Goal: Transaction & Acquisition: Purchase product/service

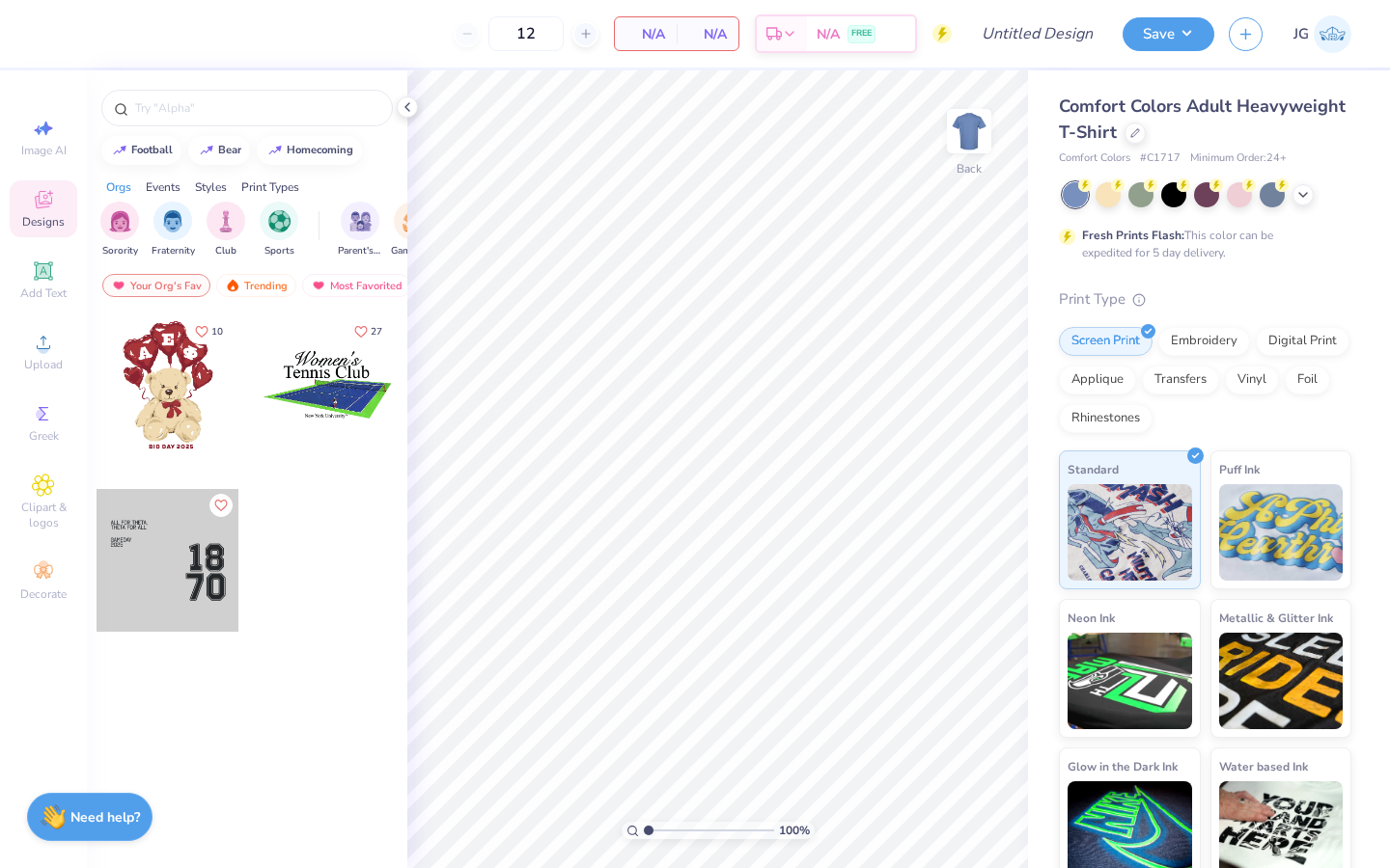
click at [1146, 128] on div "Comfort Colors Adult Heavyweight T-Shirt" at bounding box center [1205, 120] width 292 height 52
click at [1132, 128] on icon at bounding box center [1134, 132] width 10 height 10
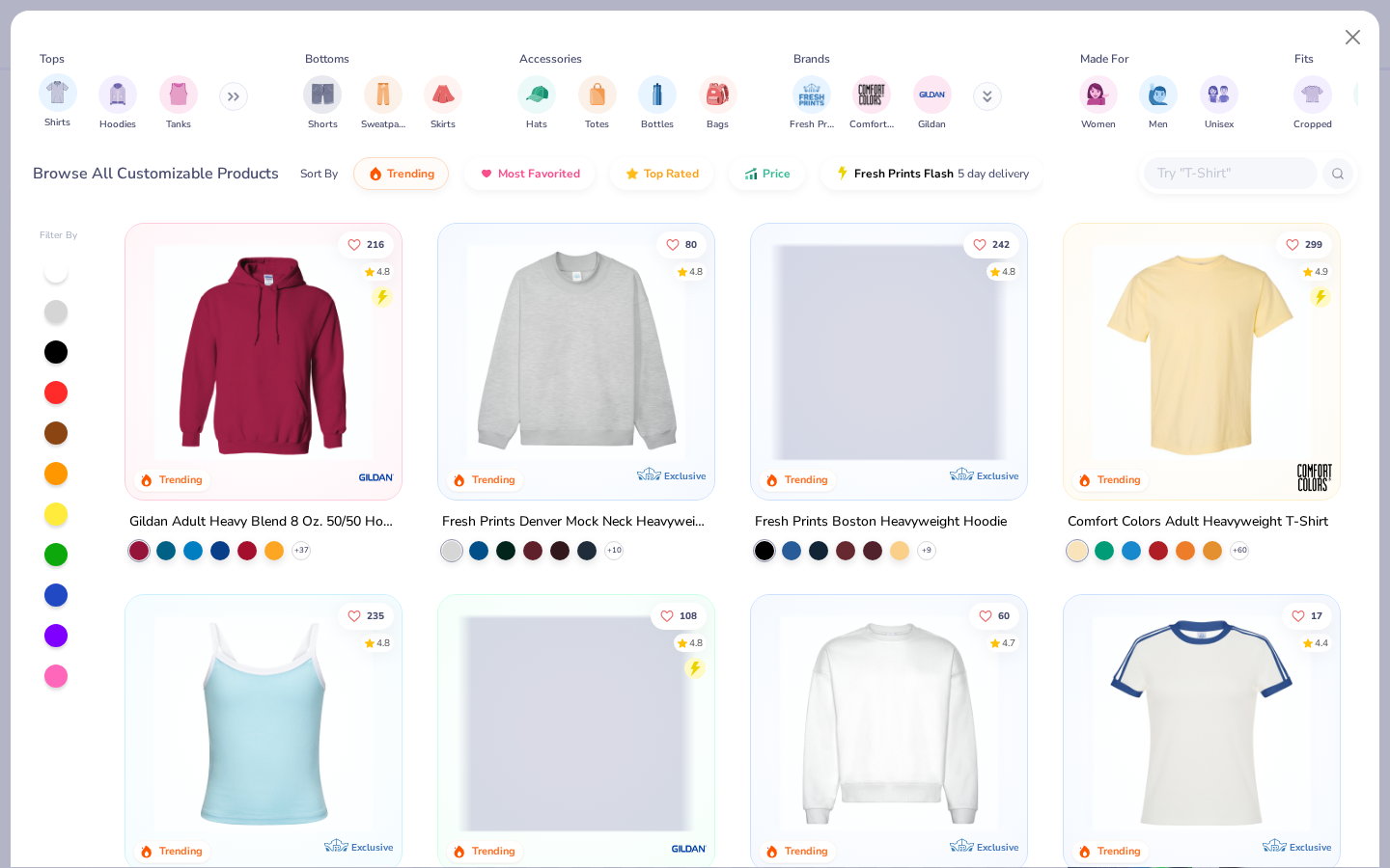
click at [37, 104] on div "Shirts Hoodies Tanks" at bounding box center [143, 104] width 222 height 72
click at [75, 105] on div "Shirts" at bounding box center [58, 102] width 39 height 57
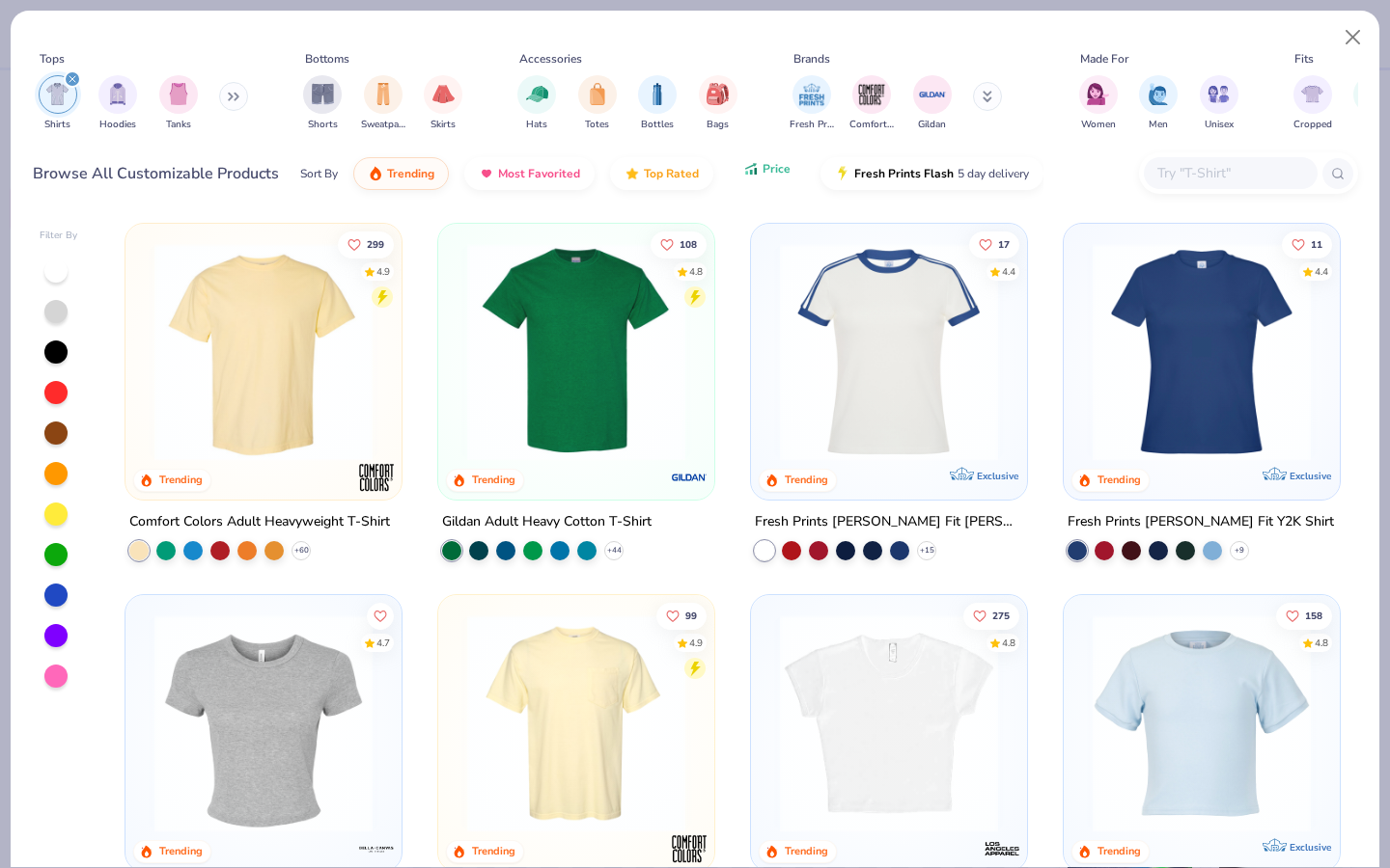
click at [738, 165] on button "Price" at bounding box center [767, 169] width 76 height 33
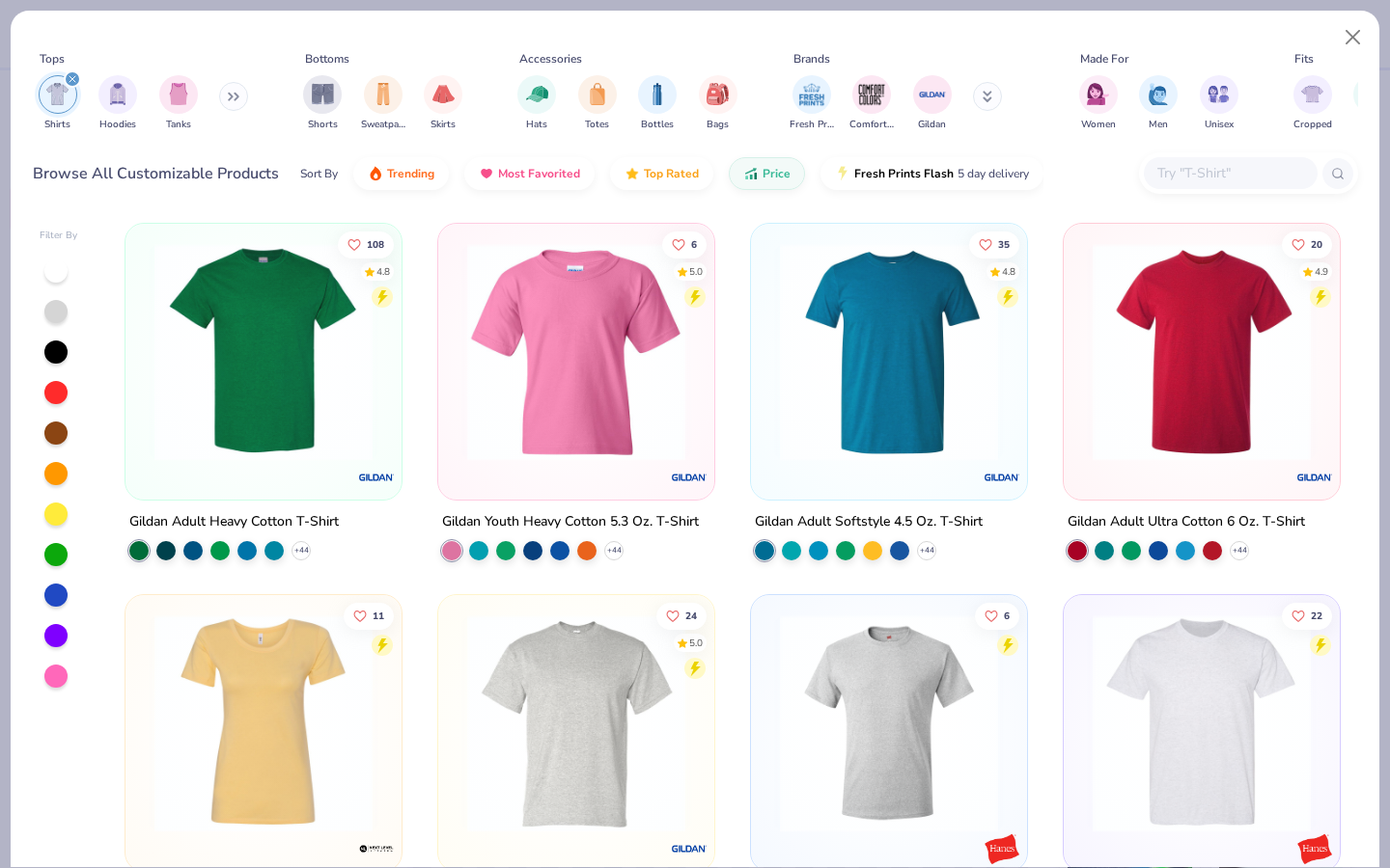
click at [339, 314] on img at bounding box center [263, 351] width 237 height 218
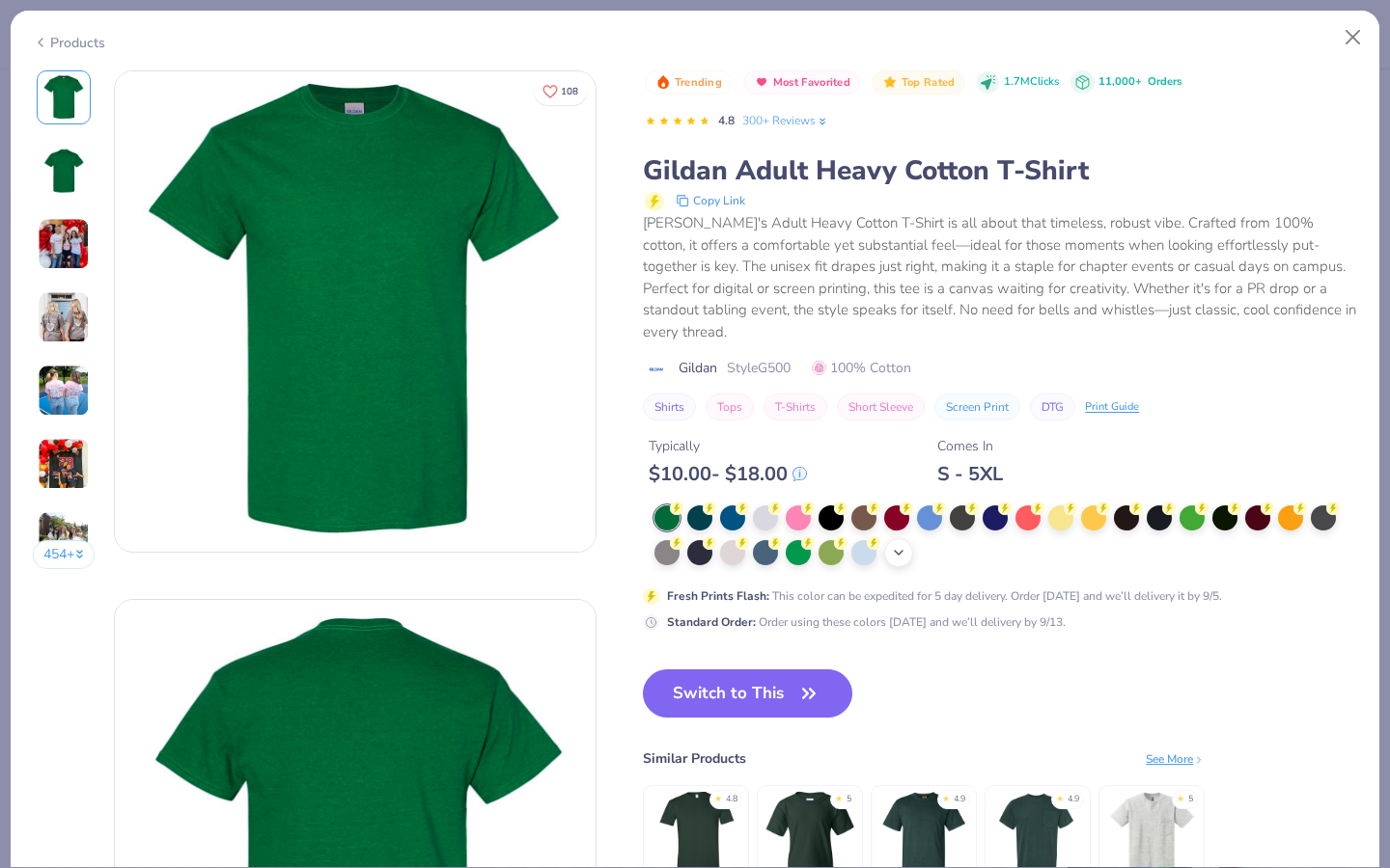
click at [895, 551] on polyline at bounding box center [898, 553] width 8 height 4
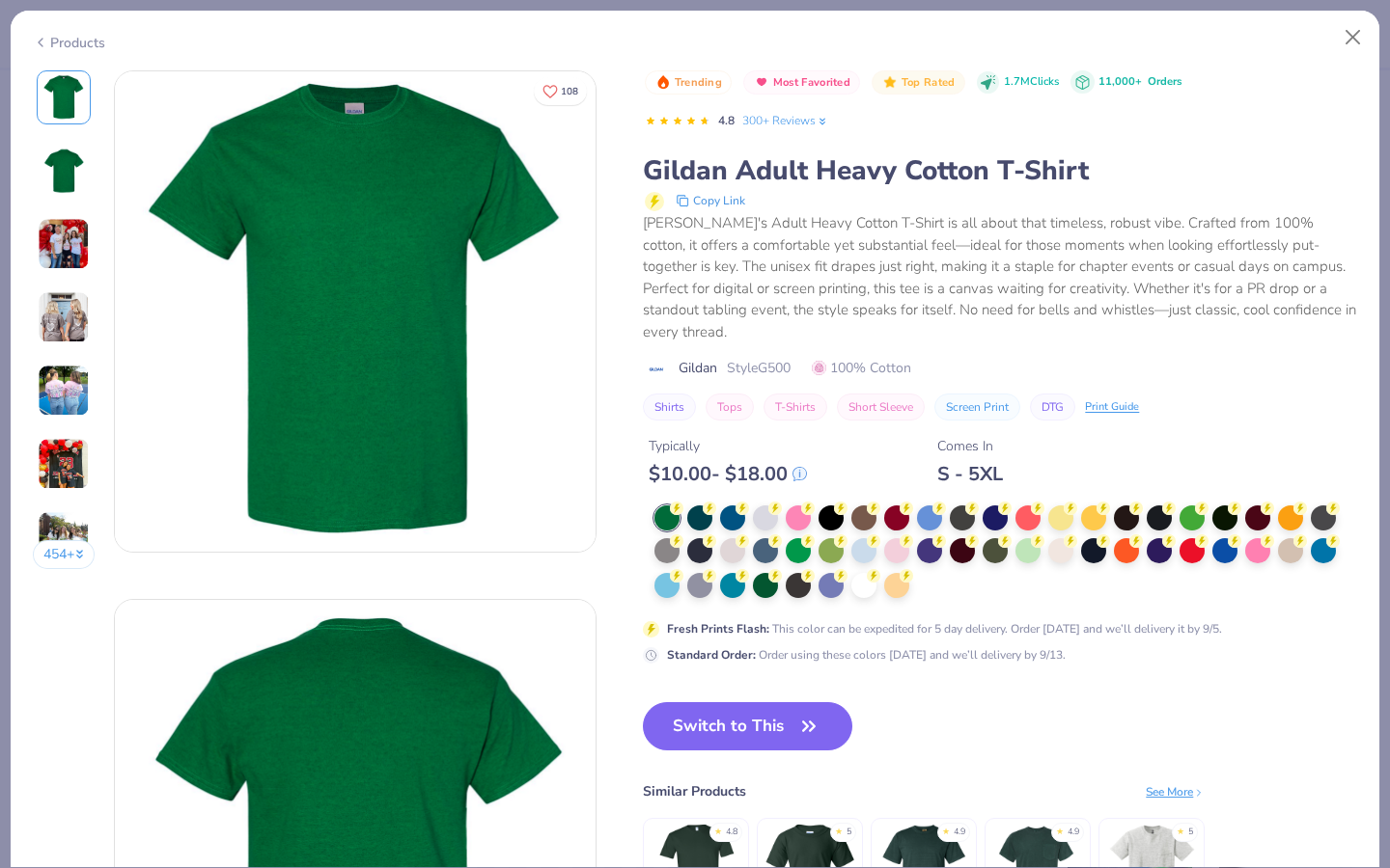
click at [895, 538] on div at bounding box center [896, 551] width 25 height 25
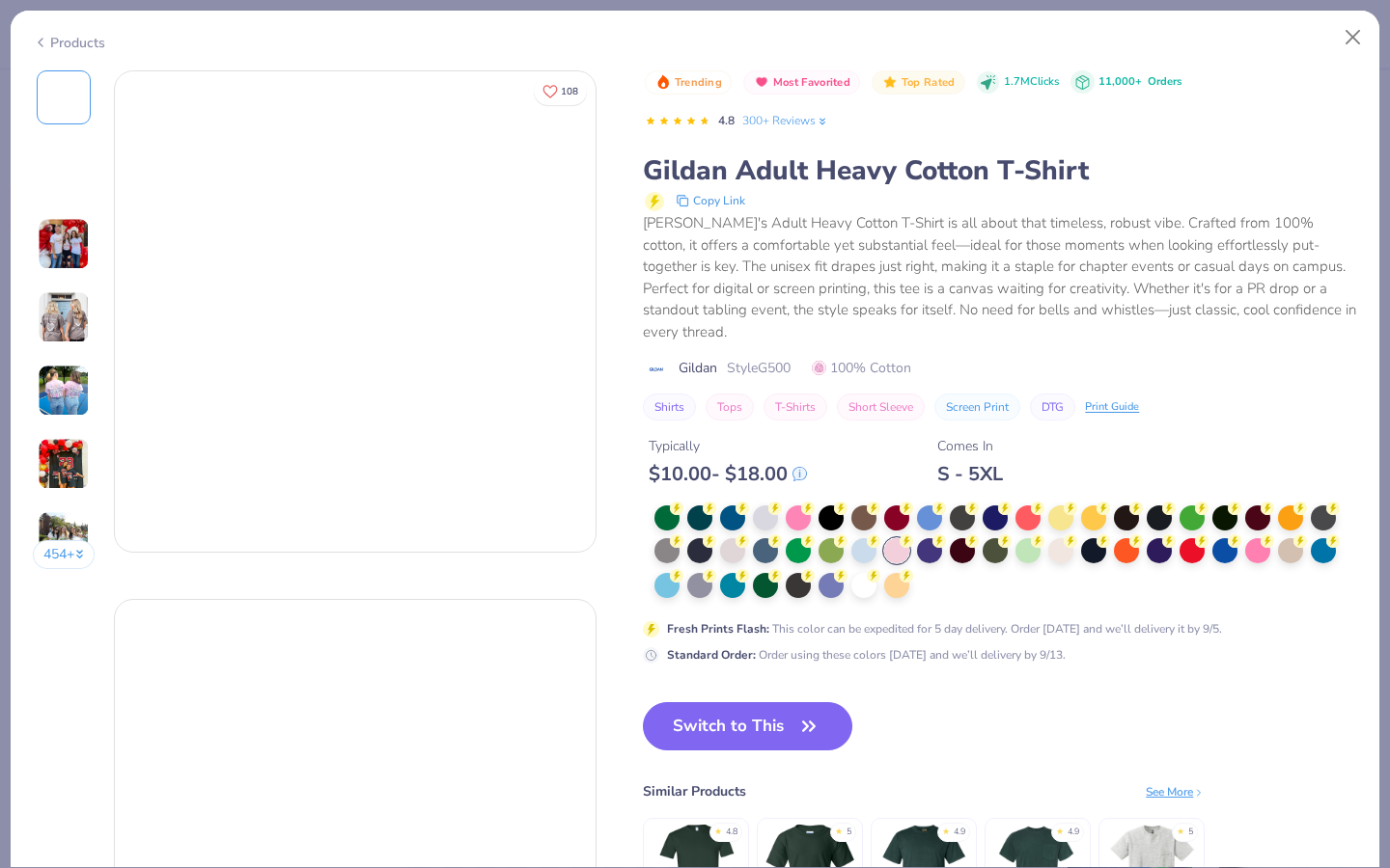
click at [901, 538] on div at bounding box center [896, 551] width 25 height 25
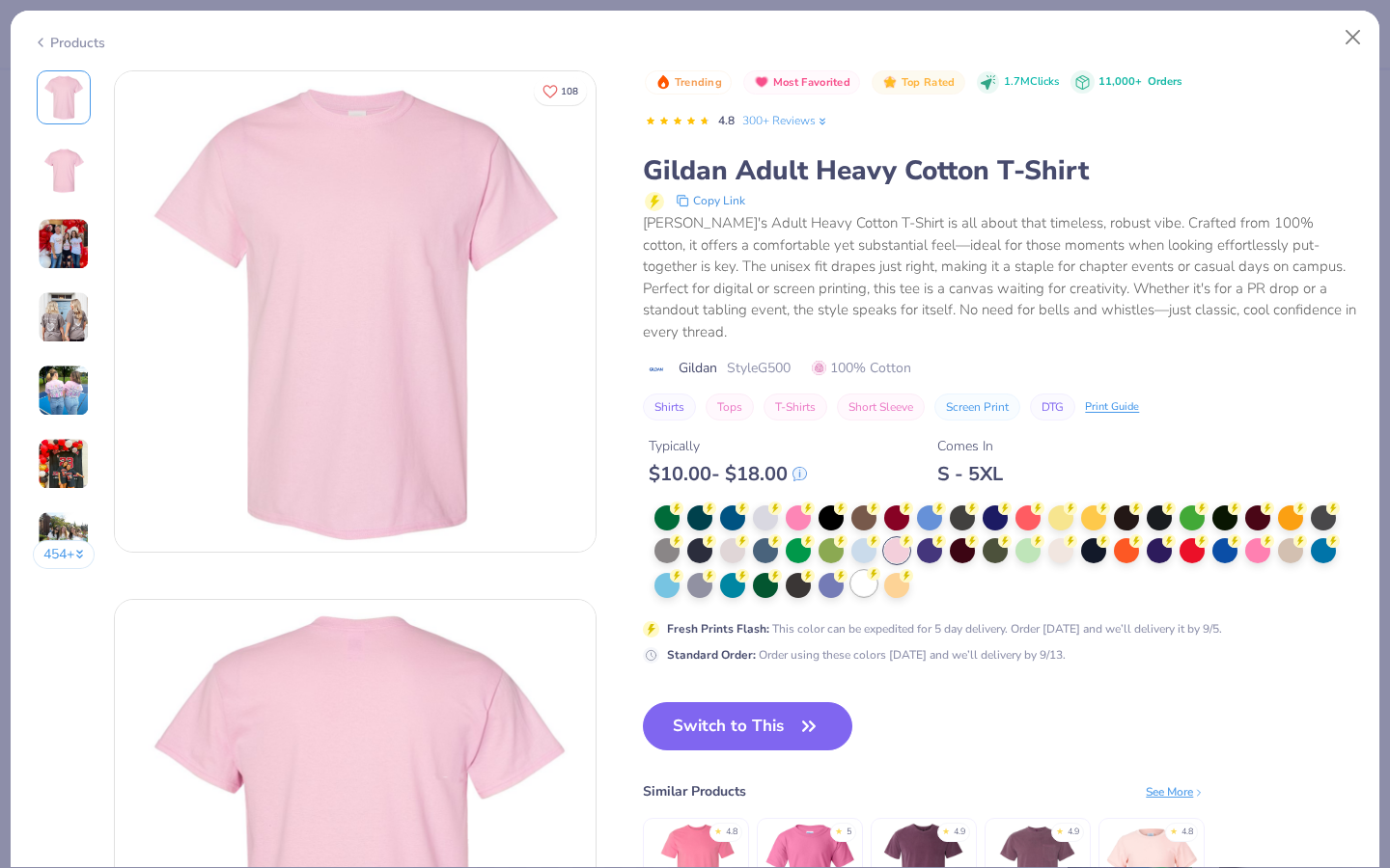
click at [861, 571] on div at bounding box center [863, 584] width 25 height 25
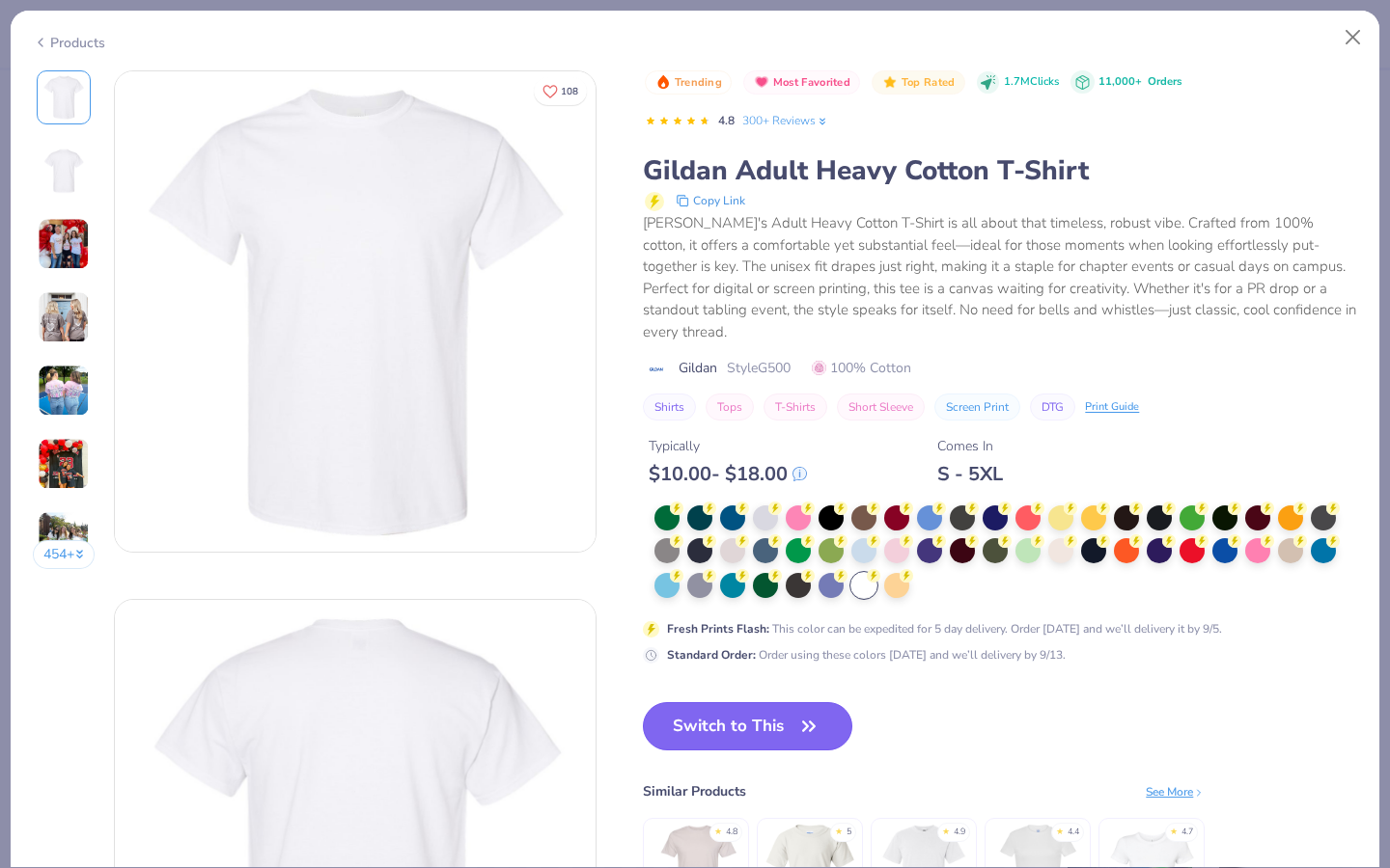
drag, startPoint x: 745, startPoint y: 711, endPoint x: 760, endPoint y: 705, distance: 16.2
click at [759, 705] on button "Switch to This" at bounding box center [747, 727] width 209 height 48
click at [760, 705] on button "Switch to This" at bounding box center [747, 727] width 209 height 48
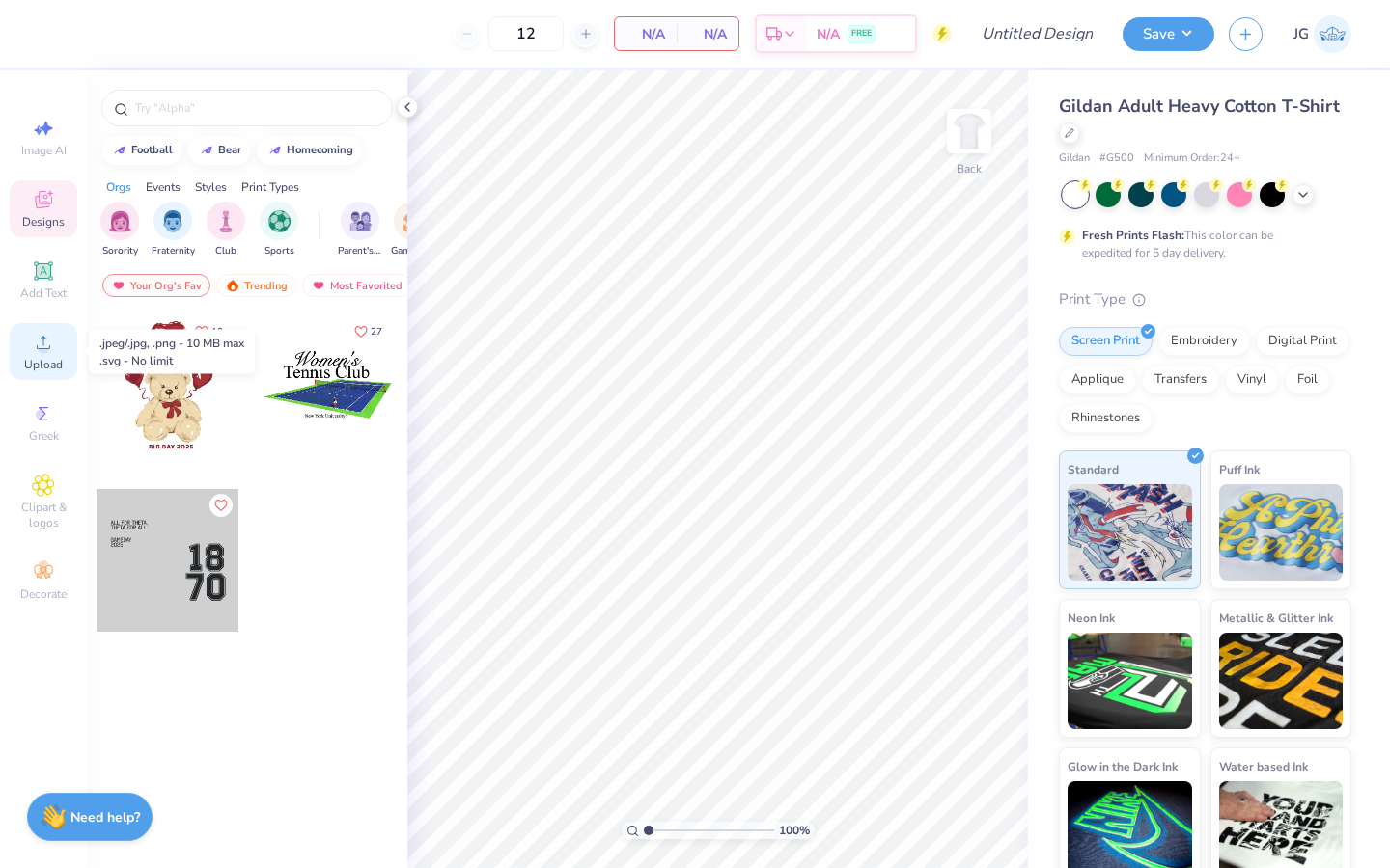
click at [39, 345] on circle at bounding box center [43, 348] width 11 height 11
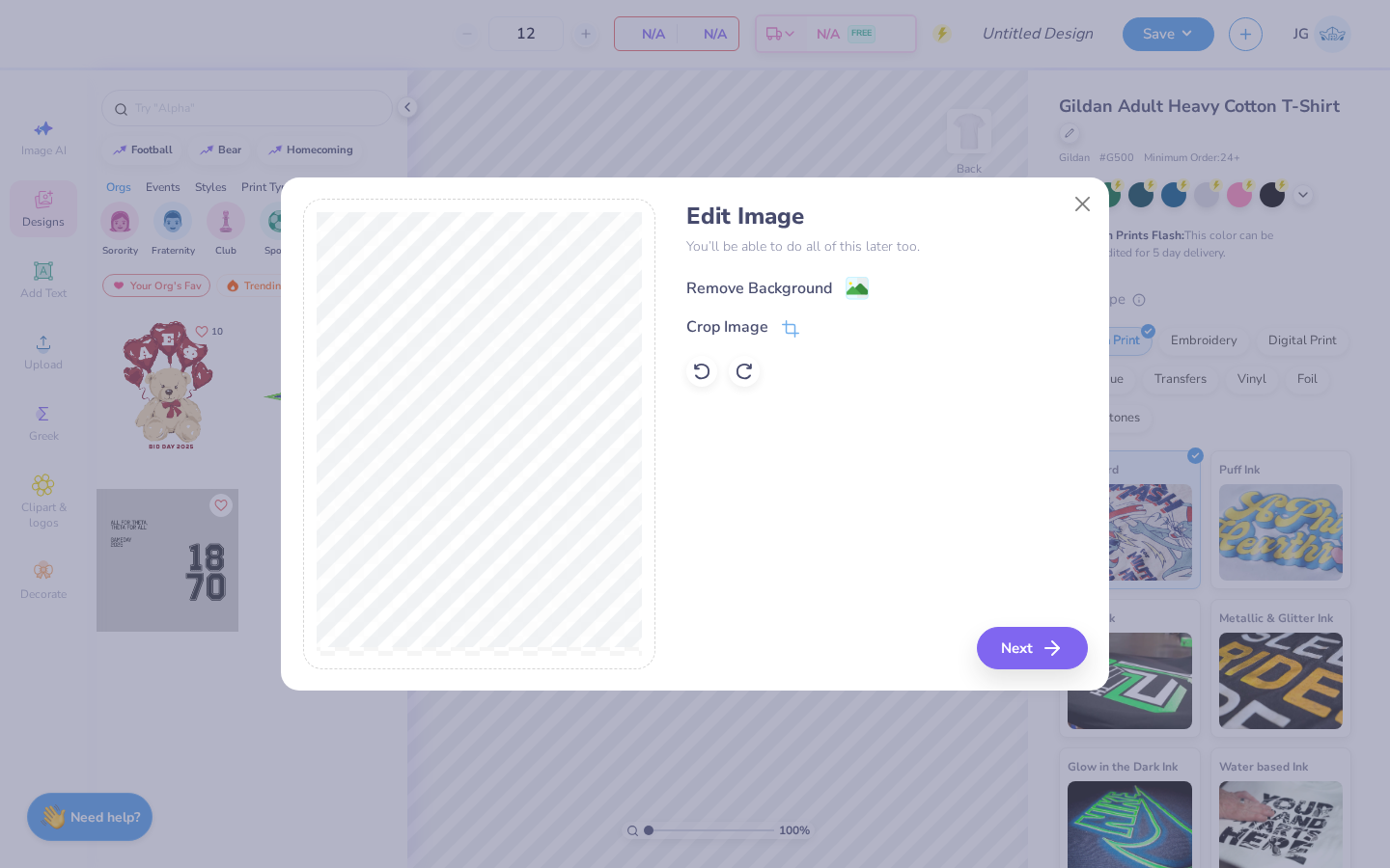
click at [832, 282] on div "Remove Background" at bounding box center [777, 287] width 182 height 24
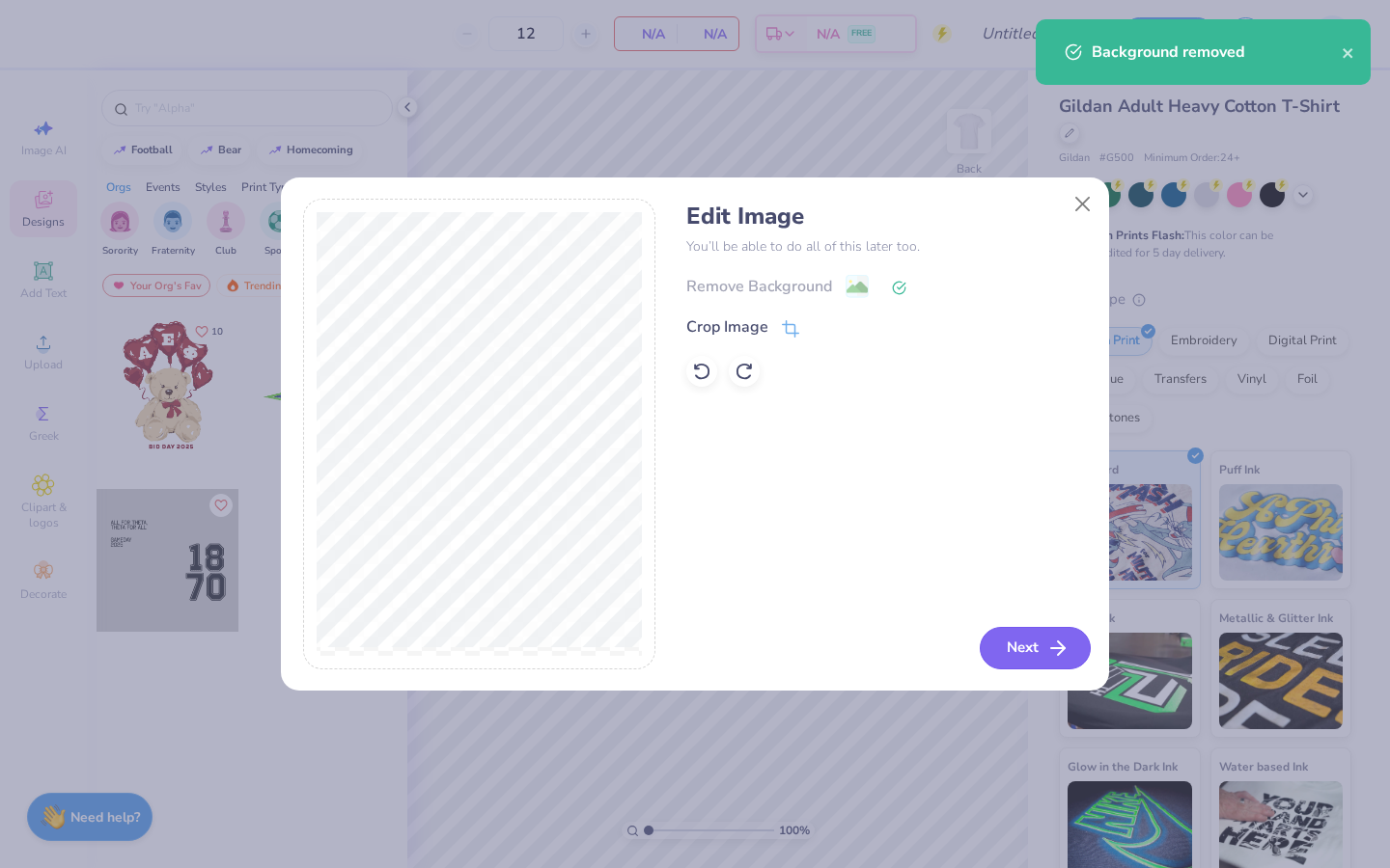
click at [1012, 639] on button "Next" at bounding box center [1035, 648] width 111 height 43
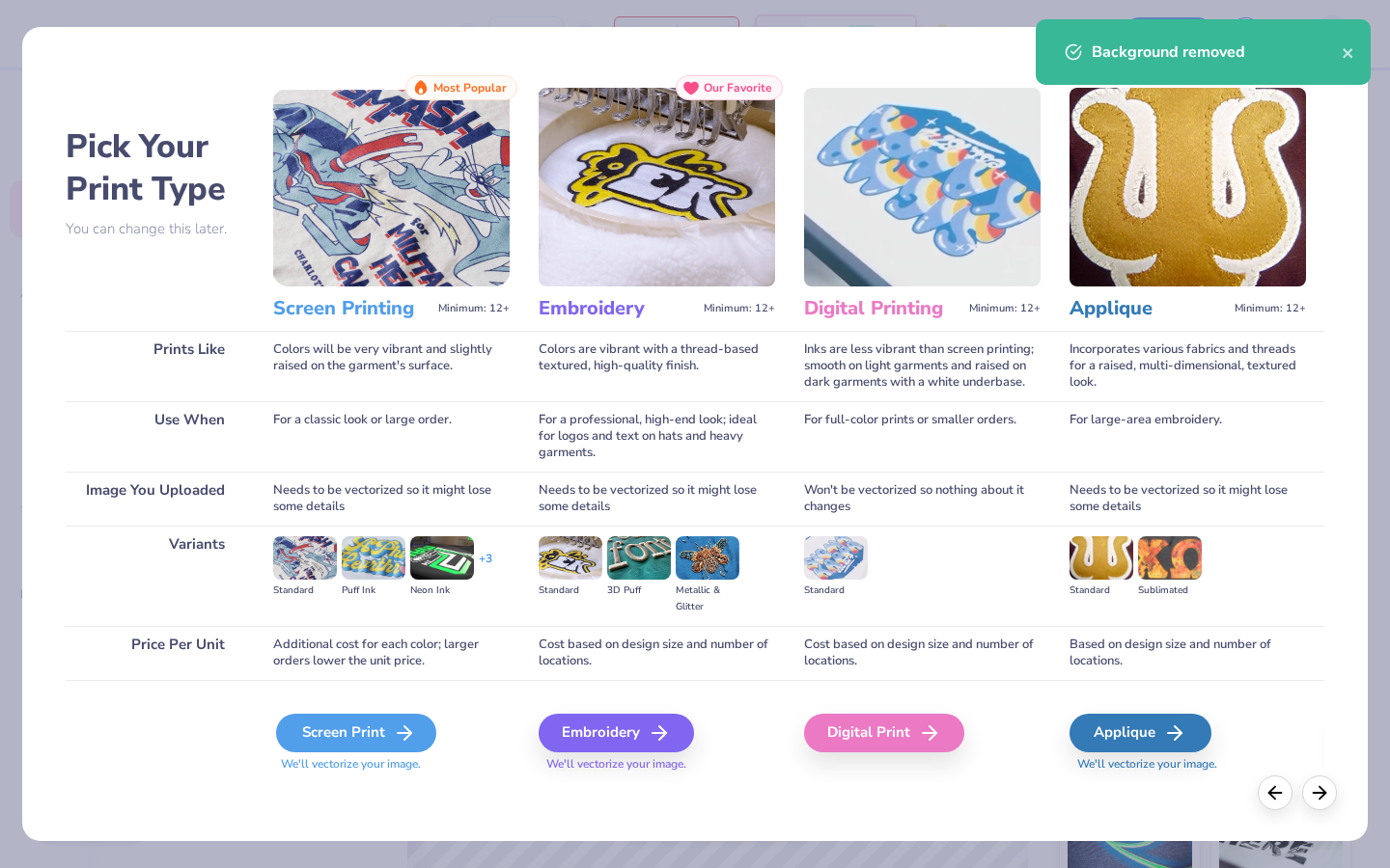
click at [343, 737] on div "Screen Print" at bounding box center [355, 733] width 160 height 39
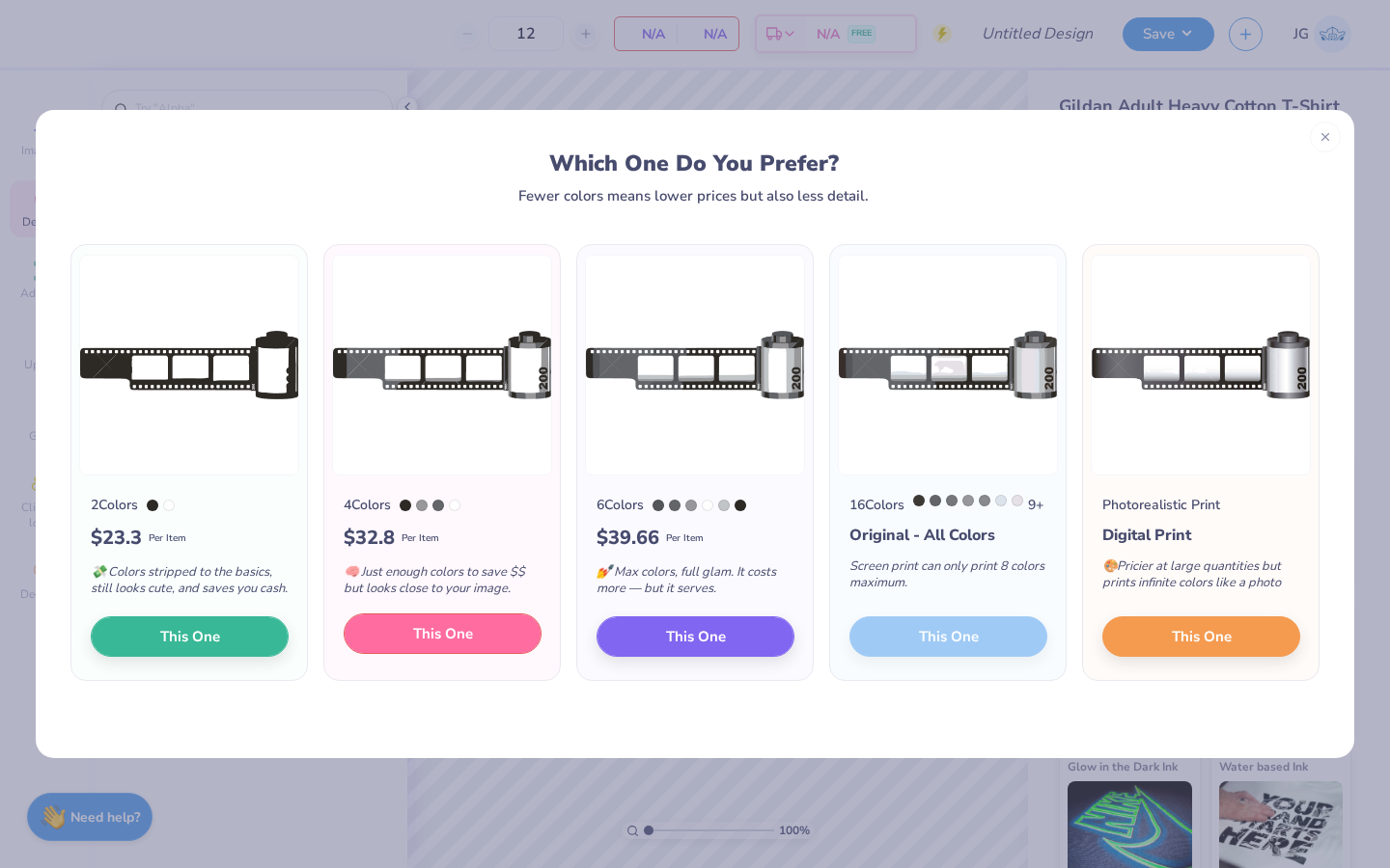
click at [488, 643] on button "This One" at bounding box center [442, 634] width 197 height 41
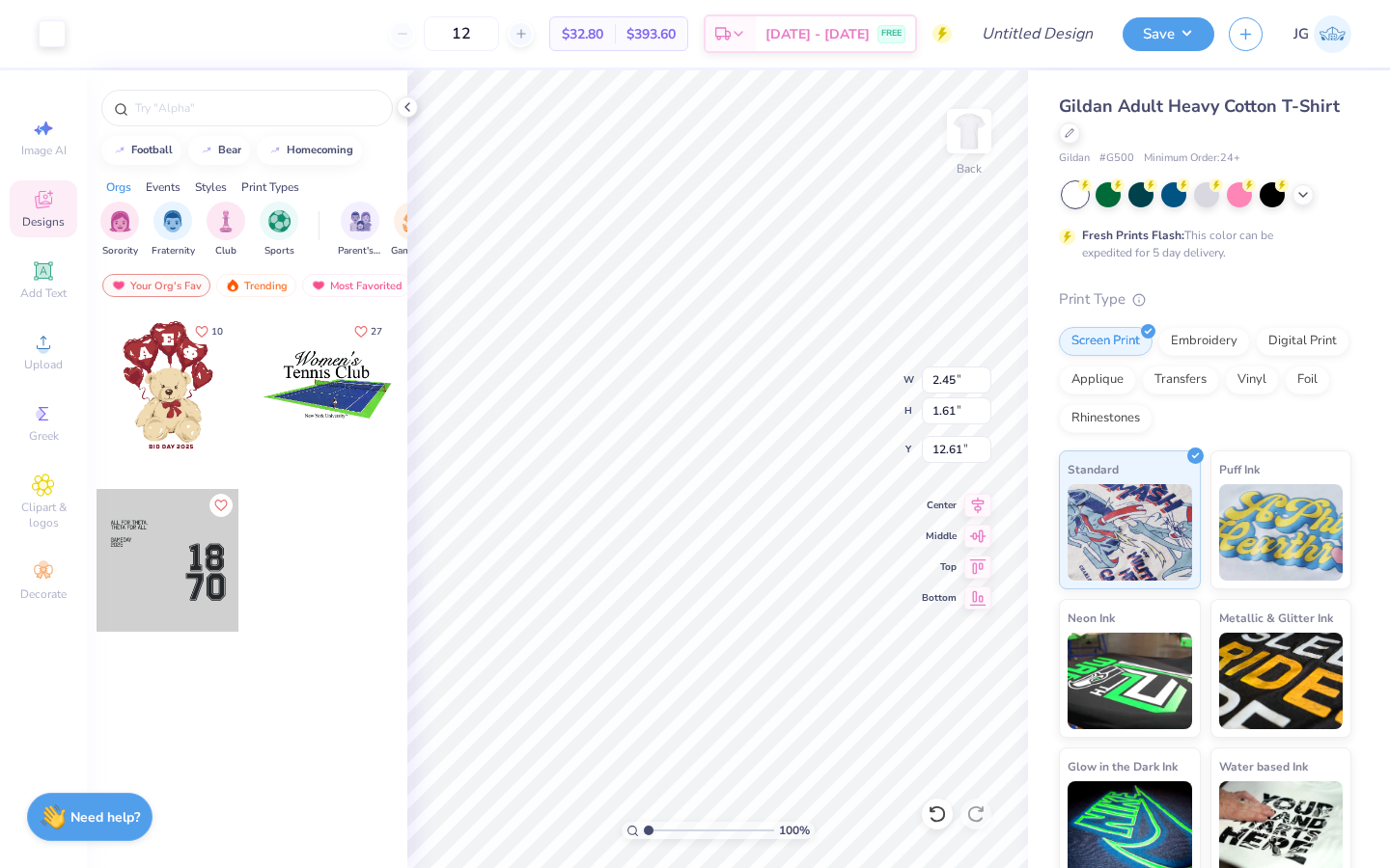
type input "2.45"
type input "1.61"
type input "12.61"
click at [156, 27] on div at bounding box center [157, 32] width 27 height 27
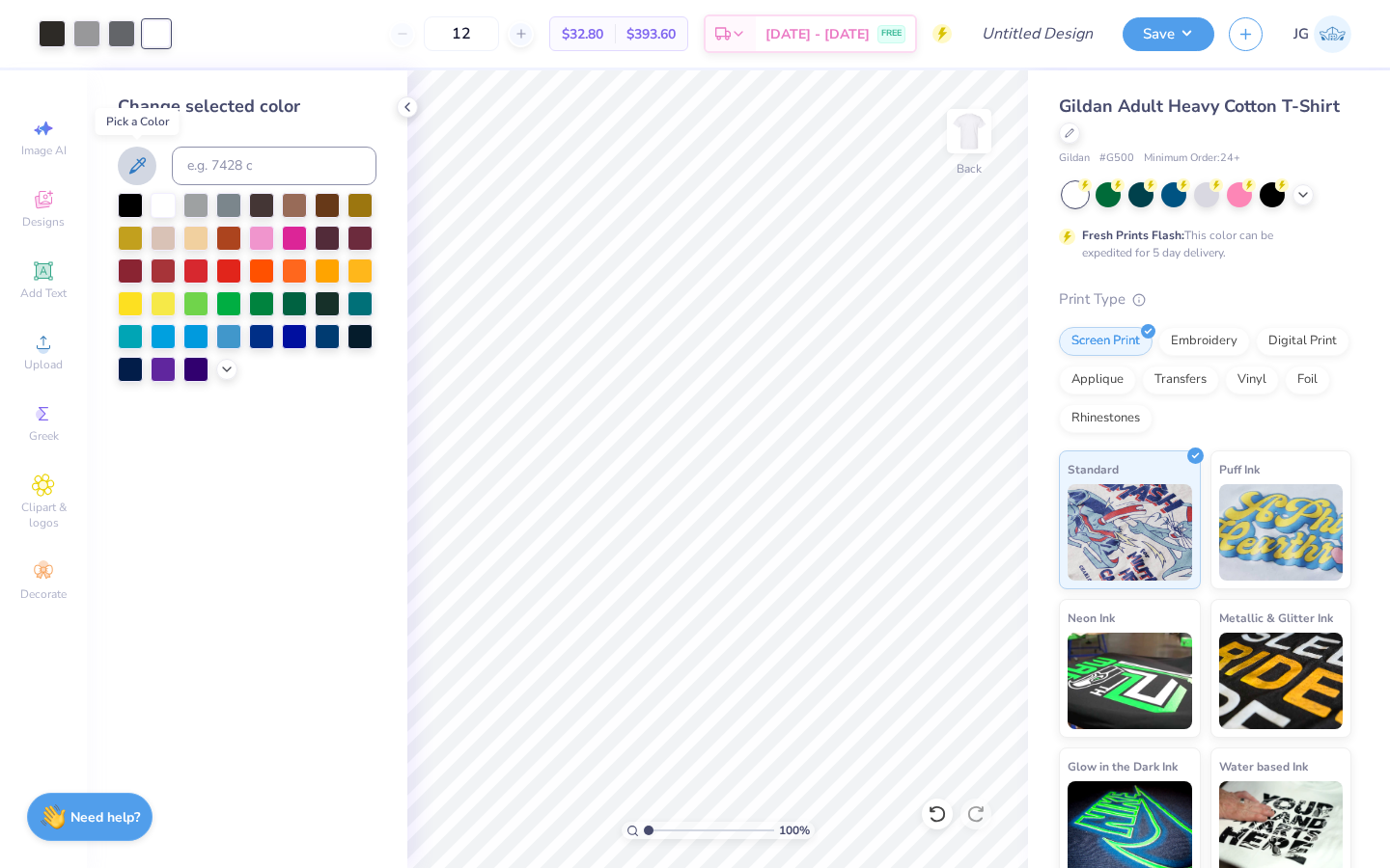
click at [143, 159] on icon at bounding box center [137, 166] width 23 height 23
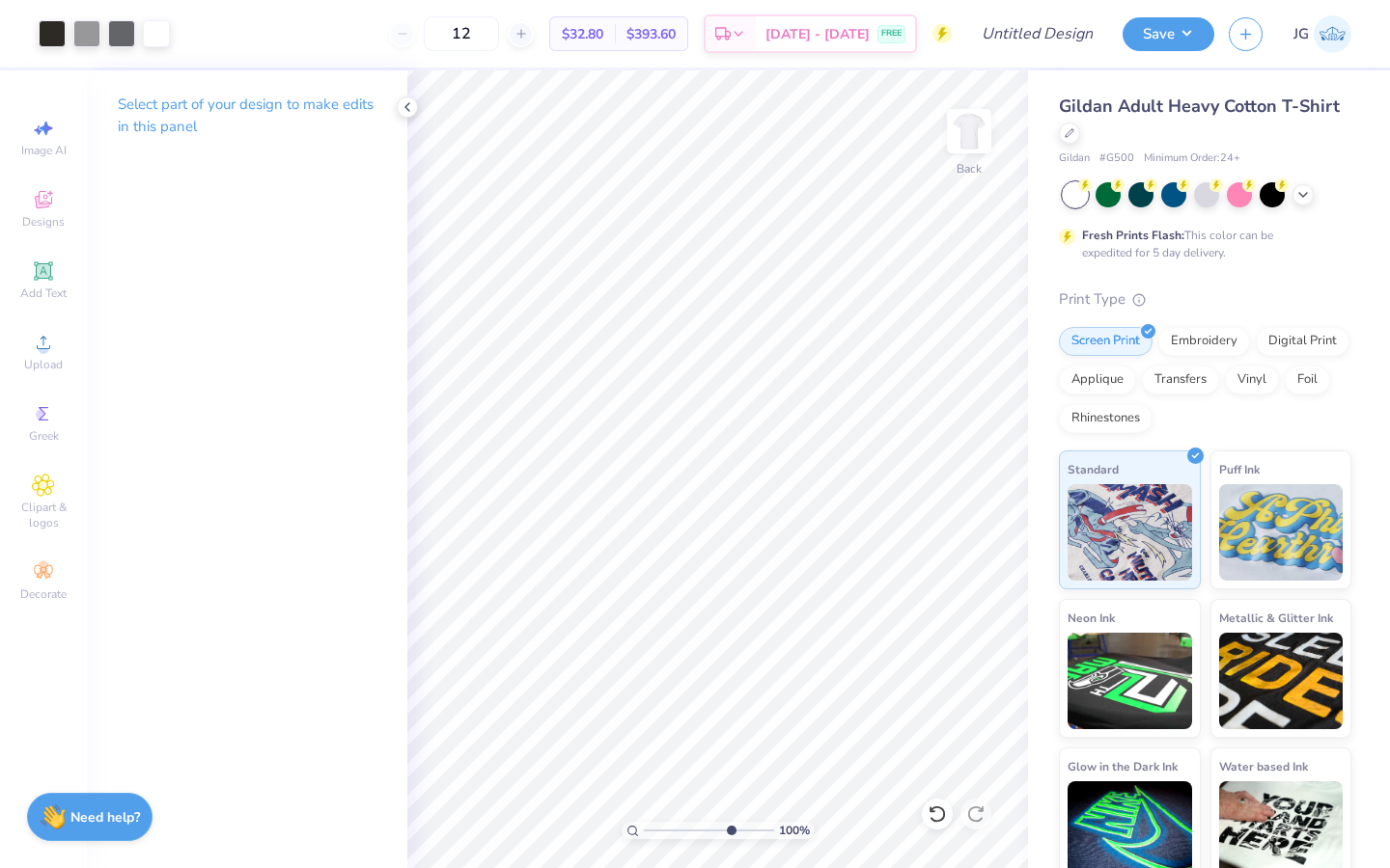
type input "7.24"
click at [729, 829] on input "range" at bounding box center [709, 830] width 131 height 17
click at [152, 37] on div at bounding box center [157, 32] width 27 height 27
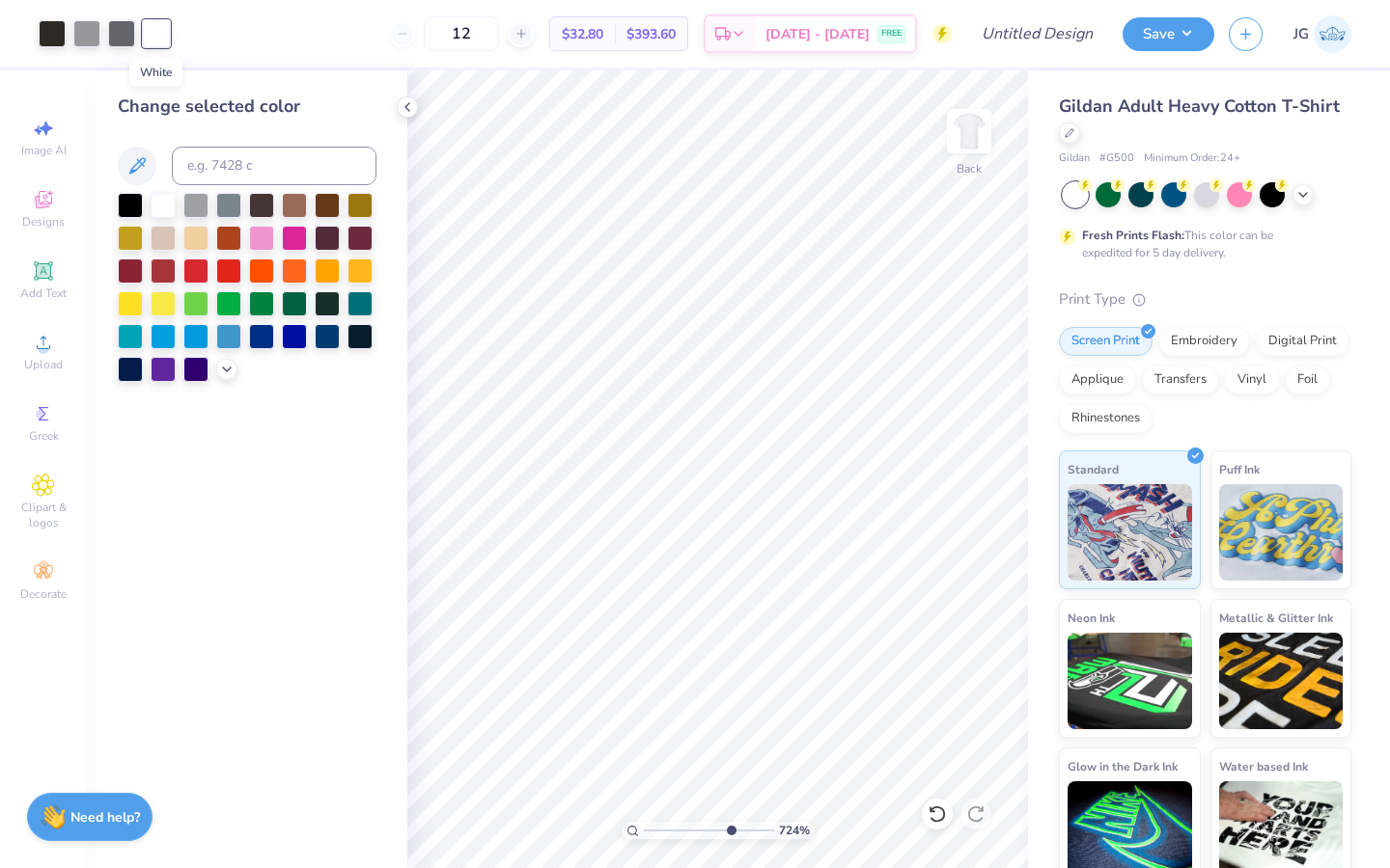
click at [158, 35] on div at bounding box center [157, 34] width 27 height 27
click at [220, 165] on input at bounding box center [273, 166] width 204 height 39
type input "cool gray 7"
drag, startPoint x: 725, startPoint y: 829, endPoint x: 602, endPoint y: 828, distance: 123.0
type input "1"
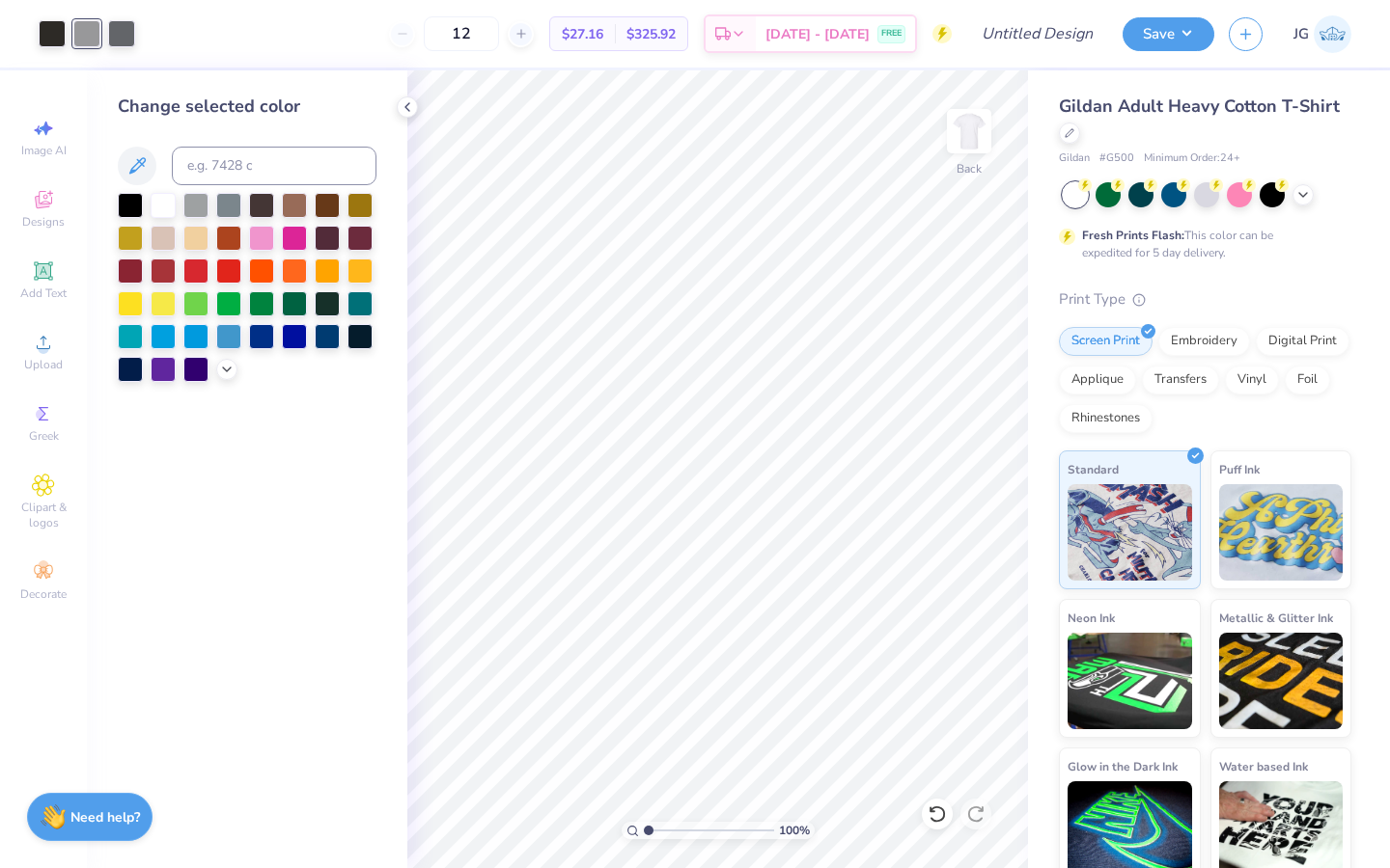
click at [644, 828] on input "range" at bounding box center [709, 830] width 131 height 17
click at [839, 545] on div "Art colors 12 $27.16 Per Item $325.92 Total Est. Delivery [DATE] - [DATE] FREE …" at bounding box center [695, 434] width 1390 height 868
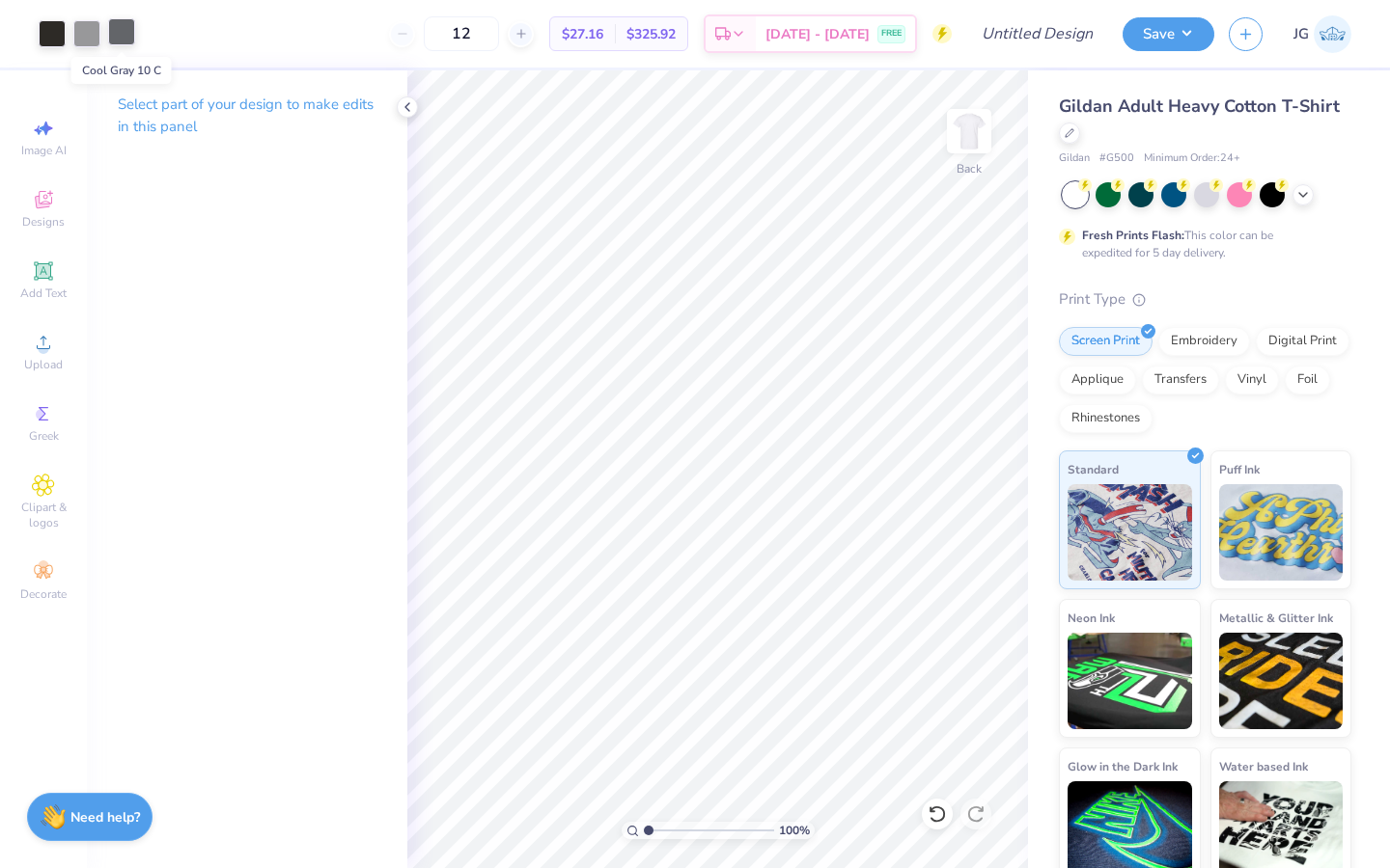
click at [125, 34] on div at bounding box center [122, 32] width 27 height 27
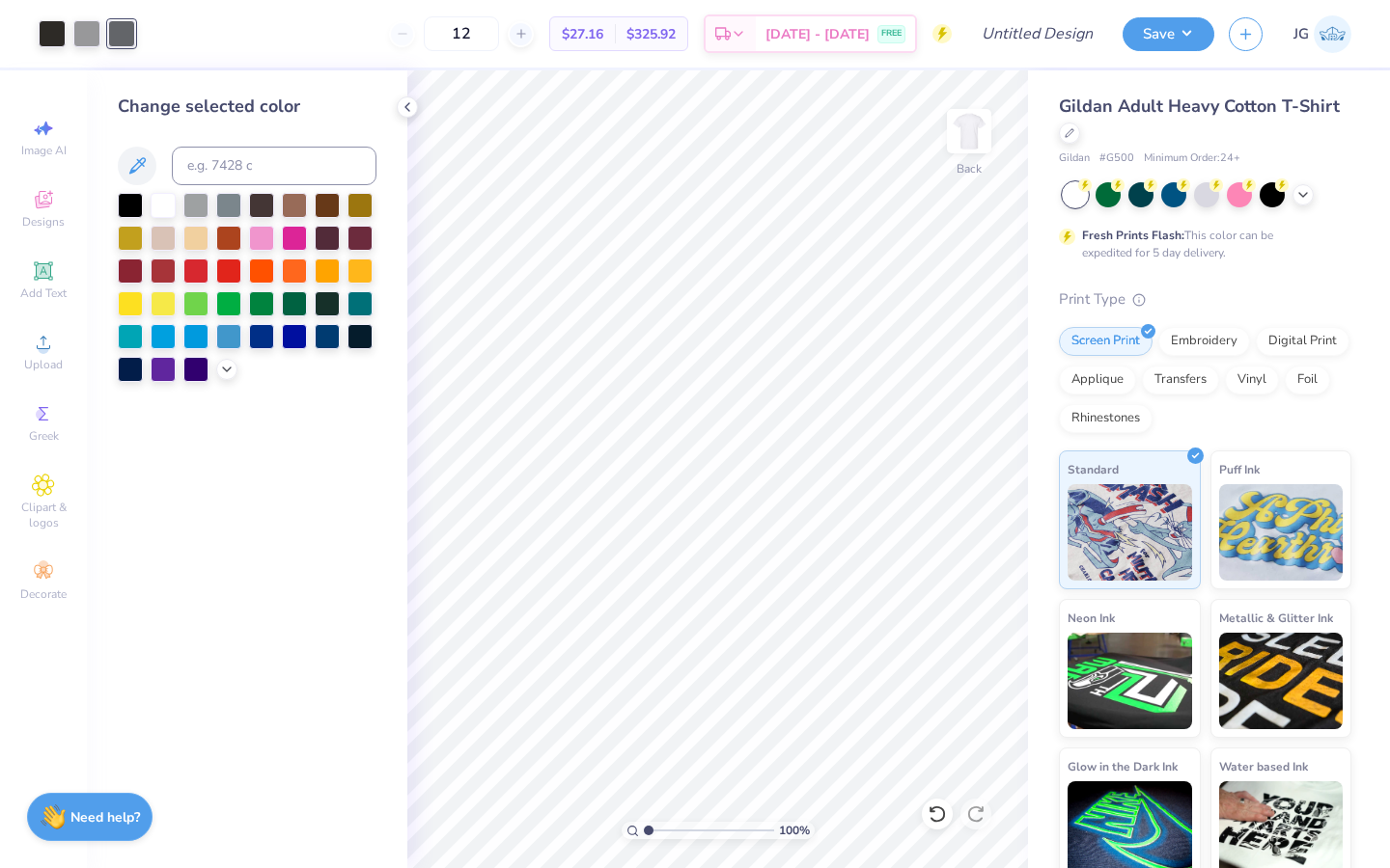
click at [121, 29] on div at bounding box center [122, 34] width 27 height 27
click at [208, 174] on input at bounding box center [273, 166] width 204 height 39
type input "cool gray 7"
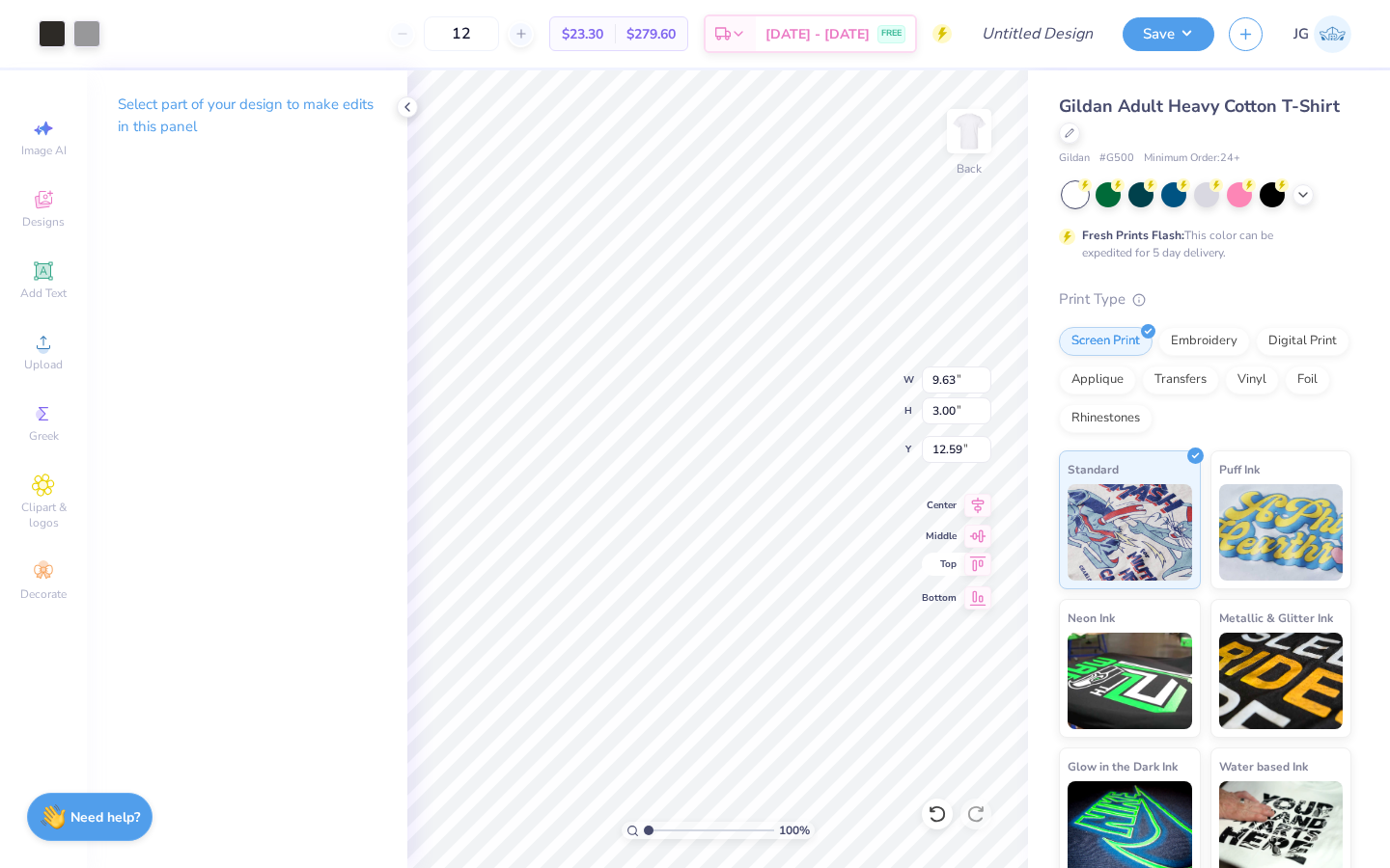
type input "9.63"
type input "3.00"
type input "12.59"
type input "3.00"
type input "9.63"
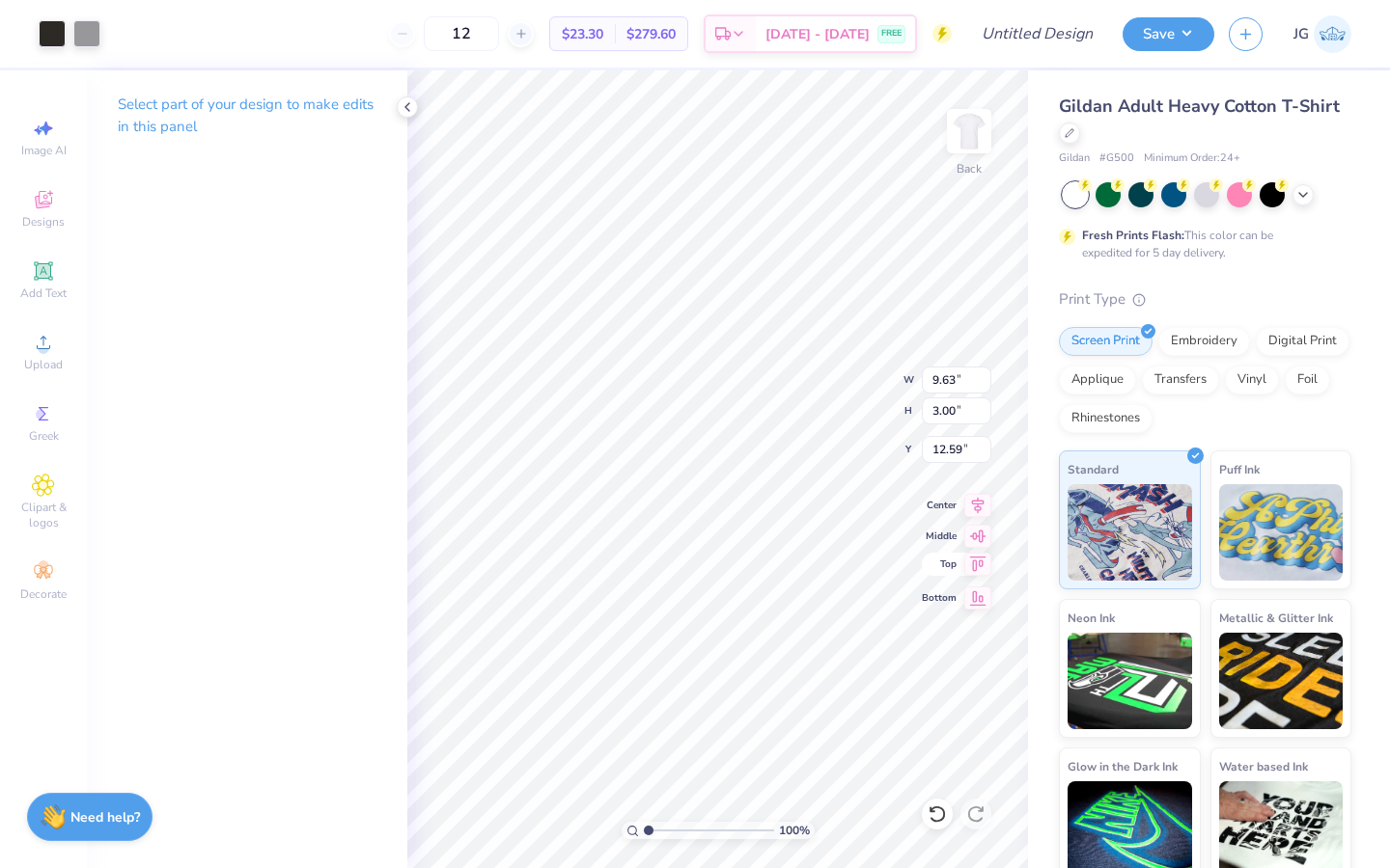
type input "9.27"
type input "4.64"
type input "14.89"
type input "9.28"
click at [972, 142] on img at bounding box center [969, 132] width 77 height 77
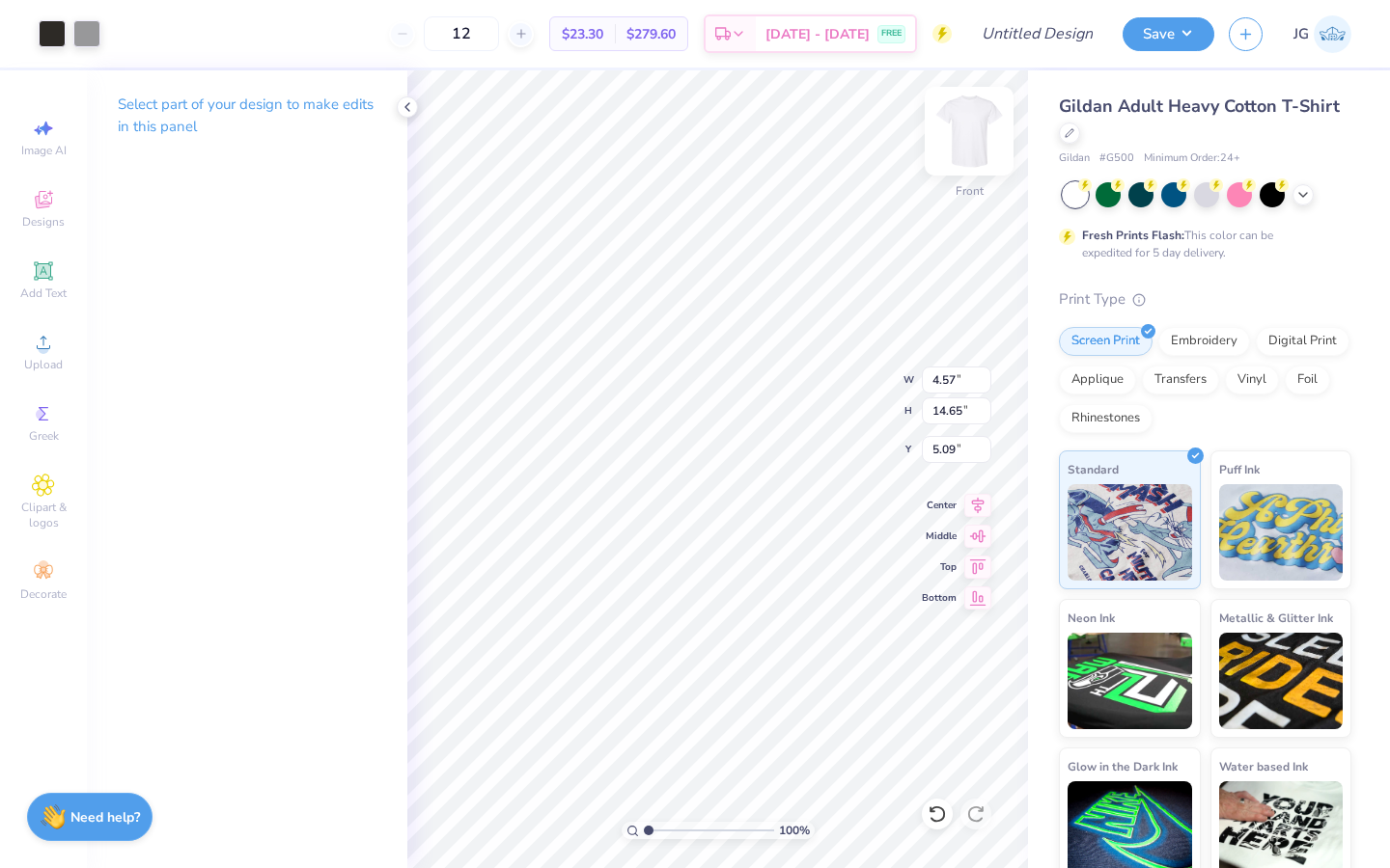
type input "5.00"
click at [45, 363] on span "Upload" at bounding box center [44, 365] width 39 height 15
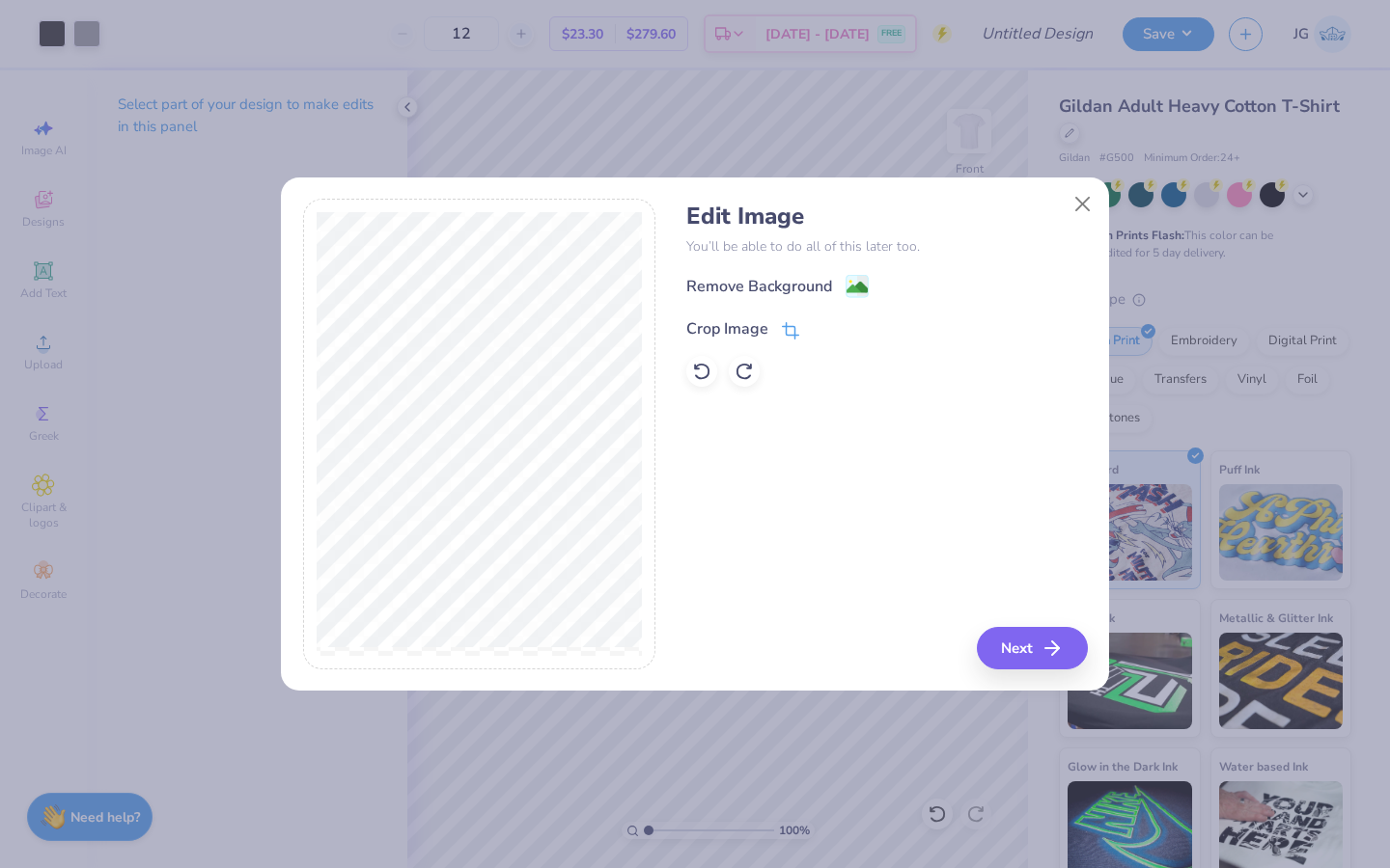
click at [798, 323] on icon at bounding box center [791, 331] width 17 height 17
click at [819, 319] on button at bounding box center [822, 327] width 20 height 20
click at [851, 288] on image at bounding box center [857, 289] width 21 height 21
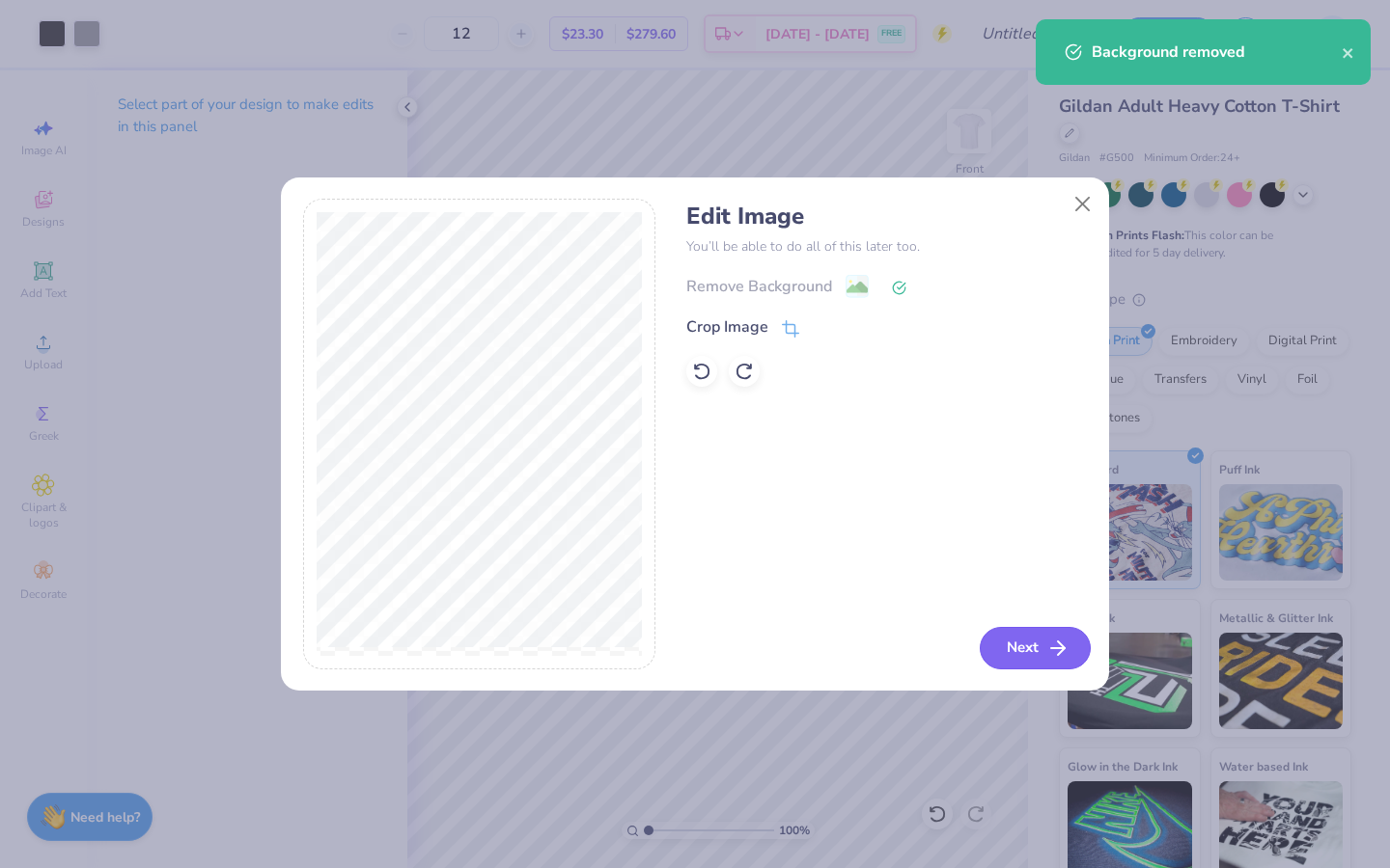
click at [1017, 652] on button "Next" at bounding box center [1035, 648] width 111 height 43
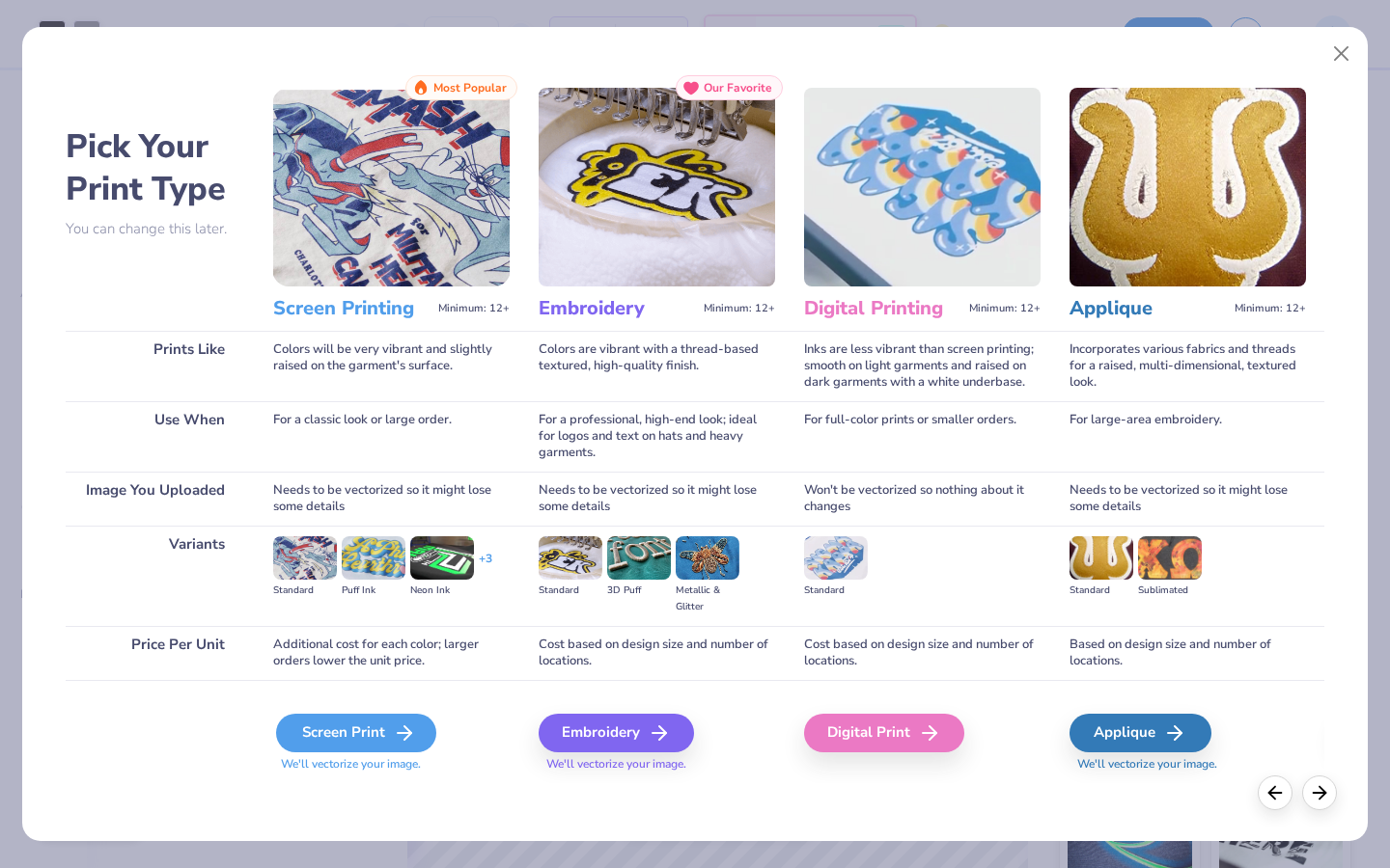
click at [346, 726] on div "Screen Print" at bounding box center [355, 733] width 160 height 39
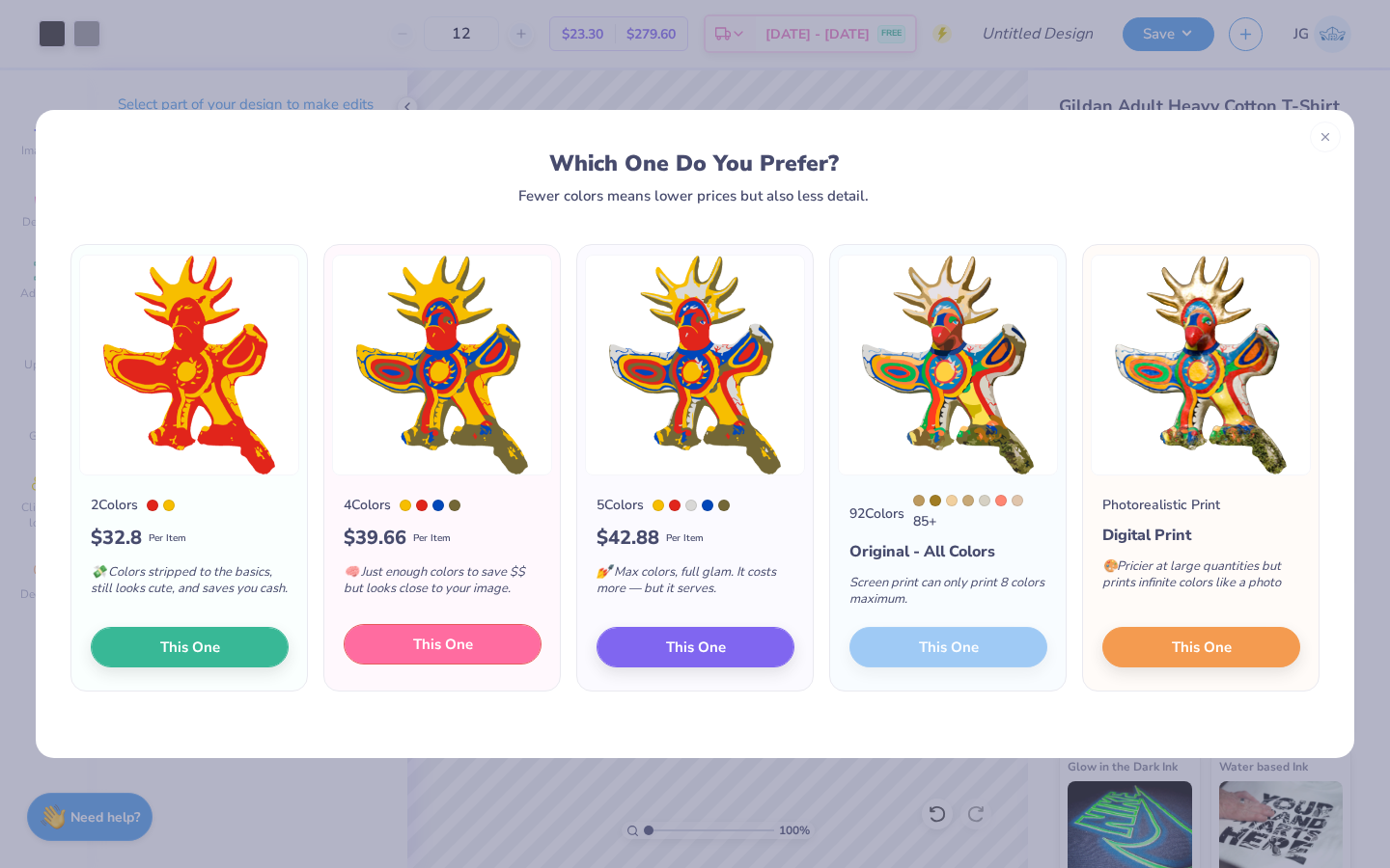
click at [430, 642] on span "This One" at bounding box center [443, 644] width 60 height 22
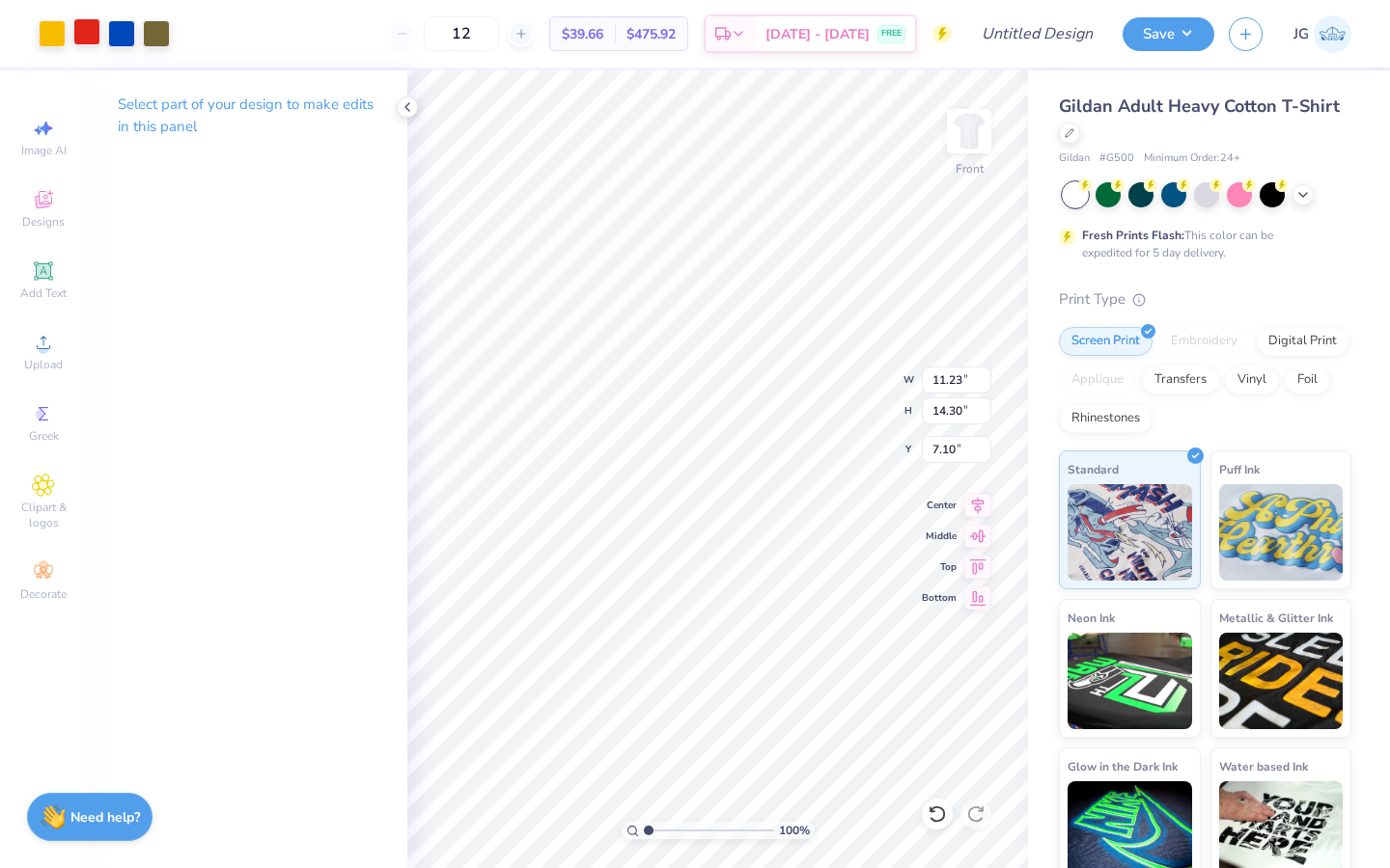
click at [86, 43] on div at bounding box center [87, 32] width 27 height 27
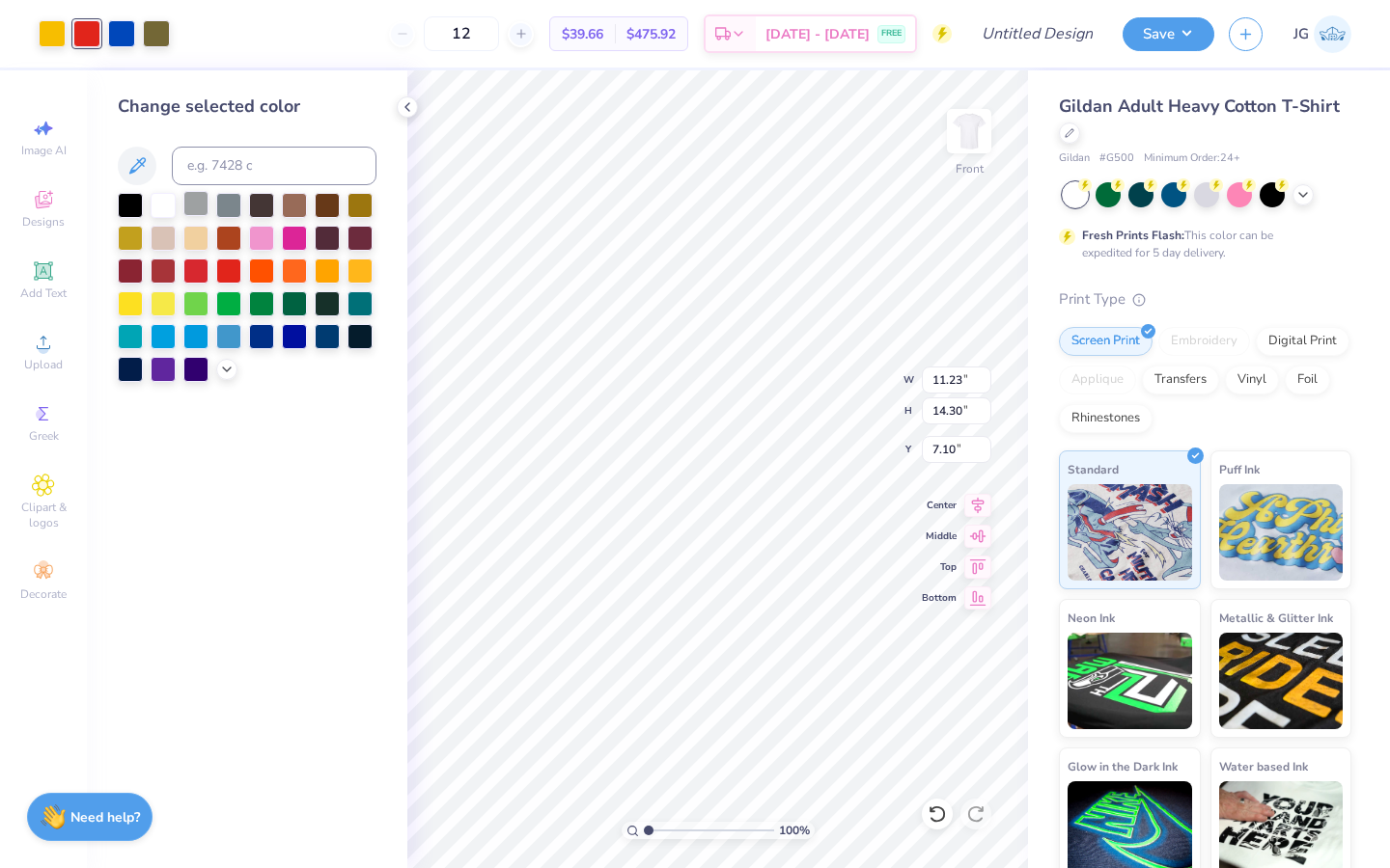
click at [195, 207] on div at bounding box center [196, 203] width 25 height 25
click at [198, 165] on input at bounding box center [273, 166] width 204 height 39
type input "cool grey 7c"
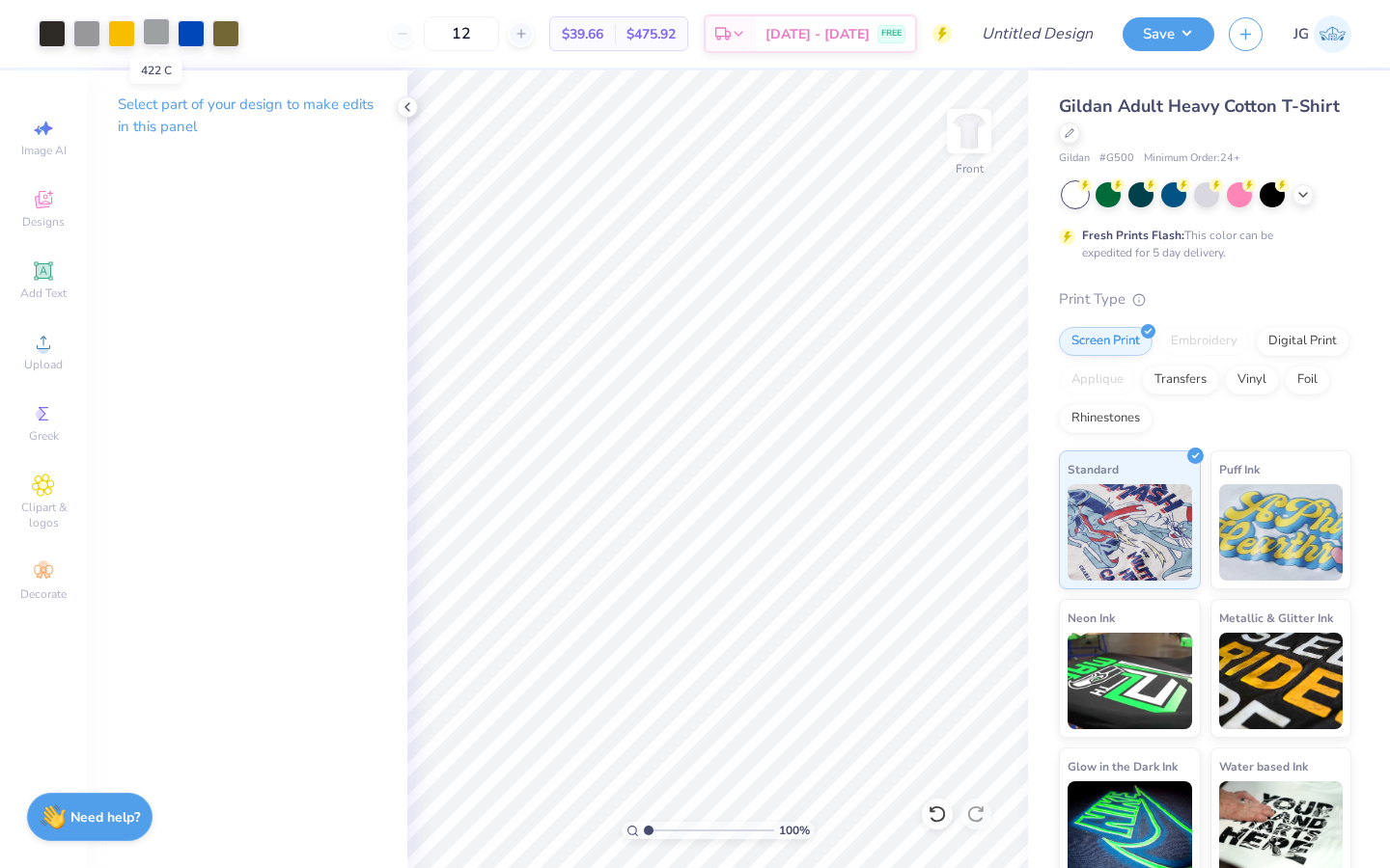
click at [161, 35] on div at bounding box center [157, 32] width 27 height 27
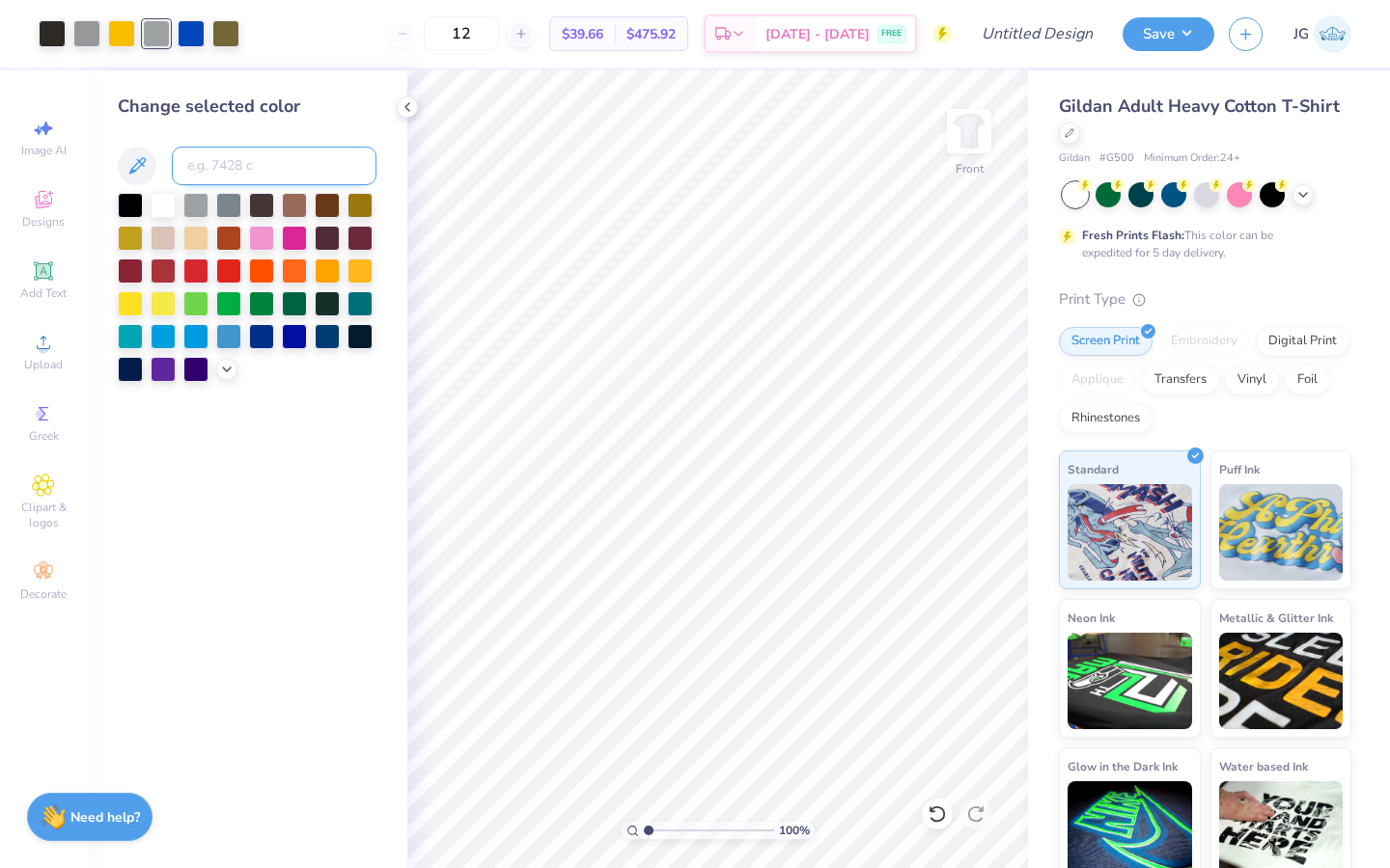
click at [199, 156] on input at bounding box center [273, 166] width 204 height 39
type input "cool gray 7"
click at [152, 30] on div at bounding box center [157, 32] width 27 height 27
click at [132, 40] on div at bounding box center [122, 32] width 27 height 27
click at [221, 163] on input at bounding box center [273, 166] width 204 height 39
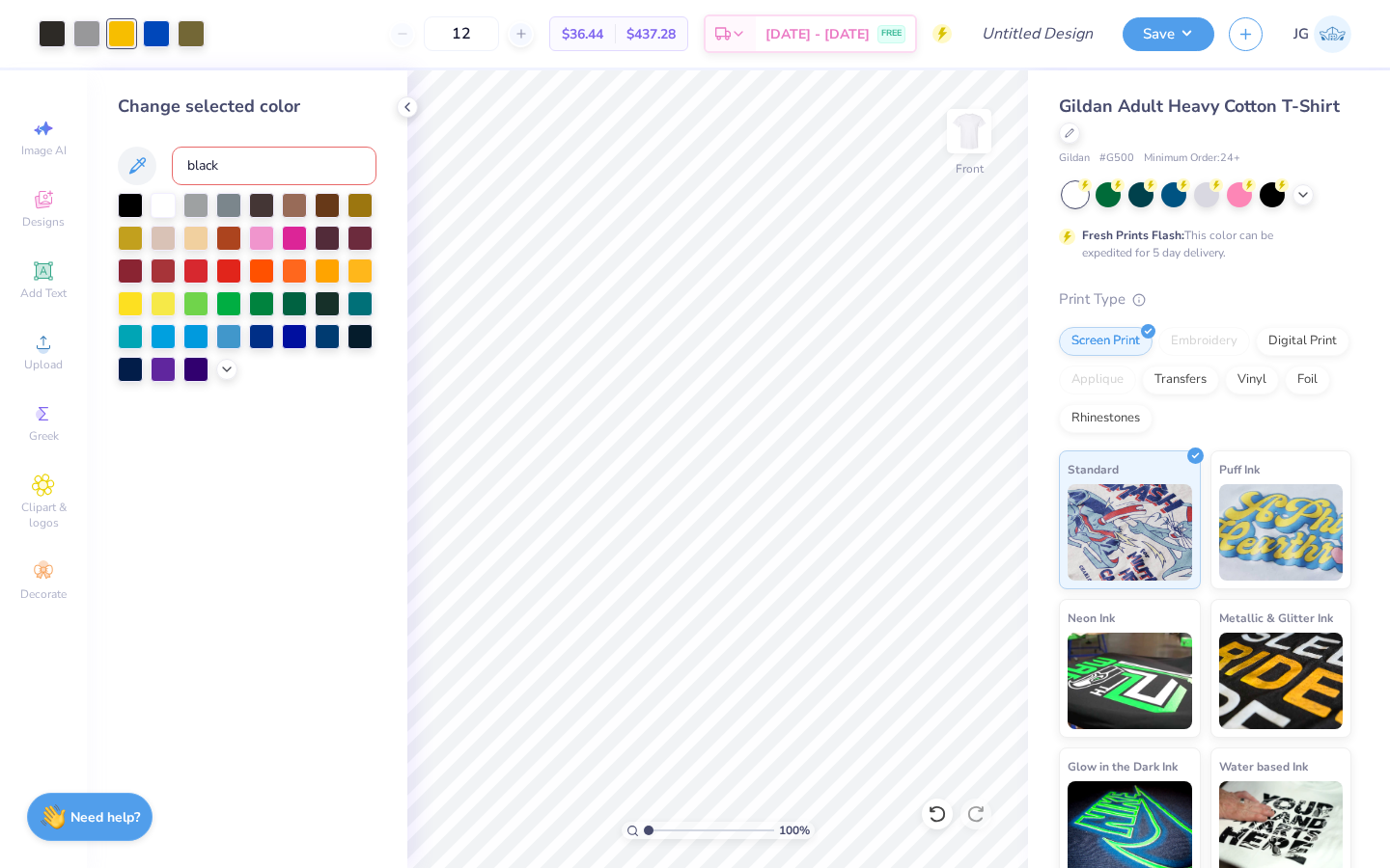
type input "black"
click at [156, 29] on div at bounding box center [157, 32] width 27 height 27
click at [227, 368] on icon at bounding box center [227, 368] width 15 height 15
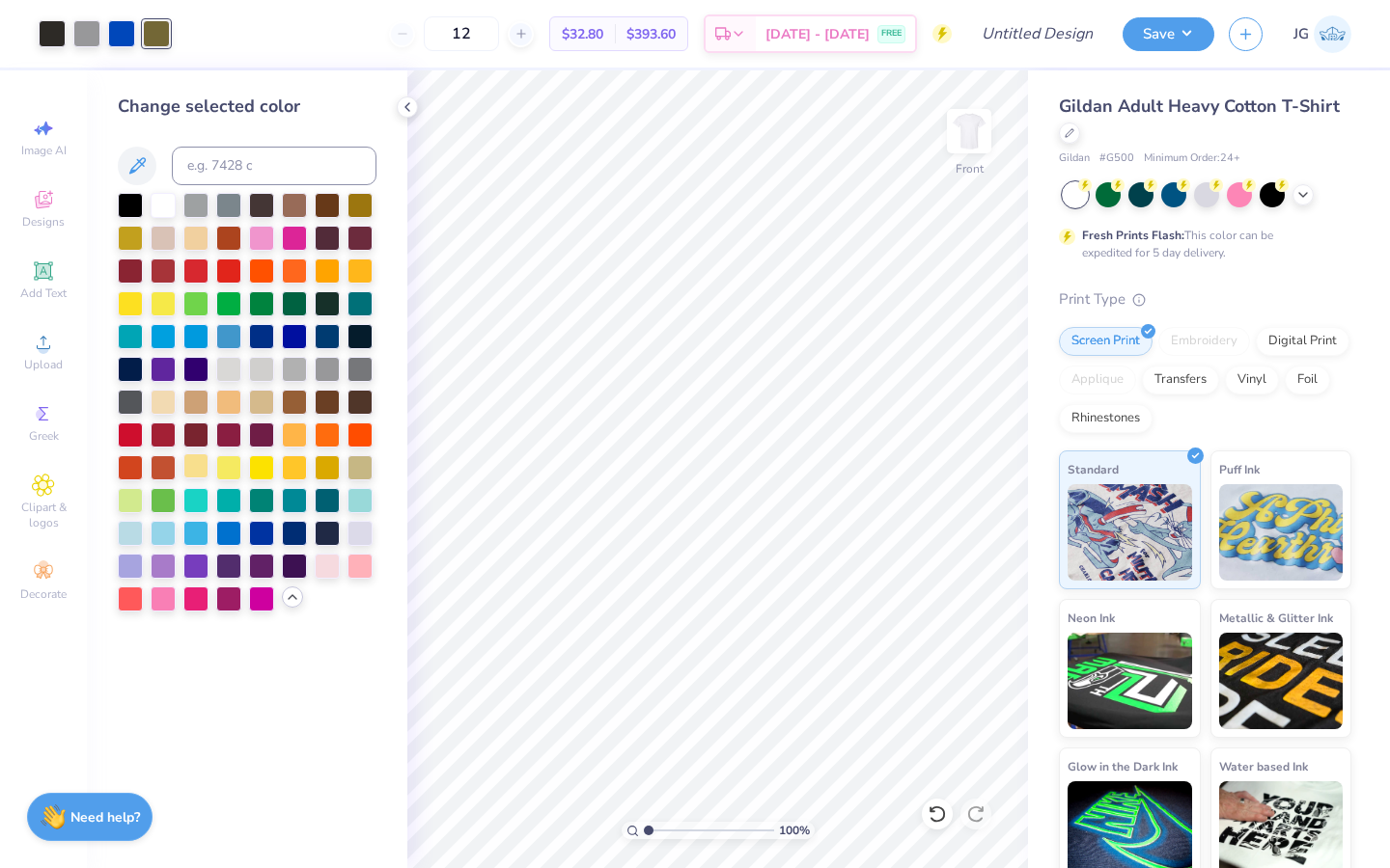
click at [204, 465] on div at bounding box center [196, 466] width 25 height 25
click at [121, 37] on div at bounding box center [122, 32] width 27 height 27
click at [158, 532] on div at bounding box center [164, 531] width 25 height 25
click at [315, 344] on div at bounding box center [327, 335] width 25 height 25
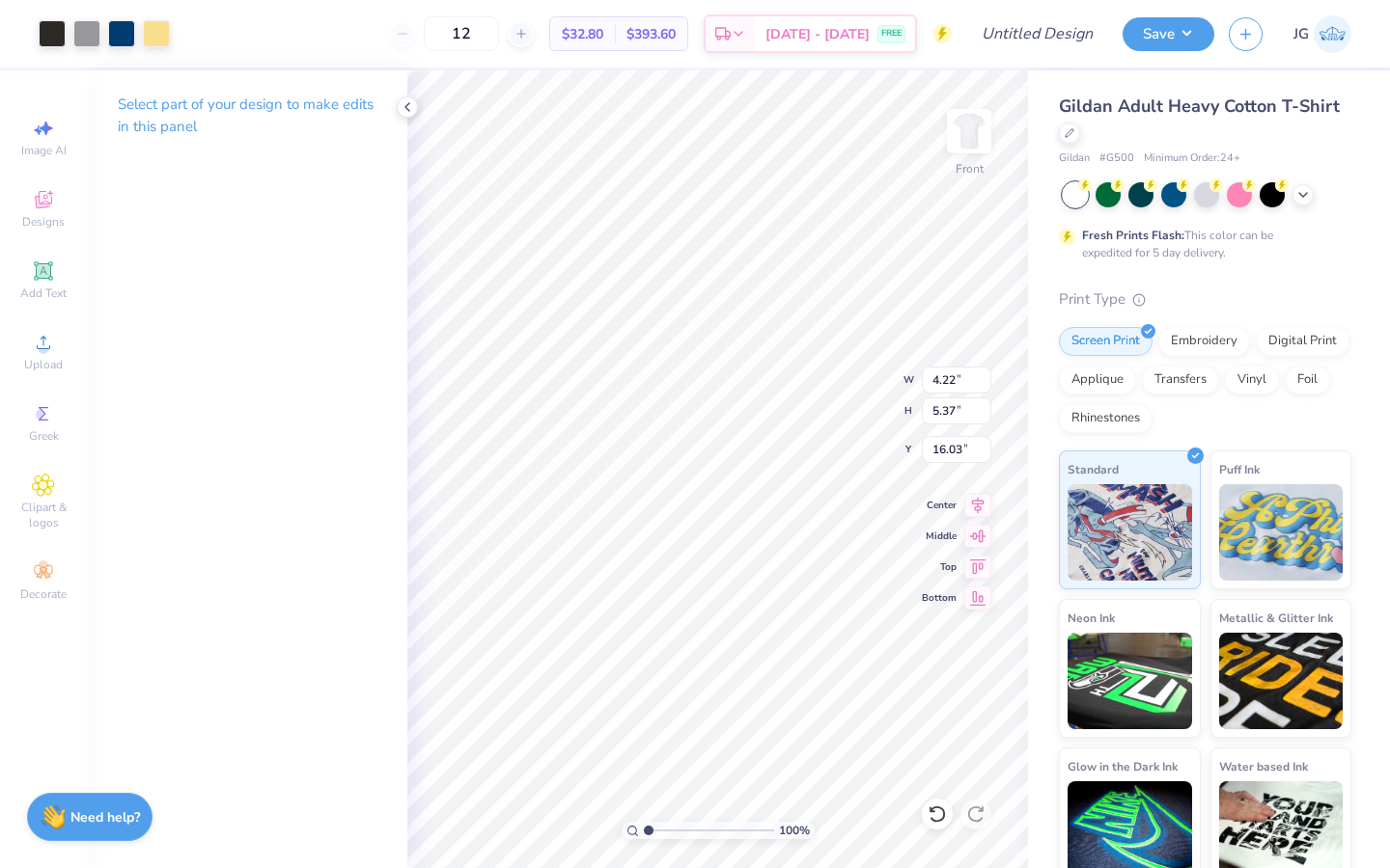
type input "4.22"
type input "5.37"
type input "16.03"
click at [933, 822] on icon at bounding box center [937, 814] width 19 height 19
type input "11.23"
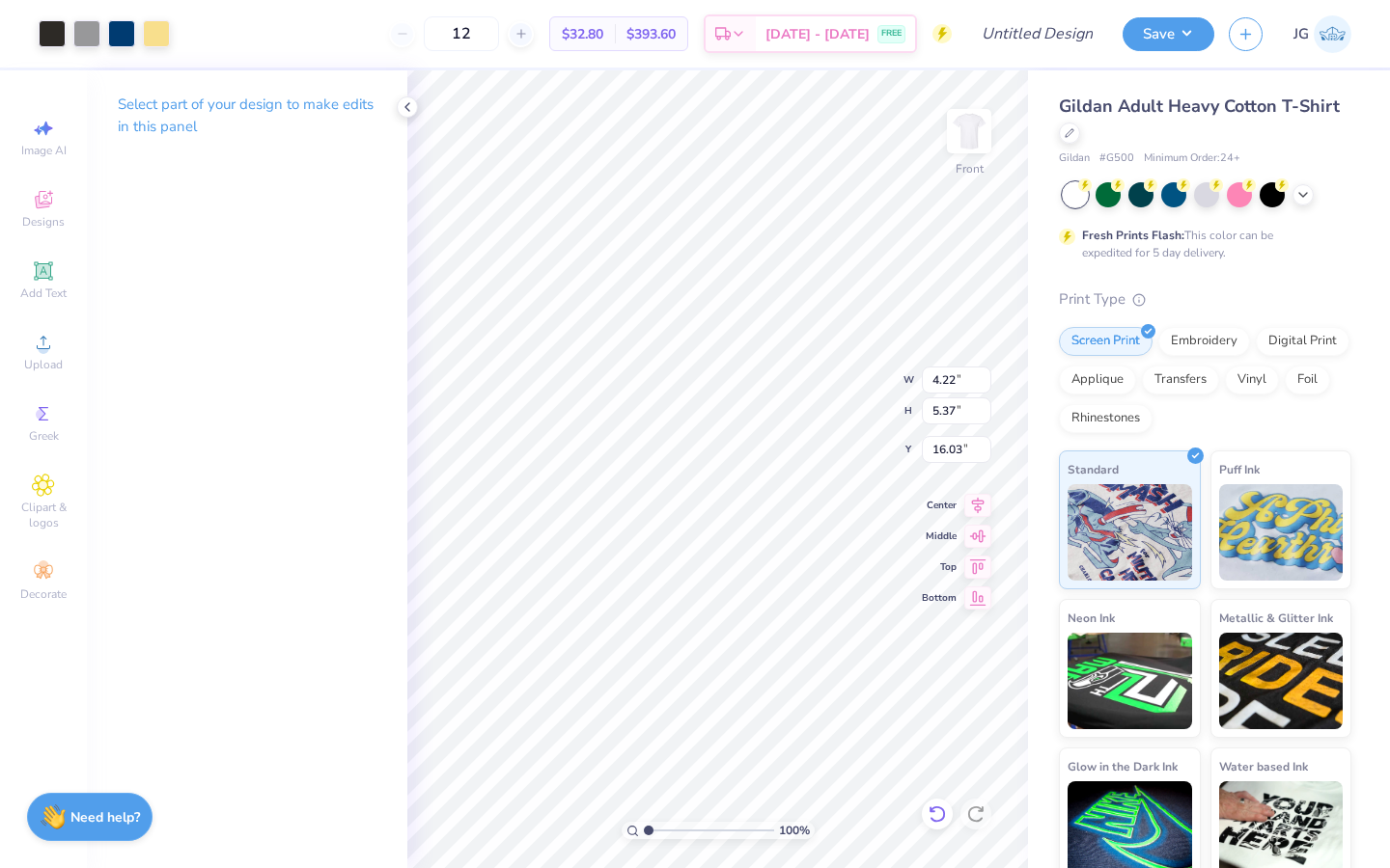
type input "14.30"
type input "7.10"
type input "2.90"
type input "3.70"
type input "17.70"
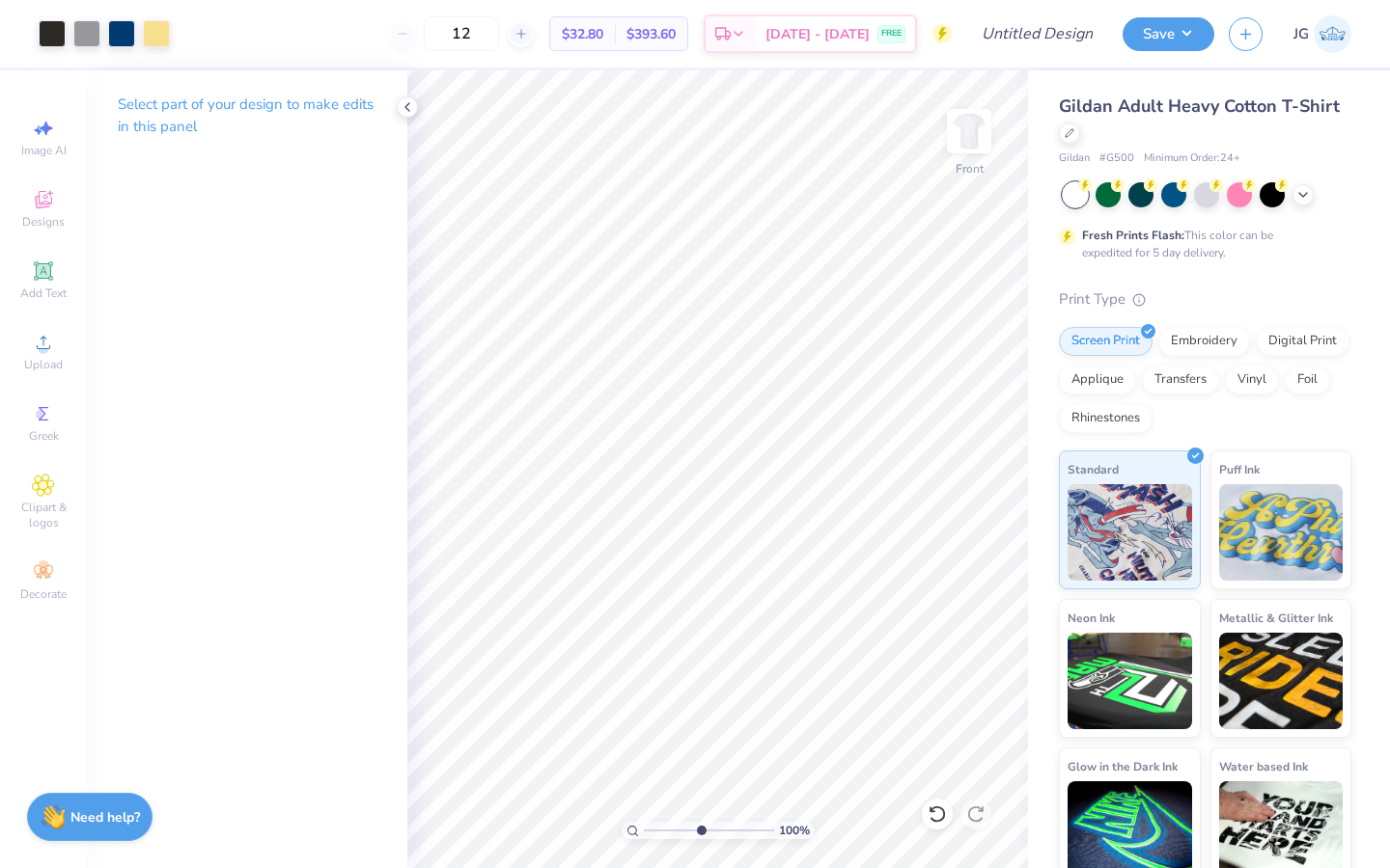
click at [699, 834] on input "range" at bounding box center [709, 830] width 131 height 17
click at [682, 836] on input "range" at bounding box center [709, 830] width 131 height 17
type input "2.44"
click at [666, 828] on input "range" at bounding box center [709, 830] width 131 height 17
click at [1050, 515] on div "Art colors 12 $32.80 Per Item $393.60 Total Est. Delivery [DATE] - [DATE] FREE …" at bounding box center [695, 434] width 1390 height 868
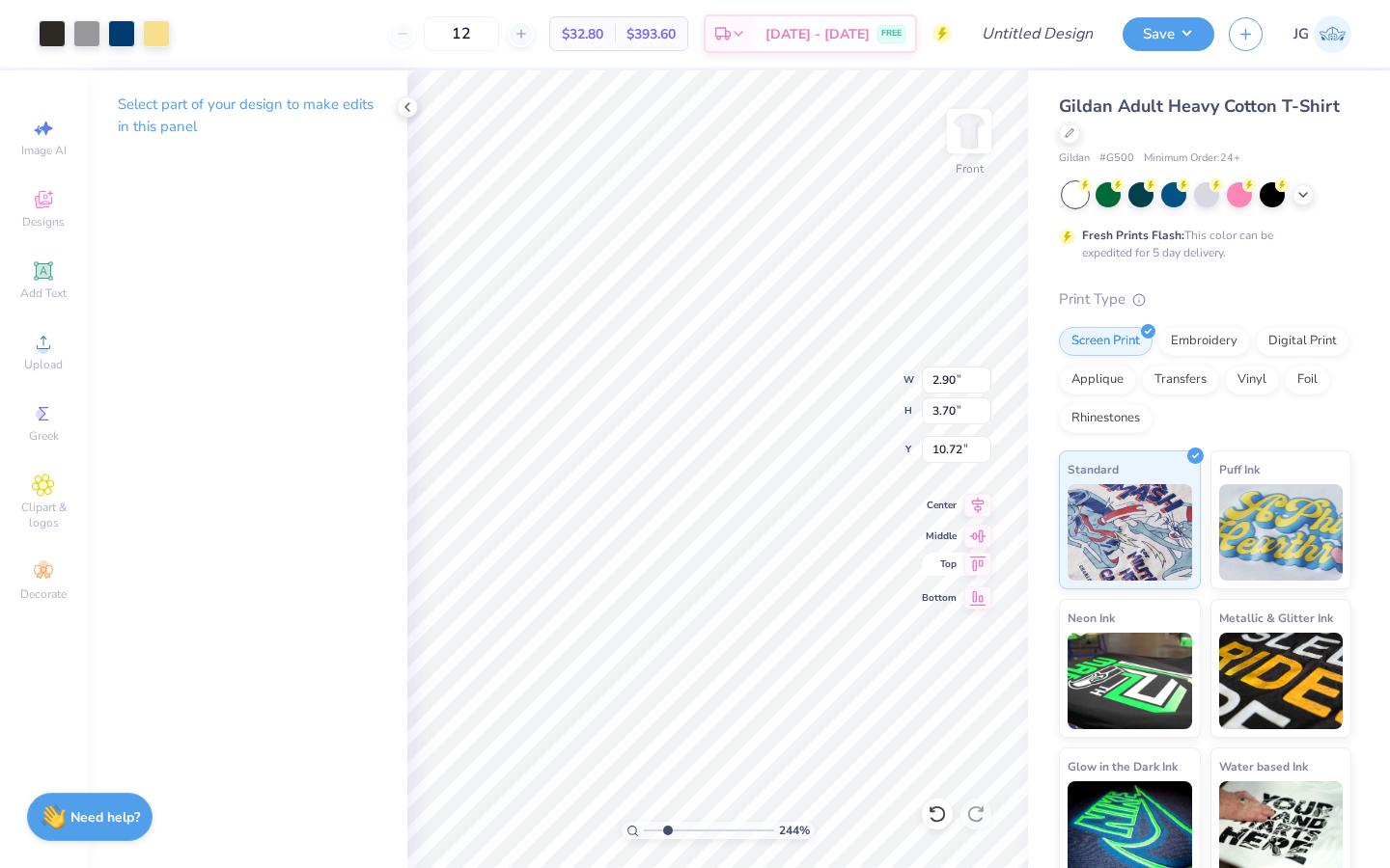
type input "7.41"
type input "1.38"
type input "1.75"
type input "9.14"
click at [800, 842] on li "Send to Back" at bounding box center [776, 839] width 152 height 38
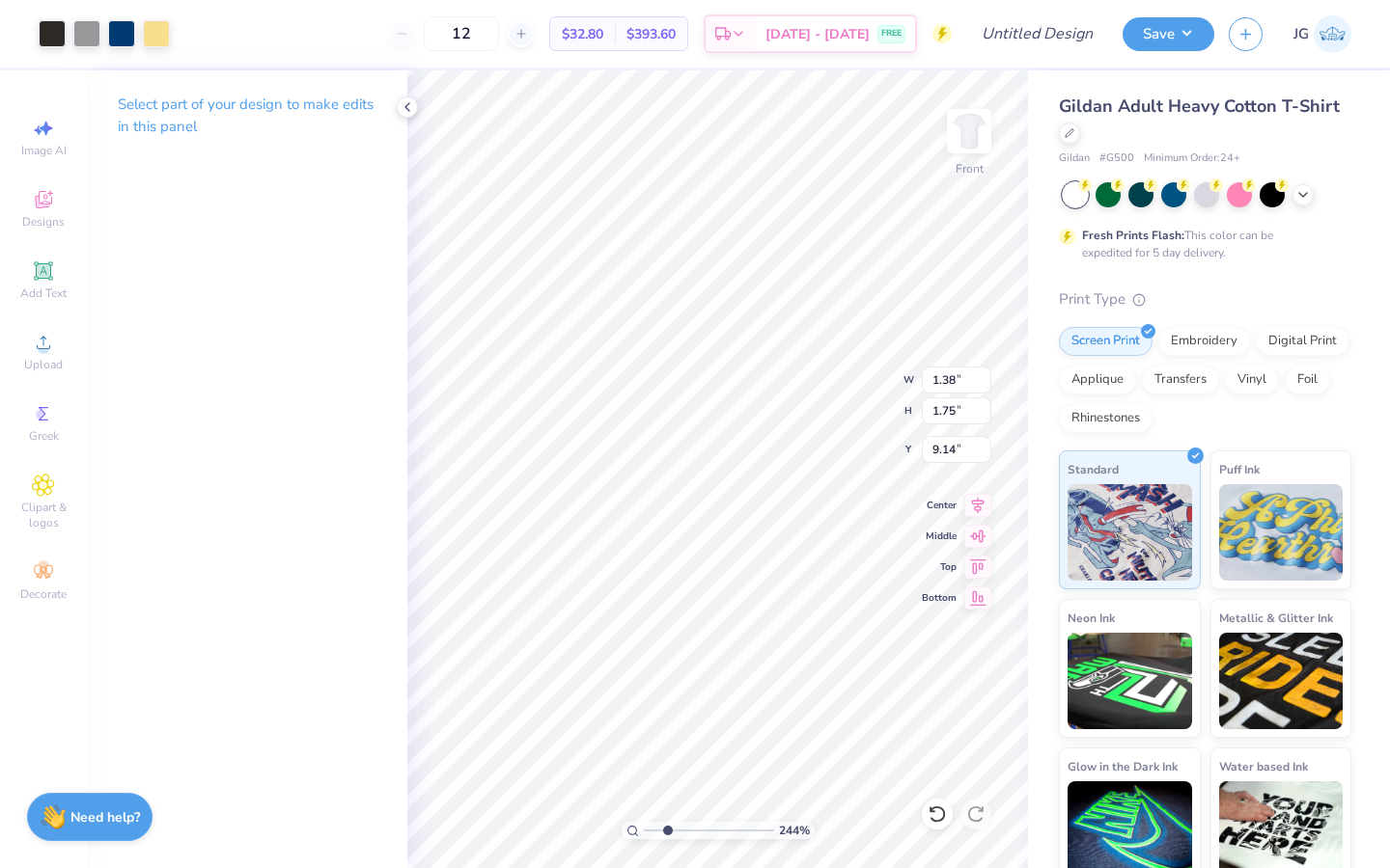
type input "1.81"
type input "2.30"
type input "8.59"
type input "2.82"
type input "4.79"
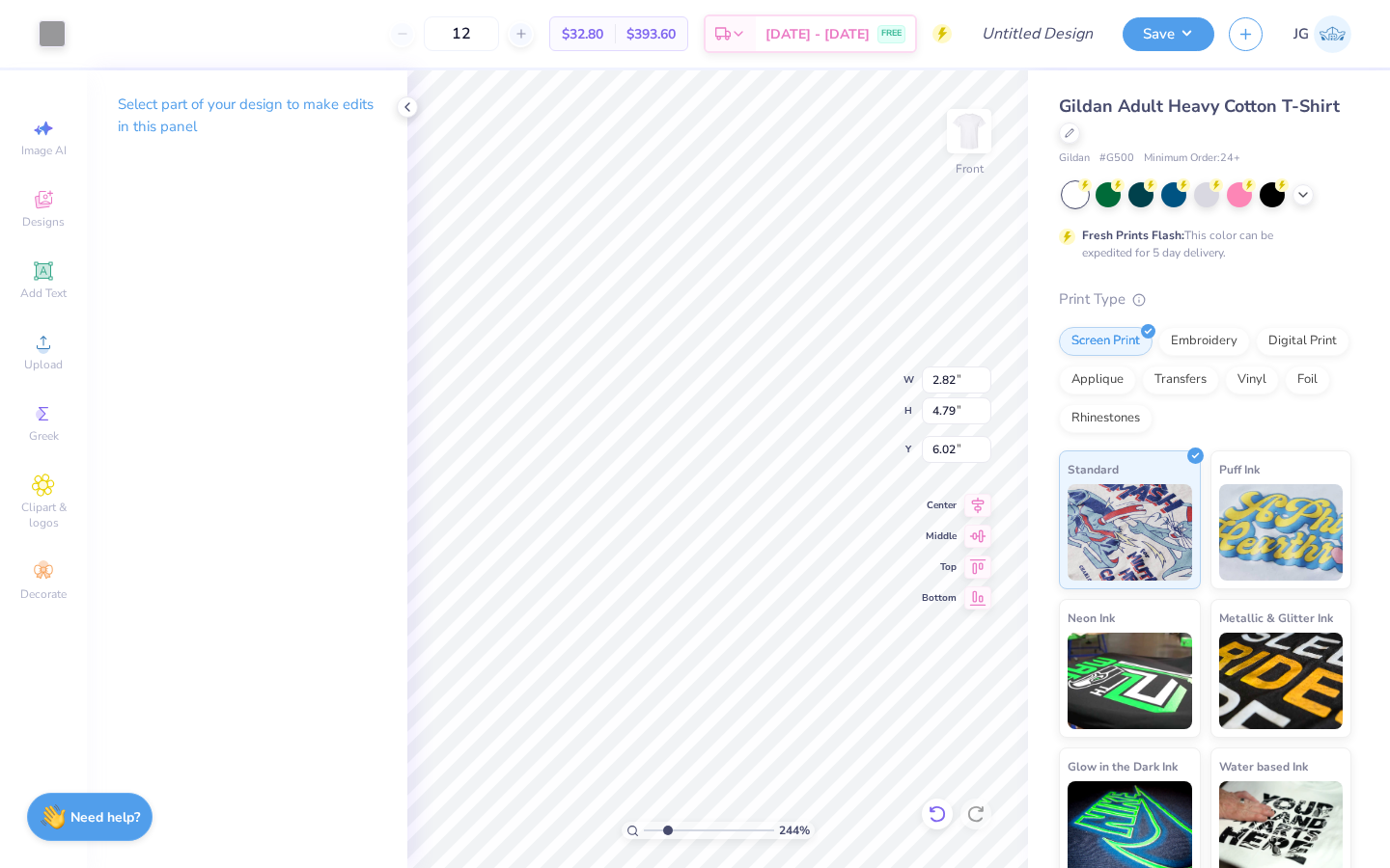
click at [933, 813] on icon at bounding box center [937, 814] width 19 height 19
click at [929, 822] on icon at bounding box center [937, 814] width 19 height 19
type input "5.83"
click at [936, 820] on icon at bounding box center [937, 814] width 19 height 19
click at [937, 820] on icon at bounding box center [937, 814] width 19 height 19
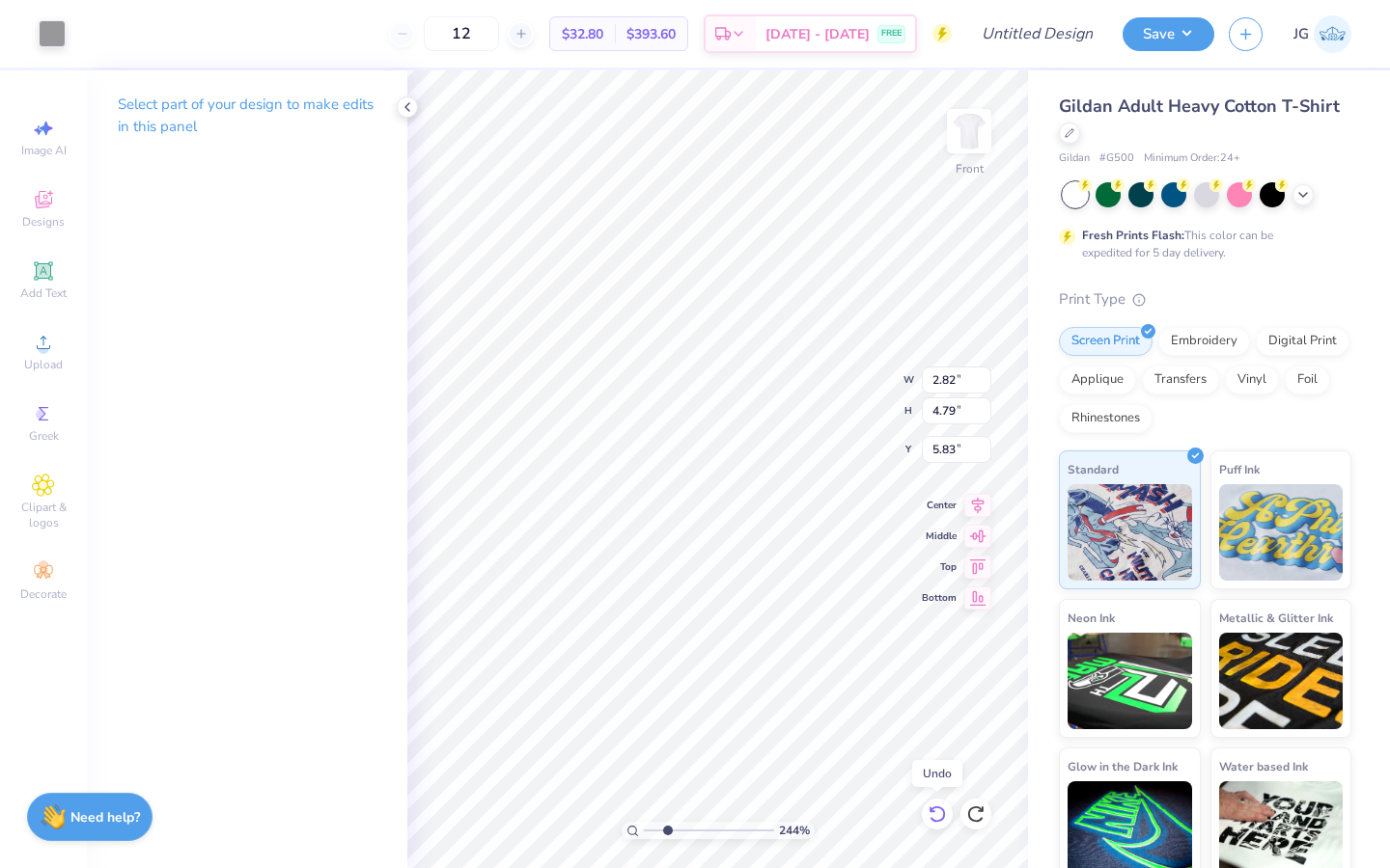
click at [938, 819] on icon at bounding box center [937, 814] width 19 height 19
type input "1.38"
type input "1.75"
type input "9.35"
type input "2.12"
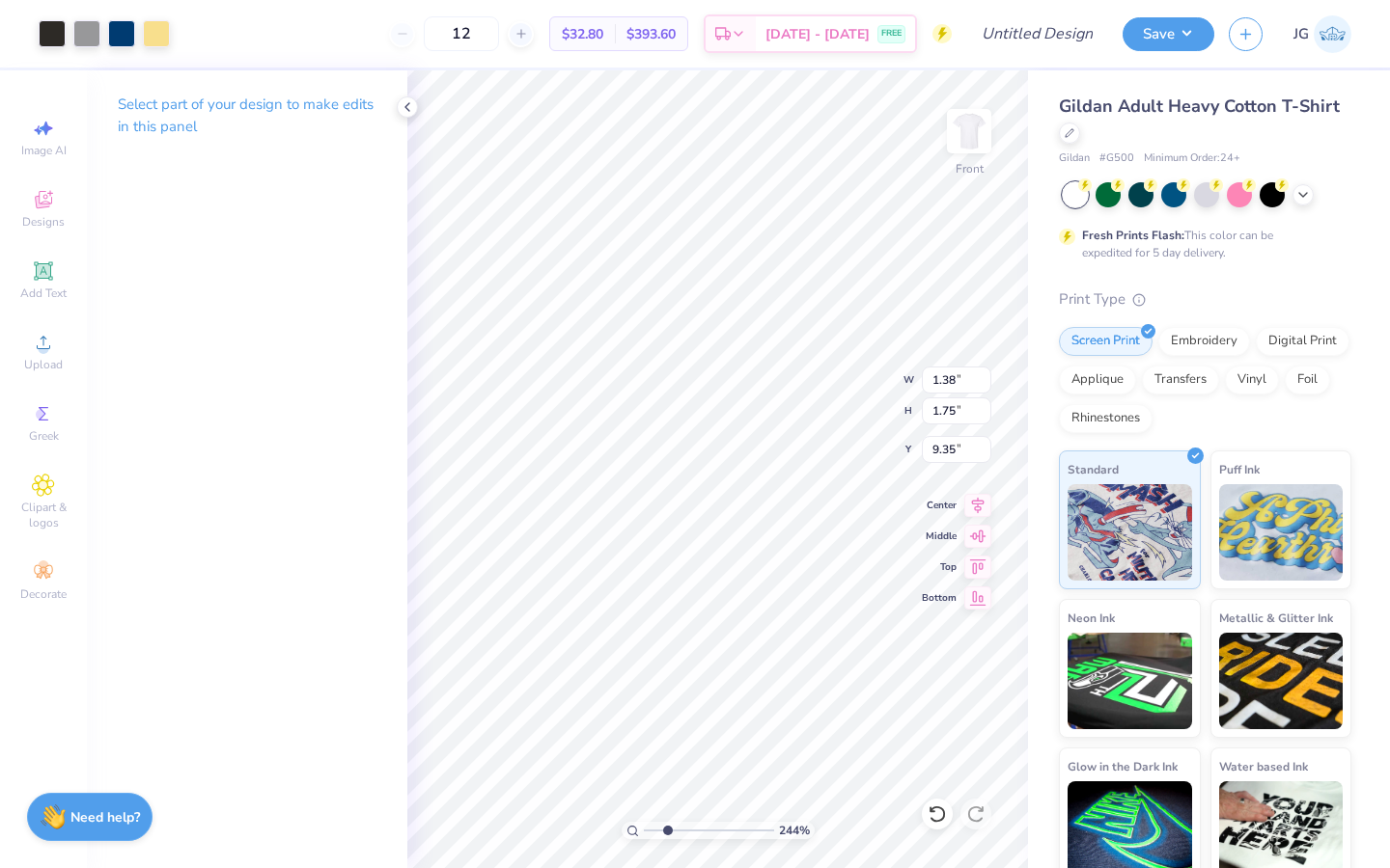
type input "2.69"
type input "8.59"
type input "2.05"
type input "2.61"
type input "8.67"
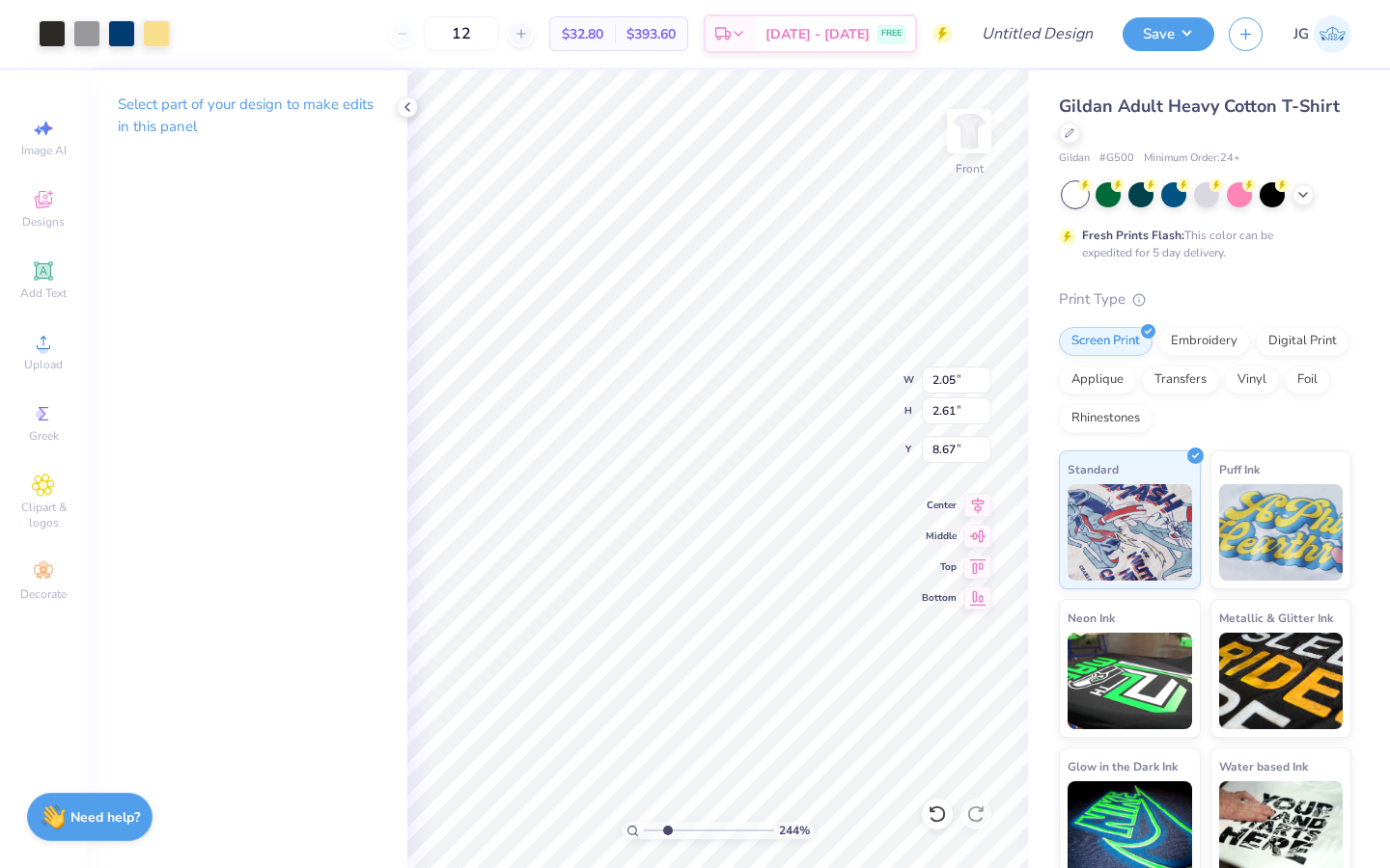
type input "1.94"
type input "2.47"
type input "8.73"
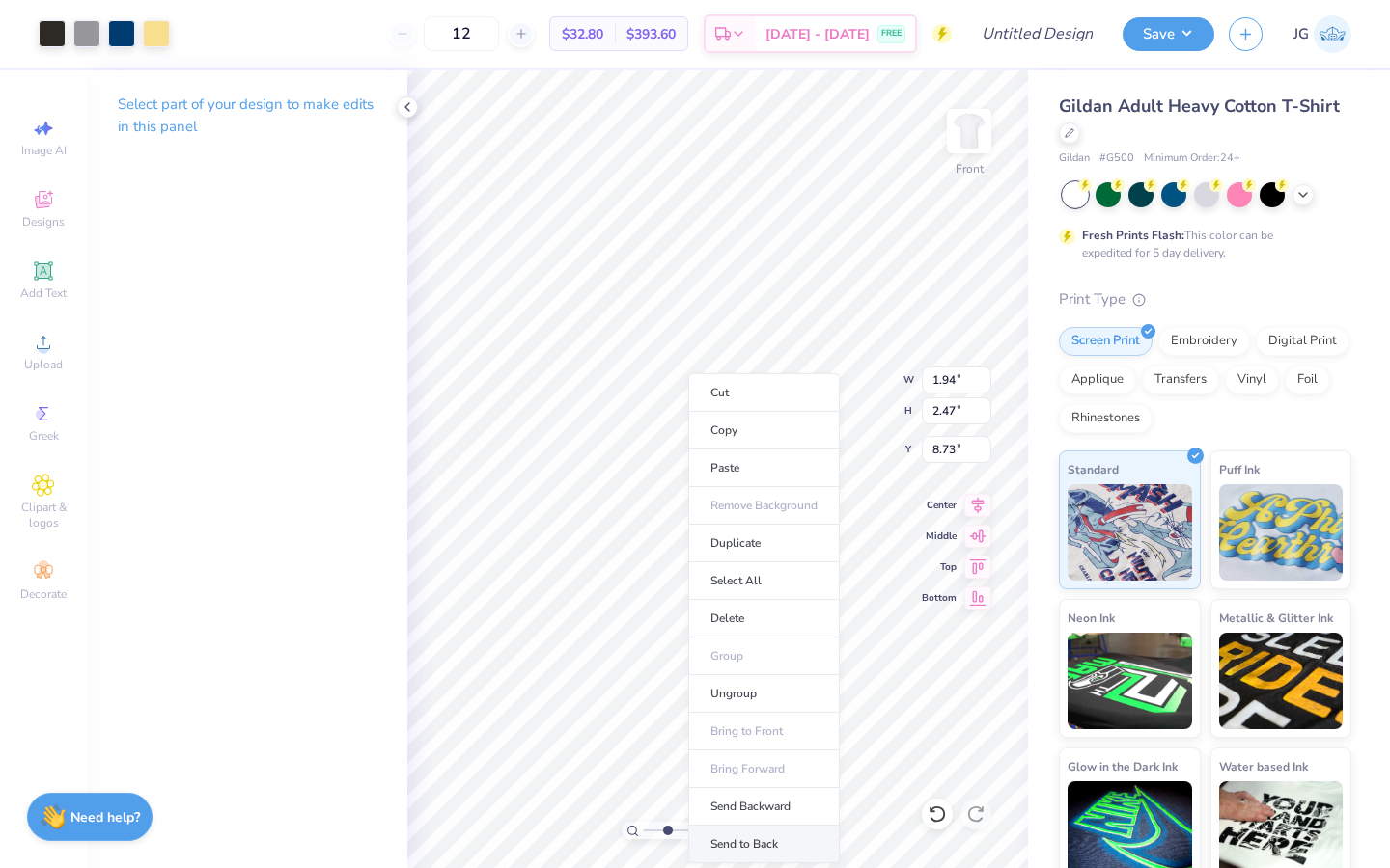
click at [754, 836] on li "Send to Back" at bounding box center [764, 844] width 152 height 38
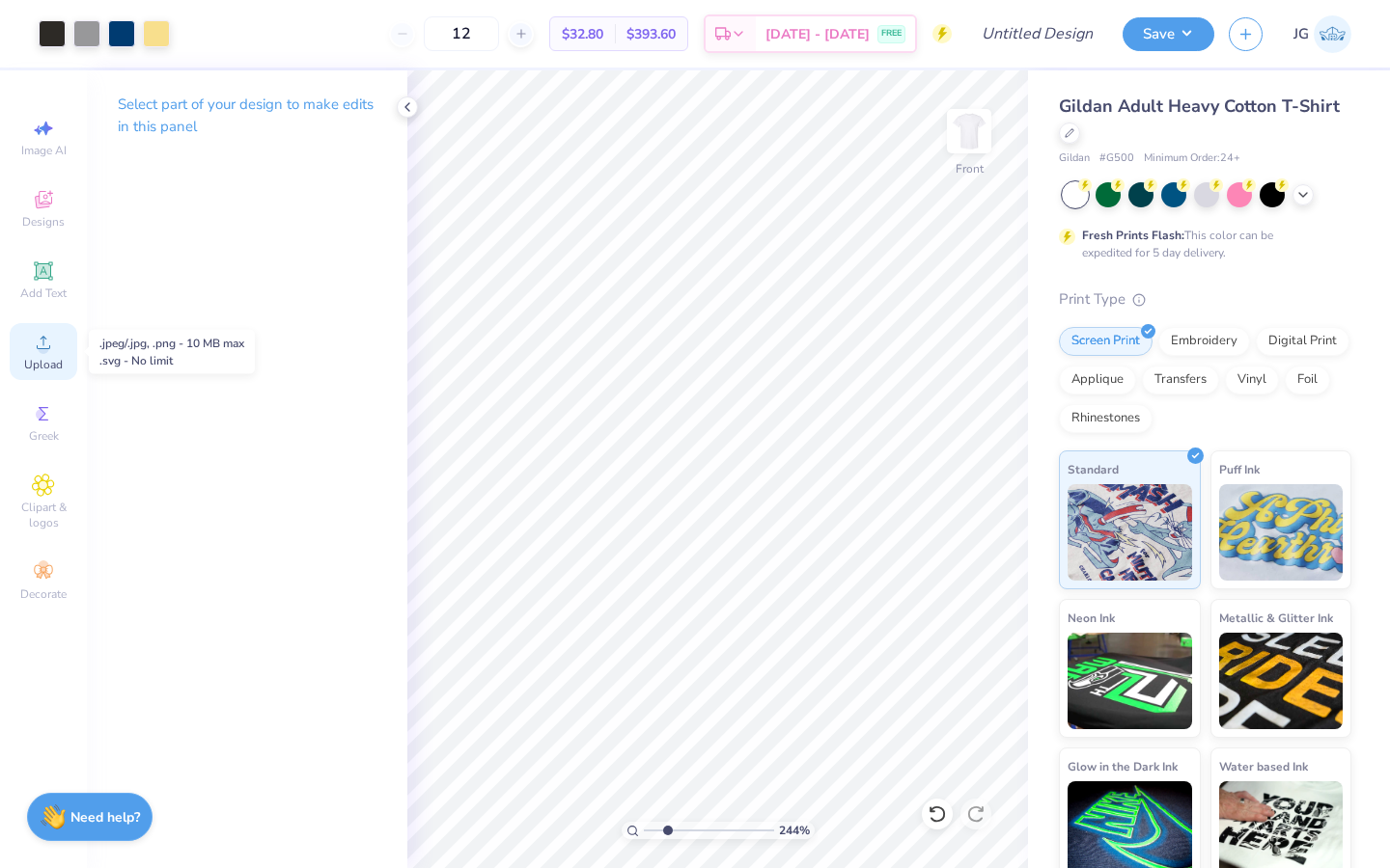
click at [48, 351] on icon at bounding box center [44, 343] width 23 height 23
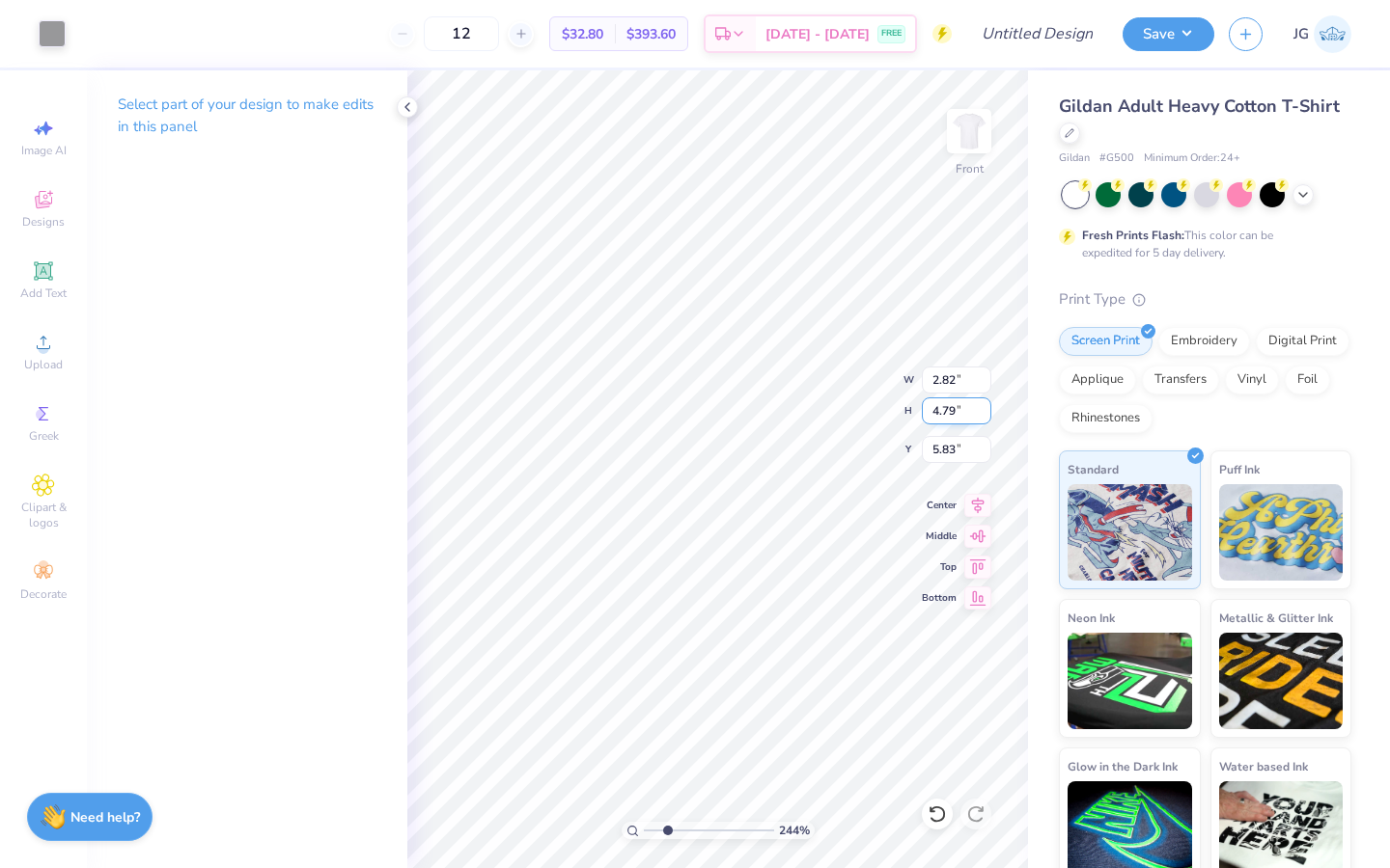
click at [874, 399] on div "244 % Front W 2.82 2.82 " H 4.79 4.79 " Y 5.83 5.83 " Center Middle Top Bottom" at bounding box center [717, 469] width 620 height 797
type input "2.82"
type input "4.79"
click at [940, 812] on icon at bounding box center [937, 814] width 19 height 19
type input "5.83"
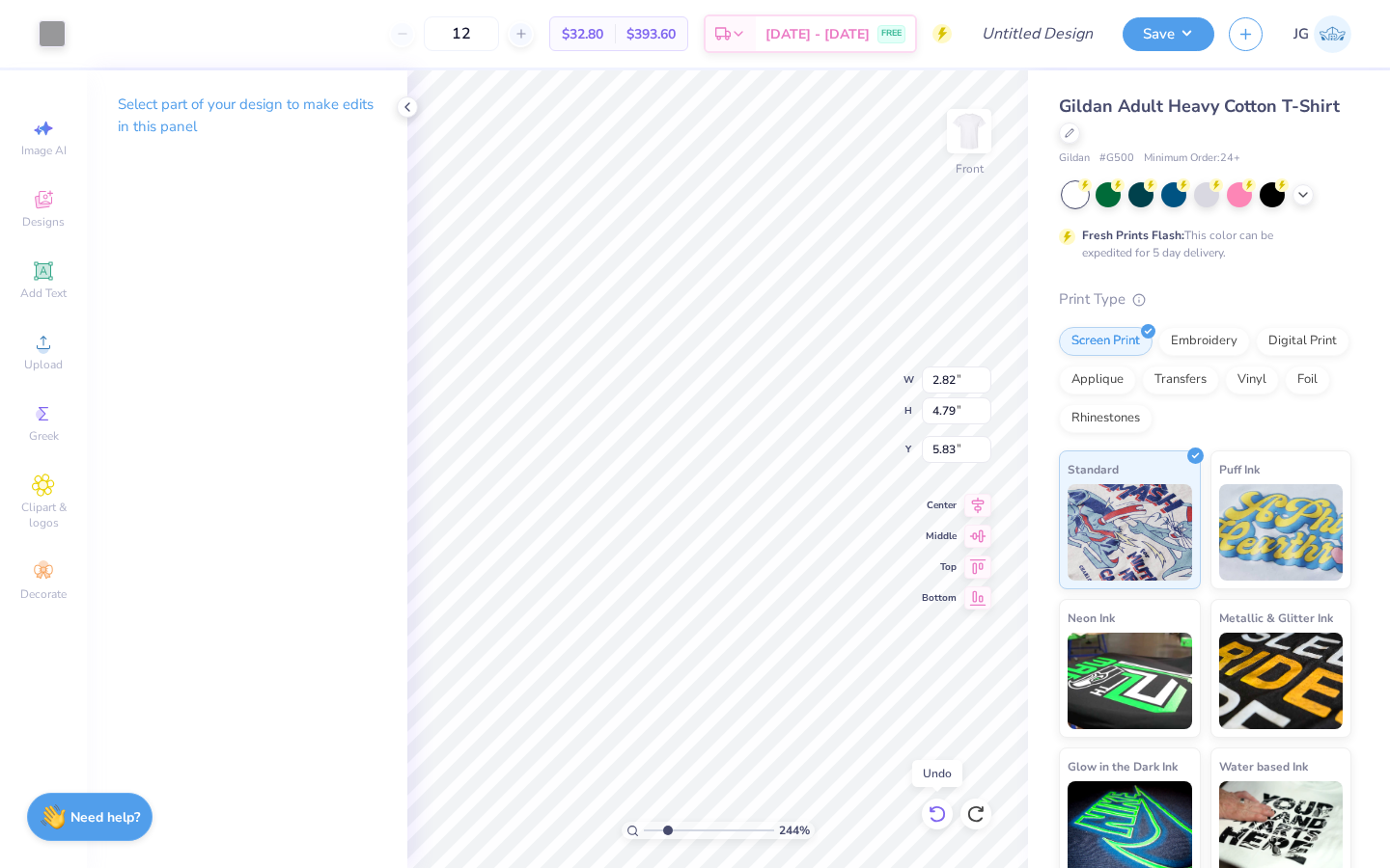
click at [940, 812] on icon at bounding box center [937, 814] width 19 height 19
type input "8.73"
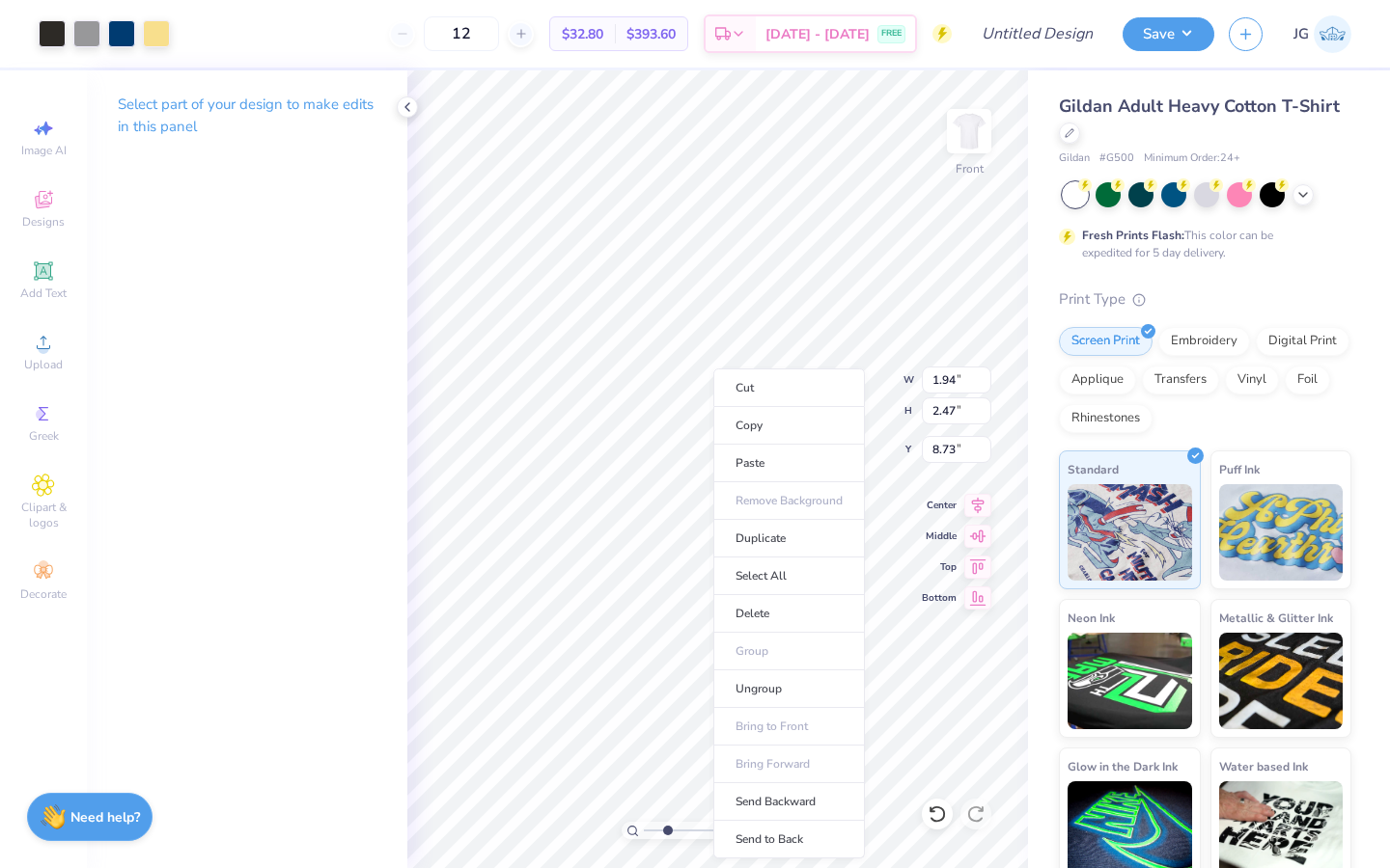
click at [795, 832] on li "Send to Back" at bounding box center [789, 839] width 152 height 38
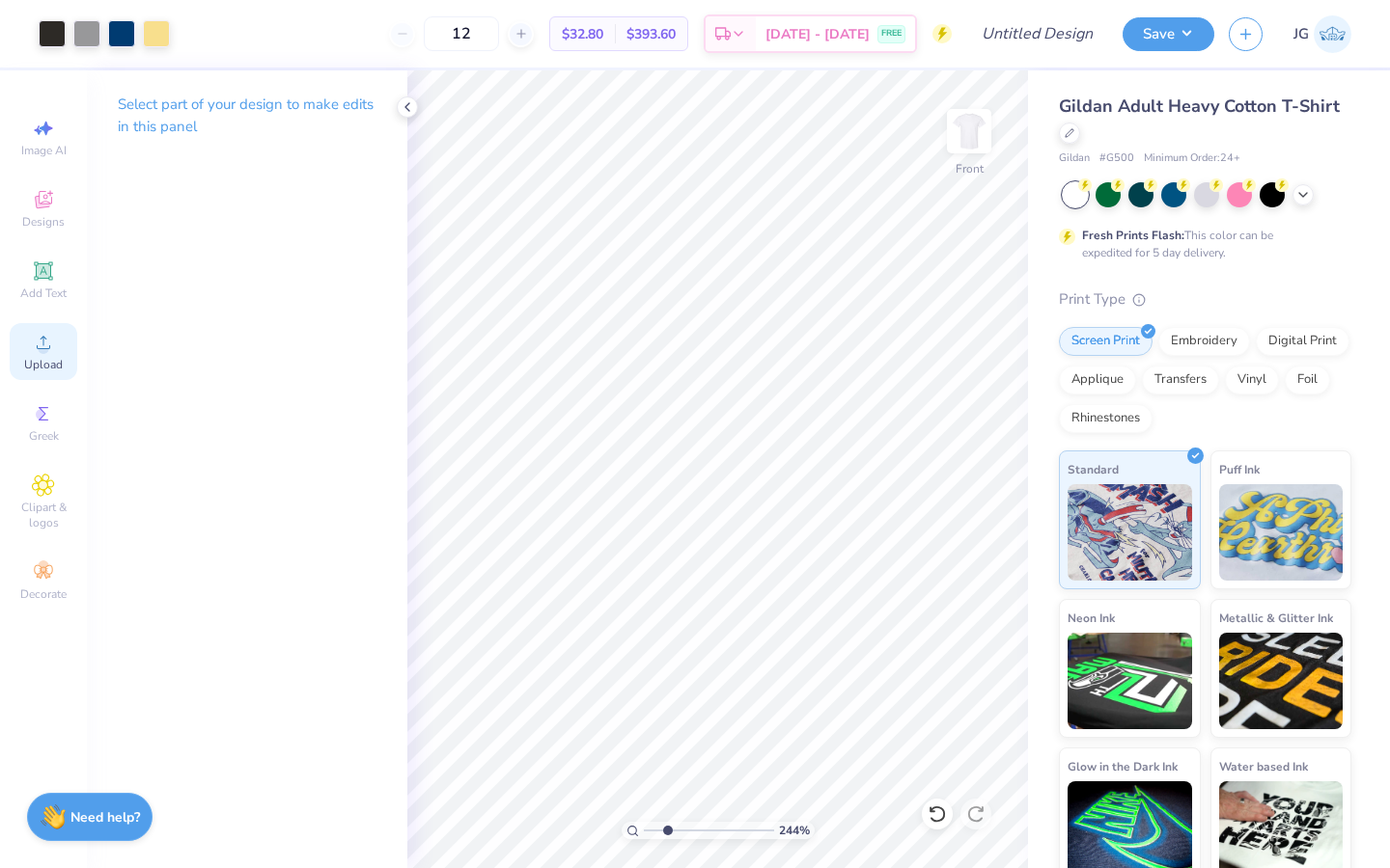
click at [58, 352] on div "Upload" at bounding box center [44, 351] width 68 height 57
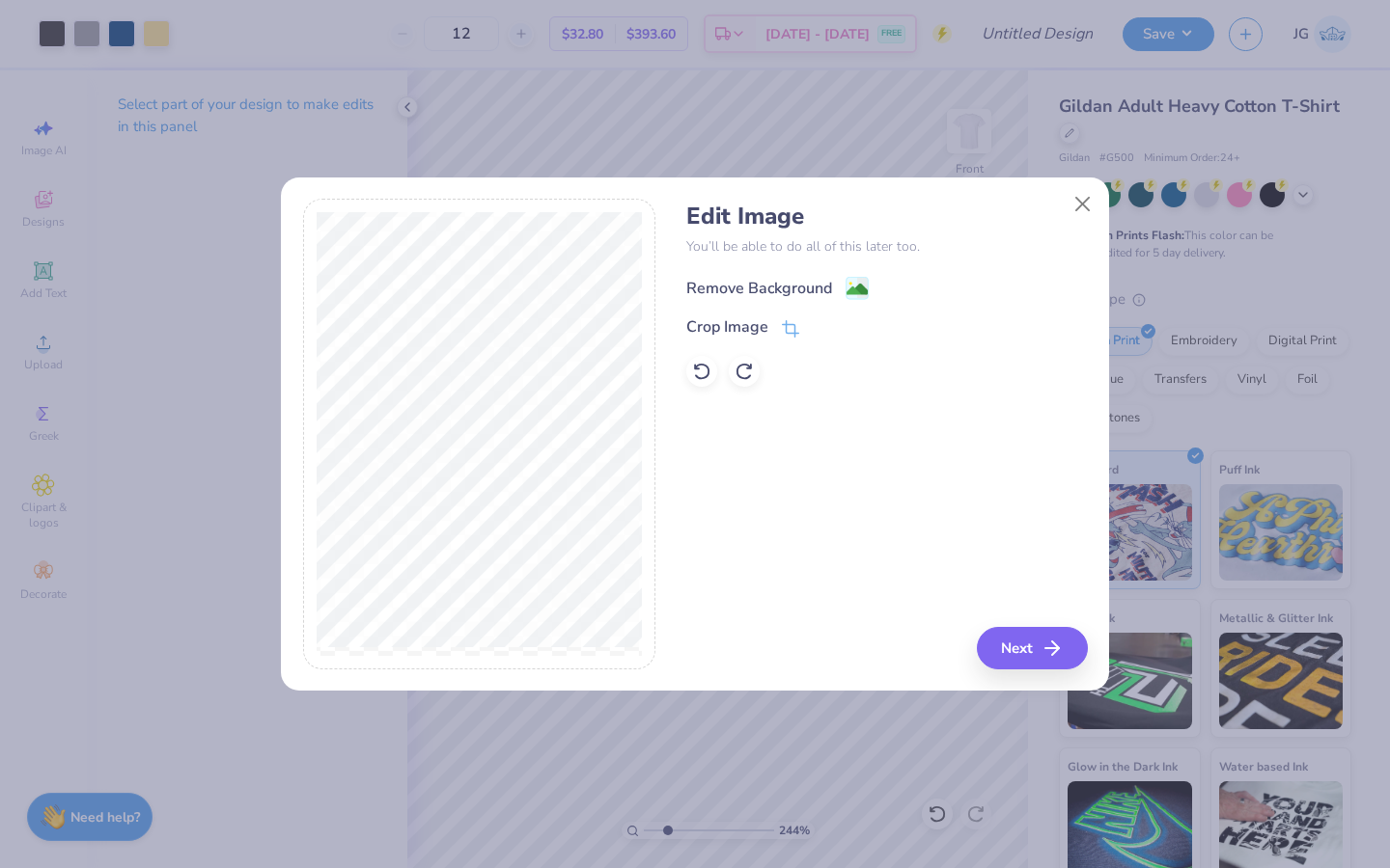
click at [854, 287] on image at bounding box center [857, 289] width 21 height 21
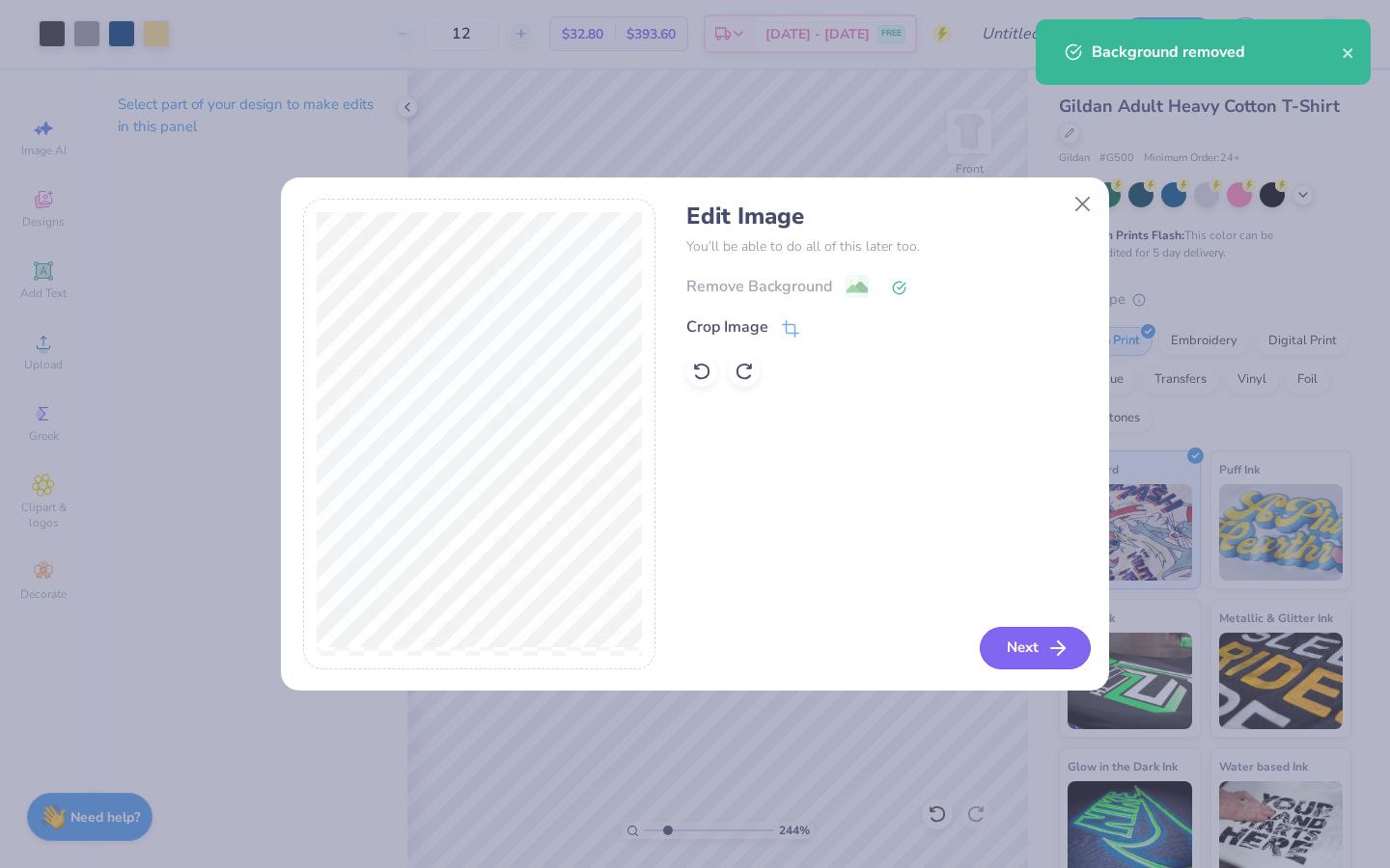
click at [1032, 650] on button "Next" at bounding box center [1035, 648] width 111 height 43
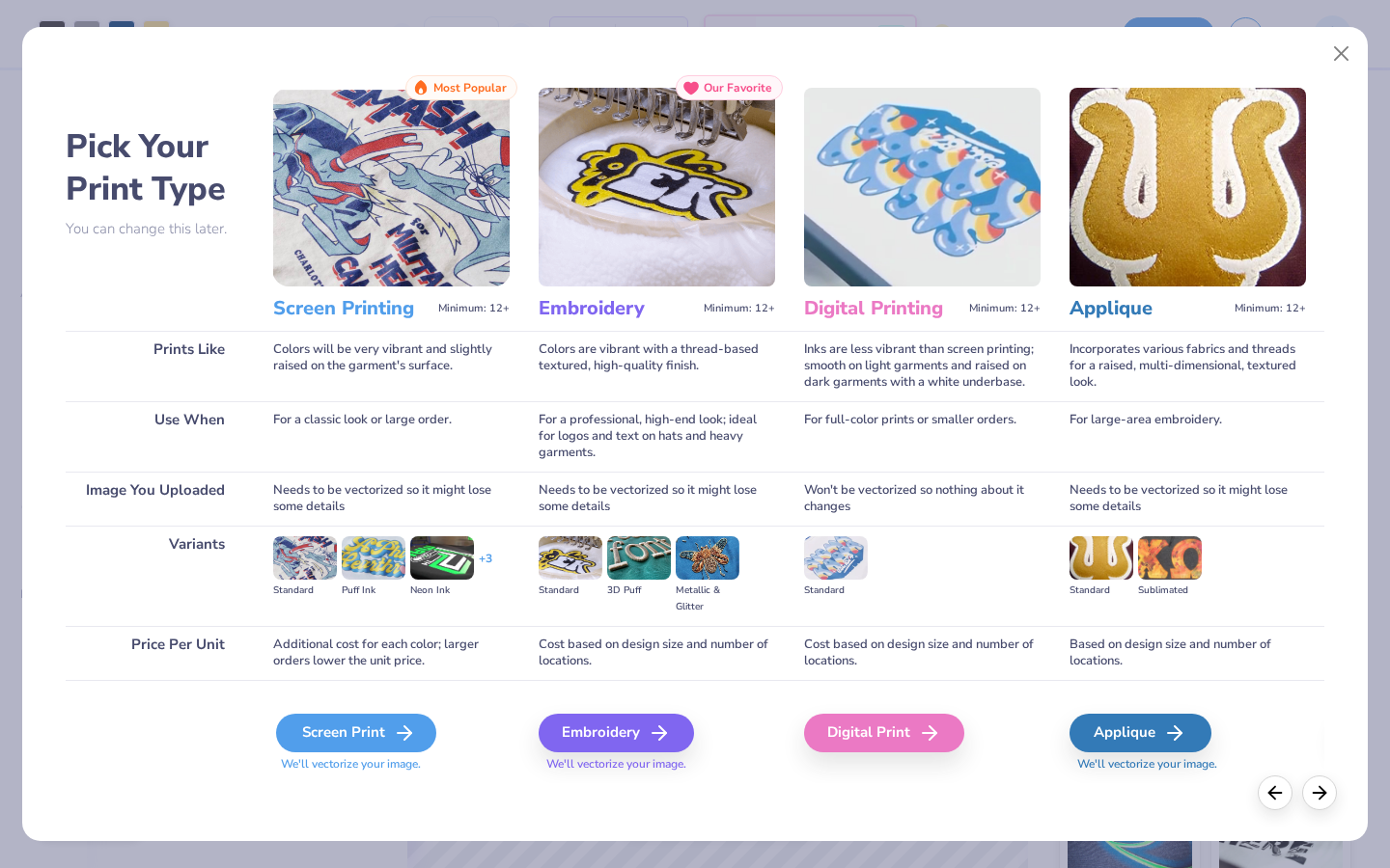
click at [355, 743] on div "Screen Print" at bounding box center [355, 733] width 160 height 39
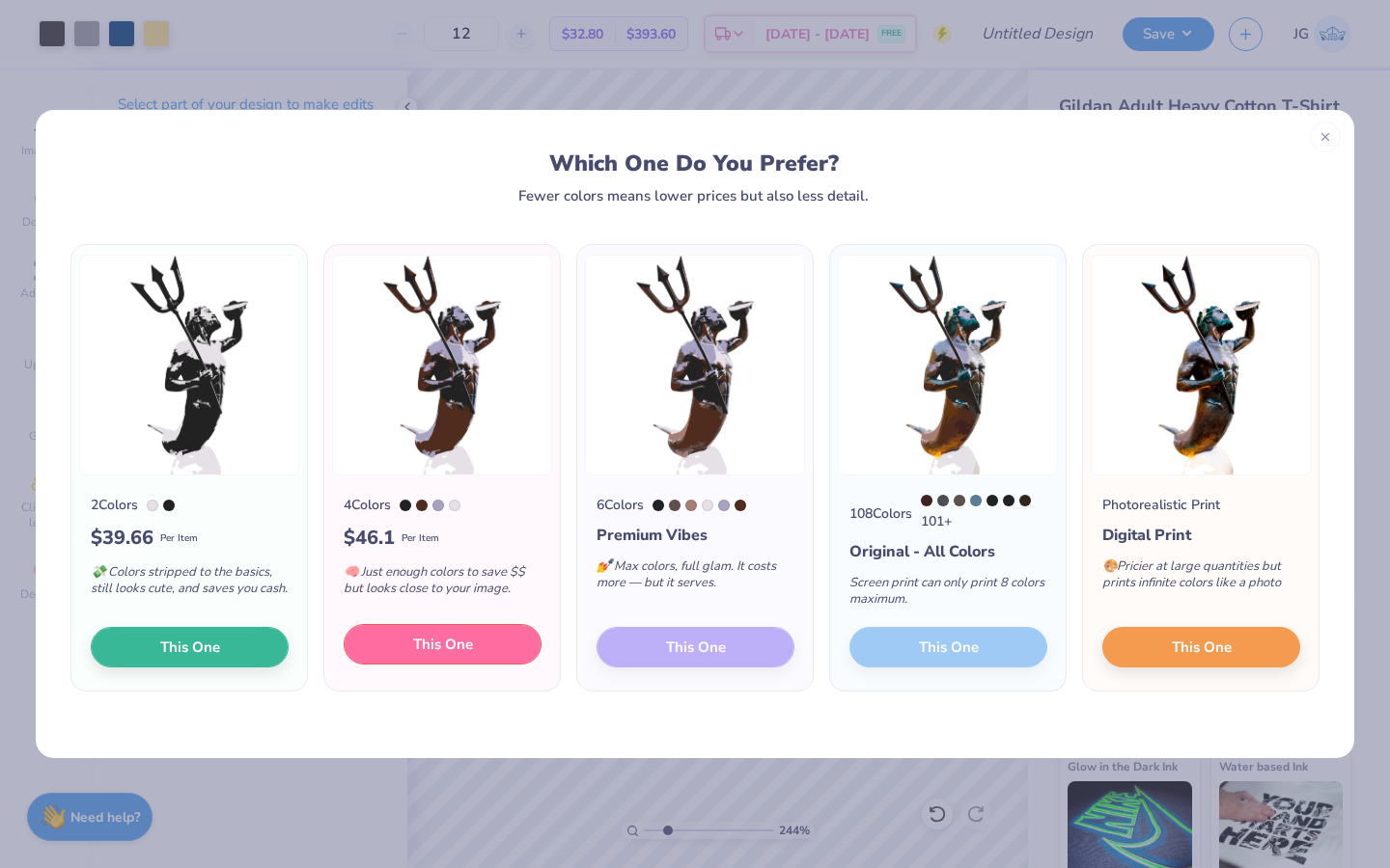
click at [419, 649] on span "This One" at bounding box center [443, 644] width 60 height 22
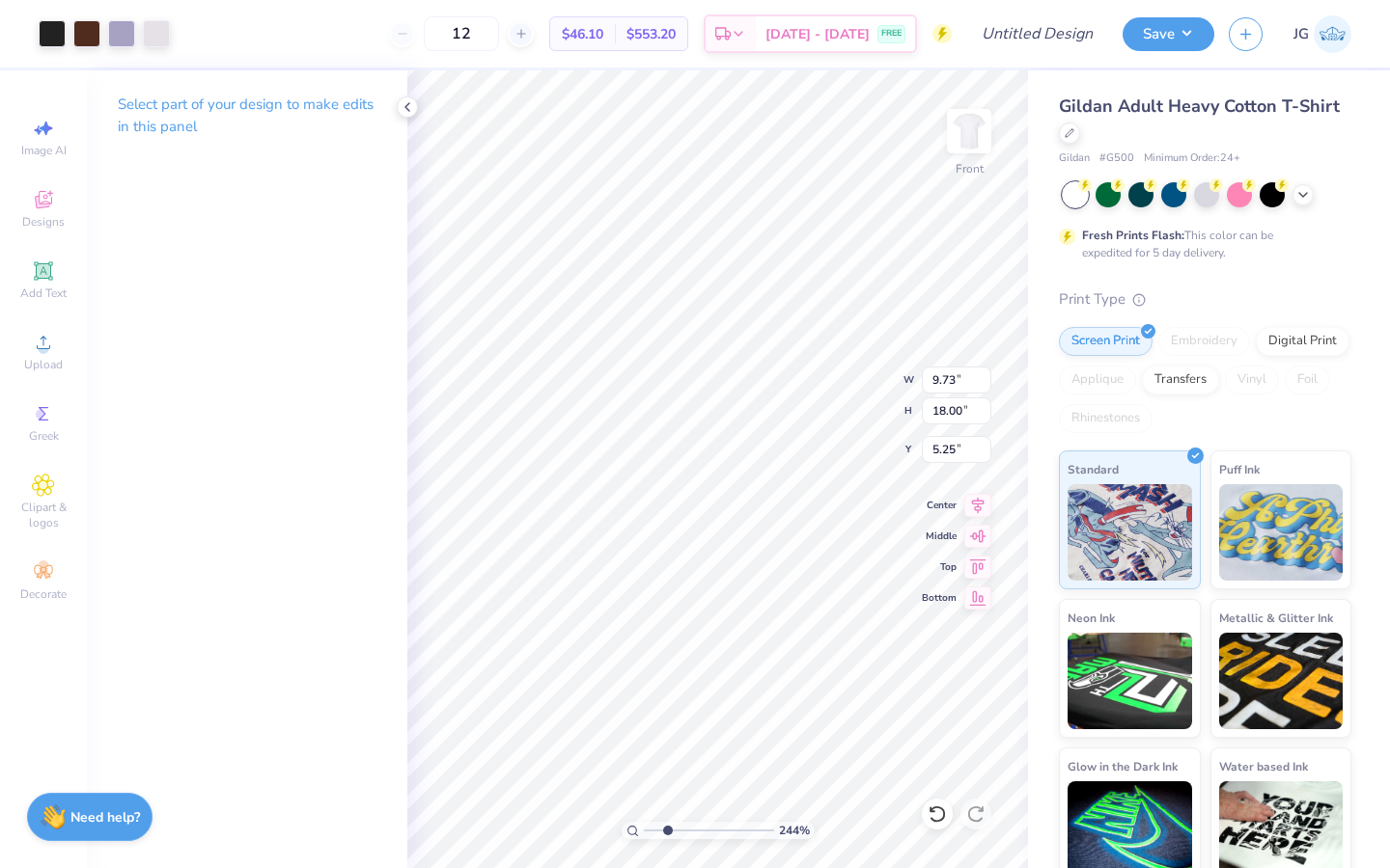
click at [289, 412] on div "Select part of your design to make edits in this panel" at bounding box center [247, 469] width 320 height 797
drag, startPoint x: 671, startPoint y: 835, endPoint x: 630, endPoint y: 833, distance: 41.0
type input "1"
click at [644, 833] on input "range" at bounding box center [709, 830] width 131 height 17
type input "3.00"
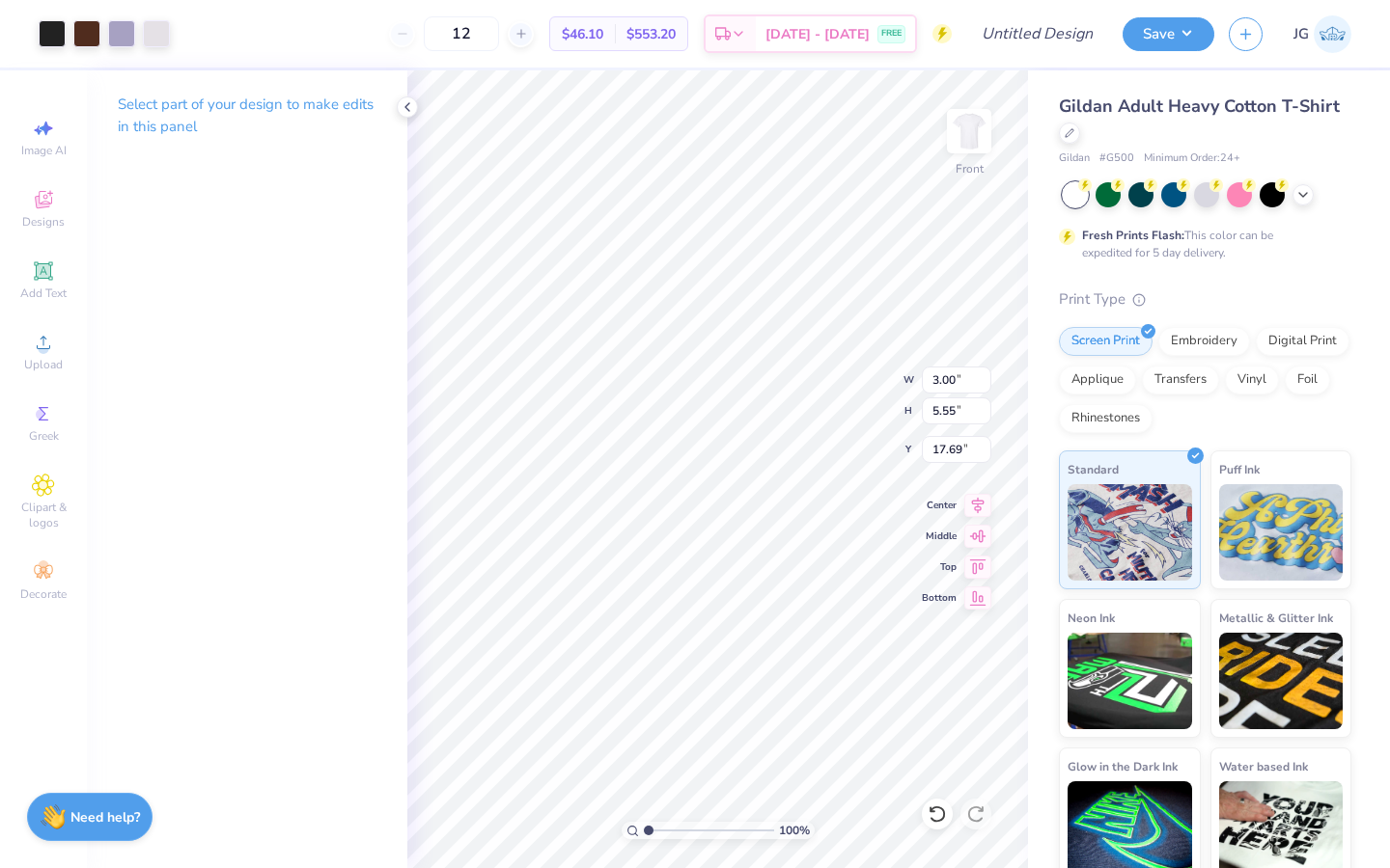
type input "5.55"
type input "17.69"
type input "9.68"
type input "1.09"
type input "2.02"
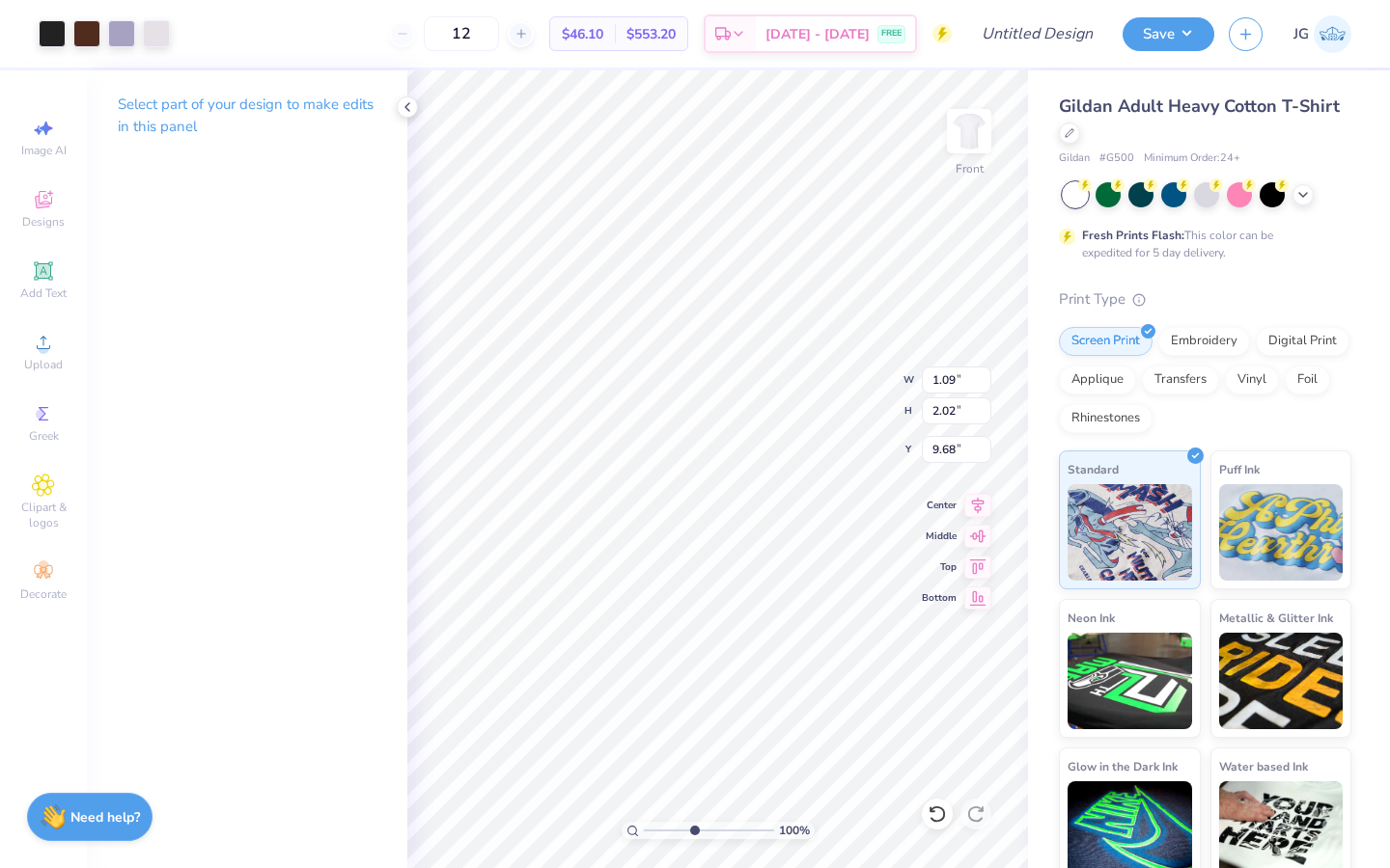
type input "4.47"
click at [693, 830] on input "range" at bounding box center [709, 830] width 131 height 17
type input "11.68"
type input "1.28"
type input "2.37"
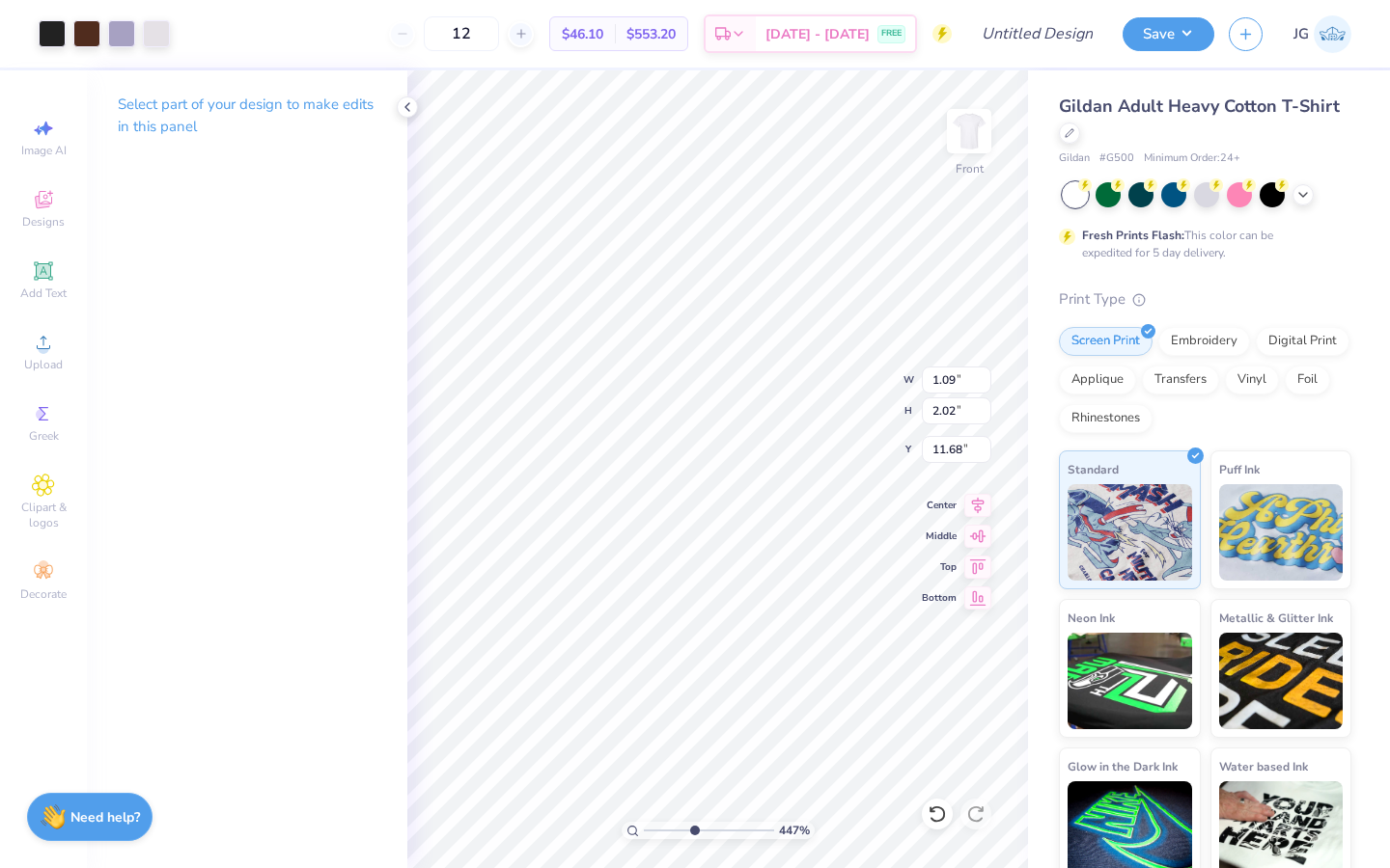
type input "11.33"
type input "1.37"
type input "2.53"
type input "11.28"
type input "2.54"
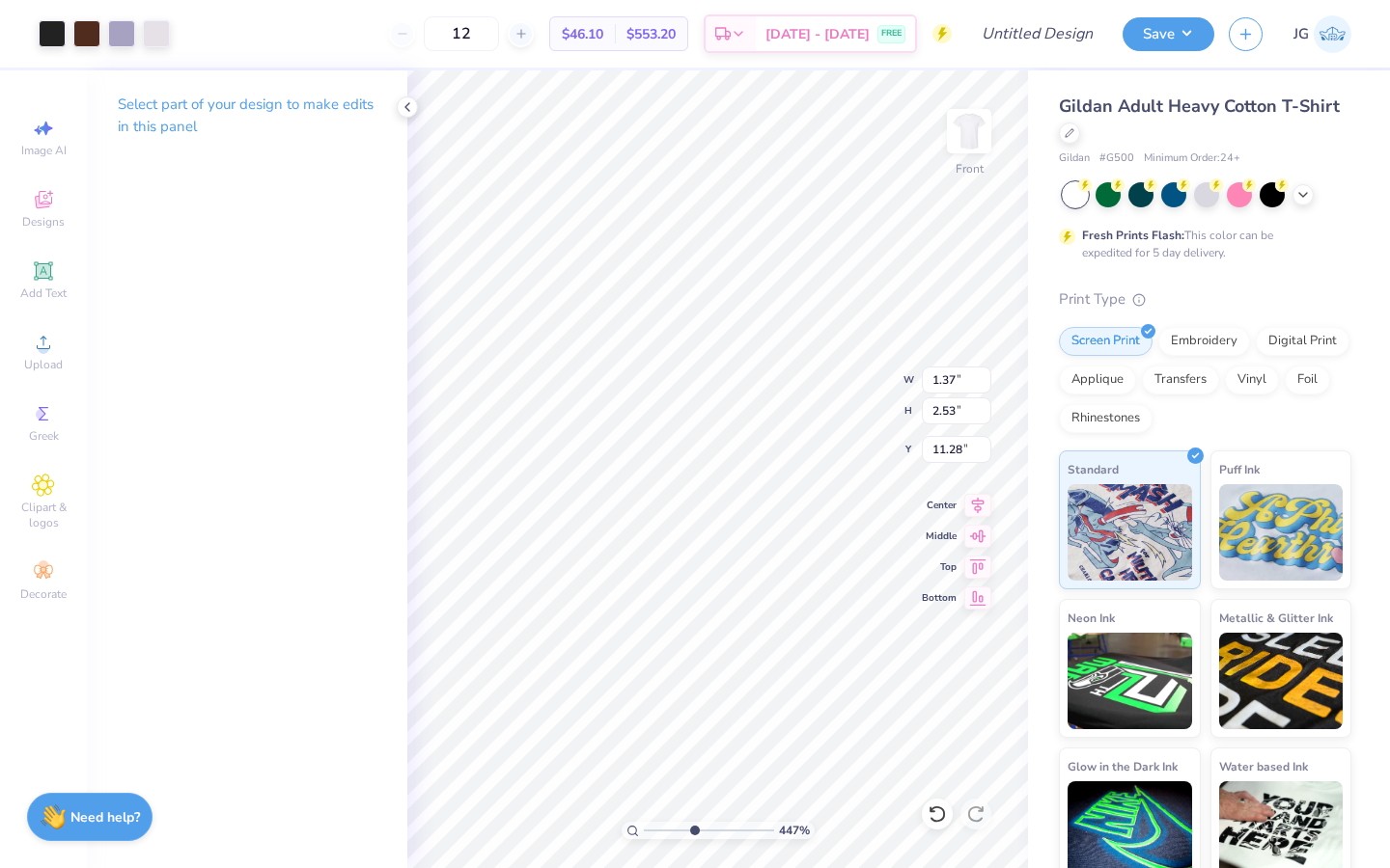
type input "11.27"
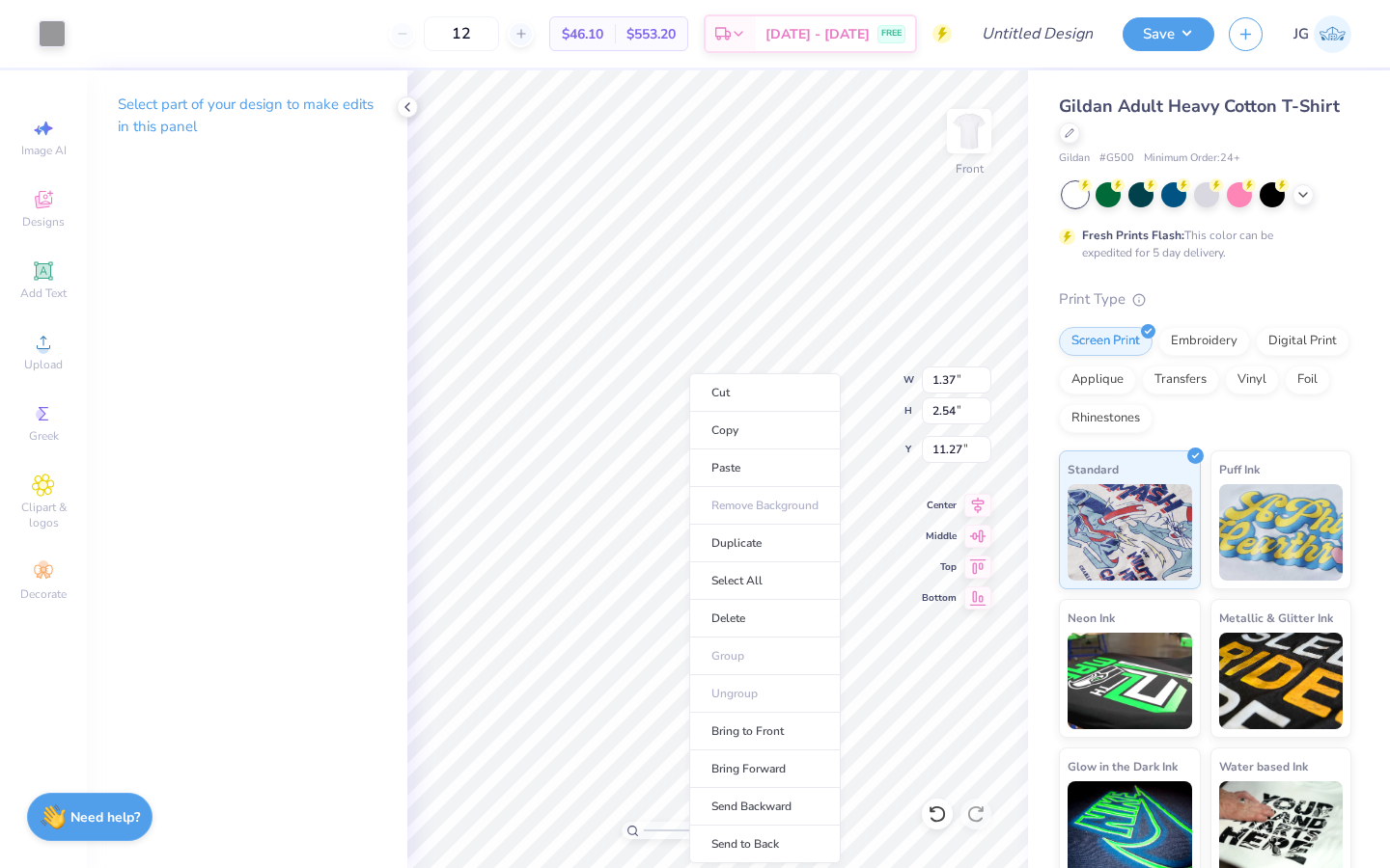
type input "1.53"
type input "2.43"
type input "11.19"
click at [799, 838] on li "Send to Back" at bounding box center [765, 844] width 152 height 38
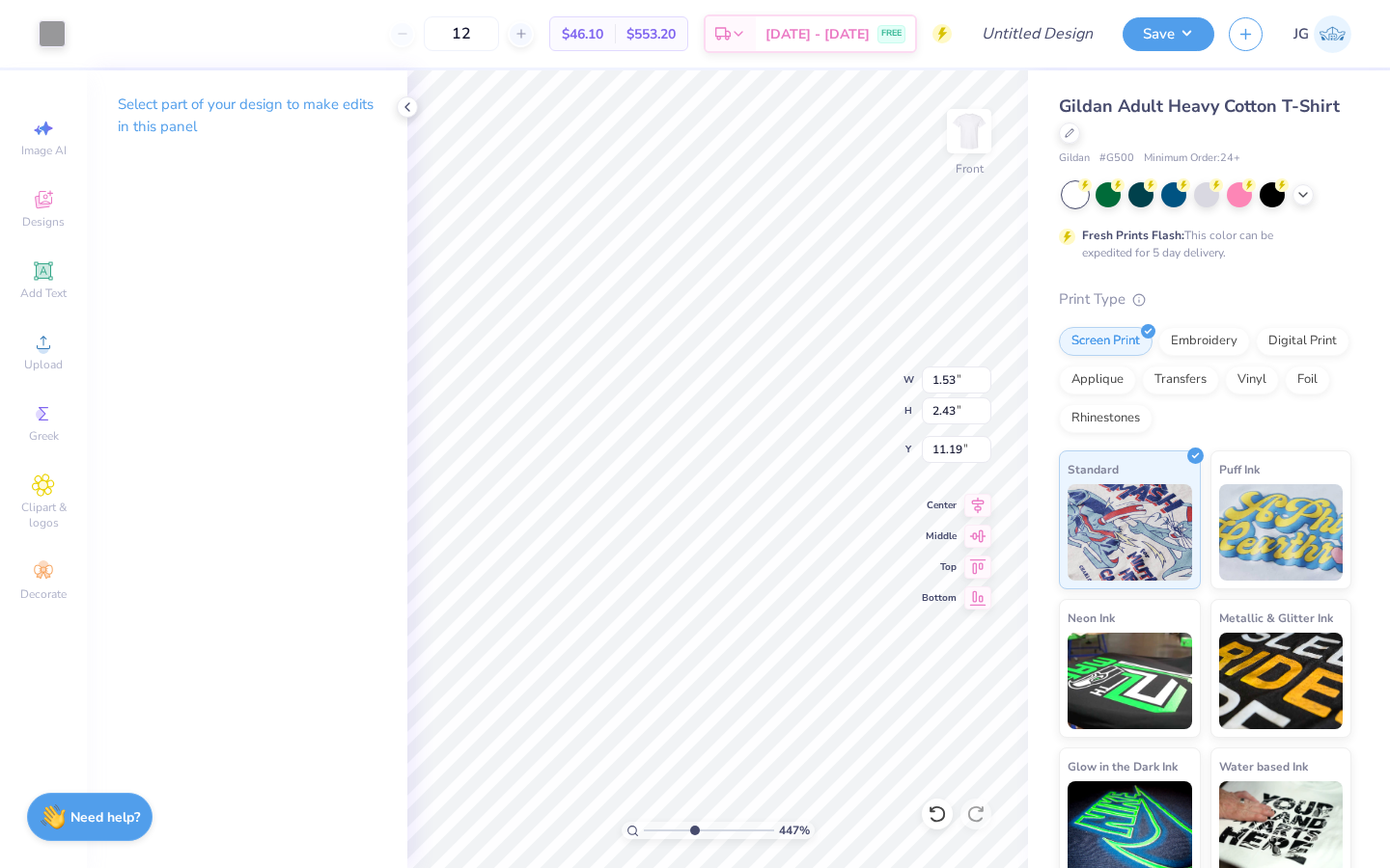
type input "0.24"
type input "0.20"
type input "12.37"
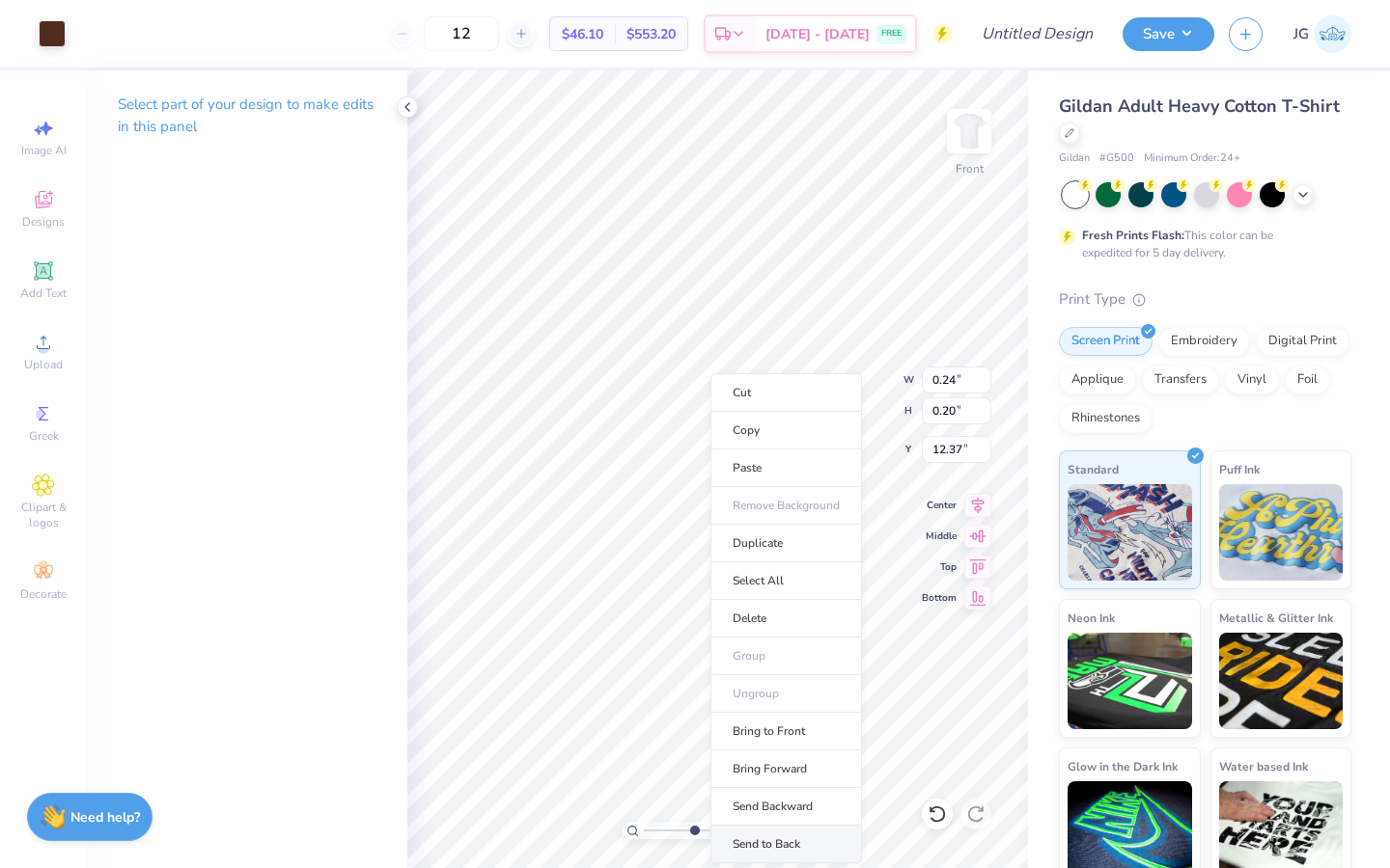
click at [806, 847] on li "Send to Back" at bounding box center [786, 844] width 152 height 38
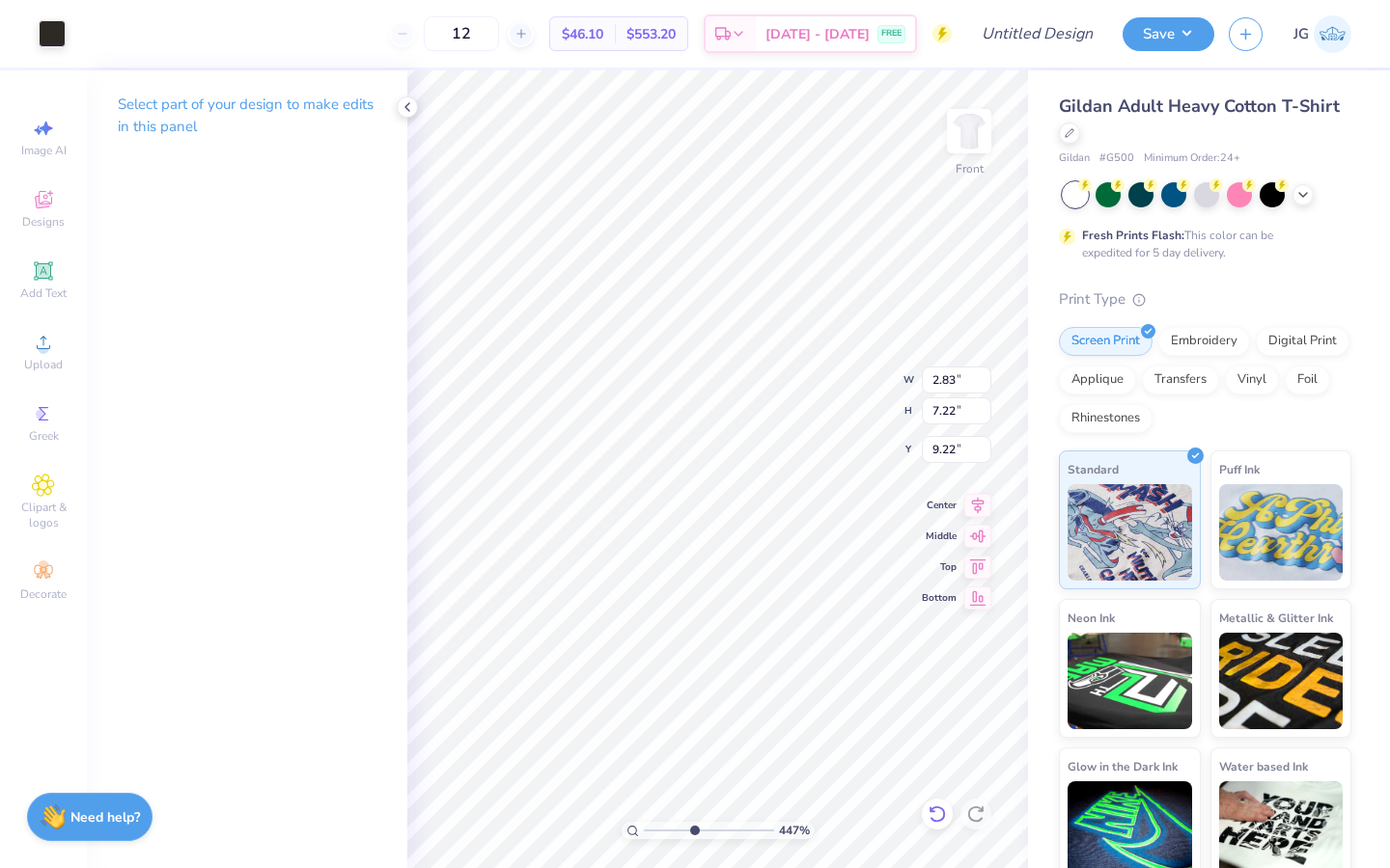
click at [930, 805] on icon at bounding box center [937, 814] width 19 height 19
click at [937, 818] on icon at bounding box center [937, 814] width 19 height 19
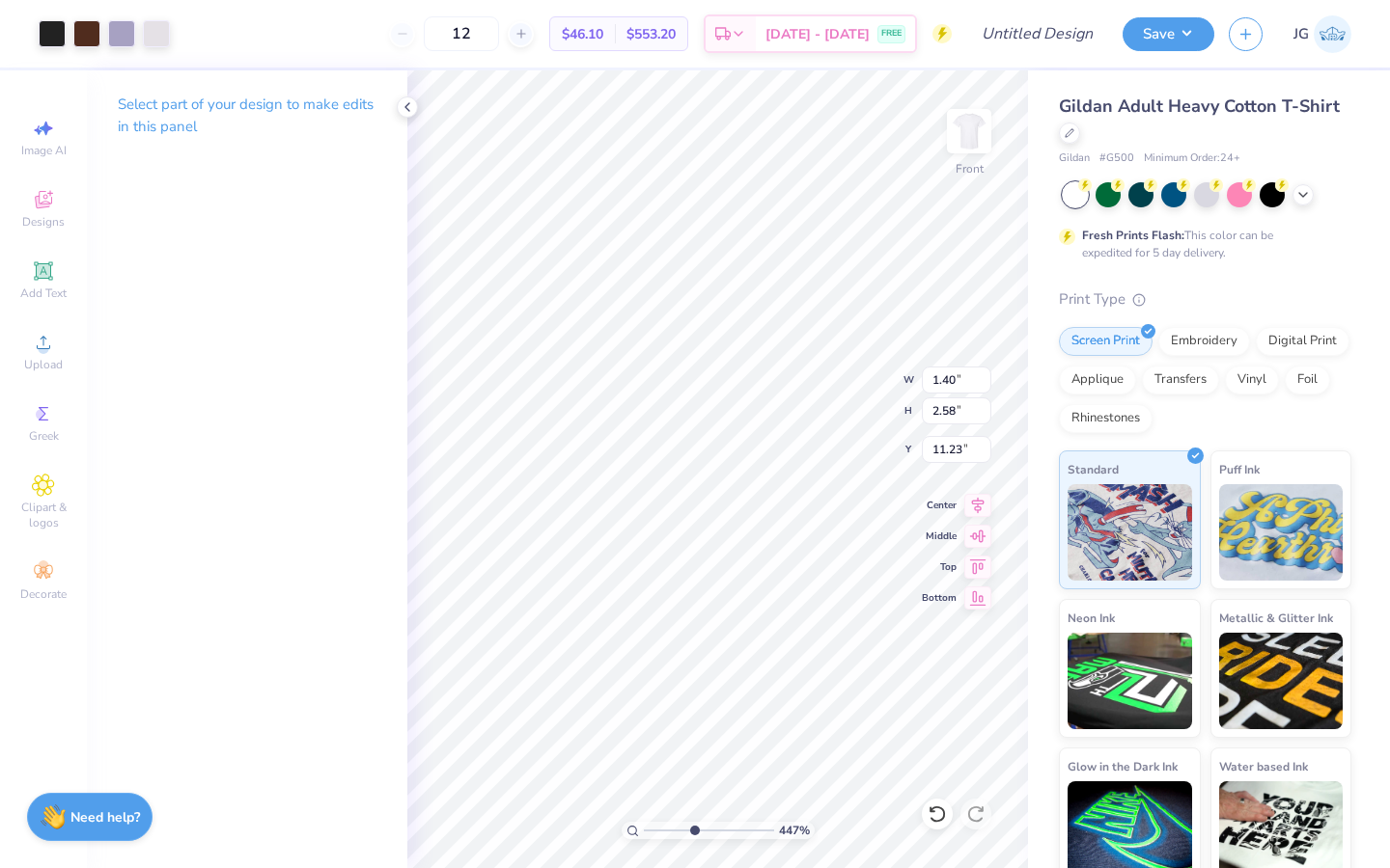
type input "1.40"
type input "2.58"
type input "11.23"
click at [811, 839] on li "Send to Back" at bounding box center [806, 844] width 152 height 38
type input "1.45"
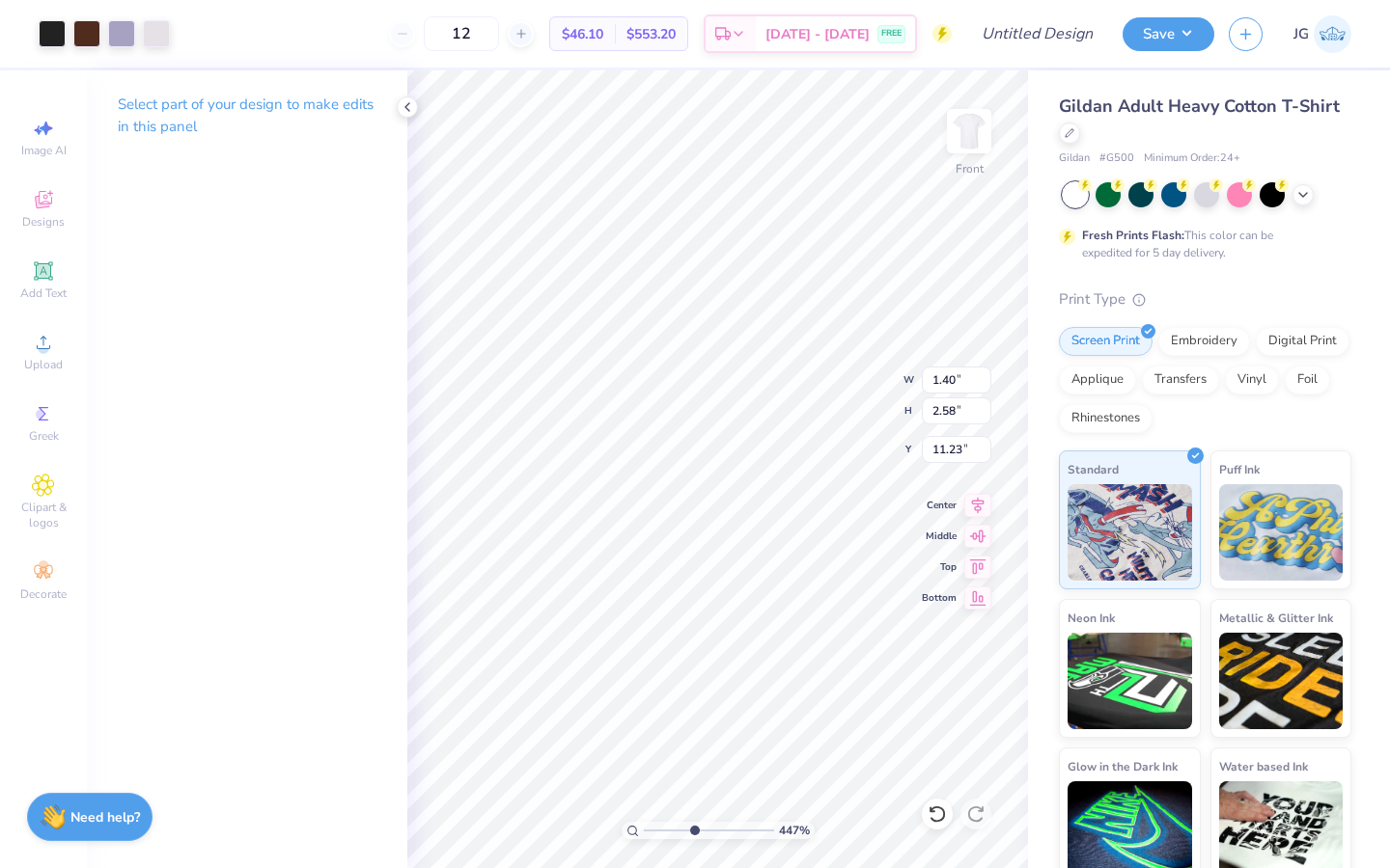
type input "2.68"
type input "1.50"
type input "2.77"
type input "11.14"
click at [92, 36] on div at bounding box center [87, 32] width 27 height 27
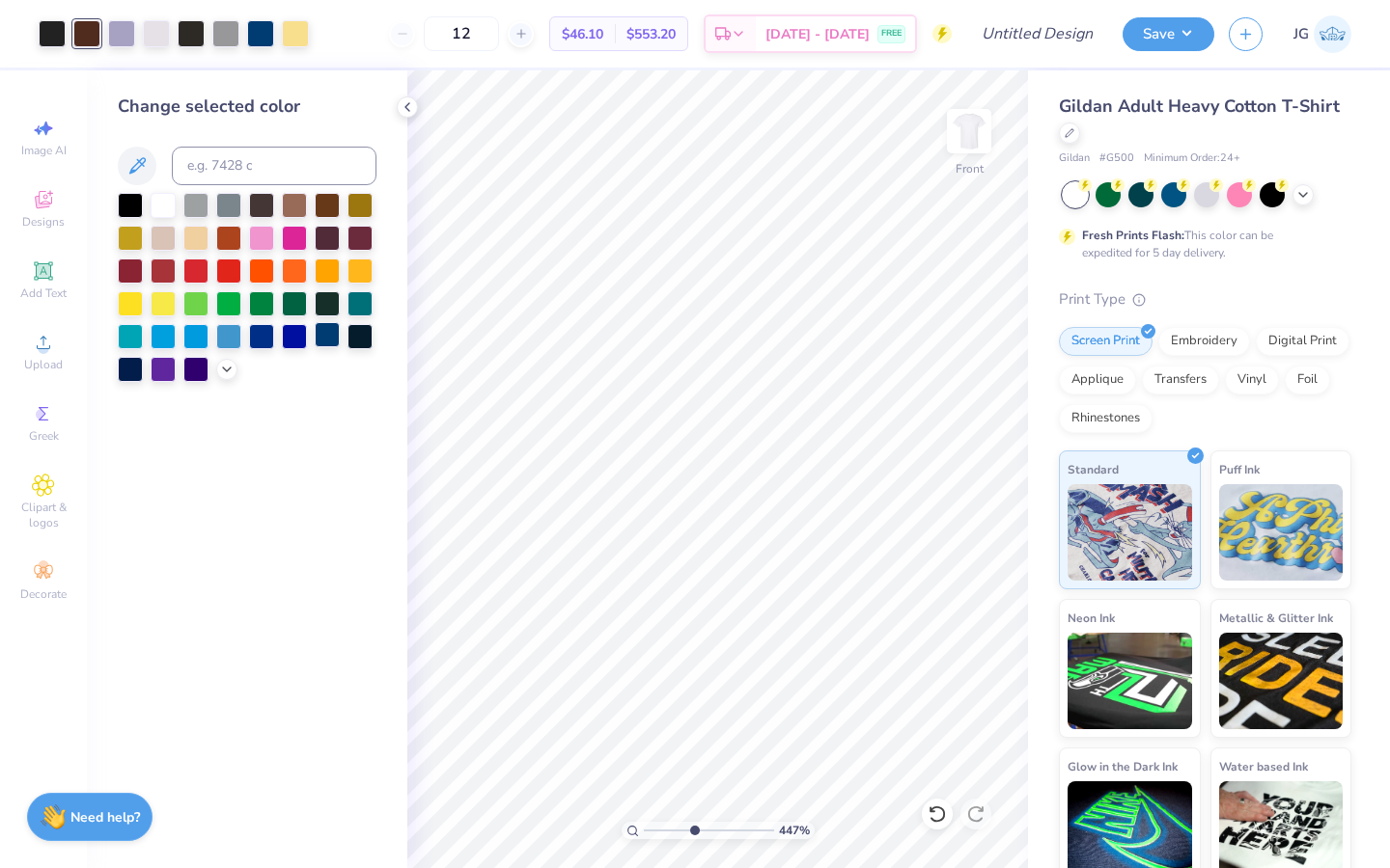
click at [323, 332] on div at bounding box center [327, 335] width 25 height 25
click at [111, 29] on div at bounding box center [122, 32] width 27 height 27
click at [230, 169] on input at bounding box center [273, 166] width 204 height 39
type input "cool gray 7"
click at [159, 29] on div at bounding box center [157, 32] width 27 height 27
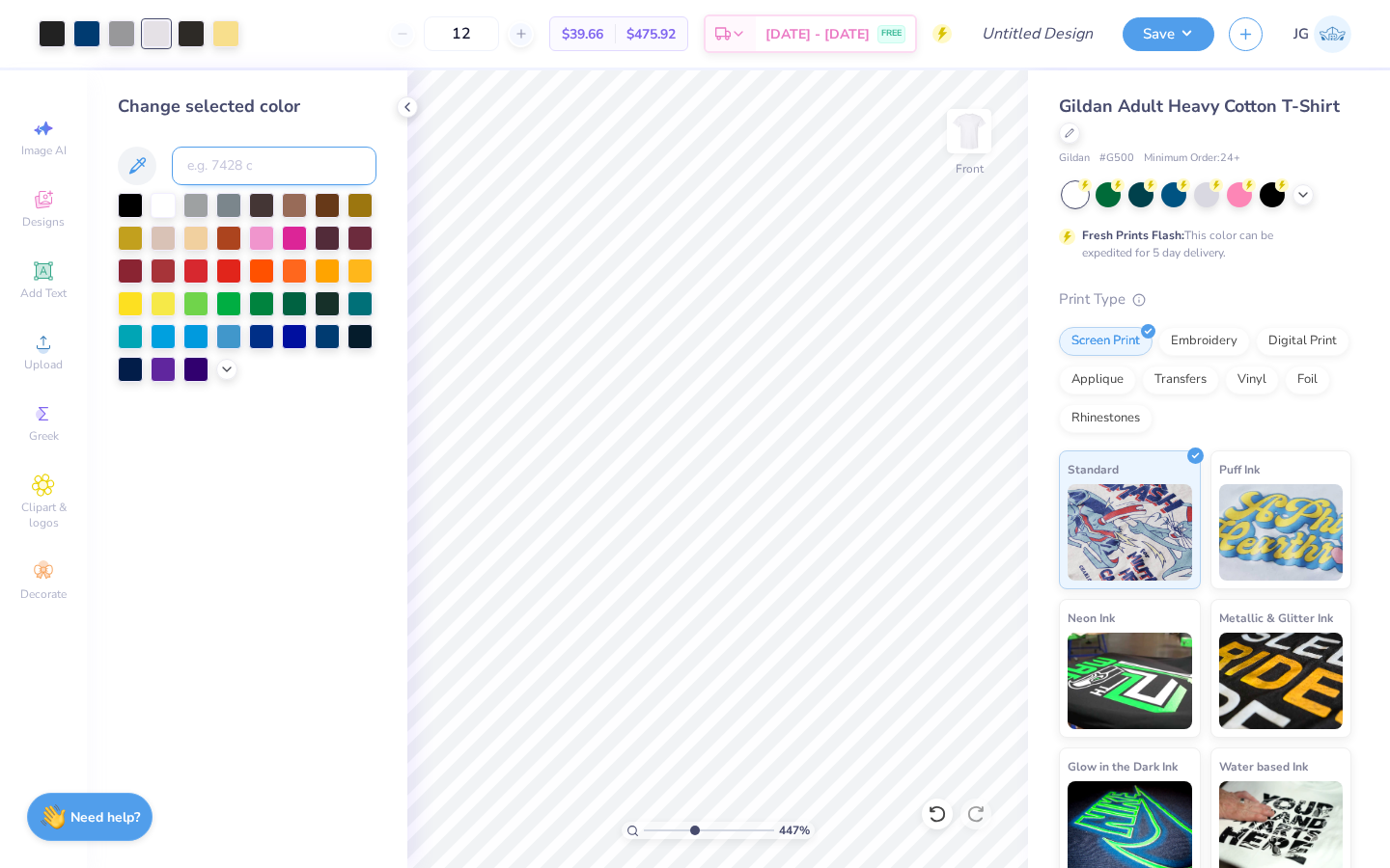
click at [217, 159] on input at bounding box center [273, 166] width 204 height 39
type input "1205"
click at [44, 21] on div at bounding box center [52, 32] width 27 height 27
click at [198, 32] on div at bounding box center [191, 32] width 27 height 27
click at [205, 165] on input at bounding box center [273, 166] width 204 height 39
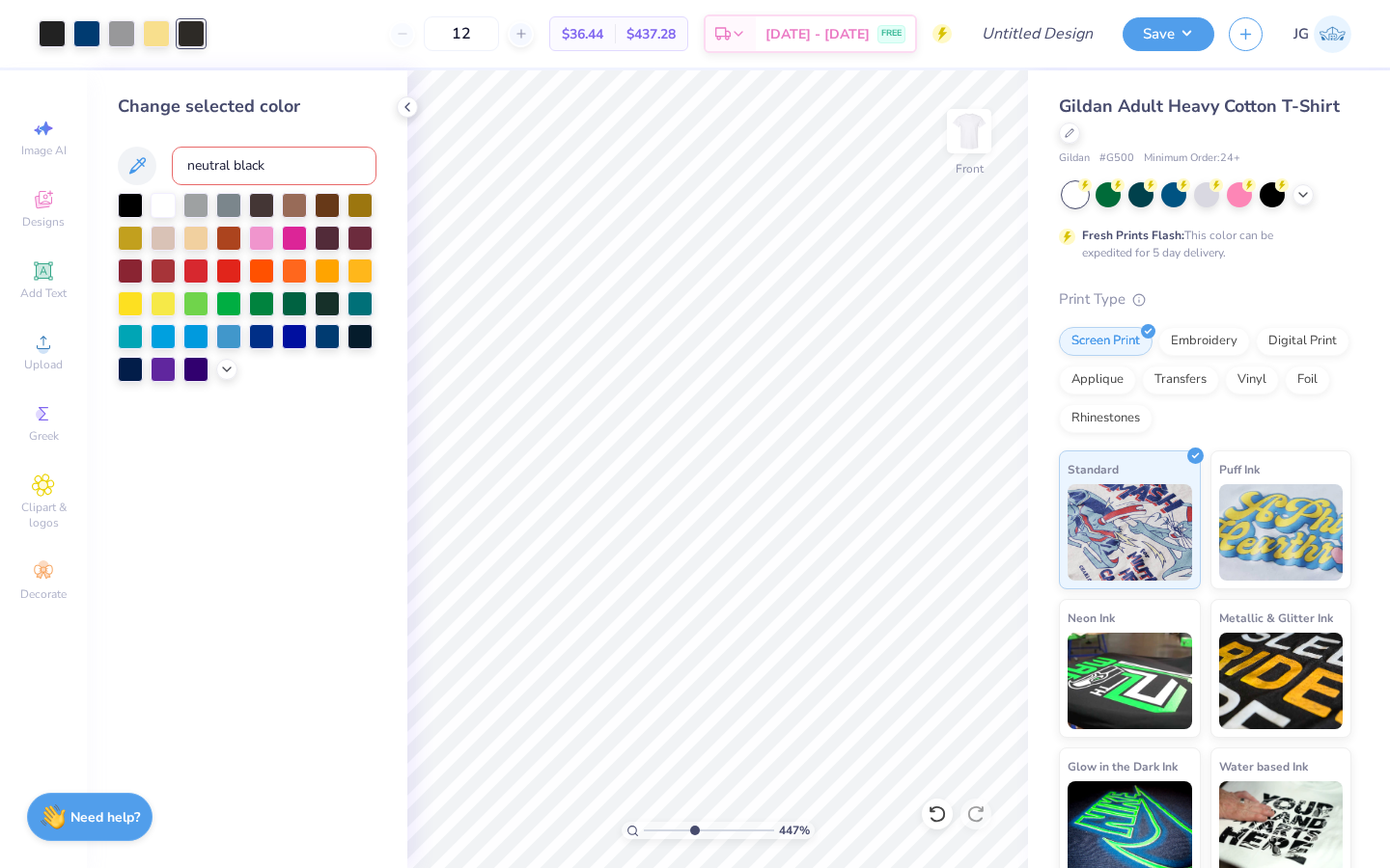
type input "neutral black"
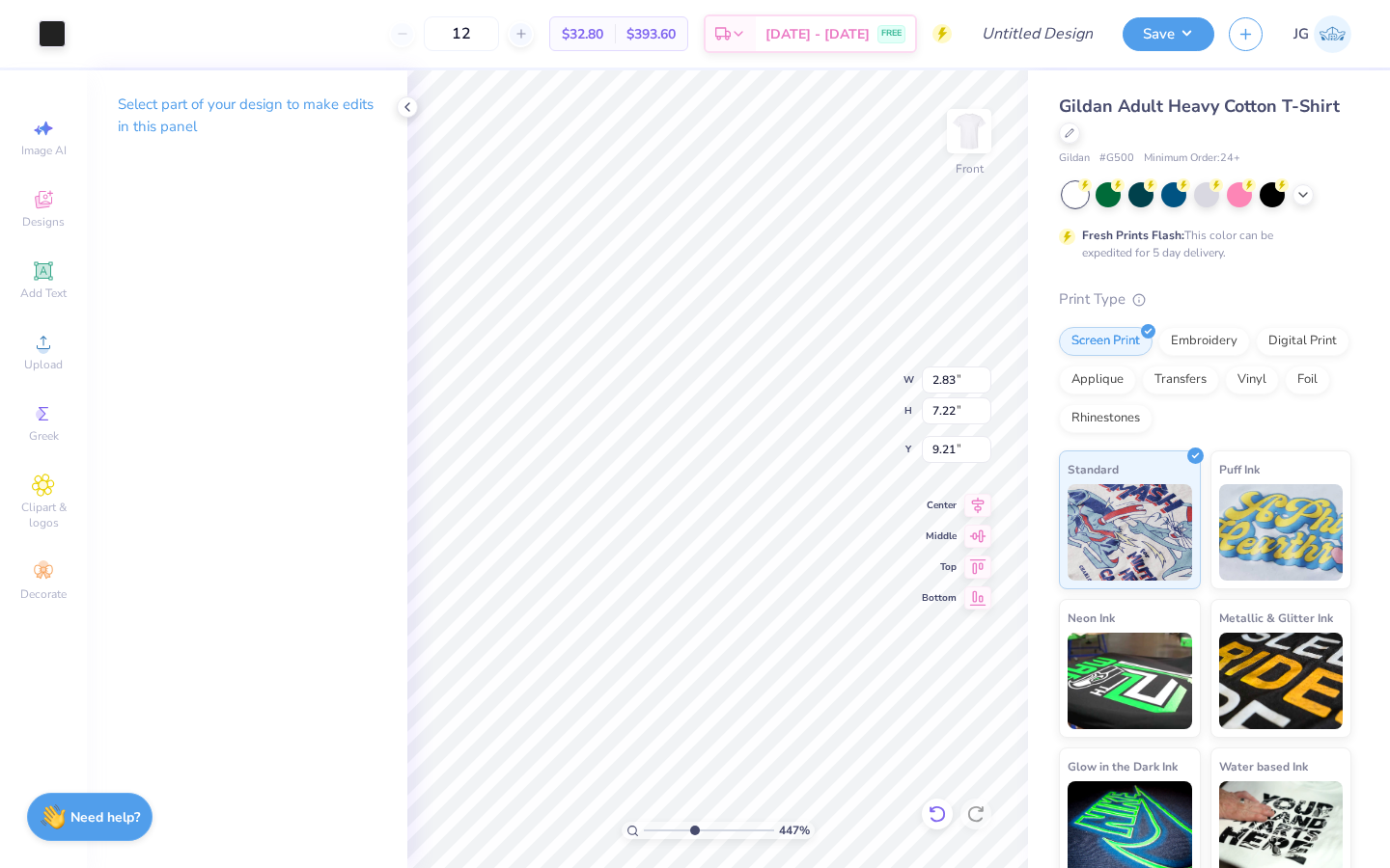
click at [934, 816] on icon at bounding box center [937, 814] width 19 height 19
type input "9.22"
drag, startPoint x: 696, startPoint y: 832, endPoint x: 634, endPoint y: 839, distance: 62.4
click at [644, 839] on input "range" at bounding box center [709, 830] width 131 height 17
drag, startPoint x: 655, startPoint y: 830, endPoint x: 746, endPoint y: 830, distance: 91.0
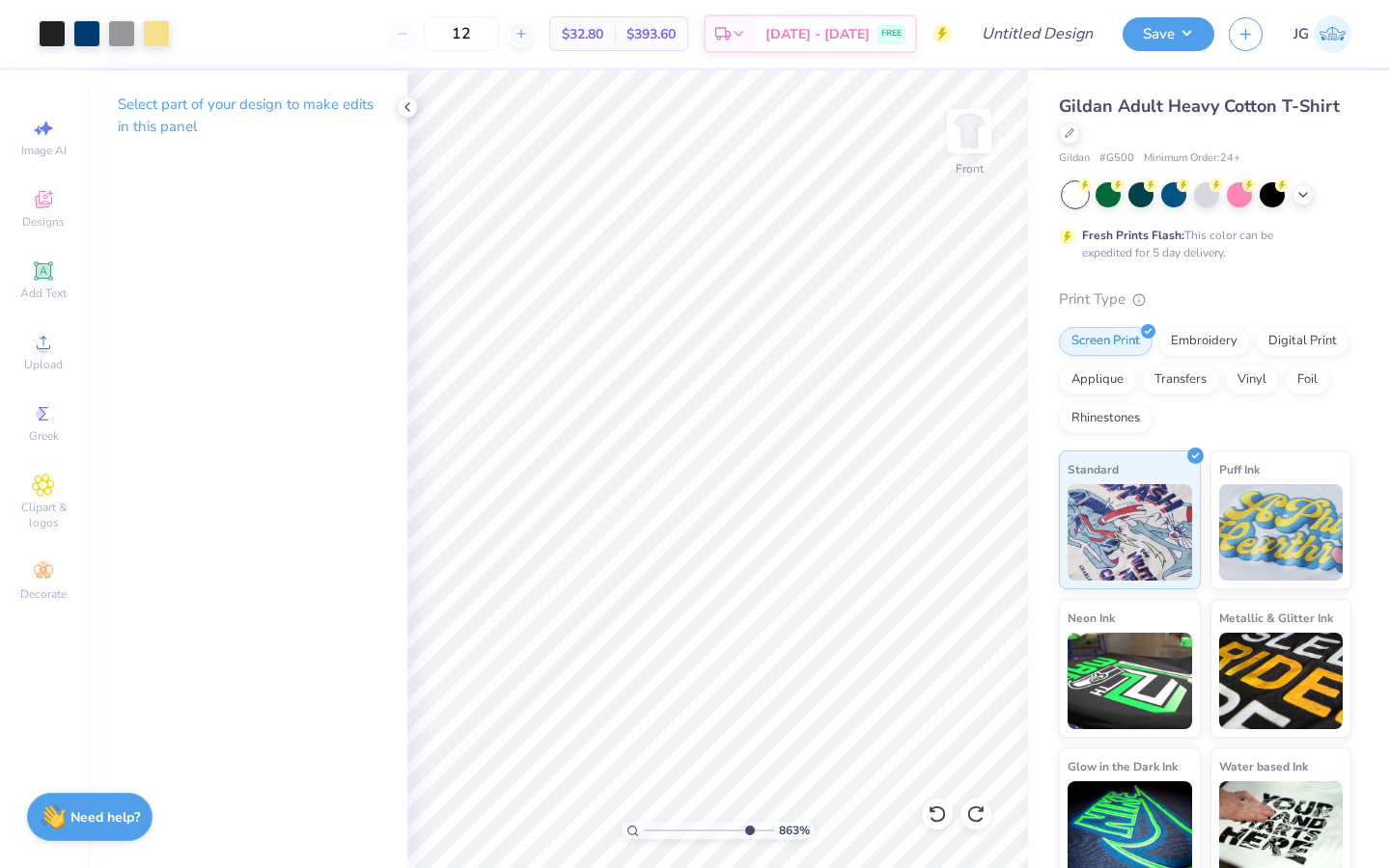
click at [746, 830] on input "range" at bounding box center [709, 830] width 131 height 17
click at [64, 36] on div at bounding box center [52, 32] width 27 height 27
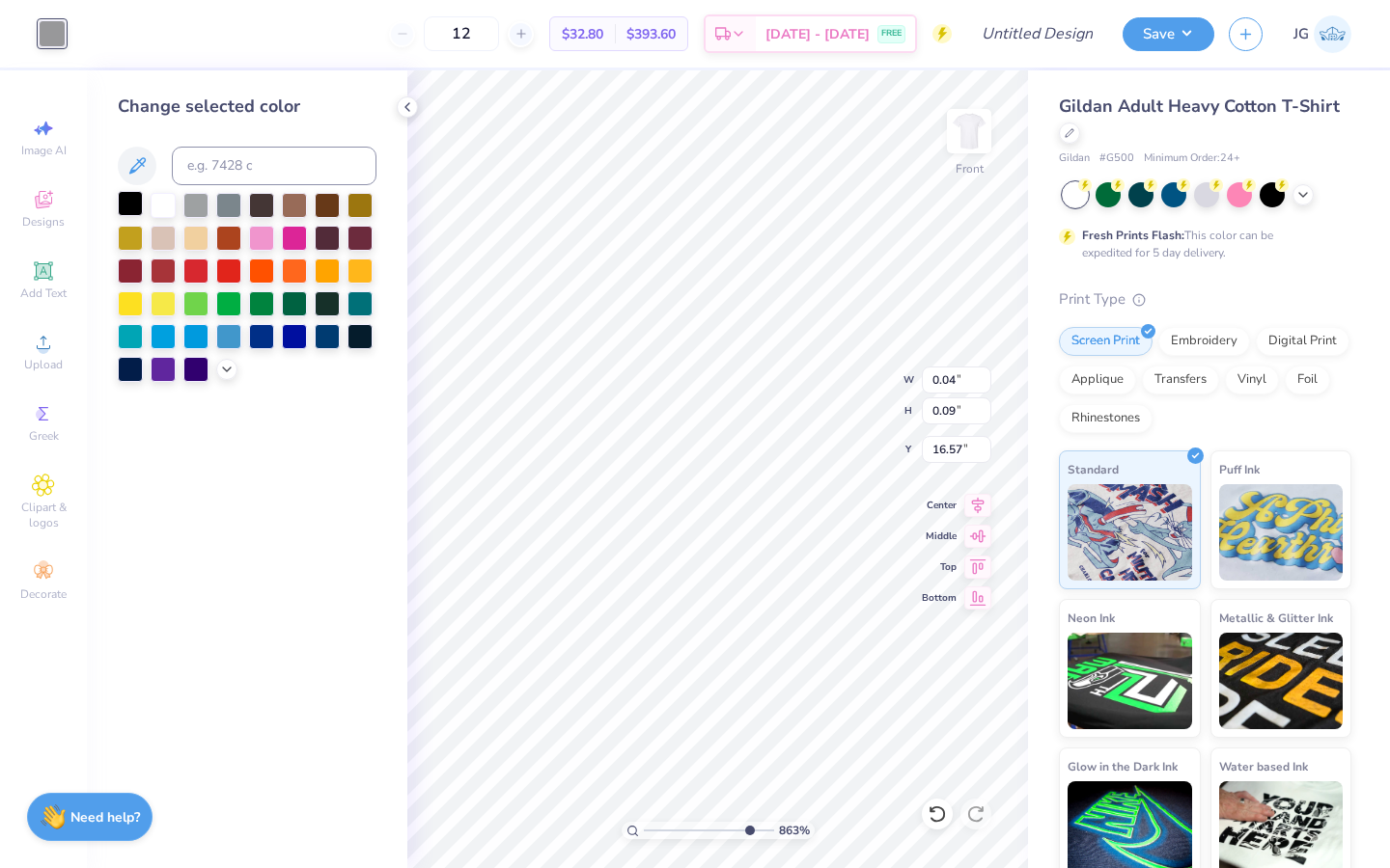
click at [129, 204] on div at bounding box center [131, 203] width 25 height 25
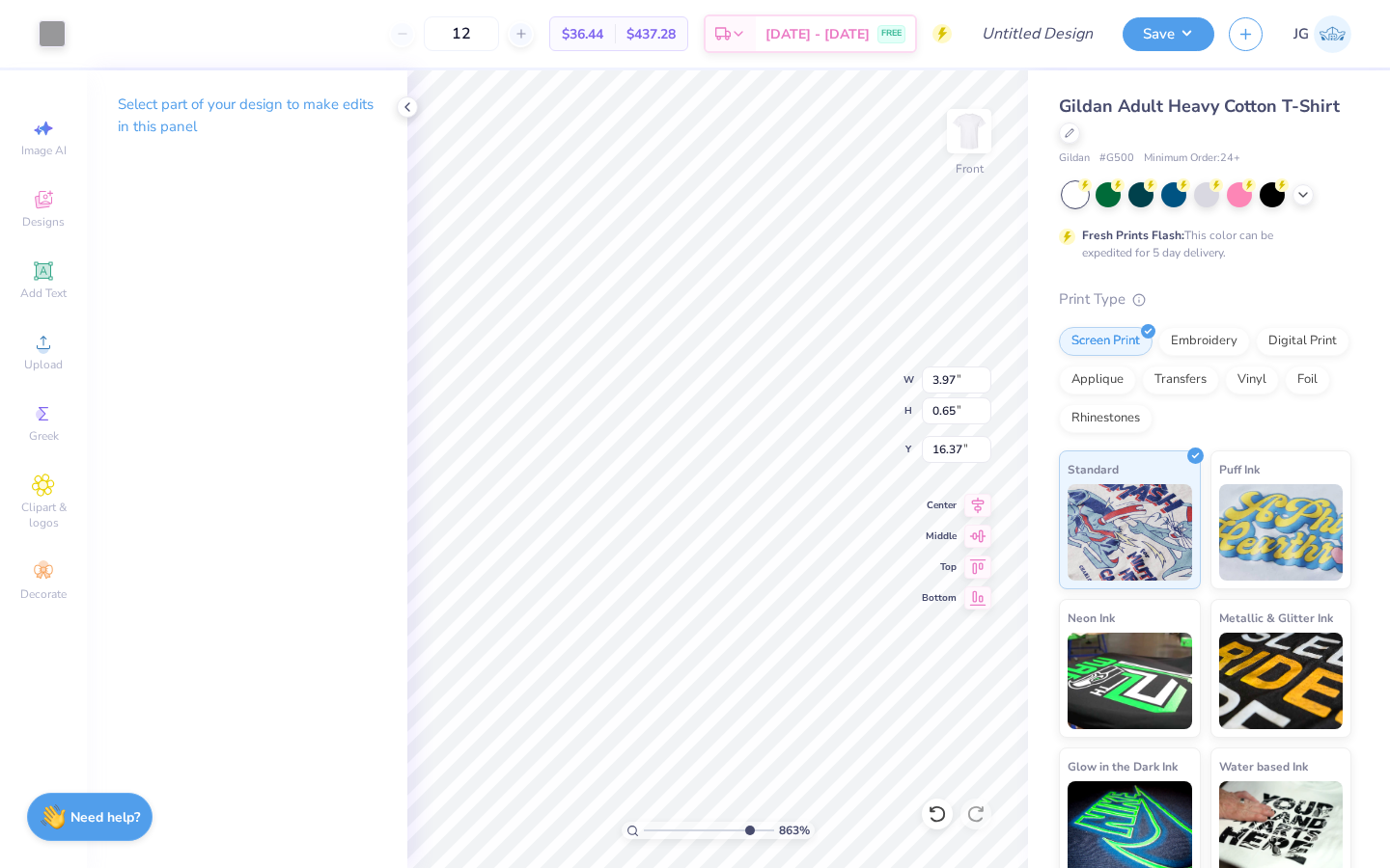
click at [53, 14] on div "Art colors" at bounding box center [33, 34] width 66 height 68
click at [50, 25] on div at bounding box center [52, 32] width 27 height 27
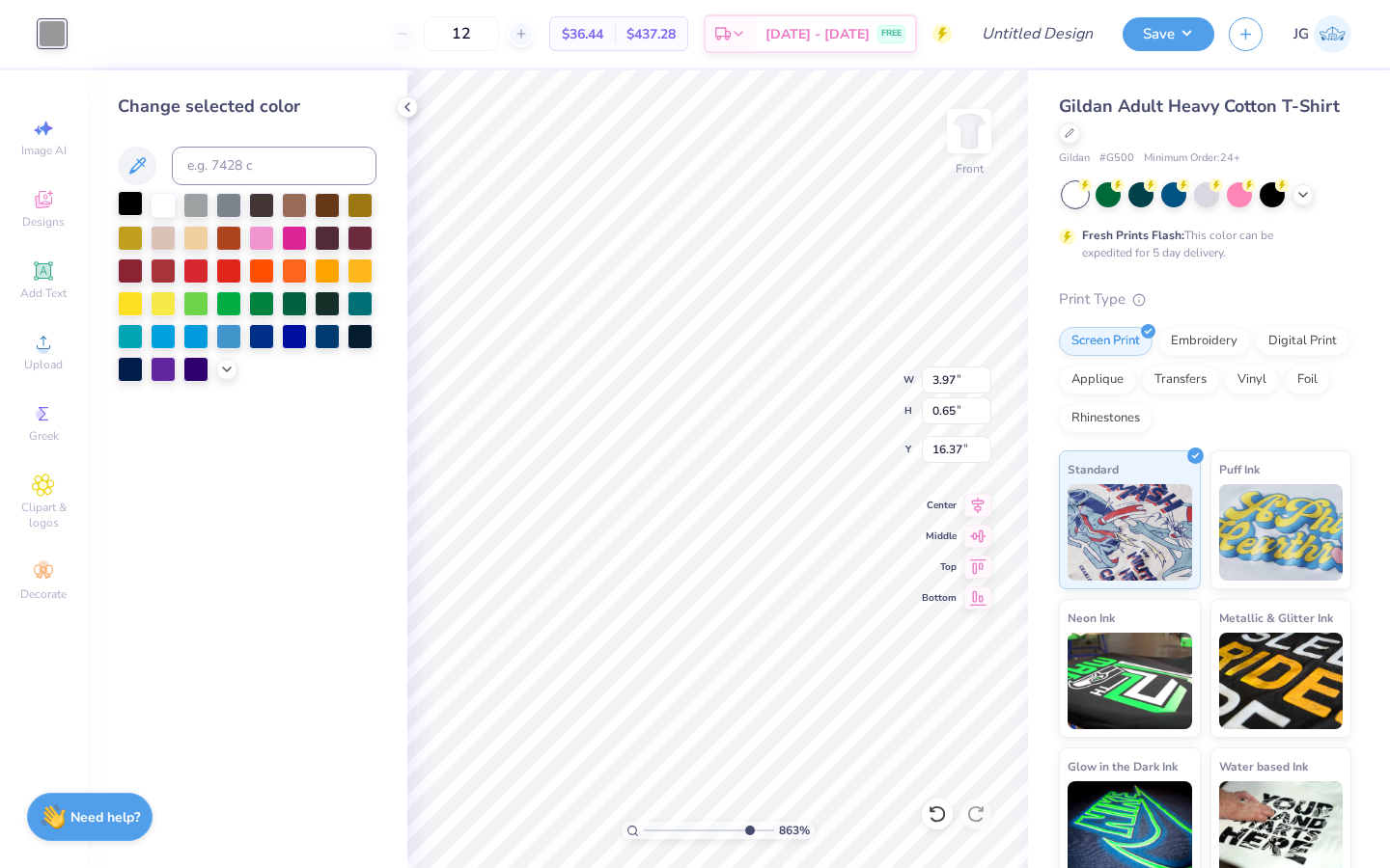
click at [133, 198] on div at bounding box center [131, 203] width 25 height 25
click at [947, 821] on div at bounding box center [937, 814] width 31 height 31
click at [411, 104] on icon at bounding box center [408, 107] width 15 height 15
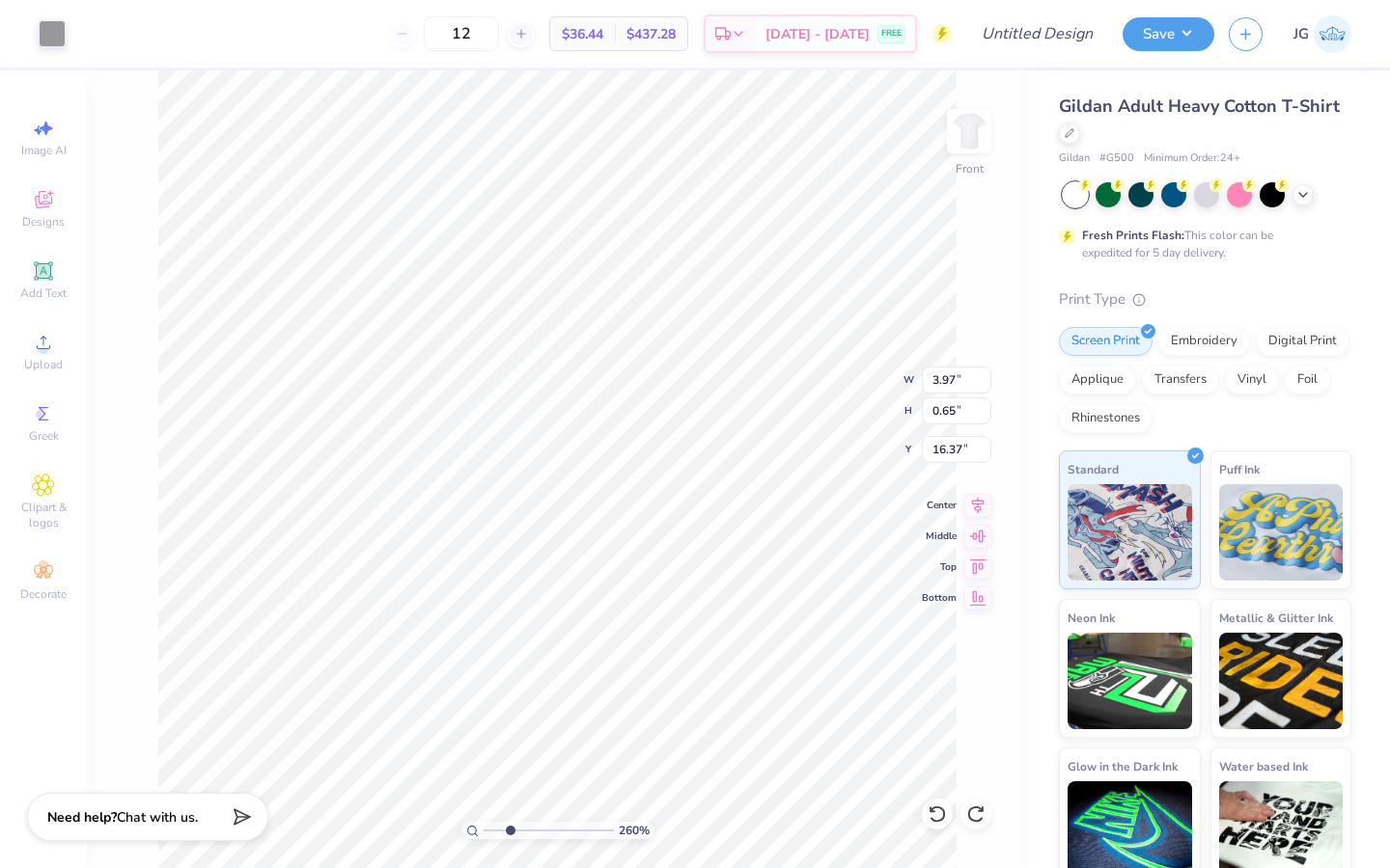
drag, startPoint x: 586, startPoint y: 830, endPoint x: 510, endPoint y: 830, distance: 76.0
type input "2.69"
click at [509, 830] on input "range" at bounding box center [548, 830] width 131 height 17
click at [51, 38] on div at bounding box center [52, 32] width 27 height 27
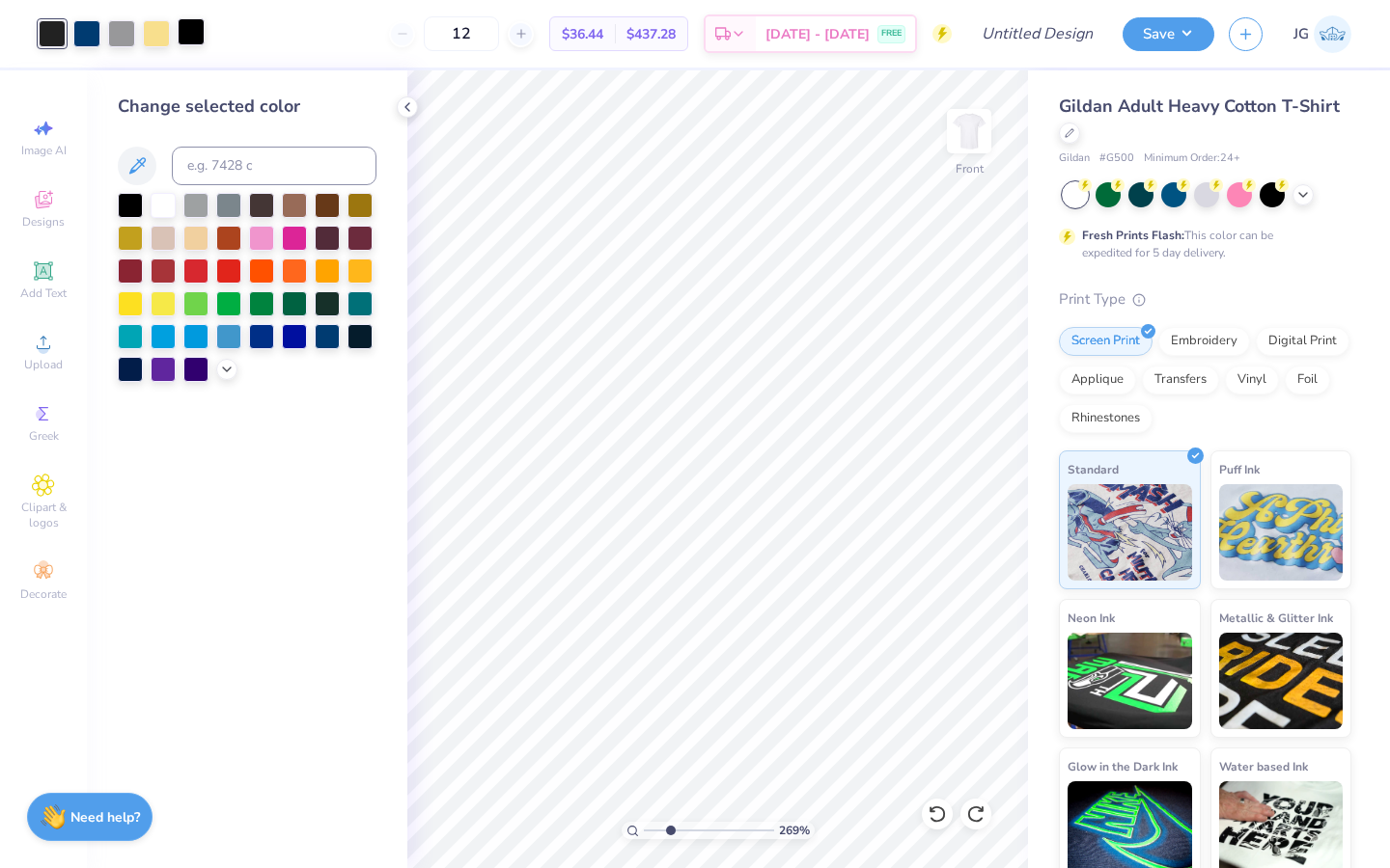
click at [187, 37] on div at bounding box center [191, 32] width 27 height 27
click at [224, 176] on input at bounding box center [273, 166] width 204 height 39
type input "neutral black"
click at [392, 271] on div "Change selected color" at bounding box center [247, 469] width 320 height 797
click at [408, 102] on icon at bounding box center [408, 107] width 15 height 15
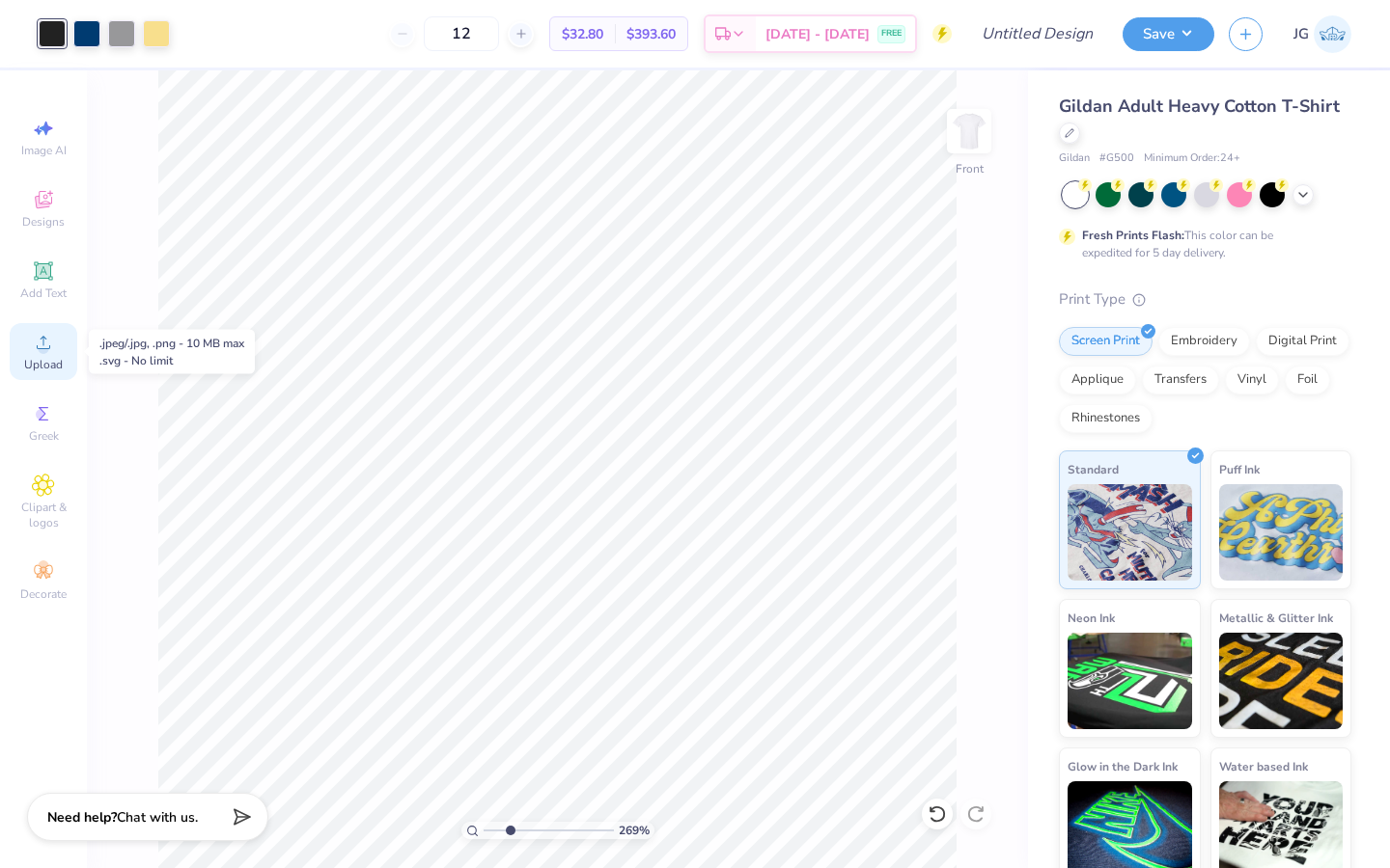
click at [38, 339] on icon at bounding box center [44, 343] width 23 height 23
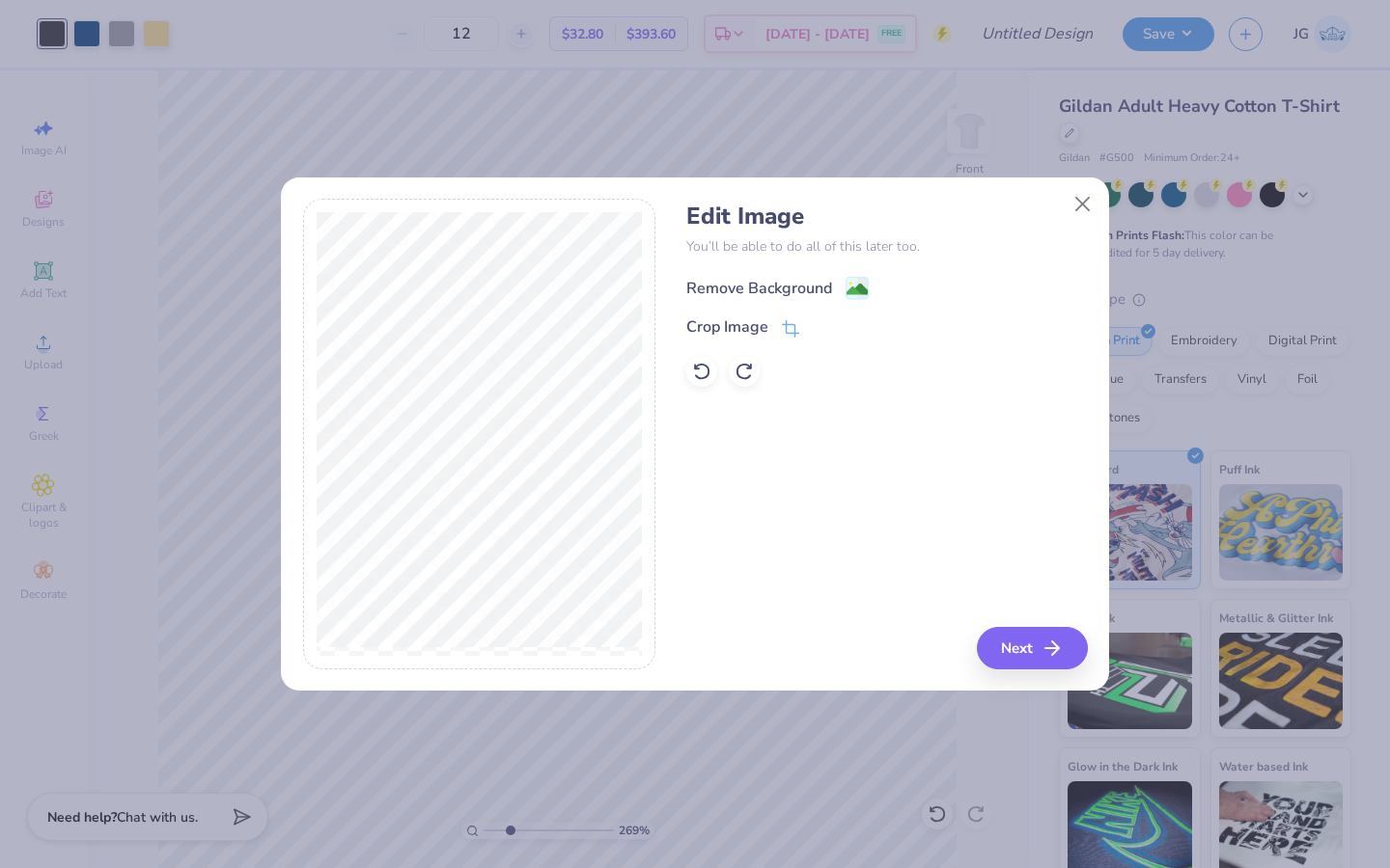
click at [825, 284] on div "Remove Background" at bounding box center [759, 288] width 146 height 23
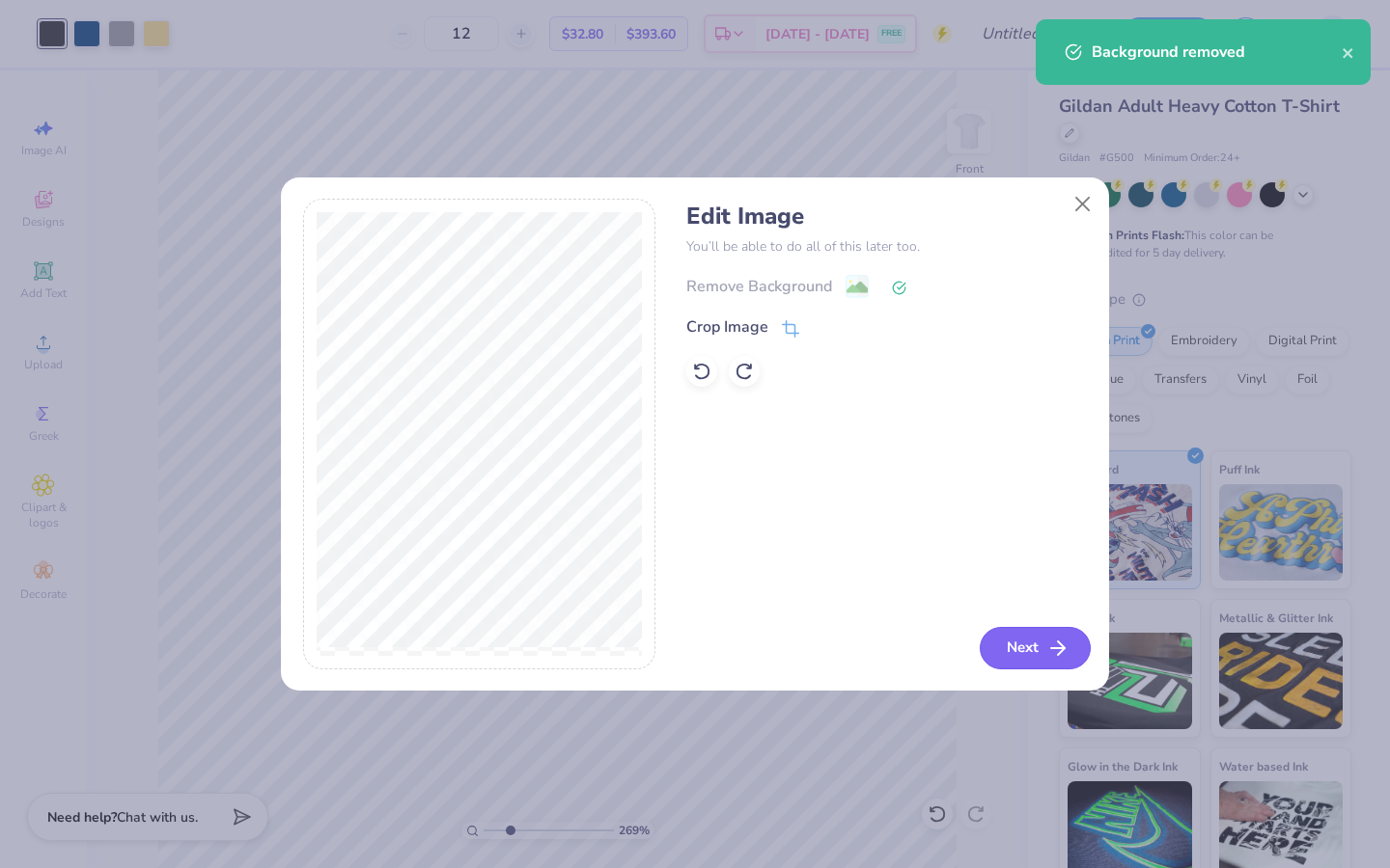
click at [1054, 665] on button "Next" at bounding box center [1035, 648] width 111 height 43
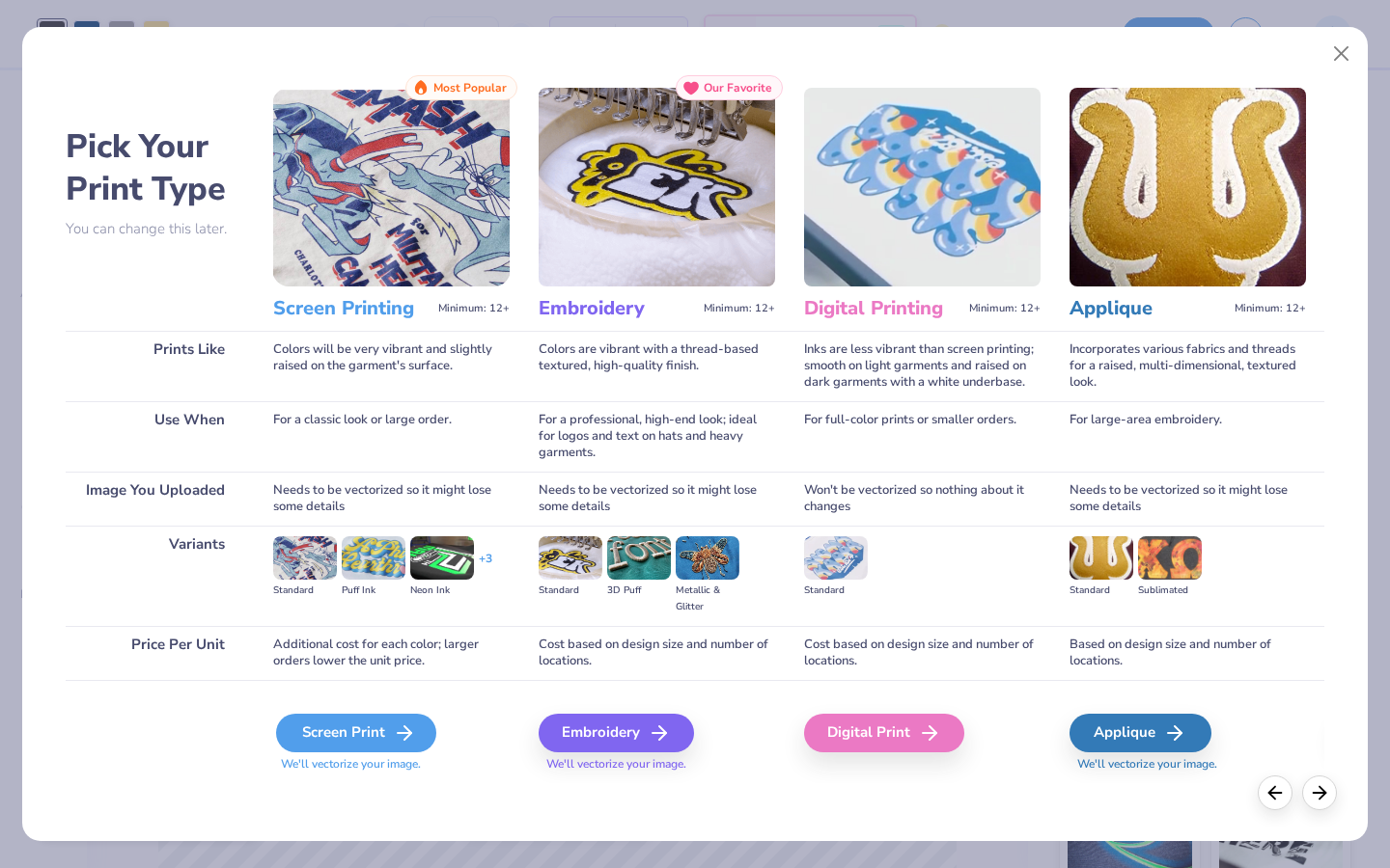
click at [344, 732] on div "Screen Print" at bounding box center [355, 733] width 160 height 39
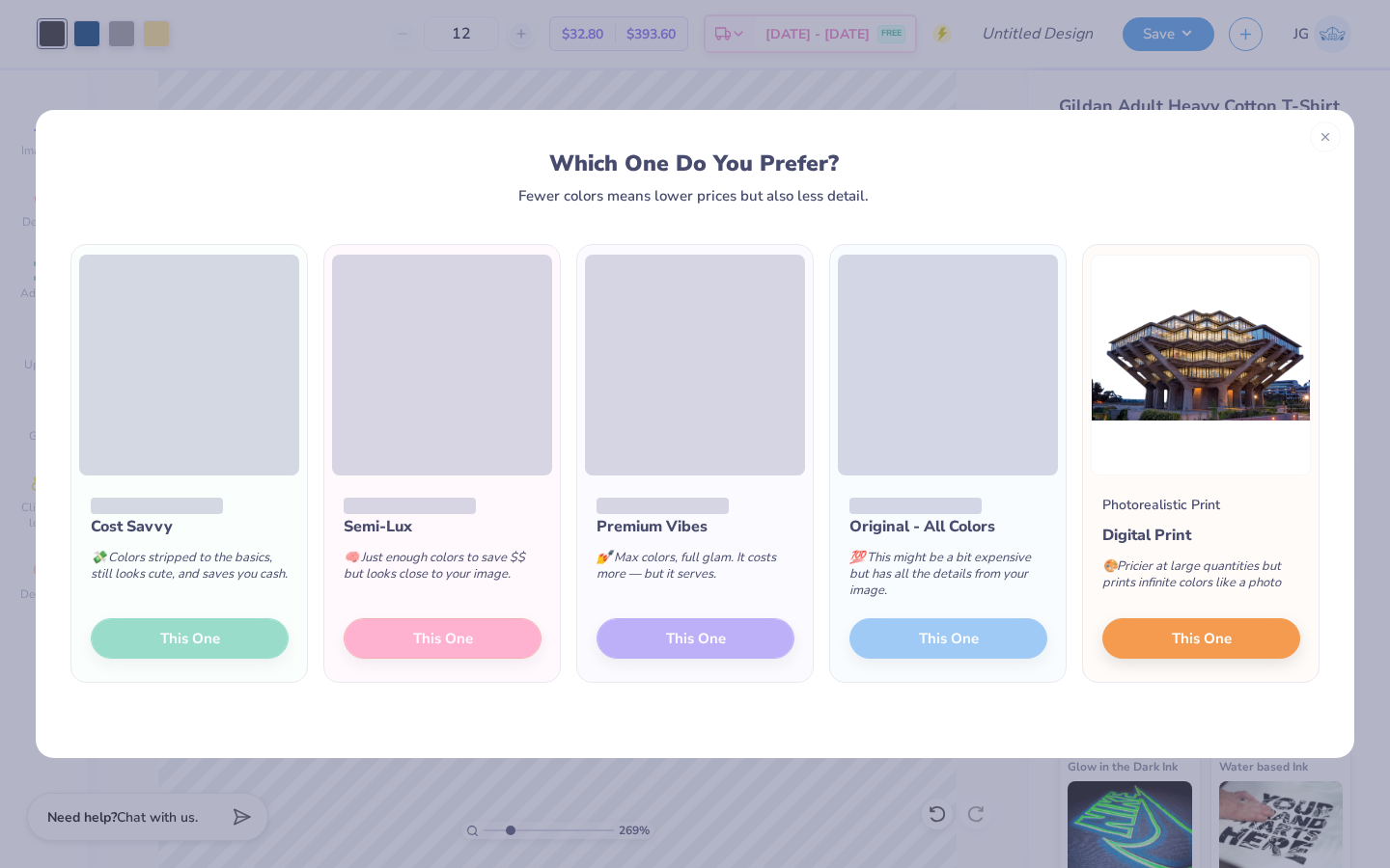
click at [265, 634] on div "Cost Savvy 💸 Colors stripped to the basics, still looks cute, and saves you cas…" at bounding box center [189, 578] width 235 height 206
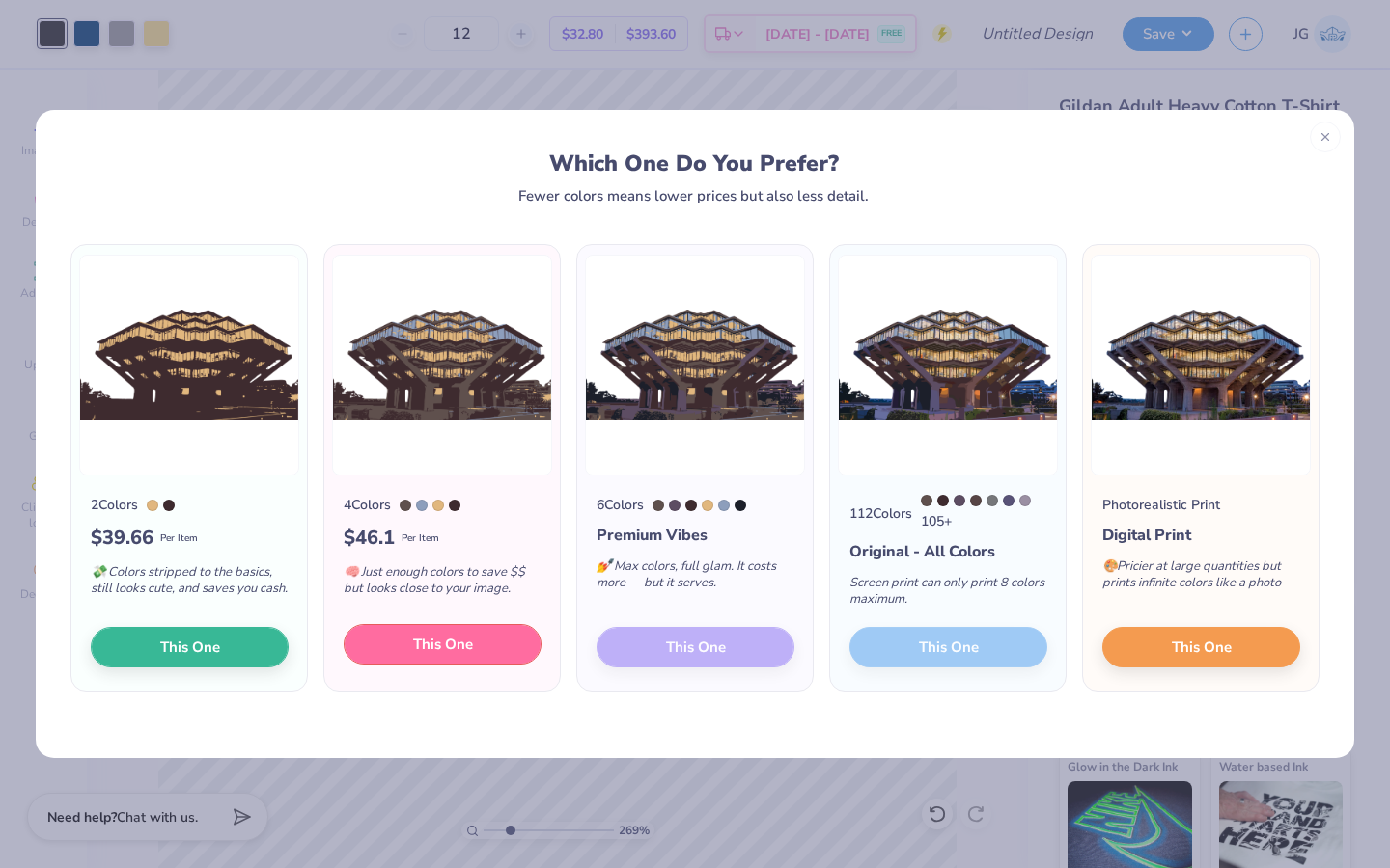
click at [437, 650] on span "This One" at bounding box center [443, 644] width 60 height 22
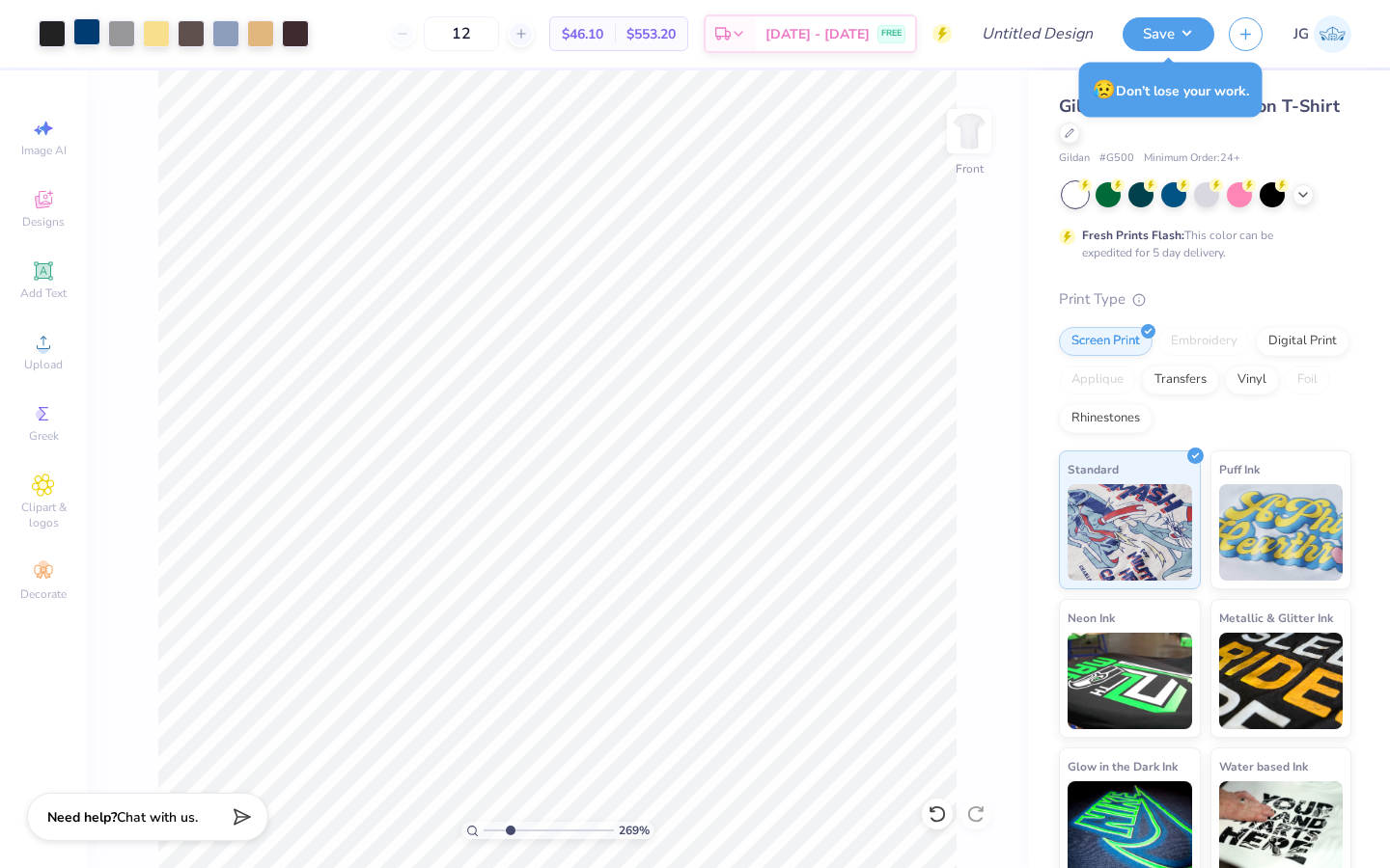
click at [88, 28] on div at bounding box center [87, 32] width 27 height 27
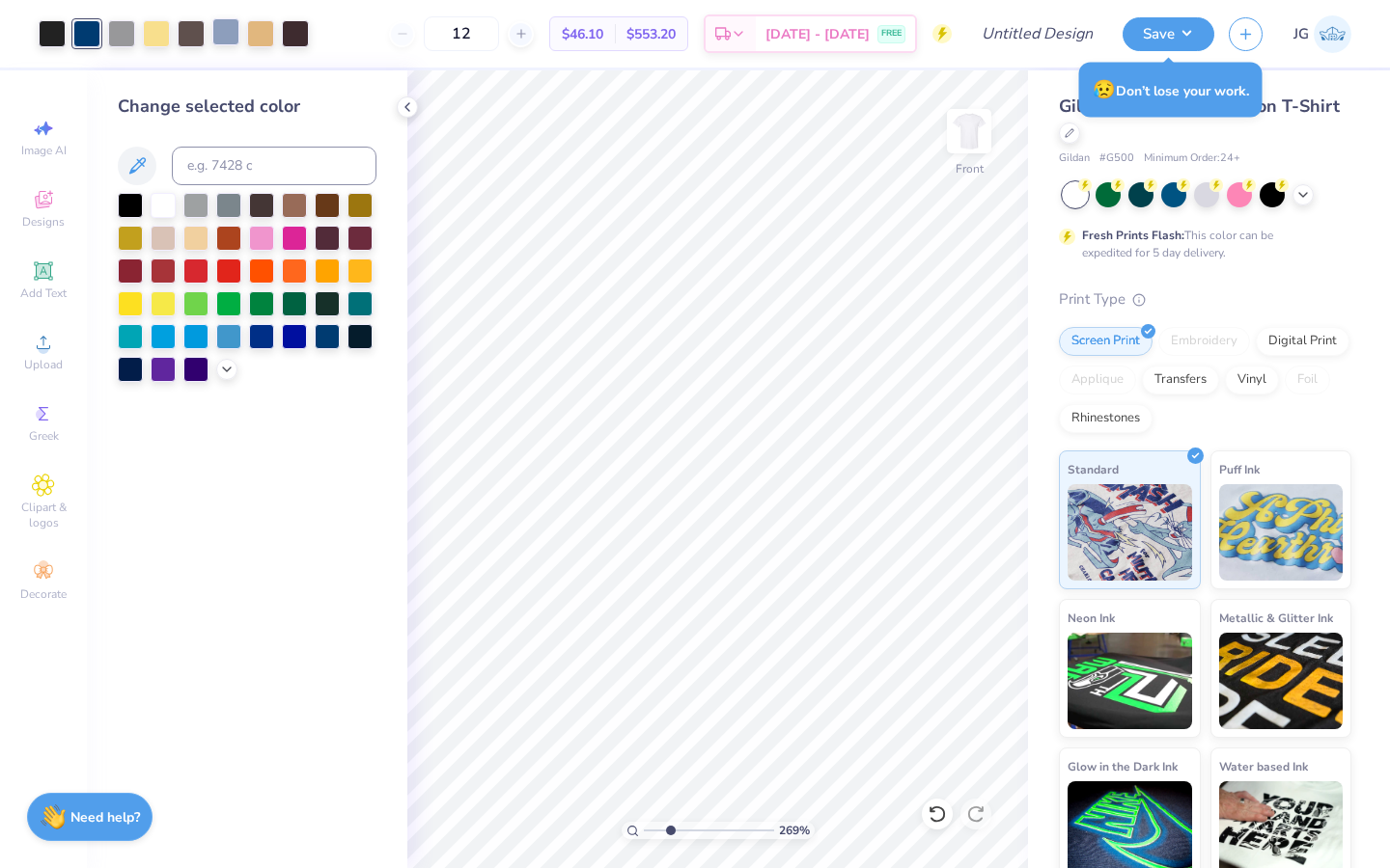
click at [212, 39] on div at bounding box center [226, 32] width 27 height 27
click at [321, 344] on div at bounding box center [327, 335] width 25 height 25
click at [151, 28] on div at bounding box center [157, 32] width 27 height 27
click at [227, 34] on div at bounding box center [226, 32] width 27 height 27
click at [225, 376] on div at bounding box center [227, 368] width 21 height 21
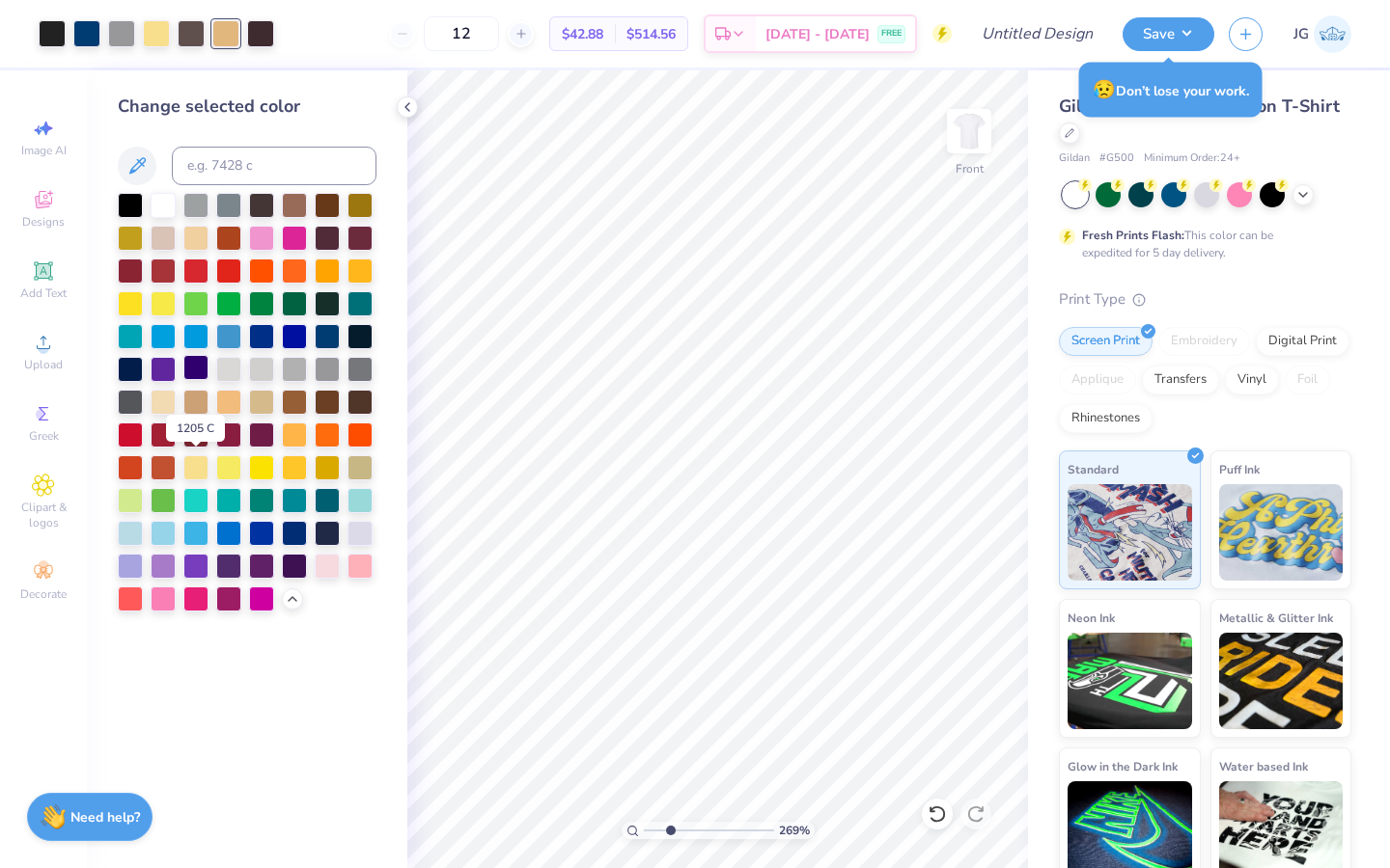
click at [203, 472] on div at bounding box center [196, 468] width 25 height 25
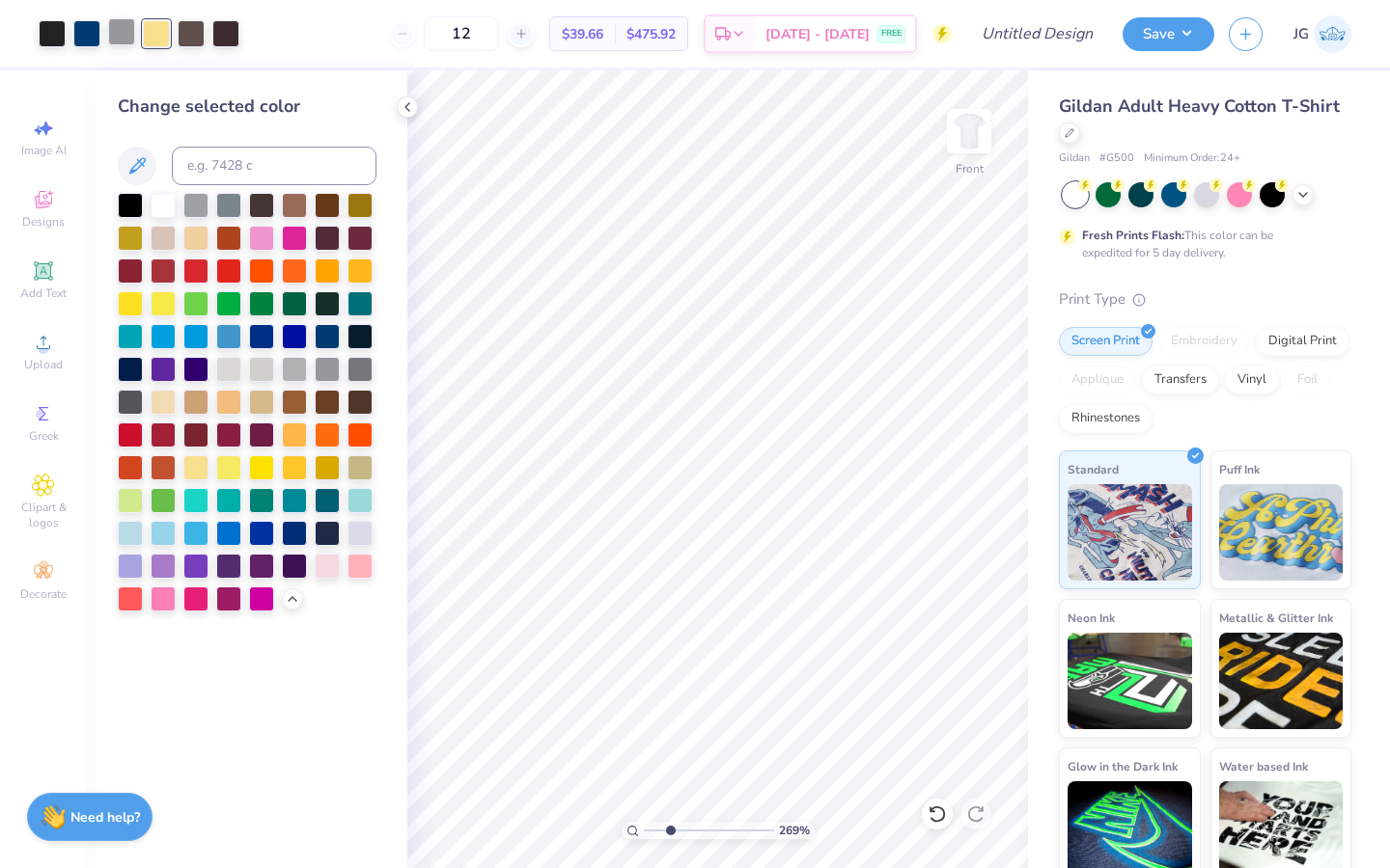
click at [122, 45] on div at bounding box center [122, 32] width 27 height 27
click at [191, 29] on div at bounding box center [191, 32] width 27 height 27
click at [203, 199] on div at bounding box center [196, 203] width 25 height 25
click at [109, 33] on div at bounding box center [122, 32] width 27 height 27
click at [194, 203] on div at bounding box center [196, 203] width 25 height 25
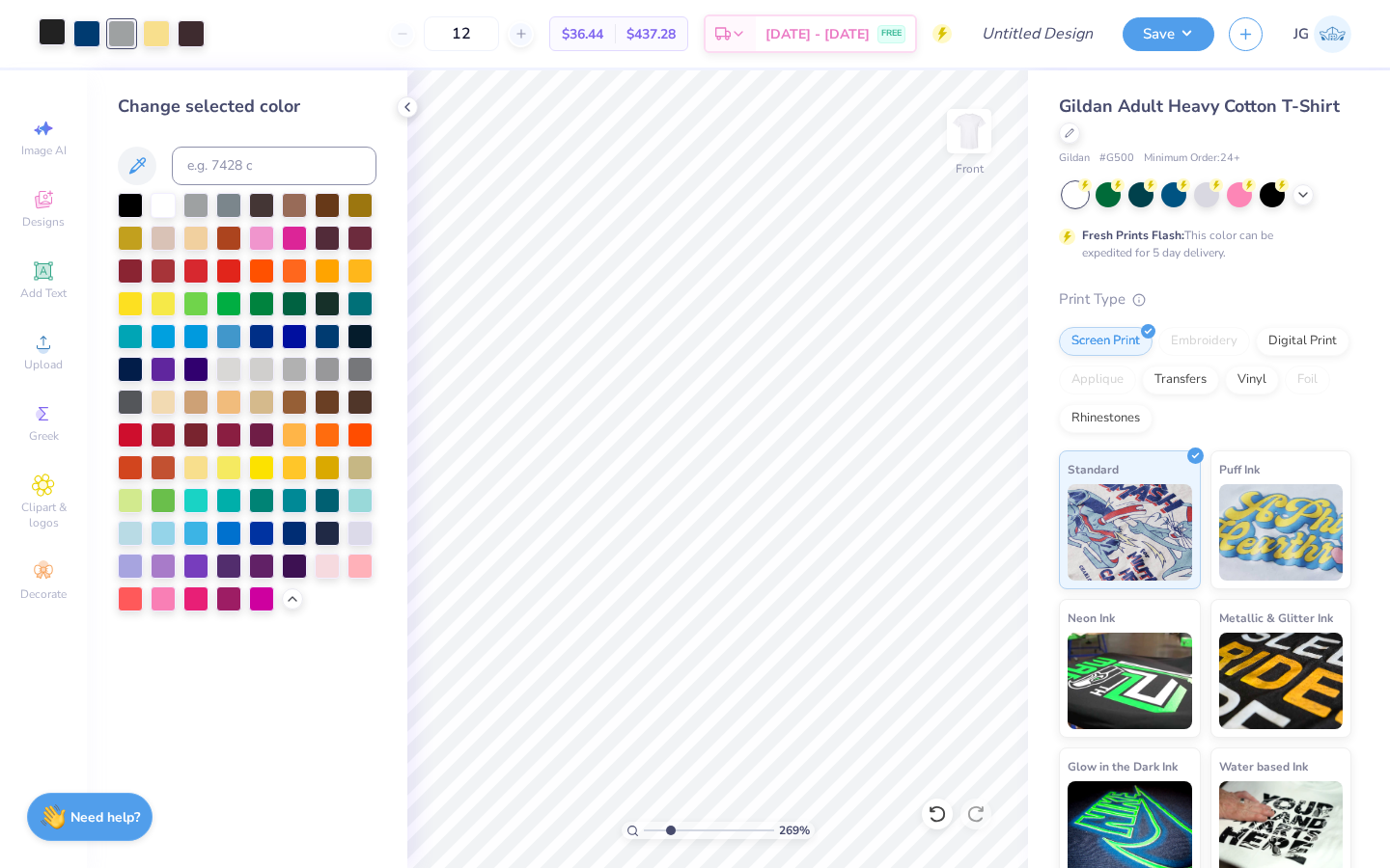
click at [65, 32] on div at bounding box center [52, 32] width 27 height 27
click at [188, 33] on div at bounding box center [191, 32] width 27 height 27
click at [202, 151] on input at bounding box center [273, 166] width 204 height 39
type input "neutral black"
type input "\"
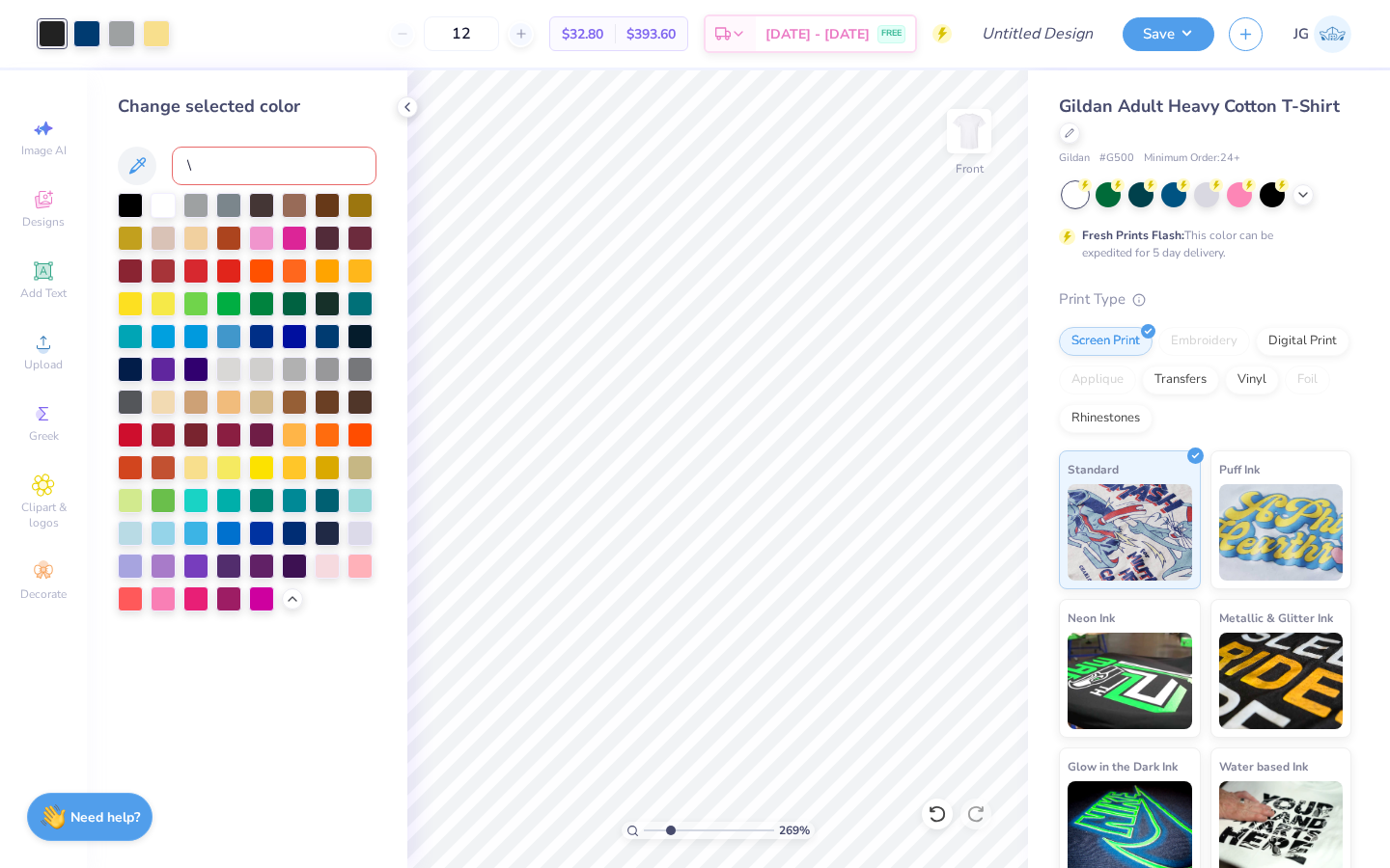
click at [394, 182] on div "Change selected color \" at bounding box center [247, 469] width 320 height 797
click at [401, 105] on icon at bounding box center [408, 107] width 15 height 15
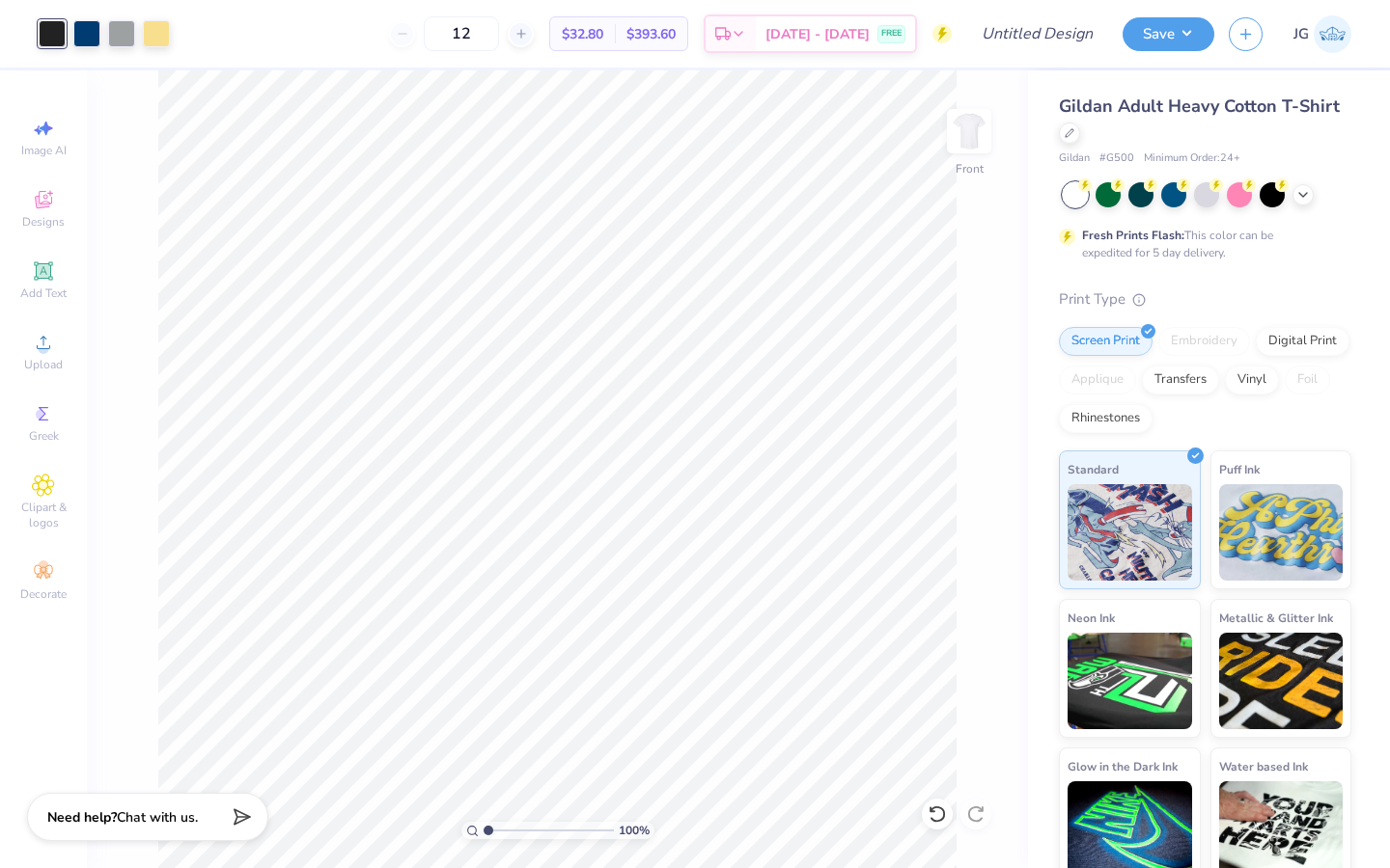
drag, startPoint x: 505, startPoint y: 829, endPoint x: 476, endPoint y: 829, distance: 29.0
type input "1"
click at [483, 829] on input "range" at bounding box center [548, 830] width 131 height 17
type input "3.22"
type input "1.64"
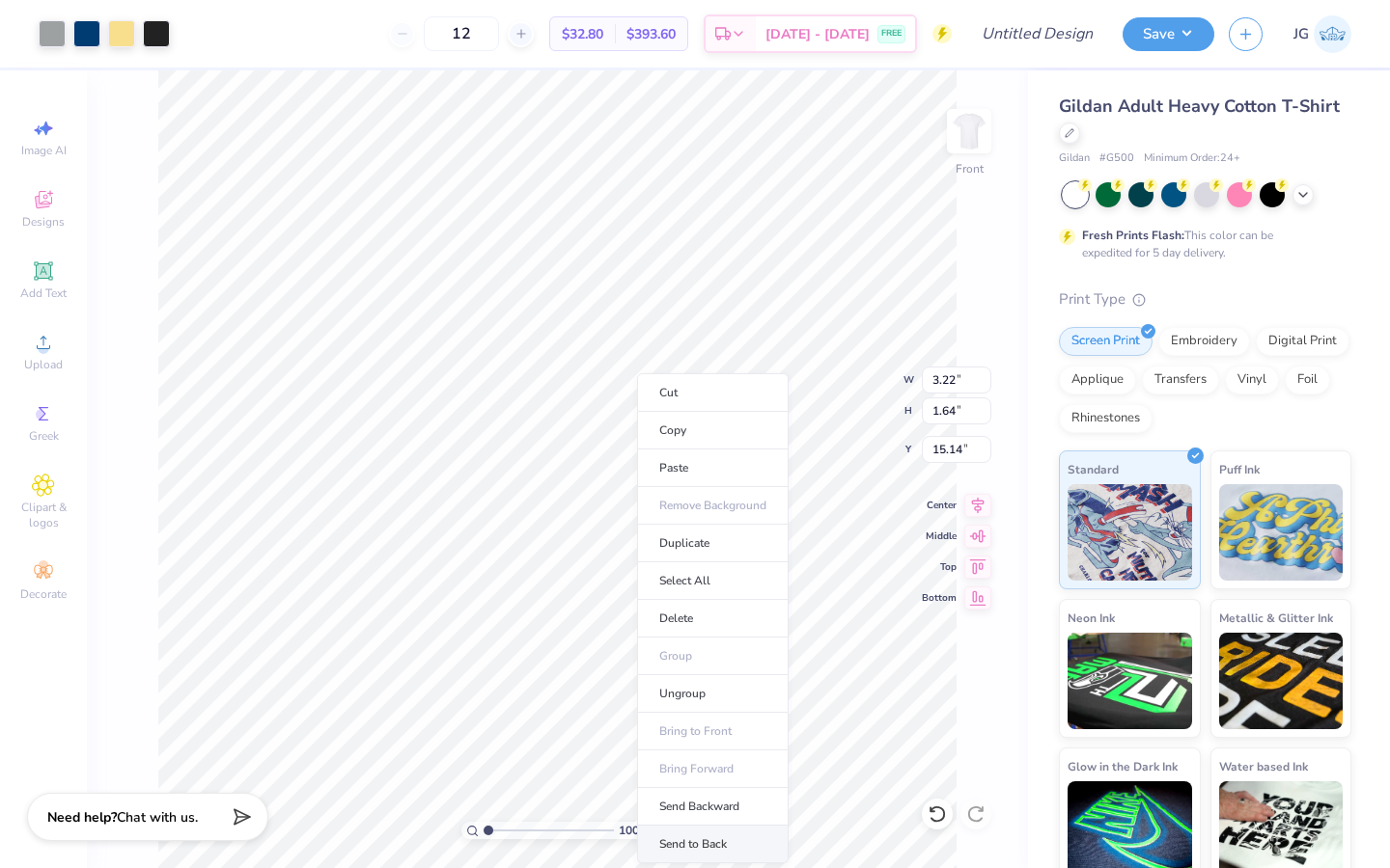
click at [701, 846] on li "Send to Back" at bounding box center [712, 844] width 152 height 38
type input "14.70"
type input "2.30"
type input "1.17"
type input "15.17"
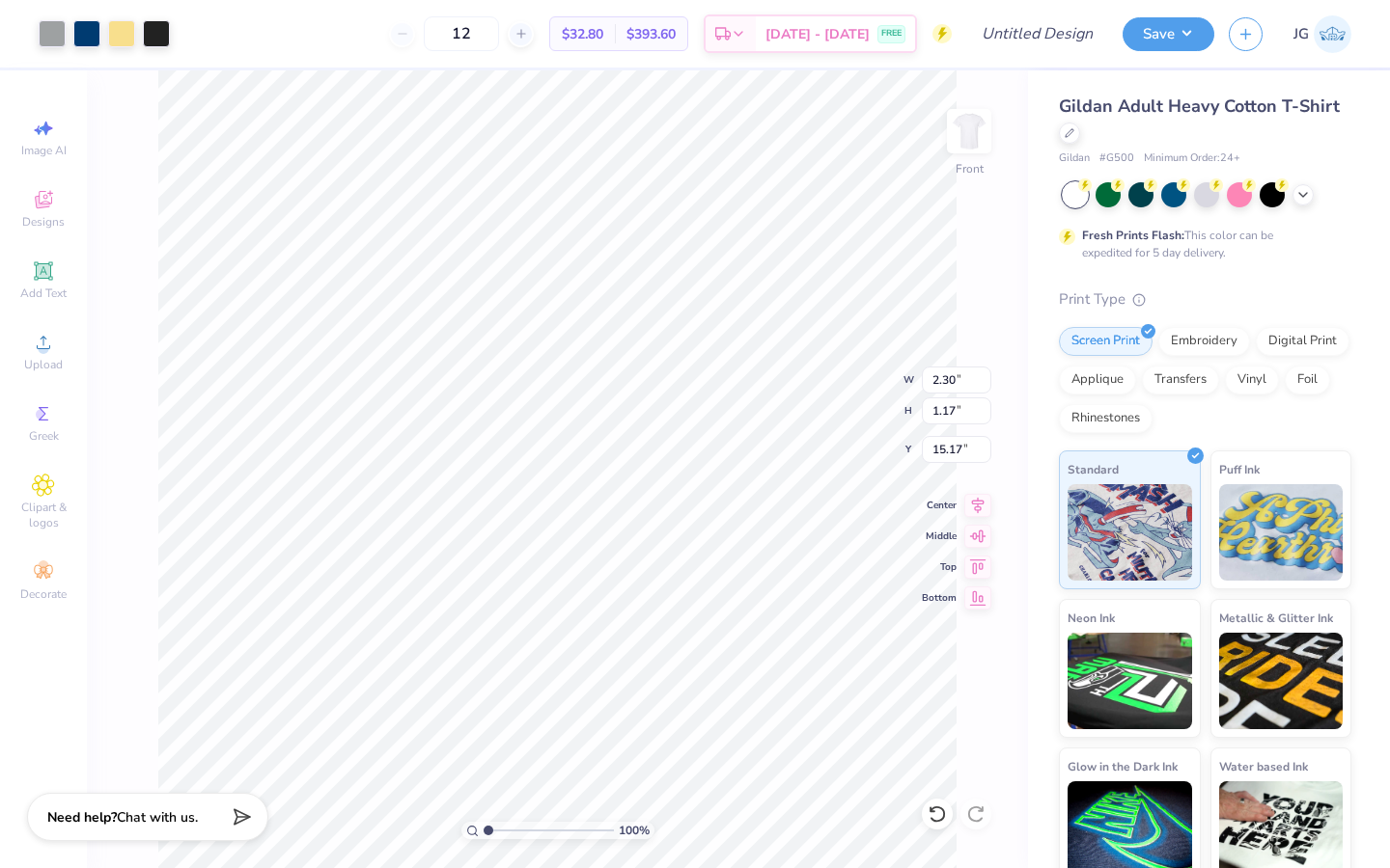
type input "2.83"
type input "7.22"
click at [937, 810] on icon at bounding box center [937, 814] width 19 height 19
type input "9.22"
click at [937, 819] on icon at bounding box center [937, 814] width 19 height 19
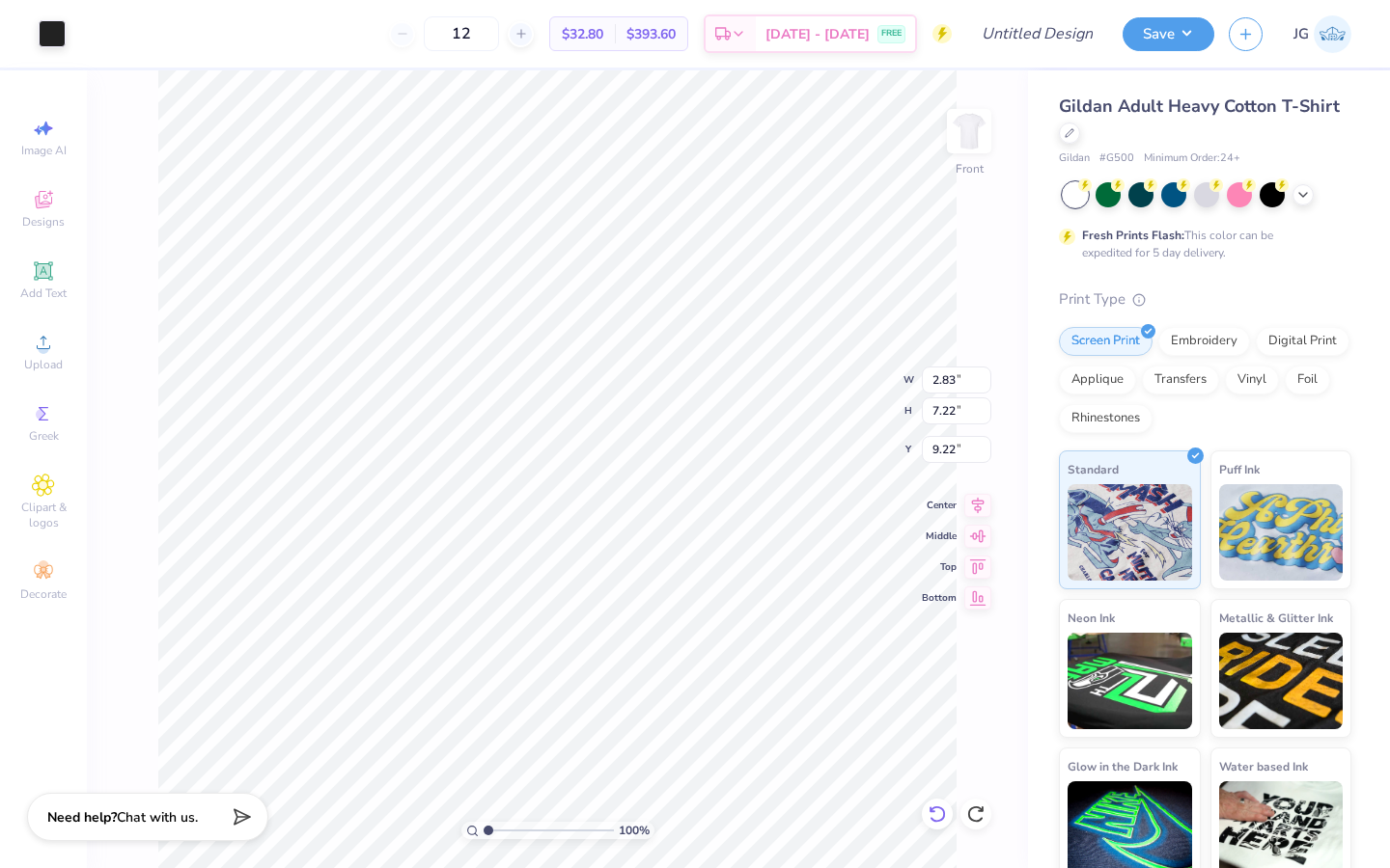
click at [942, 817] on icon at bounding box center [936, 814] width 16 height 17
click at [559, 832] on input "range" at bounding box center [548, 830] width 131 height 17
type input "4.6"
click at [533, 827] on input "range" at bounding box center [548, 830] width 131 height 17
type input "3.22"
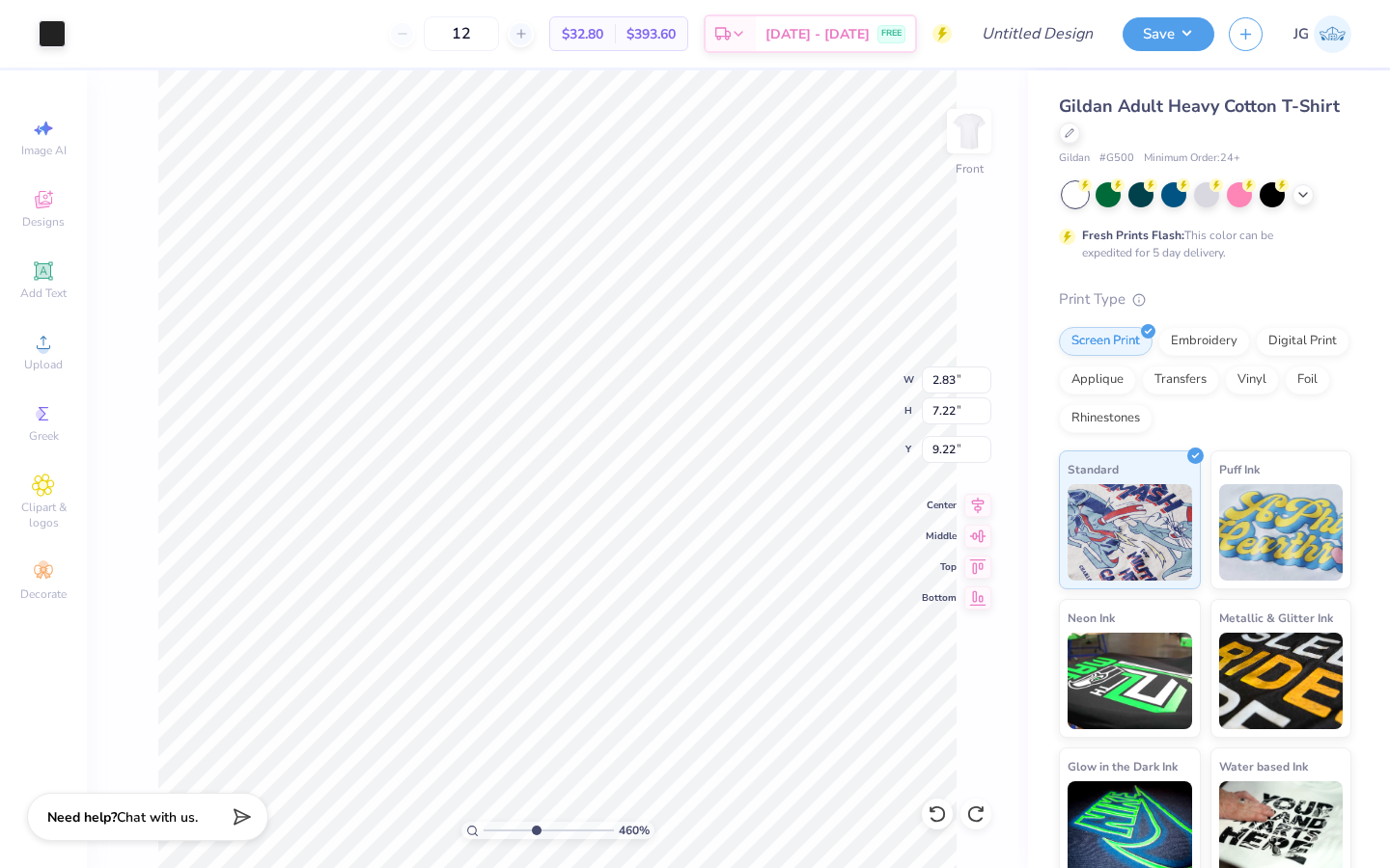
type input "1.64"
type input "14.40"
type input "1.99"
type input "1.01"
type input "2.83"
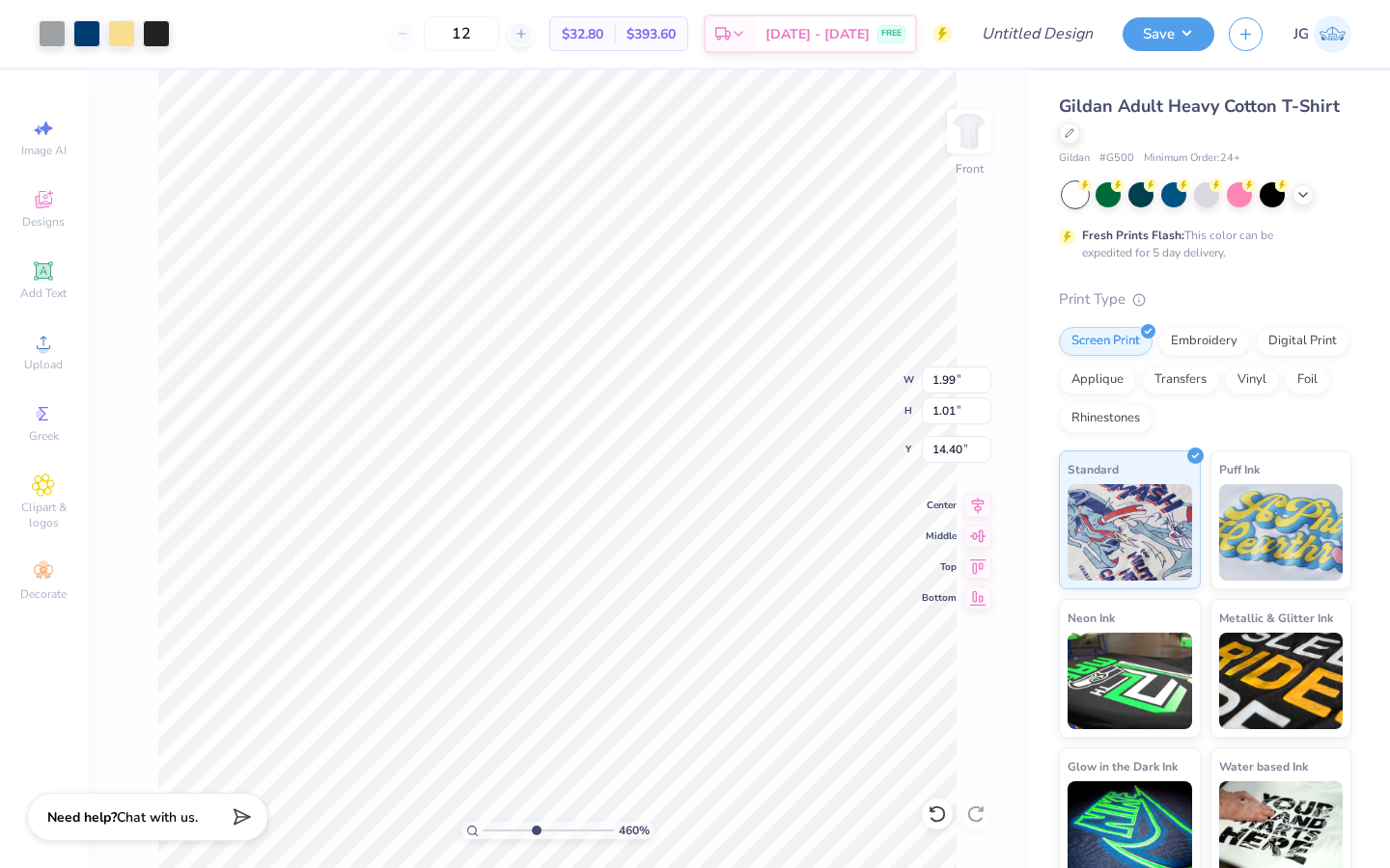
type input "7.22"
click at [942, 809] on icon at bounding box center [936, 814] width 16 height 17
type input "9.22"
click at [942, 809] on icon at bounding box center [936, 814] width 16 height 17
type input "3.22"
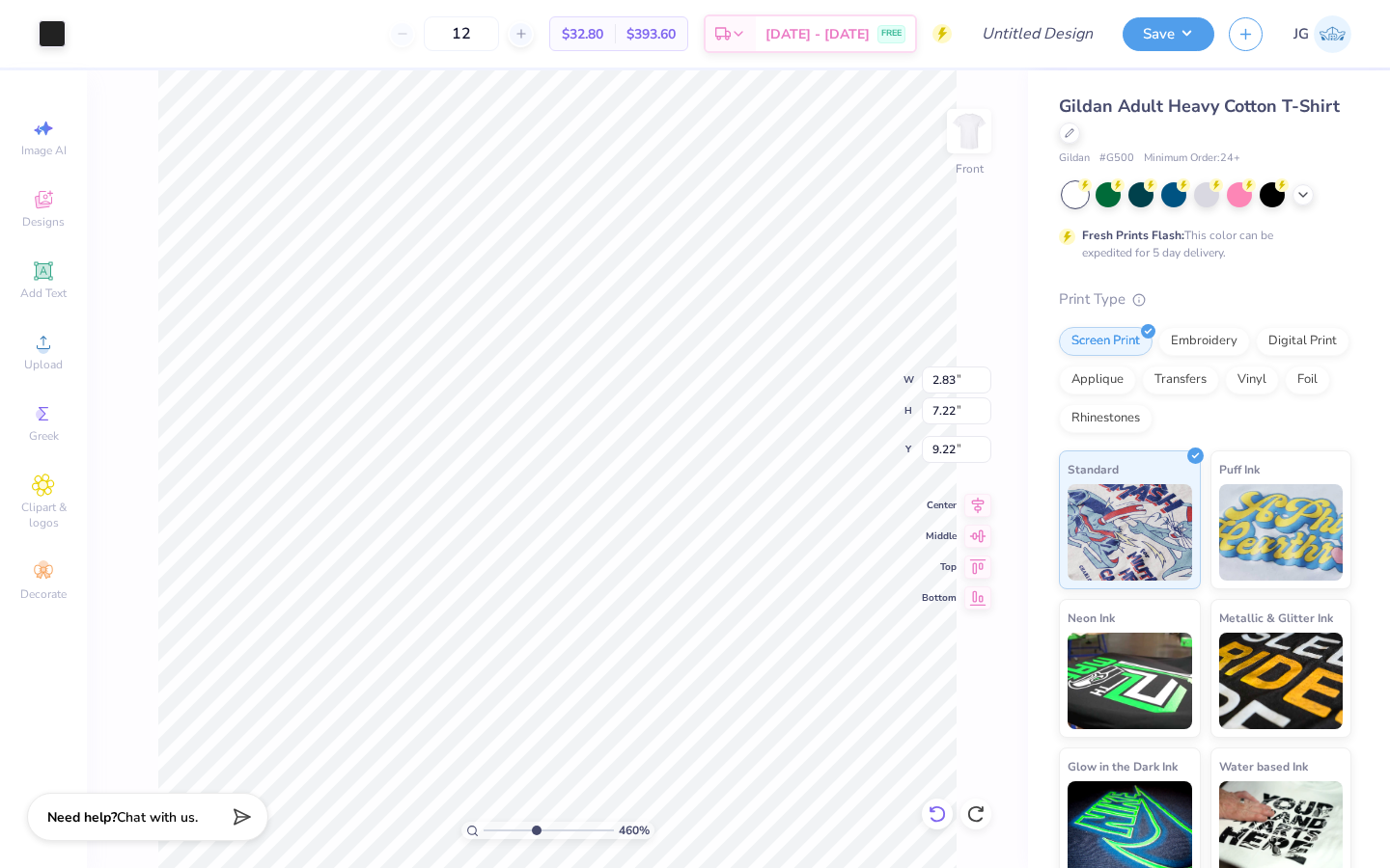
type input "1.64"
type input "14.40"
click at [994, 594] on div "460 % Front W 3.22 3.22 " H 1.64 1.64 " Y 14.40 14.40 " Center Middle Top Bottom" at bounding box center [558, 469] width 941 height 797
type input "3.89"
type input "1.98"
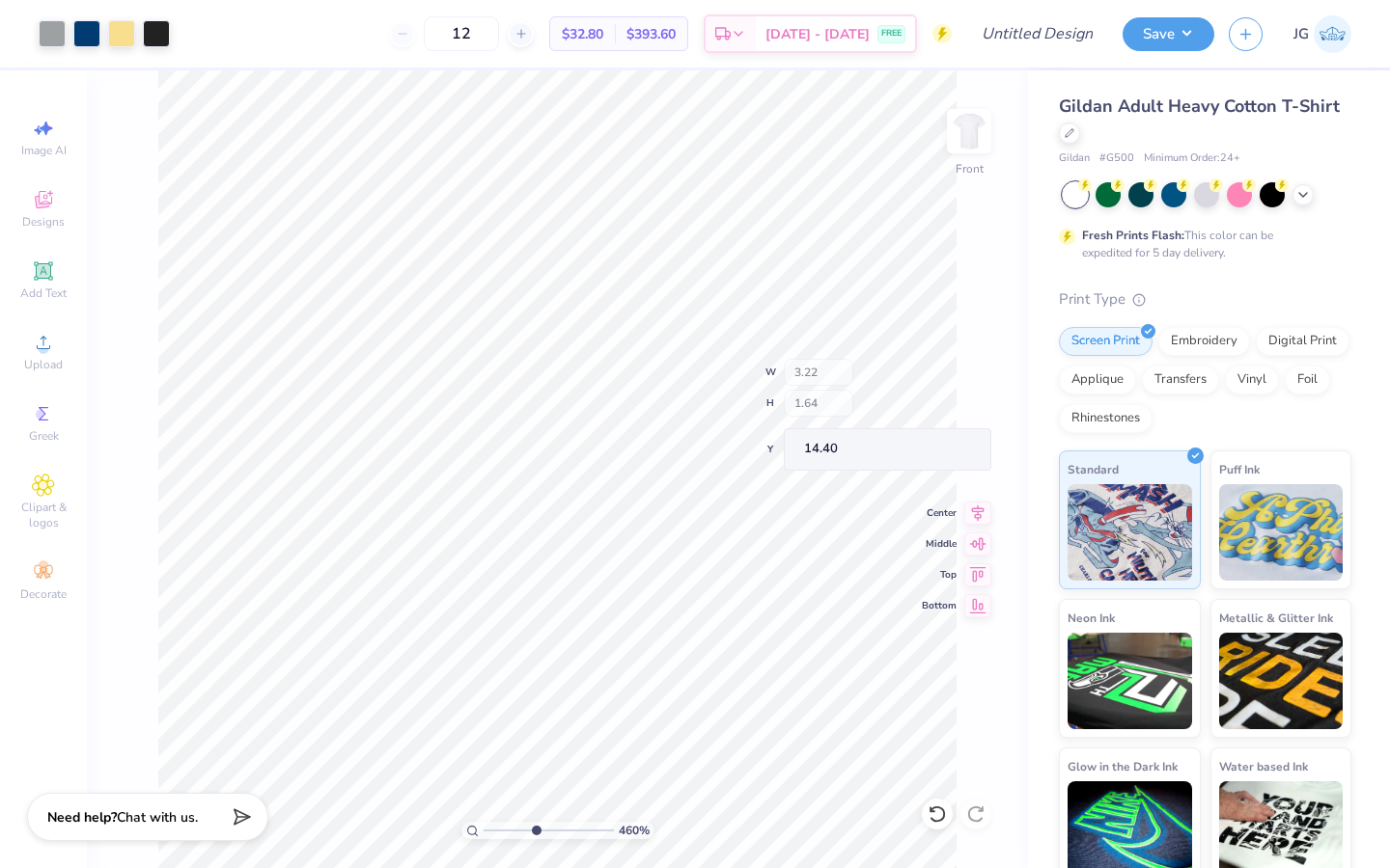
type input "14.05"
click at [933, 811] on icon at bounding box center [932, 809] width 4 height 4
type input "14.07"
click at [940, 819] on icon at bounding box center [936, 814] width 16 height 17
type input "2.54"
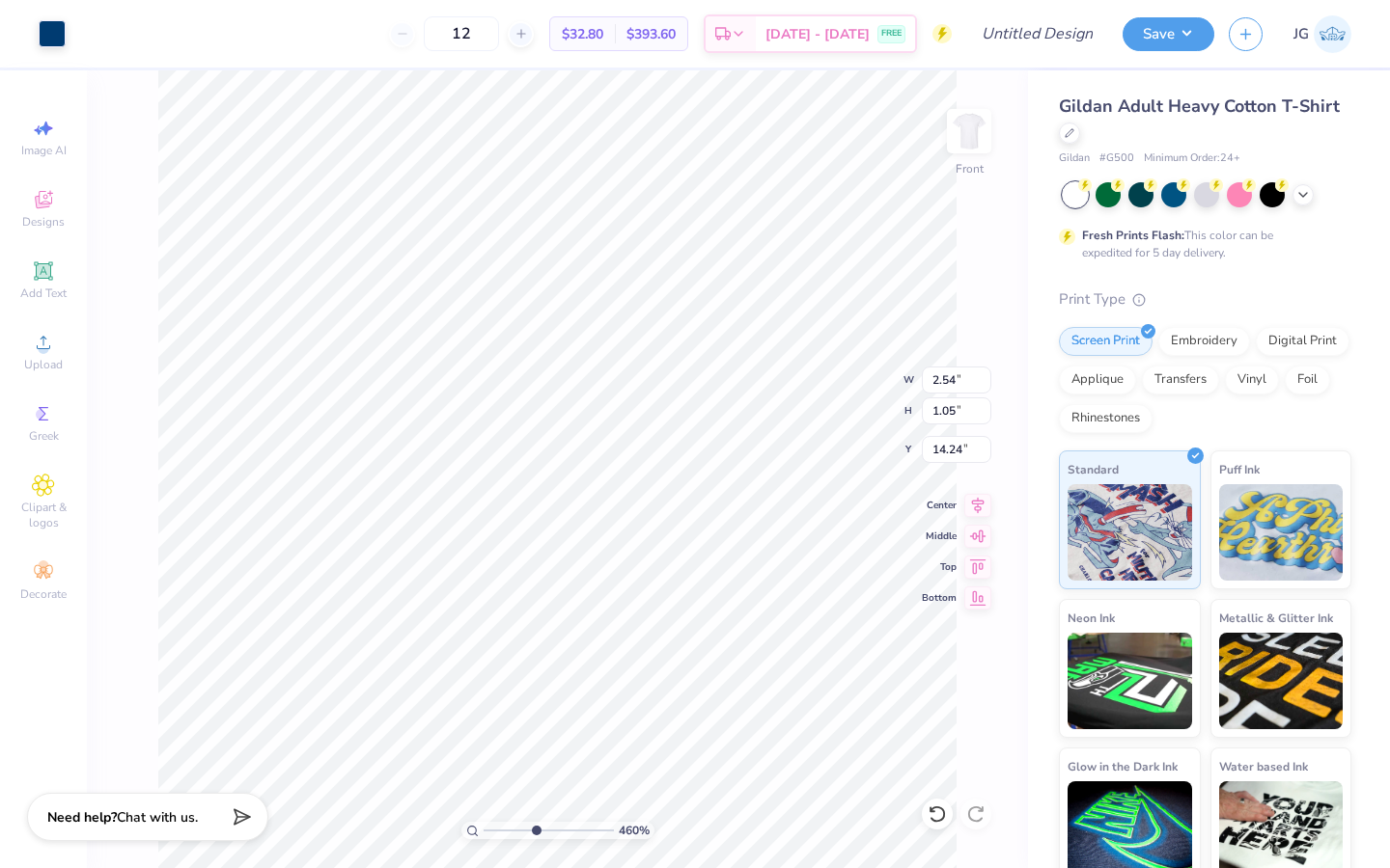
type input "1.05"
type input "14.24"
click at [941, 824] on div at bounding box center [937, 814] width 31 height 31
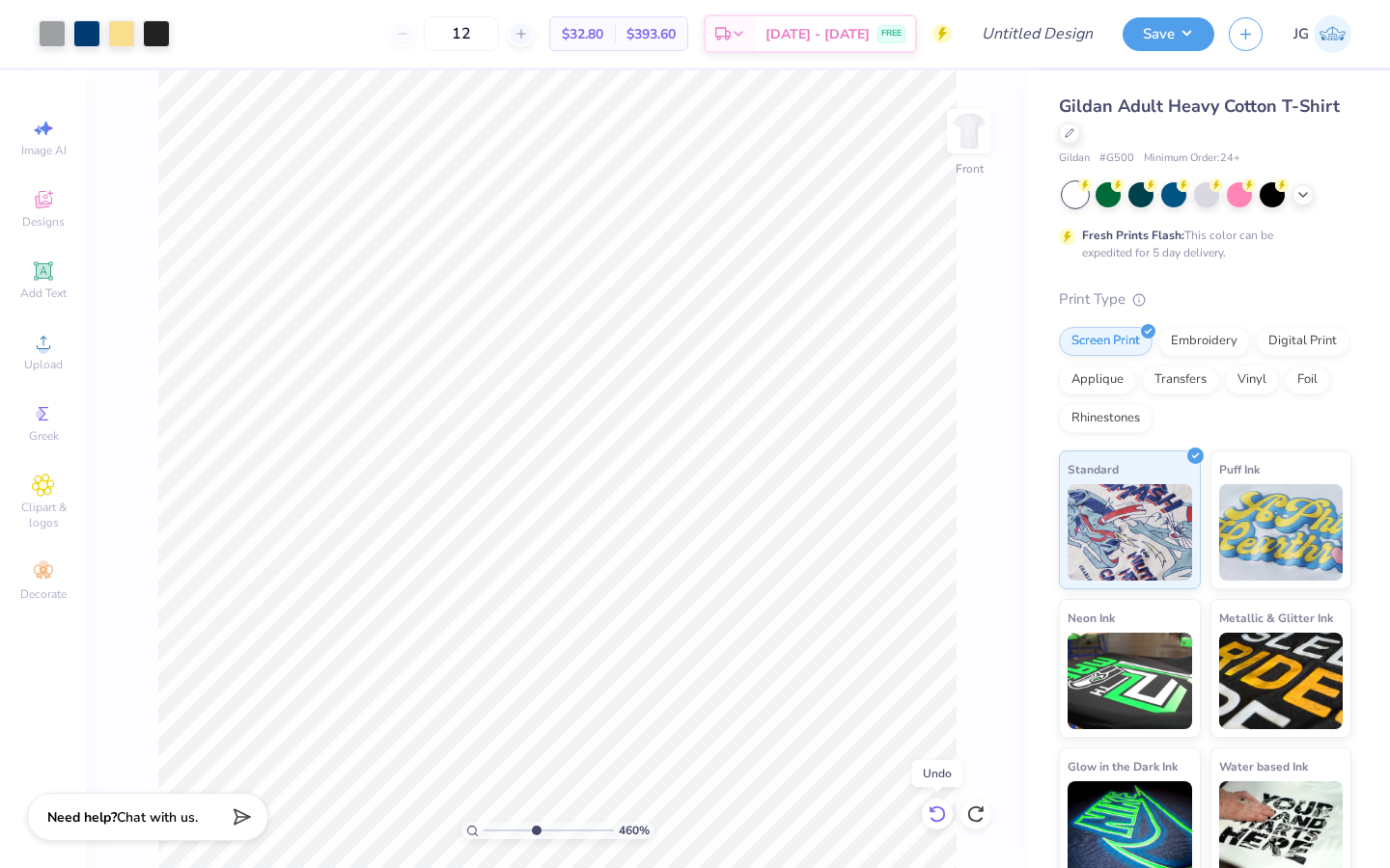
click at [941, 824] on div at bounding box center [937, 814] width 31 height 31
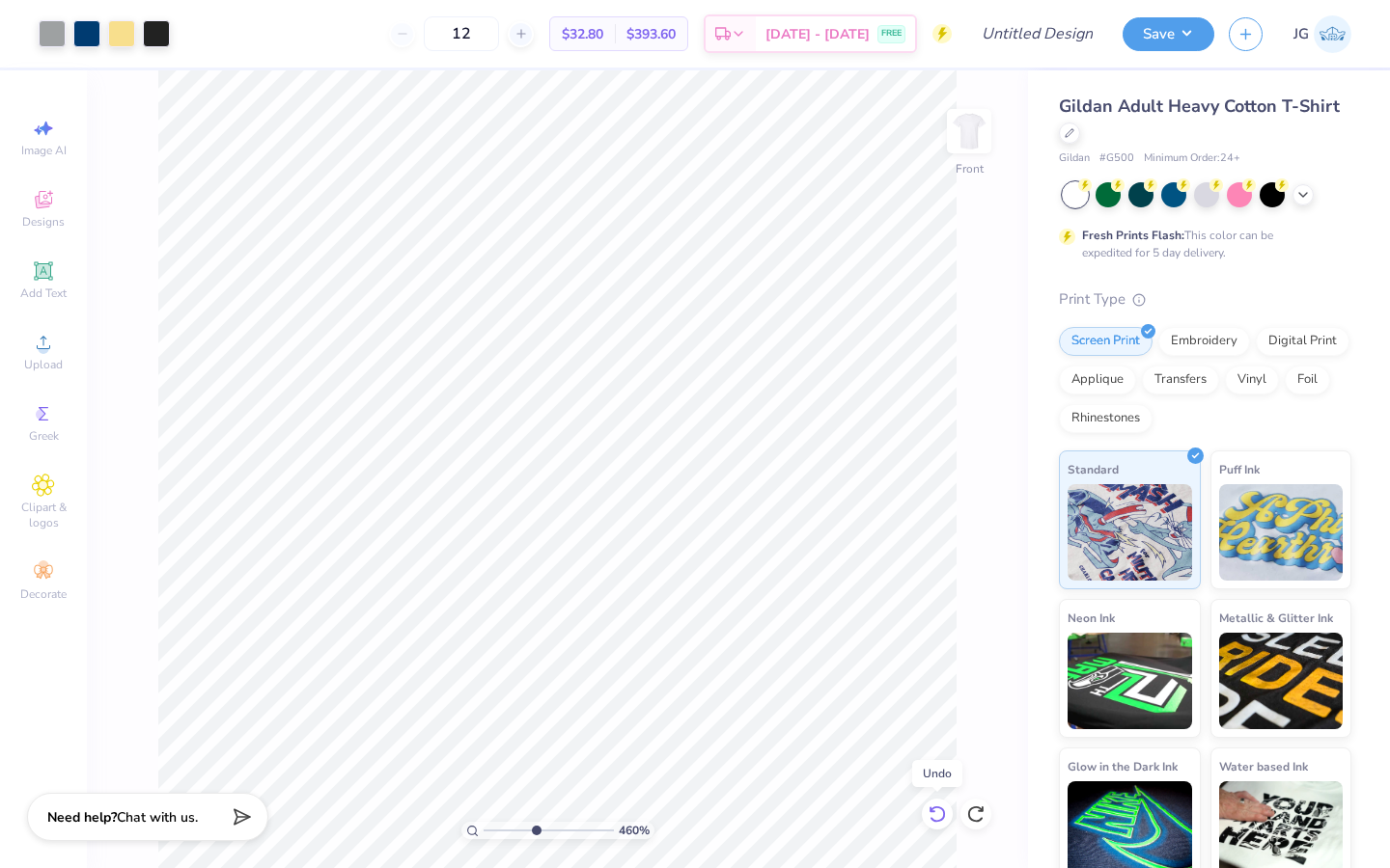
click at [938, 823] on div at bounding box center [937, 814] width 31 height 31
click at [193, 39] on div at bounding box center [191, 32] width 27 height 27
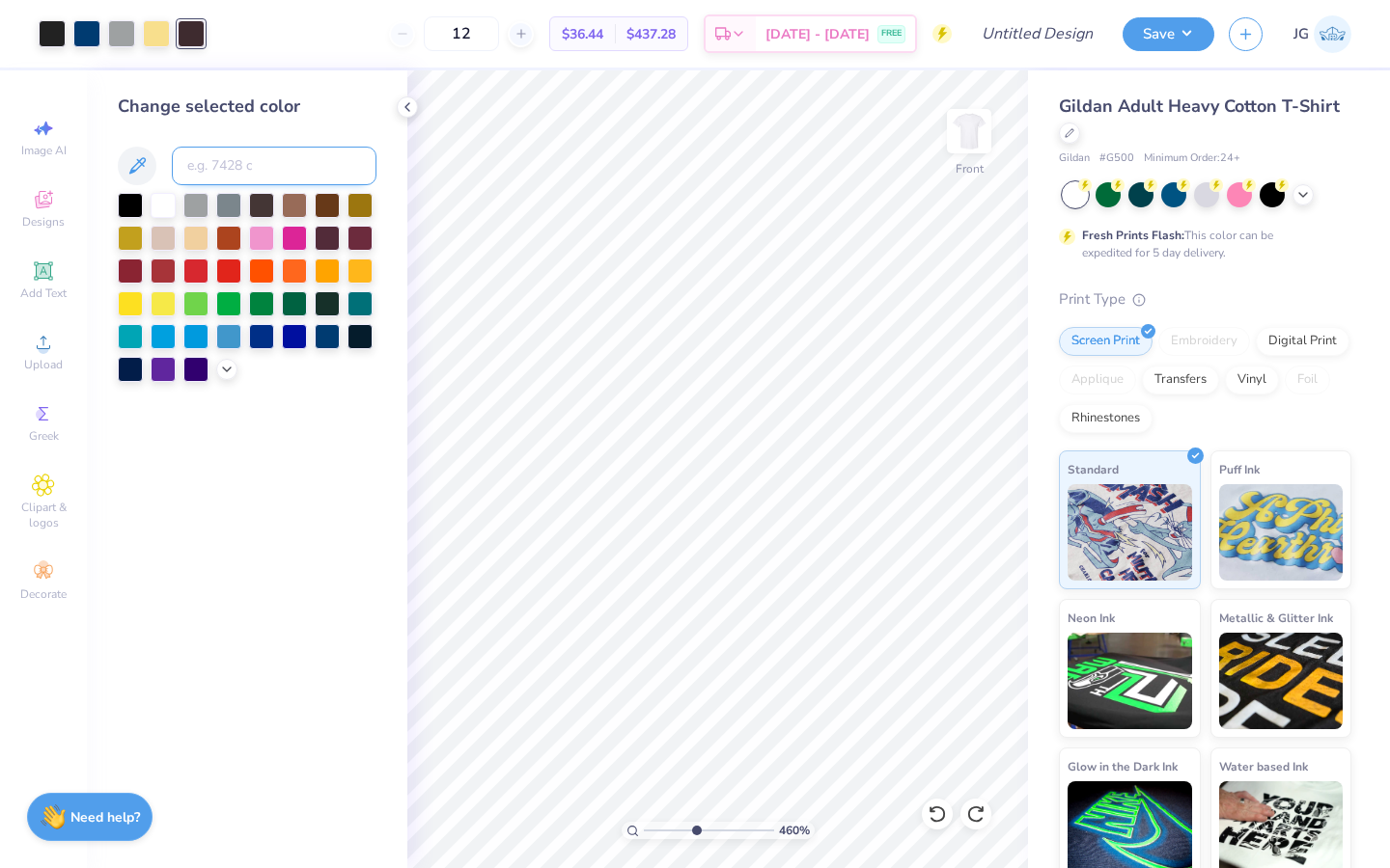
click at [218, 154] on input at bounding box center [273, 166] width 204 height 39
drag, startPoint x: 308, startPoint y: 170, endPoint x: 126, endPoint y: 142, distance: 184.1
click at [126, 142] on div "Change selected color neutral black 7 C" at bounding box center [247, 238] width 258 height 288
type input "neutral black 7 C"
click at [50, 36] on div at bounding box center [52, 32] width 27 height 27
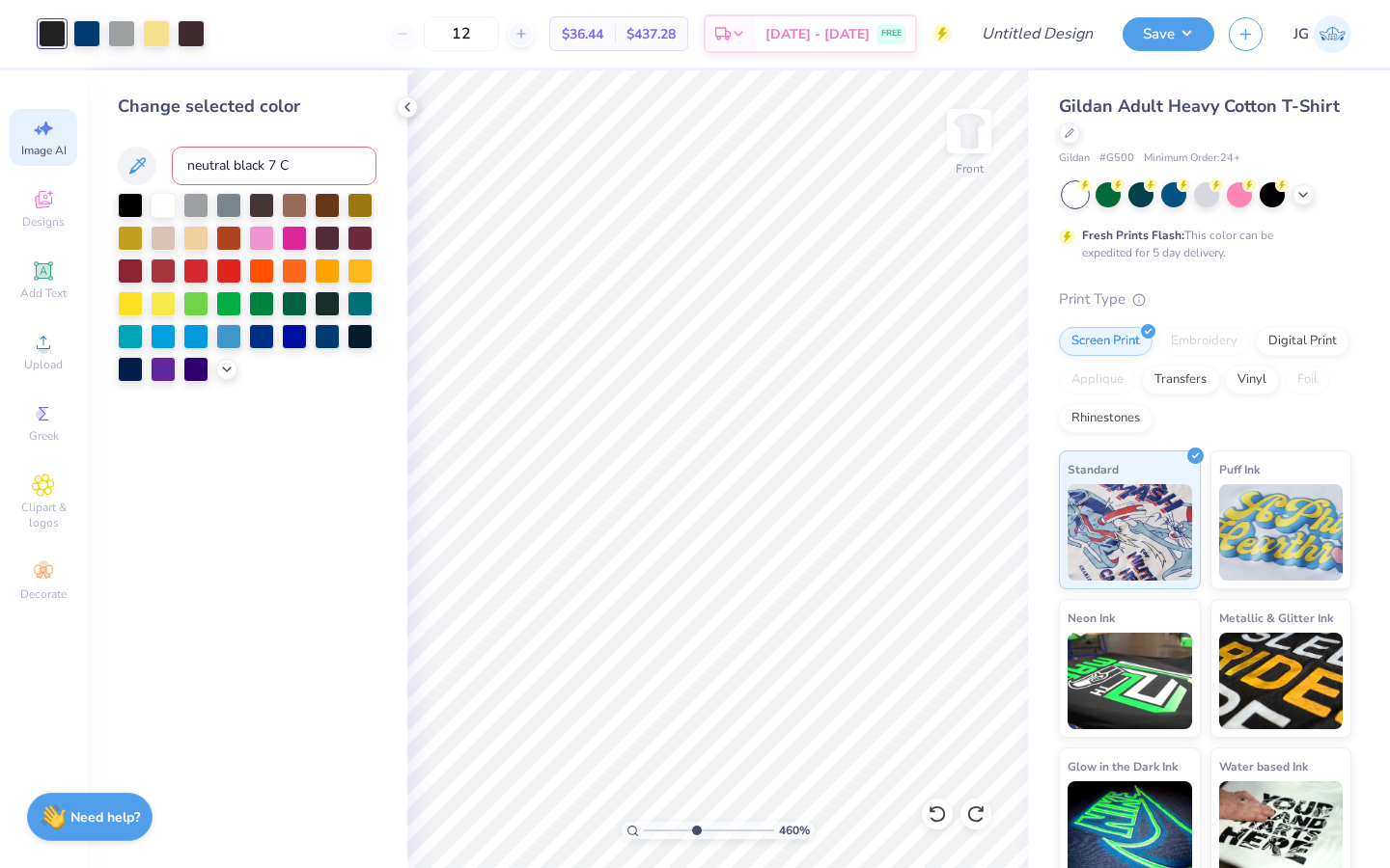
drag, startPoint x: 317, startPoint y: 159, endPoint x: 76, endPoint y: 138, distance: 241.9
click at [76, 138] on div "Art colors 12 $36.44 Per Item $437.28 Total Est. Delivery [DATE] - [DATE] FREE …" at bounding box center [695, 434] width 1390 height 868
click at [250, 162] on input "Neutral B lack &C" at bounding box center [273, 166] width 204 height 39
type input "Neutral Black &C"
click at [277, 163] on input "Neutral Black &C" at bounding box center [273, 166] width 204 height 39
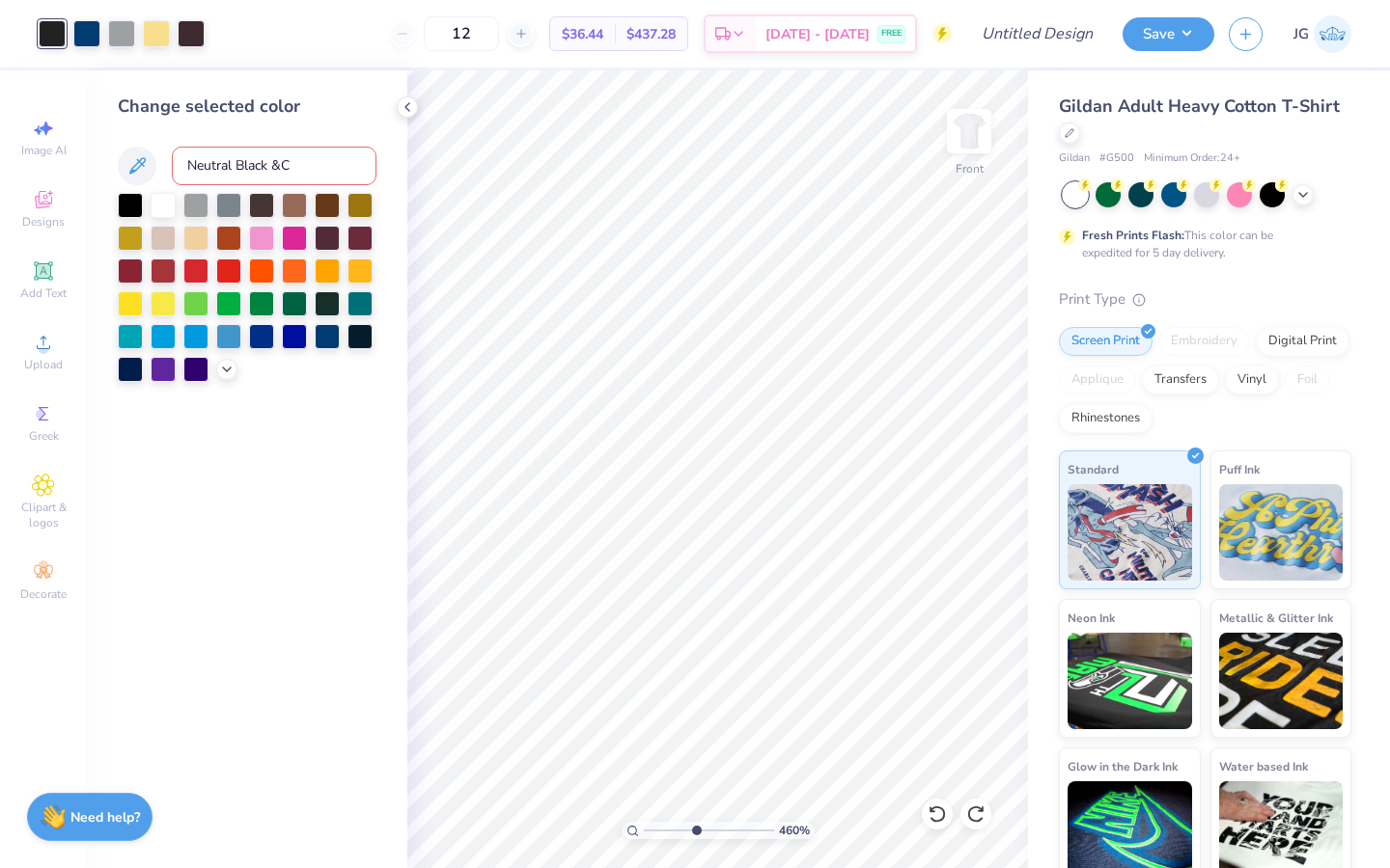
click at [277, 163] on input "Neutral Black &C" at bounding box center [273, 166] width 204 height 39
type input "&"
click at [193, 37] on div at bounding box center [191, 32] width 27 height 27
click at [184, 36] on div at bounding box center [191, 34] width 27 height 27
click at [227, 167] on input at bounding box center [273, 166] width 204 height 39
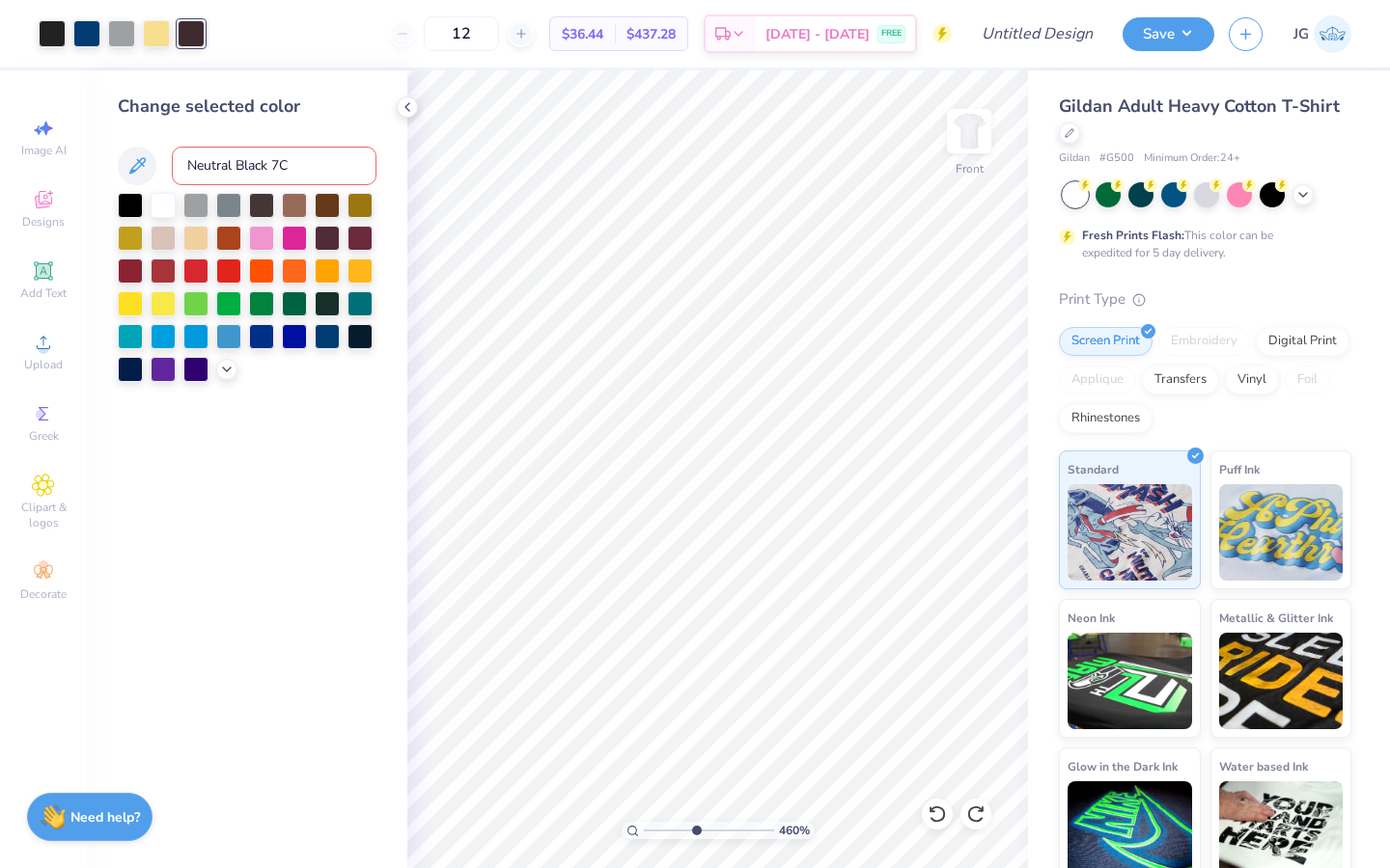
type input "Neutral Black 7C"
click at [219, 376] on div at bounding box center [247, 286] width 258 height 189
click at [221, 376] on div at bounding box center [227, 368] width 21 height 21
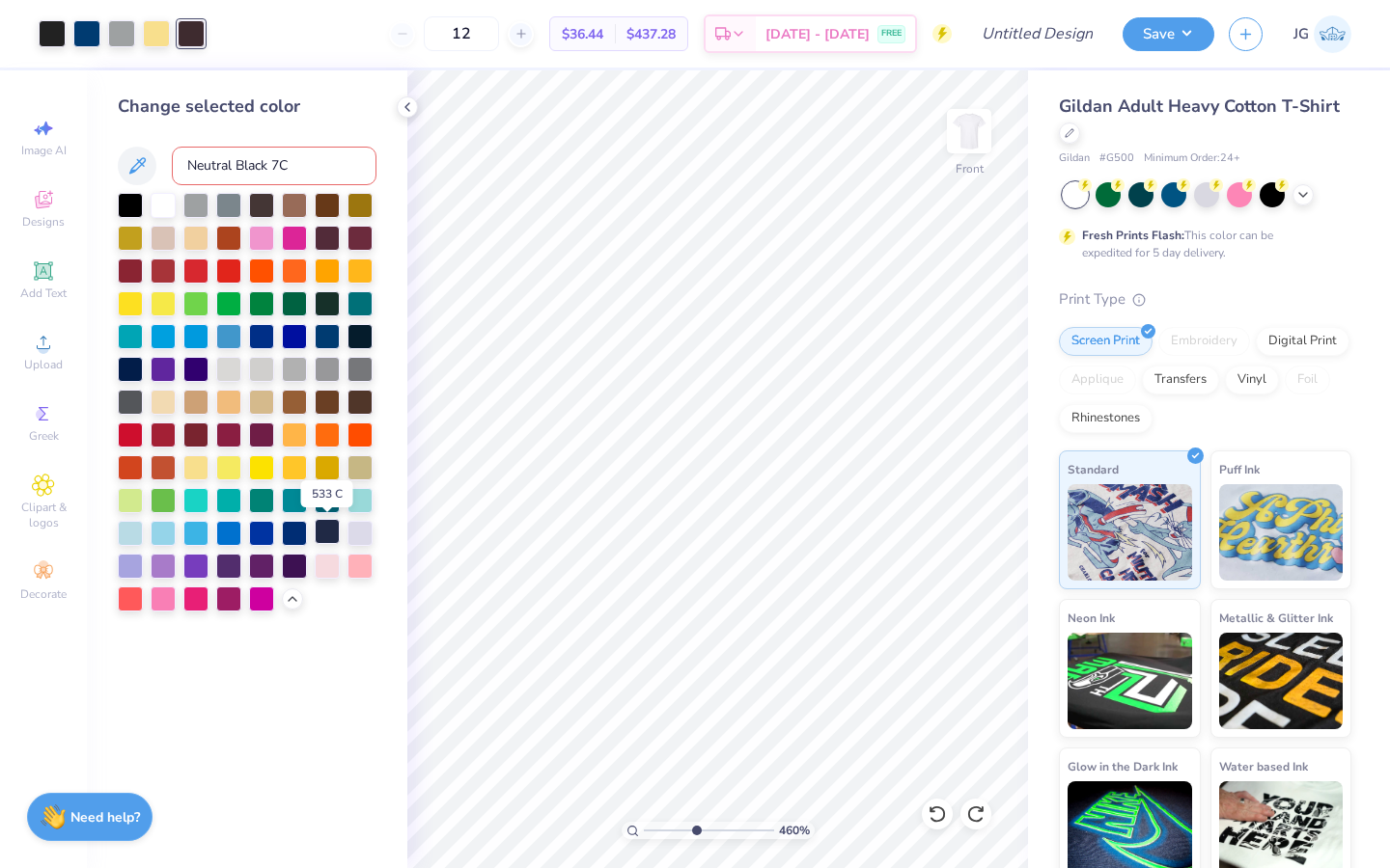
click at [322, 534] on div at bounding box center [327, 531] width 25 height 25
click at [45, 38] on div at bounding box center [52, 32] width 27 height 27
click at [319, 530] on div at bounding box center [327, 531] width 25 height 25
click at [409, 100] on icon at bounding box center [408, 107] width 15 height 15
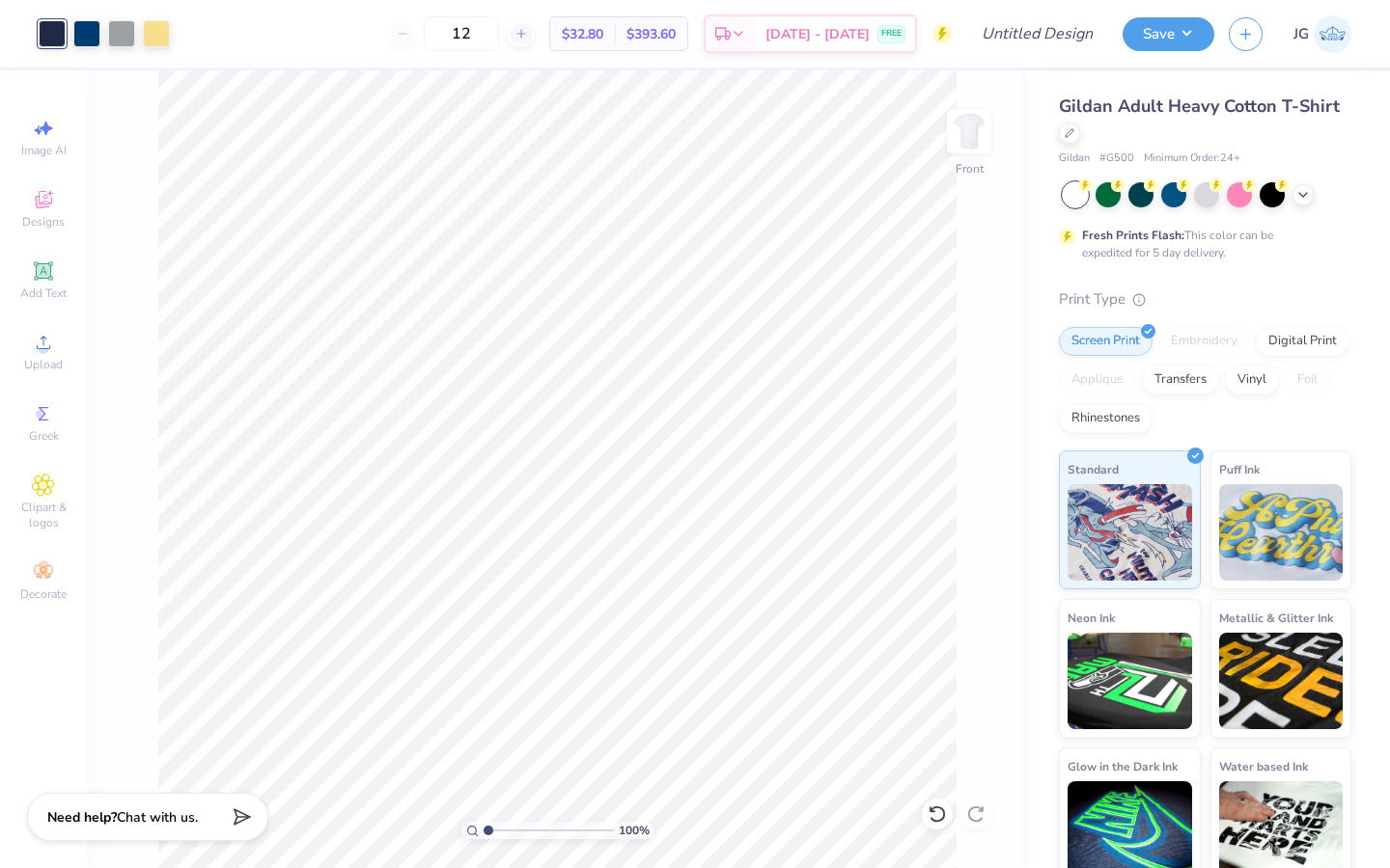
type input "1"
click at [447, 798] on div "100 %" at bounding box center [557, 469] width 798 height 797
type input "3.83"
type input "1.95"
type input "16.03"
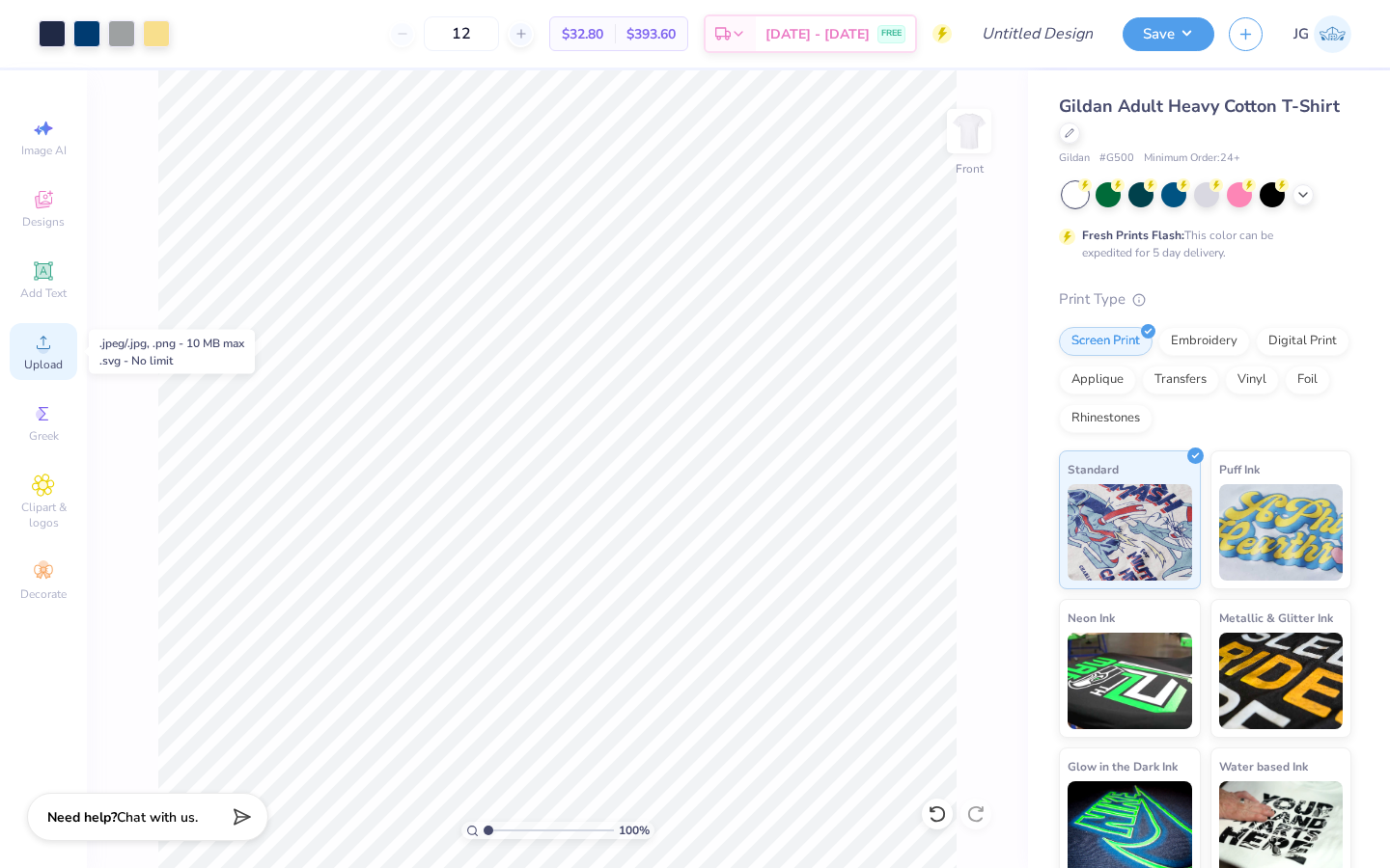
click at [40, 350] on circle at bounding box center [43, 348] width 11 height 11
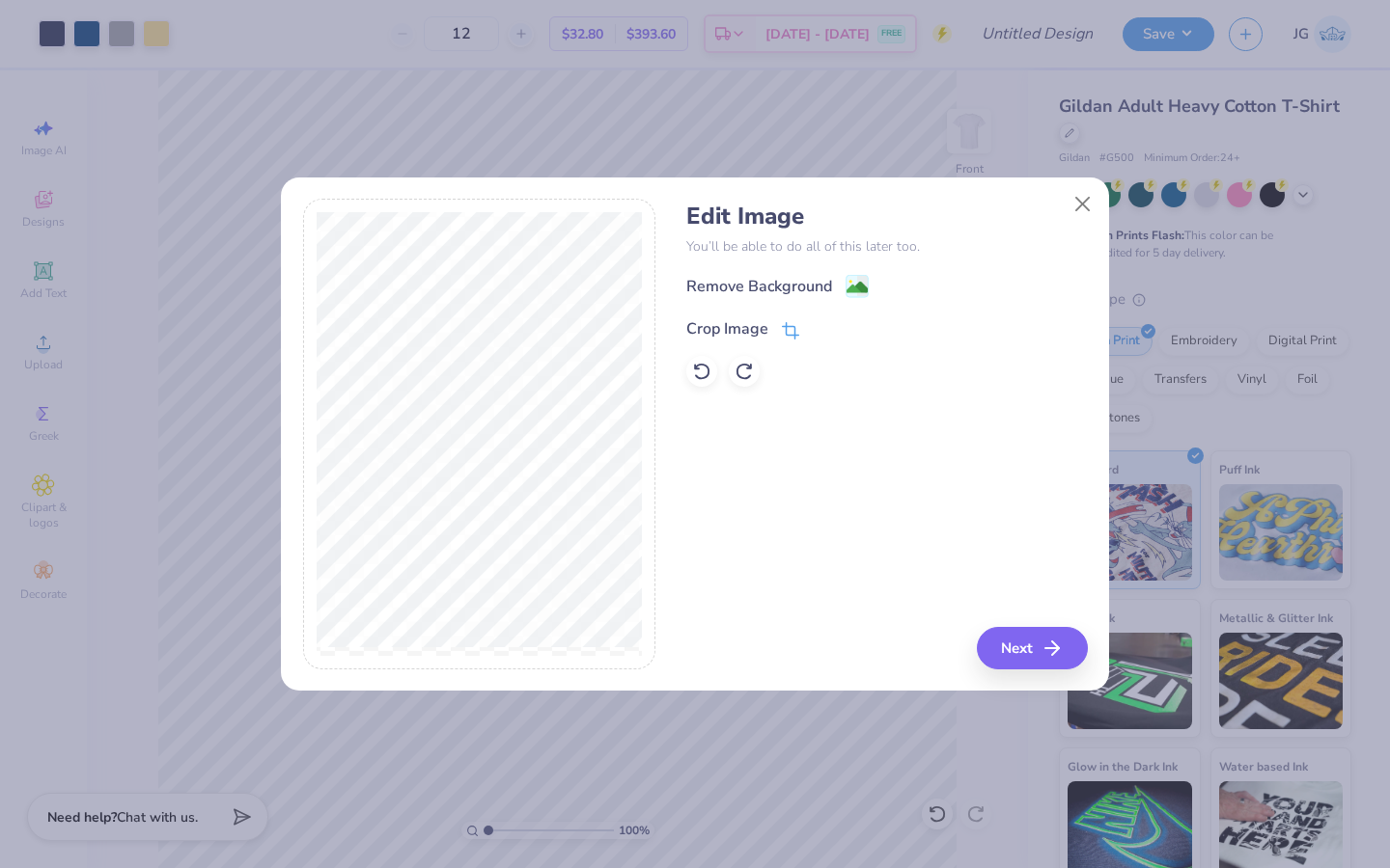
click at [777, 323] on div "Crop Image" at bounding box center [742, 329] width 113 height 23
click at [812, 335] on div at bounding box center [836, 327] width 48 height 23
click at [817, 323] on icon at bounding box center [823, 327] width 12 height 12
click at [854, 282] on image at bounding box center [857, 289] width 21 height 21
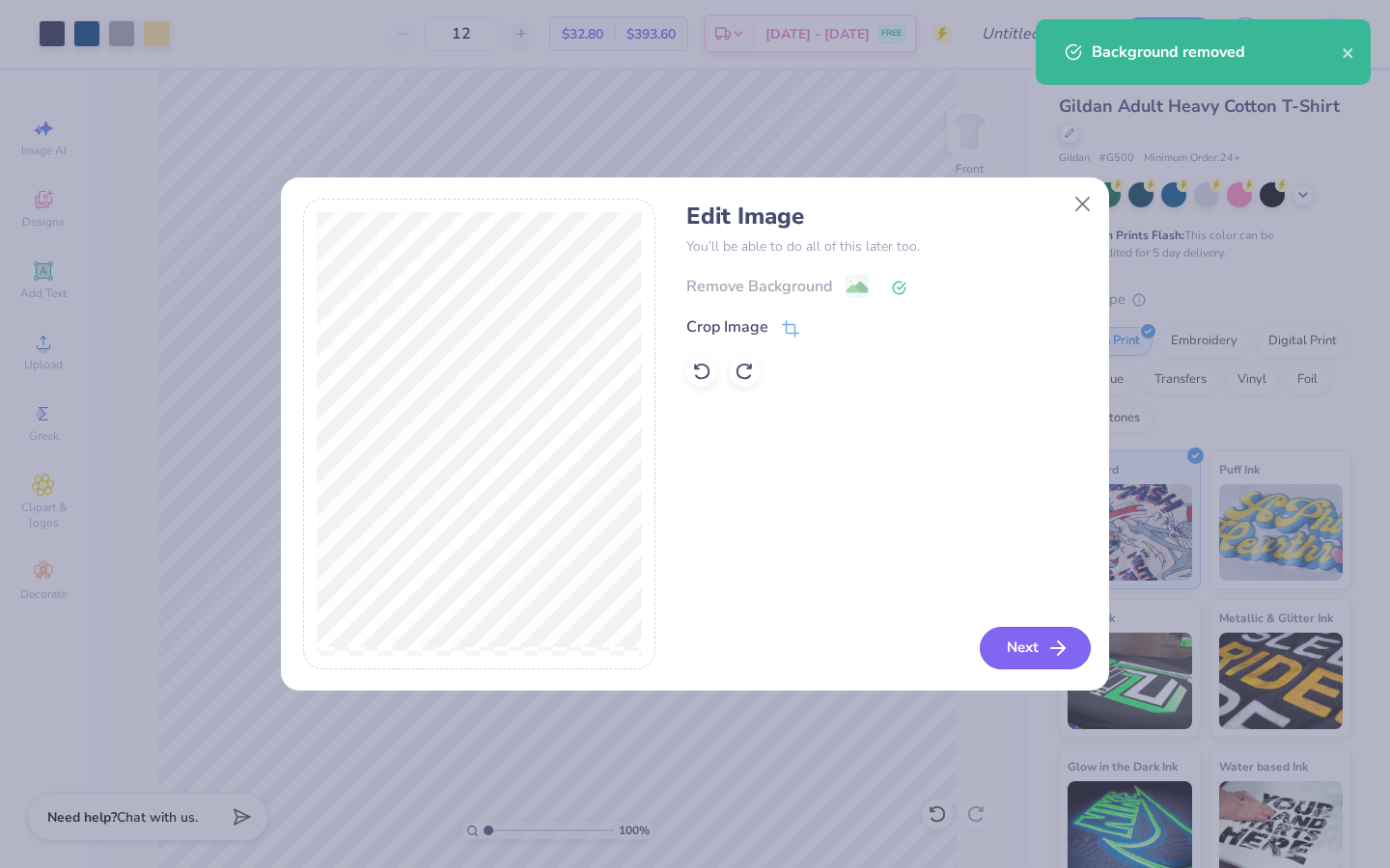
click at [1026, 654] on button "Next" at bounding box center [1035, 648] width 111 height 43
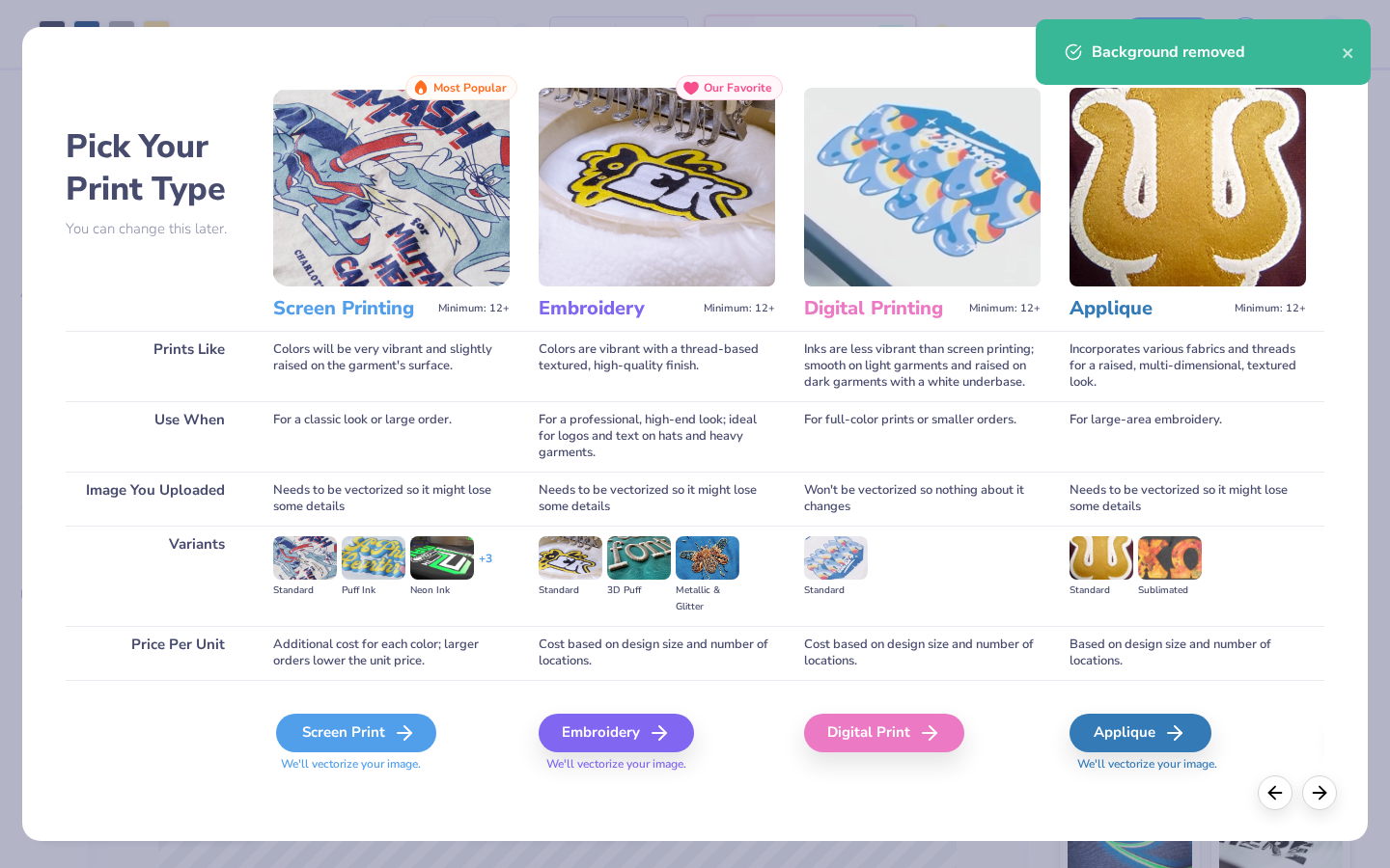
click at [366, 739] on div "Screen Print" at bounding box center [355, 733] width 160 height 39
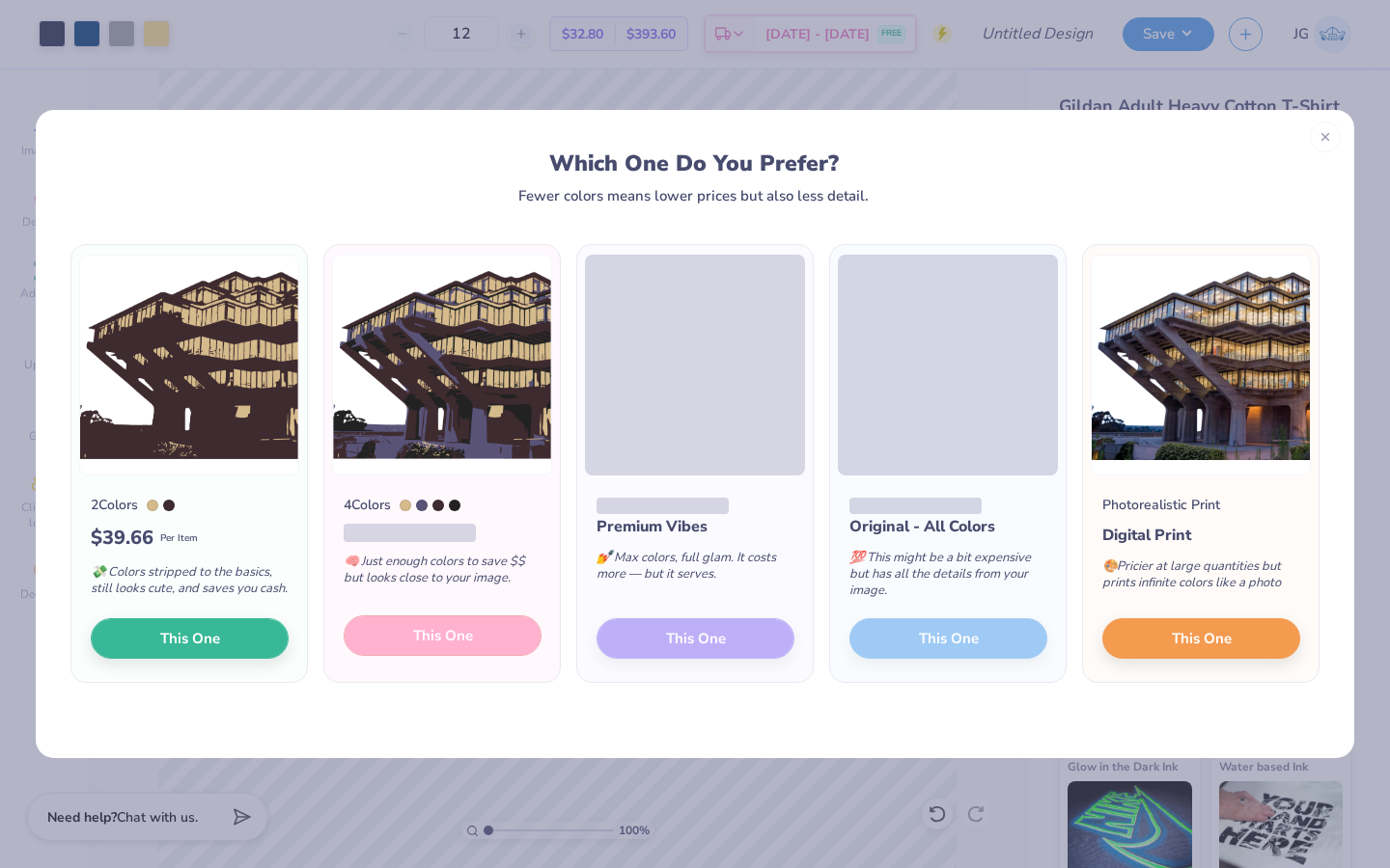
click at [426, 645] on span "This One" at bounding box center [443, 636] width 60 height 22
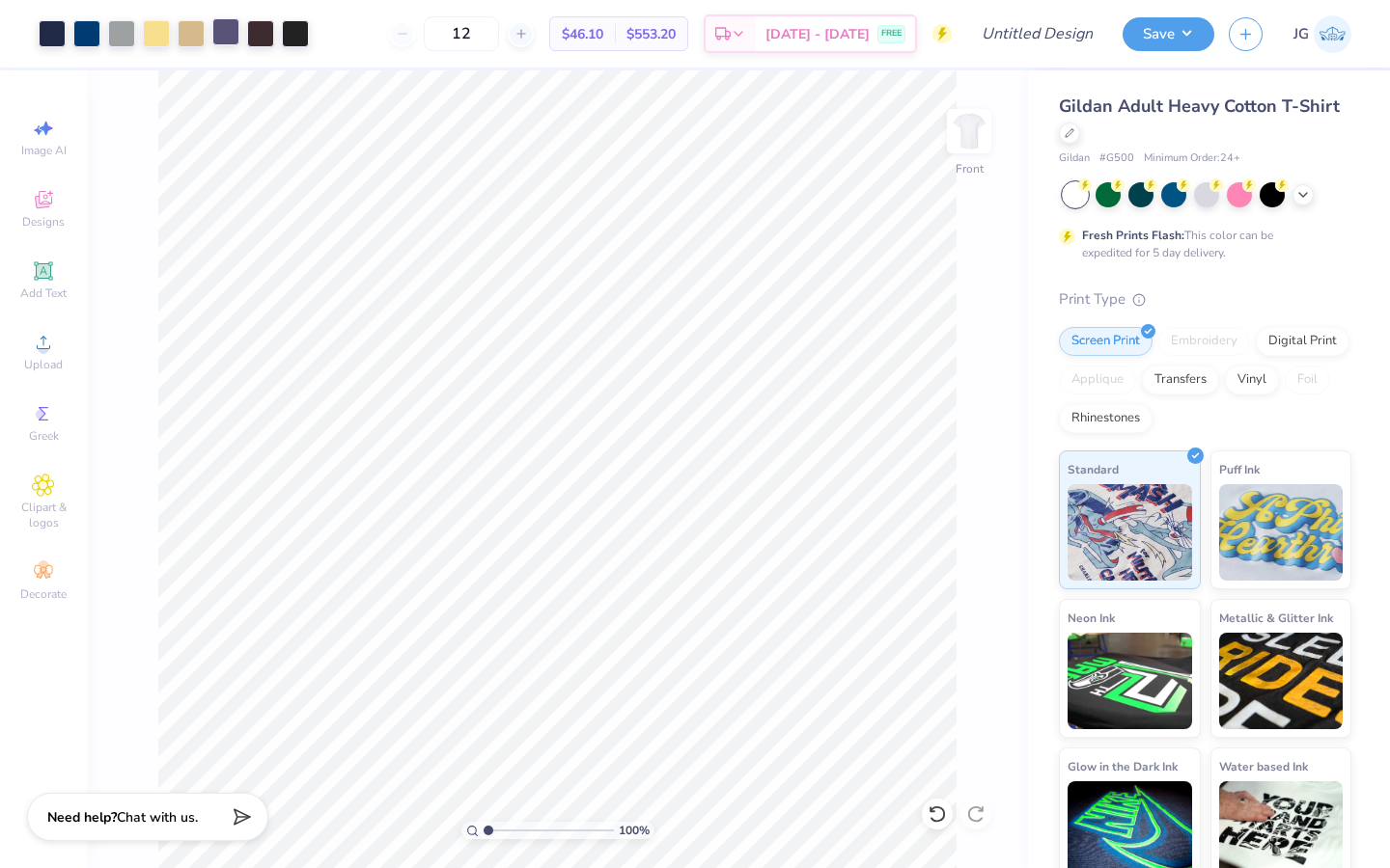
click at [234, 42] on div at bounding box center [226, 32] width 27 height 27
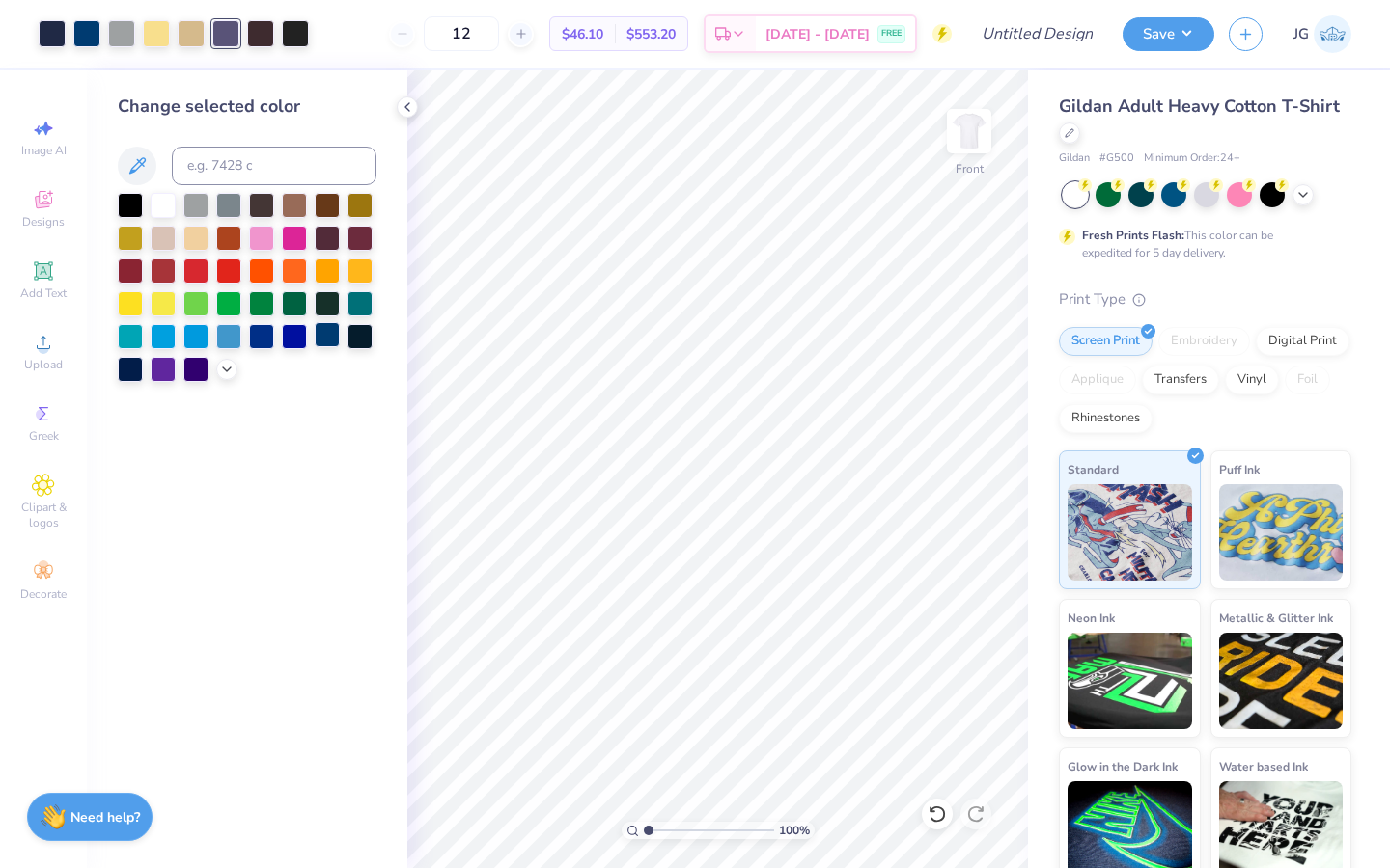
click at [322, 335] on div at bounding box center [327, 335] width 25 height 25
click at [271, 39] on div at bounding box center [260, 32] width 27 height 27
click at [222, 358] on div at bounding box center [247, 286] width 258 height 189
click at [227, 374] on icon at bounding box center [227, 368] width 15 height 15
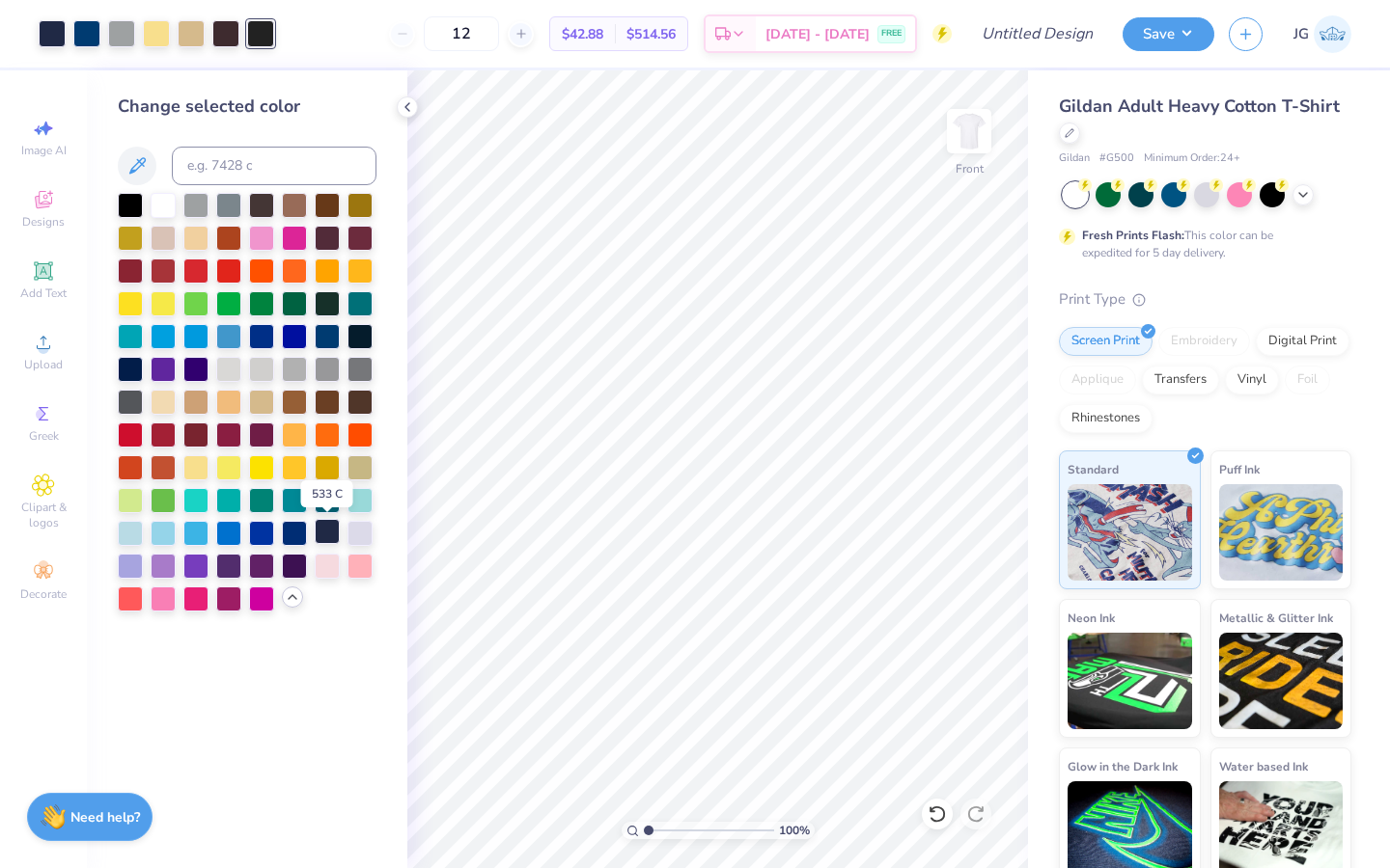
click at [323, 537] on div at bounding box center [327, 531] width 25 height 25
click at [153, 32] on div at bounding box center [157, 32] width 27 height 27
click at [196, 37] on div at bounding box center [191, 32] width 27 height 27
click at [199, 469] on div at bounding box center [196, 466] width 25 height 25
click at [187, 32] on div at bounding box center [191, 32] width 27 height 27
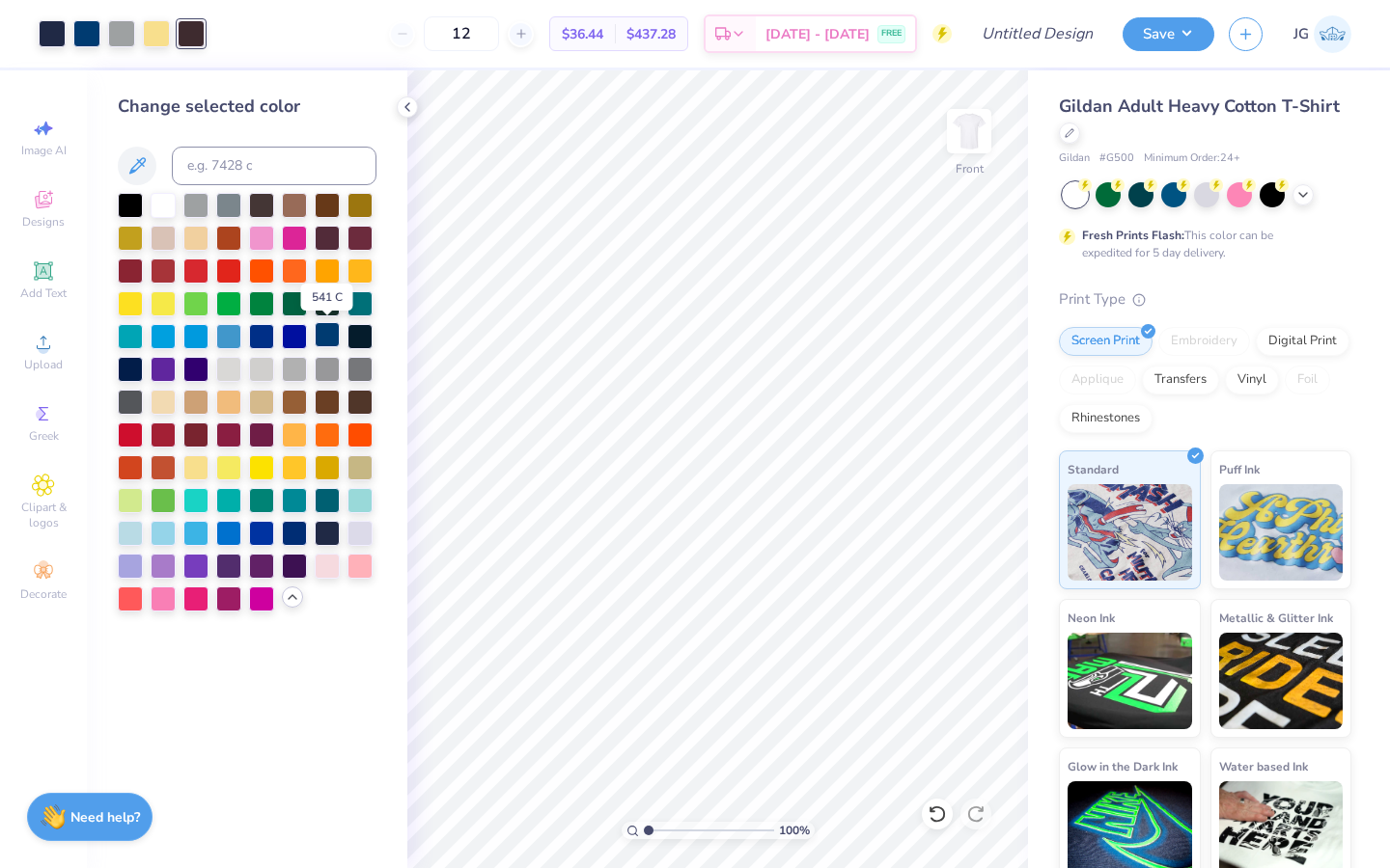
click at [319, 333] on div at bounding box center [327, 335] width 25 height 25
click at [50, 40] on div at bounding box center [52, 32] width 27 height 27
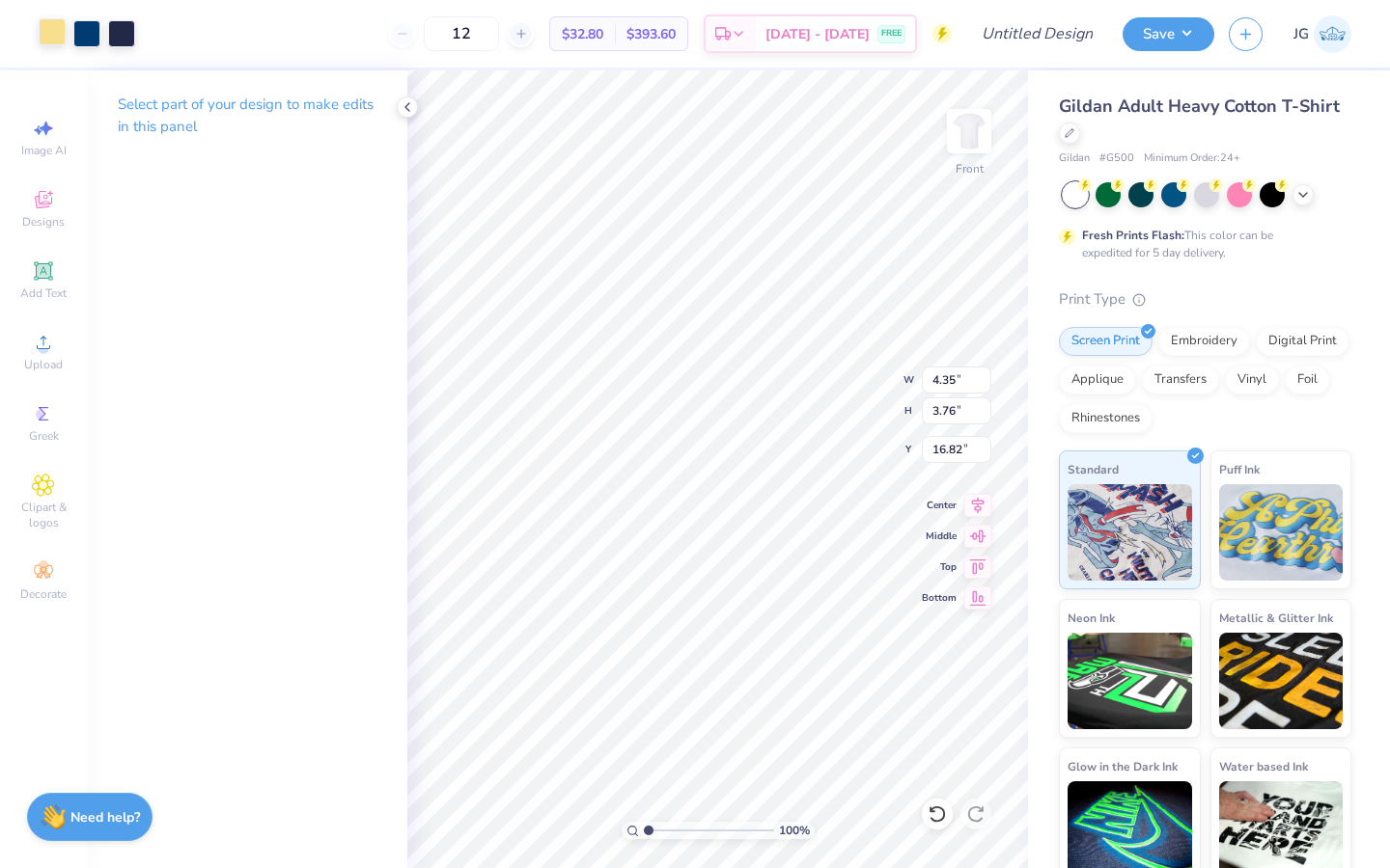
type input "4.35"
type input "3.76"
click at [937, 803] on div at bounding box center [937, 814] width 31 height 31
type input "16.82"
click at [935, 808] on icon at bounding box center [937, 814] width 19 height 19
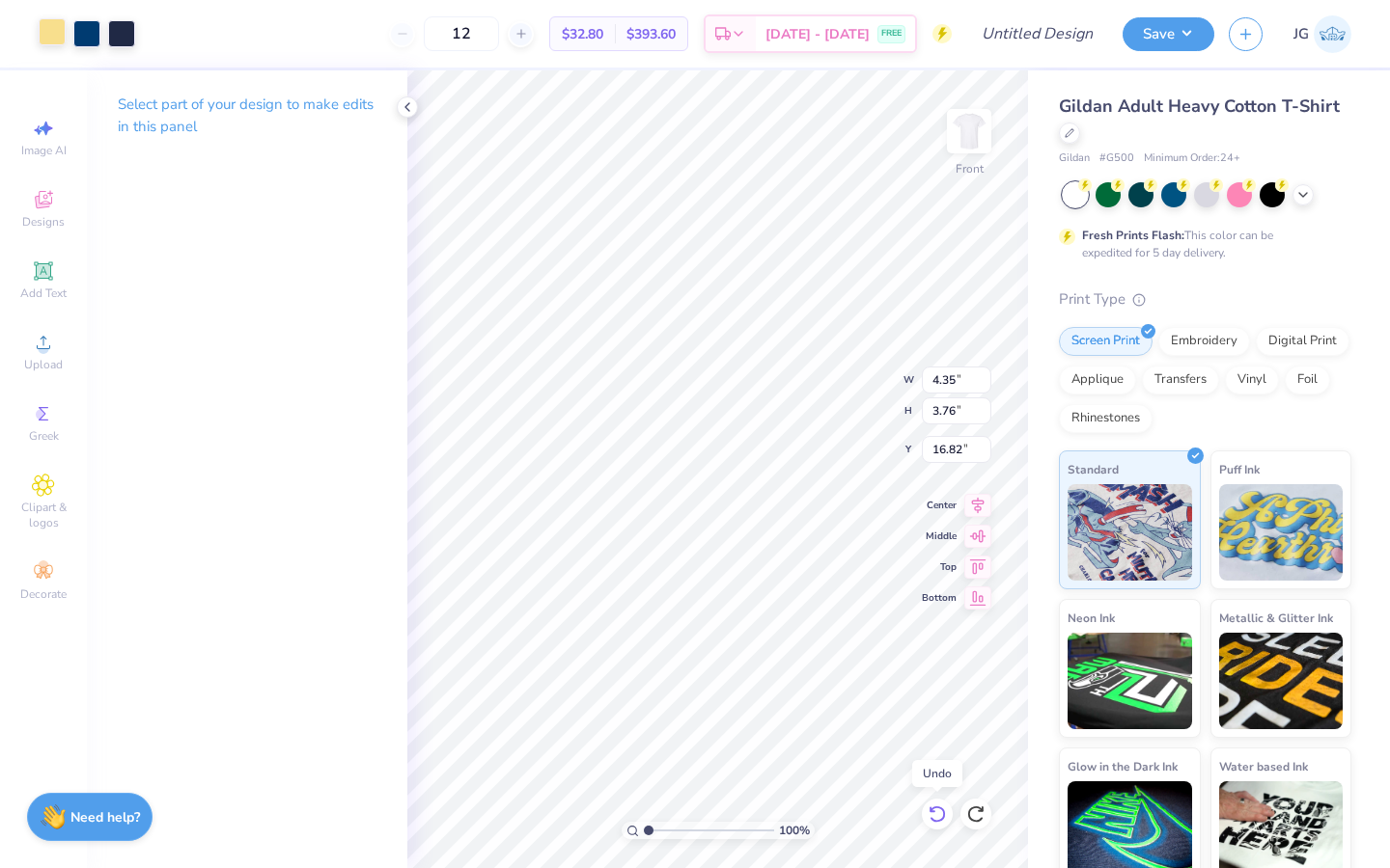
click at [935, 808] on icon at bounding box center [937, 814] width 19 height 19
type input "14.65"
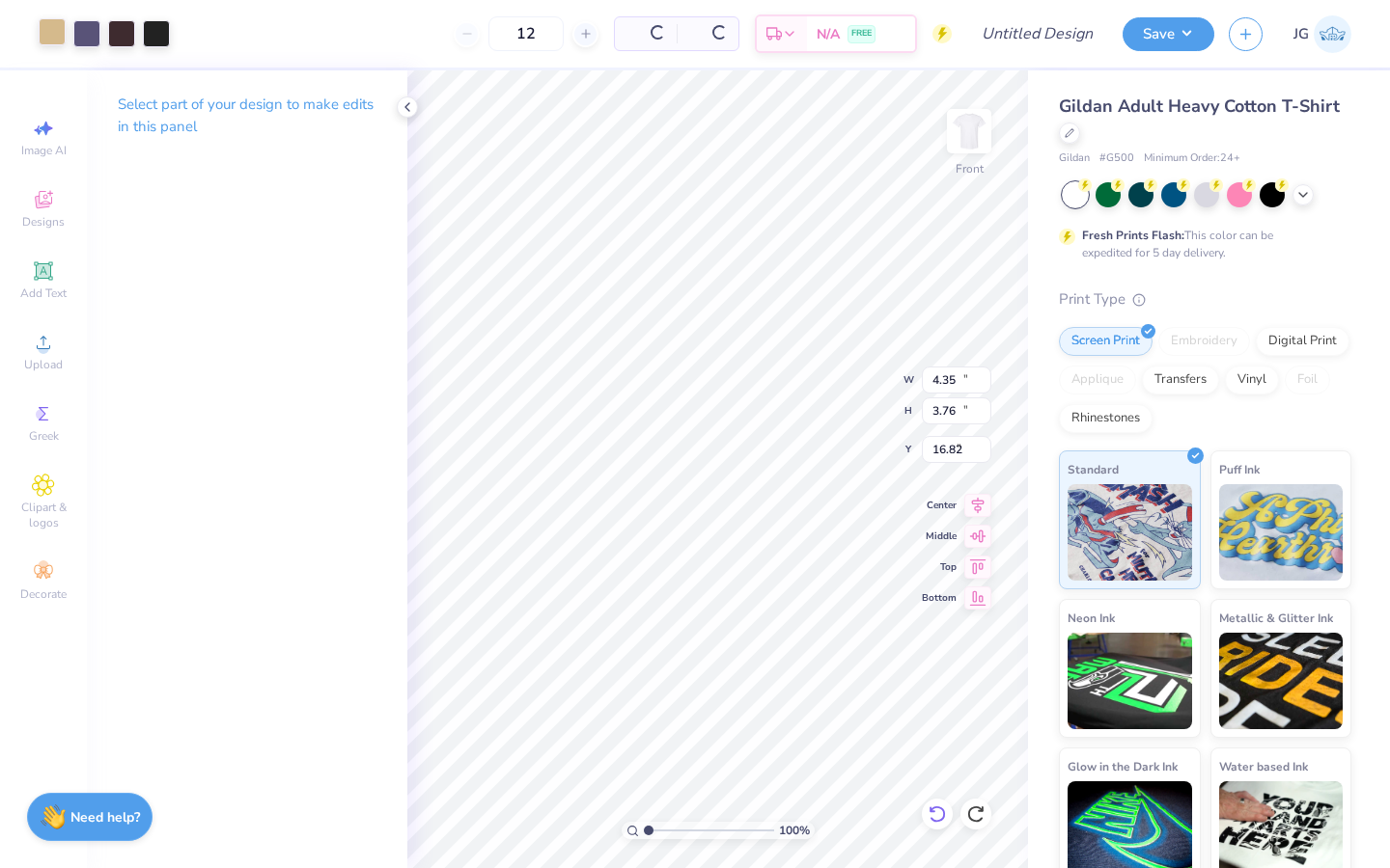
type input "12.66"
type input "7.92"
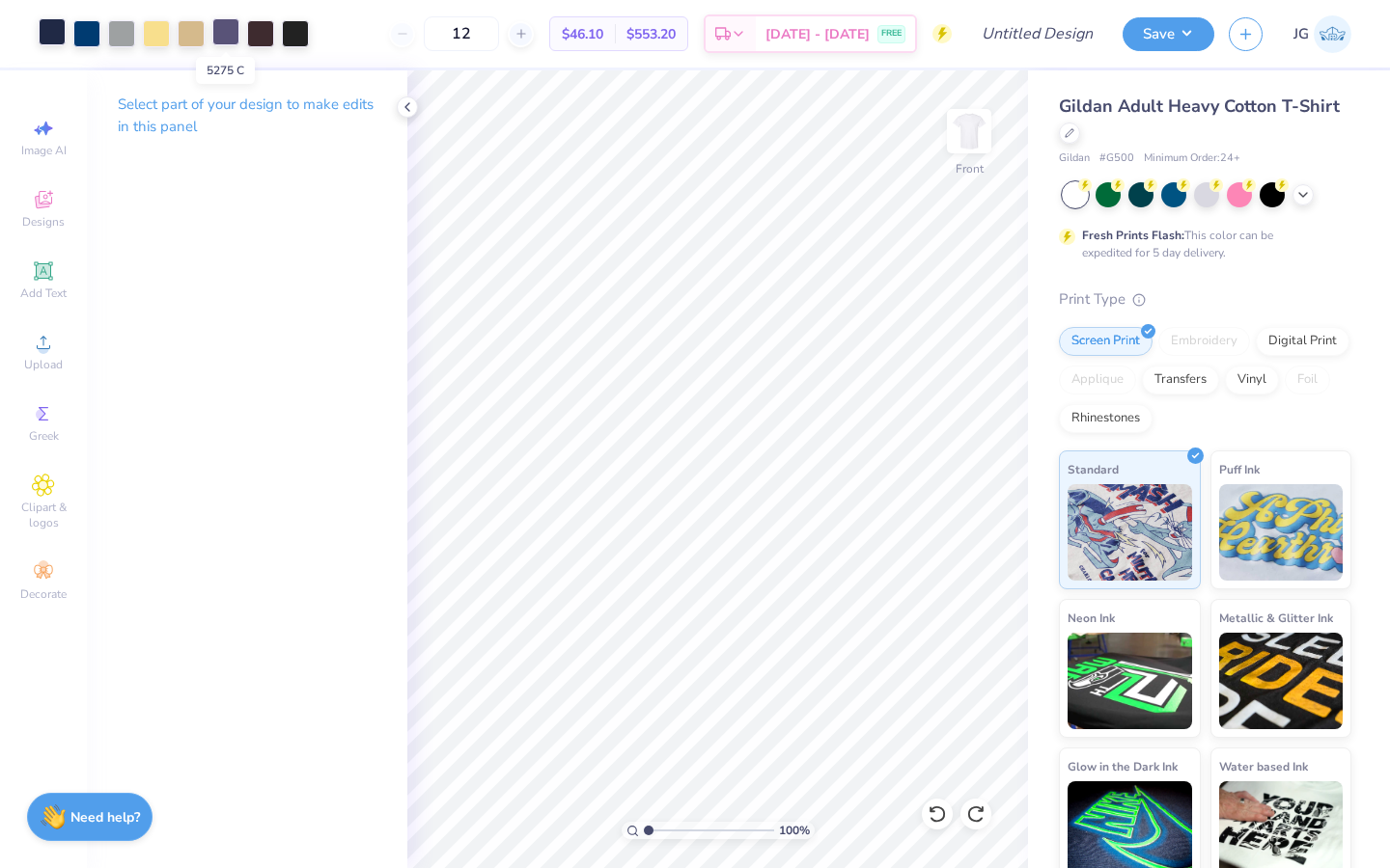
click at [228, 37] on div at bounding box center [226, 32] width 27 height 27
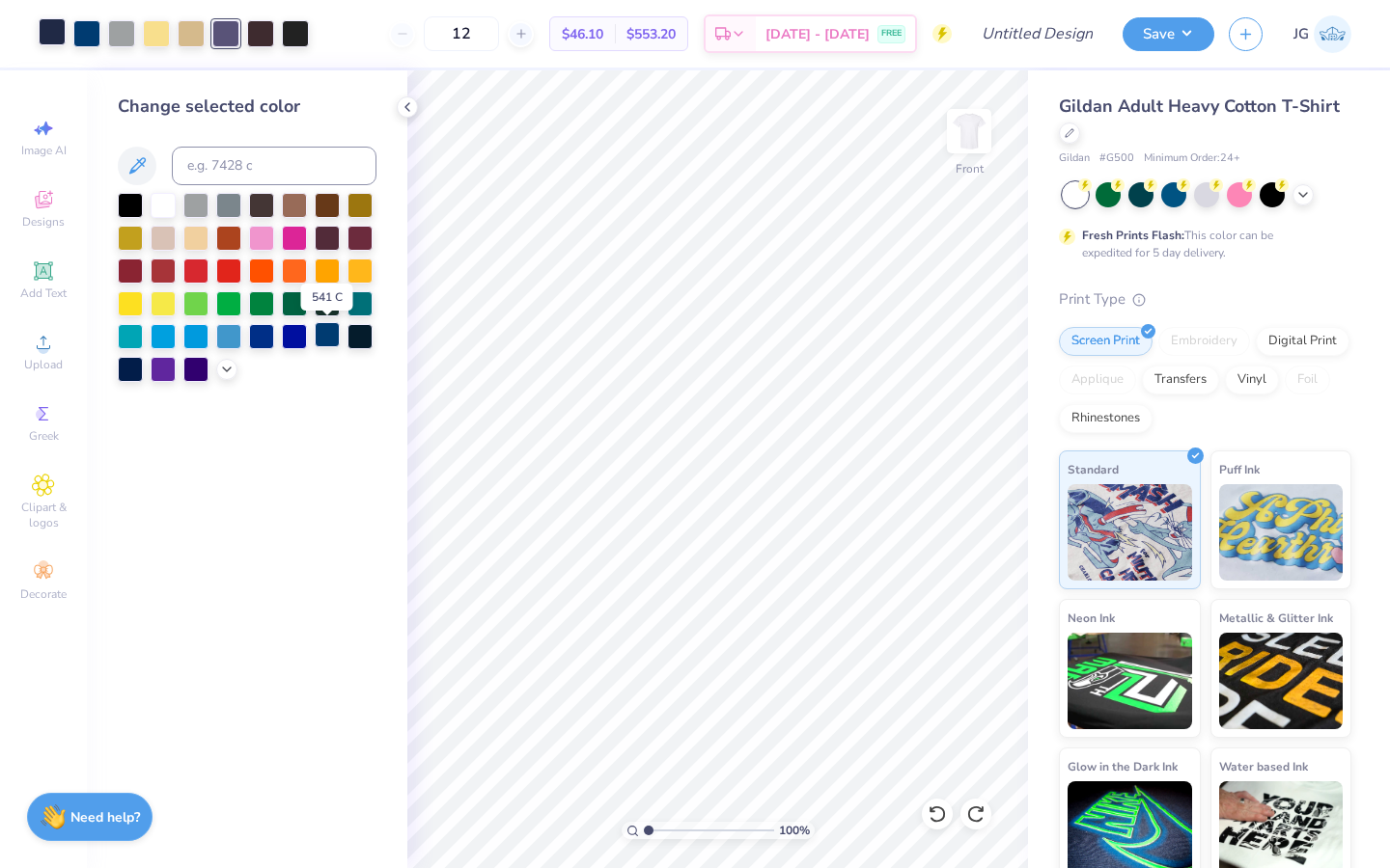
click at [327, 338] on div at bounding box center [327, 335] width 25 height 25
click at [264, 32] on div at bounding box center [260, 32] width 27 height 27
click at [228, 368] on icon at bounding box center [227, 368] width 15 height 15
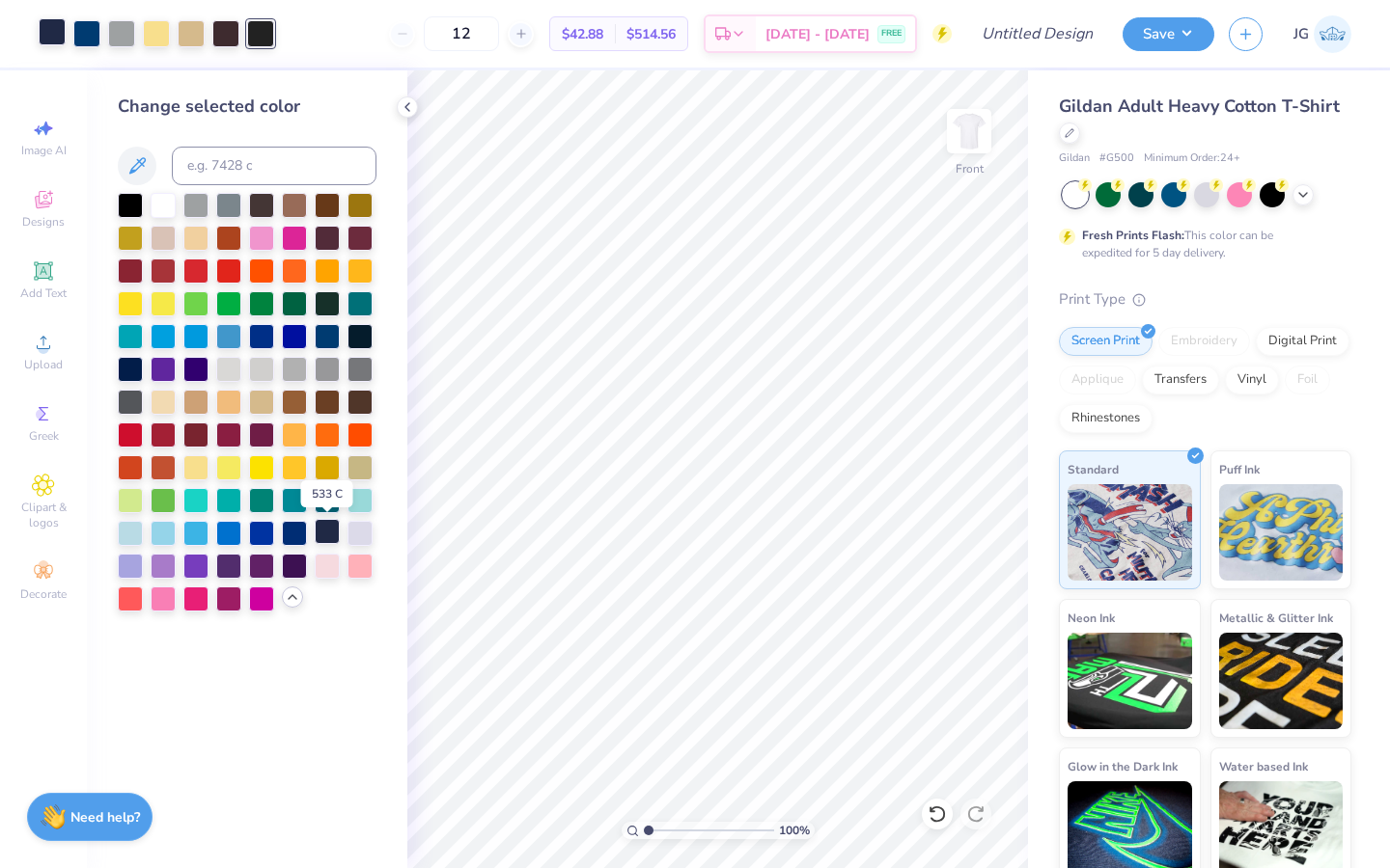
click at [323, 533] on div at bounding box center [327, 531] width 25 height 25
click at [229, 34] on div at bounding box center [226, 32] width 27 height 27
click at [199, 208] on div at bounding box center [196, 203] width 25 height 25
click at [189, 38] on div at bounding box center [191, 32] width 27 height 27
click at [162, 36] on div at bounding box center [157, 32] width 27 height 27
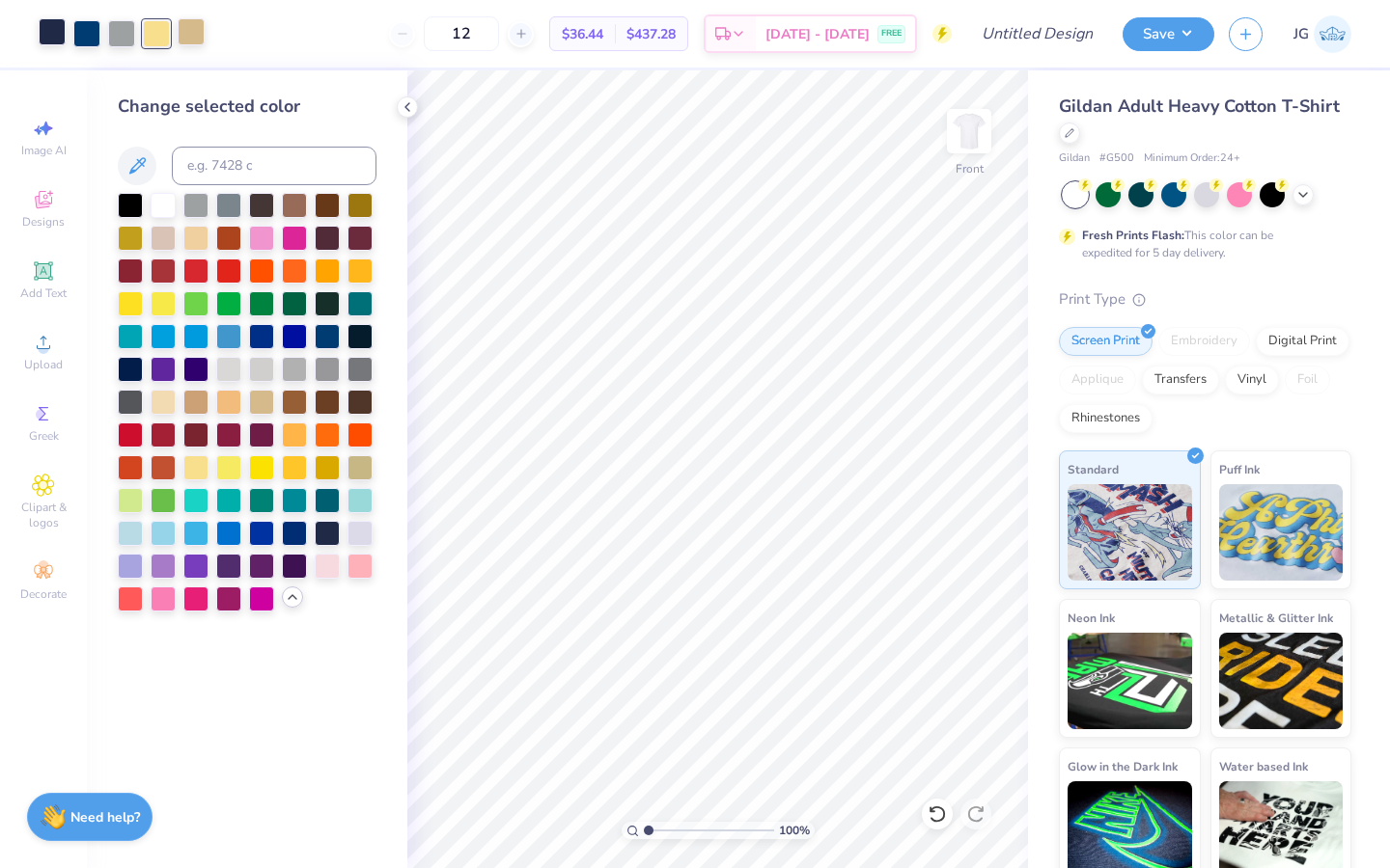
click at [196, 36] on div at bounding box center [191, 32] width 27 height 27
click at [202, 471] on div at bounding box center [196, 466] width 25 height 25
click at [676, 834] on input "range" at bounding box center [709, 830] width 131 height 17
type input "1.38"
click at [652, 833] on input "range" at bounding box center [709, 830] width 131 height 17
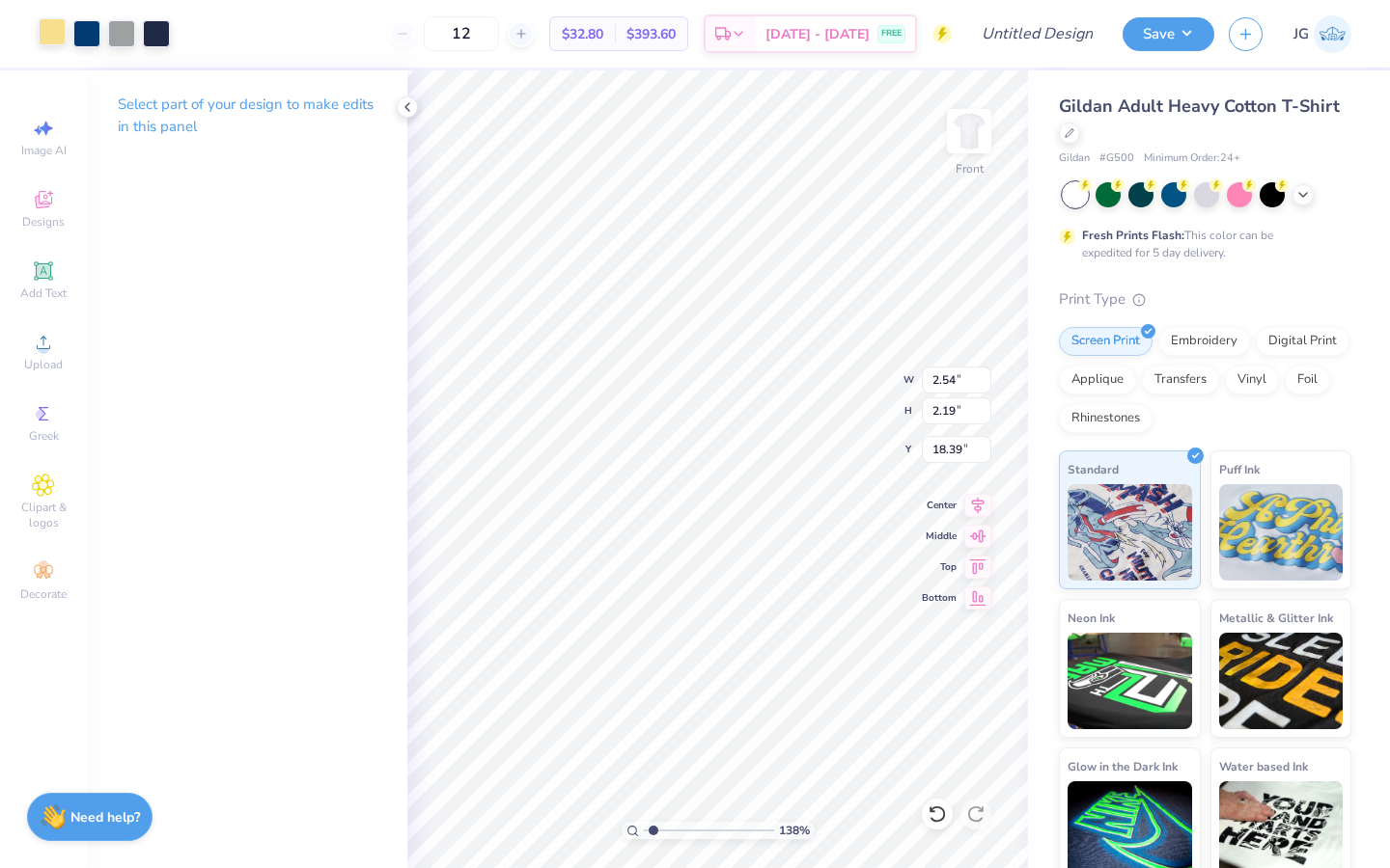
type input "2.54"
type input "2.19"
type input "14.25"
type input "1.98"
type input "1.71"
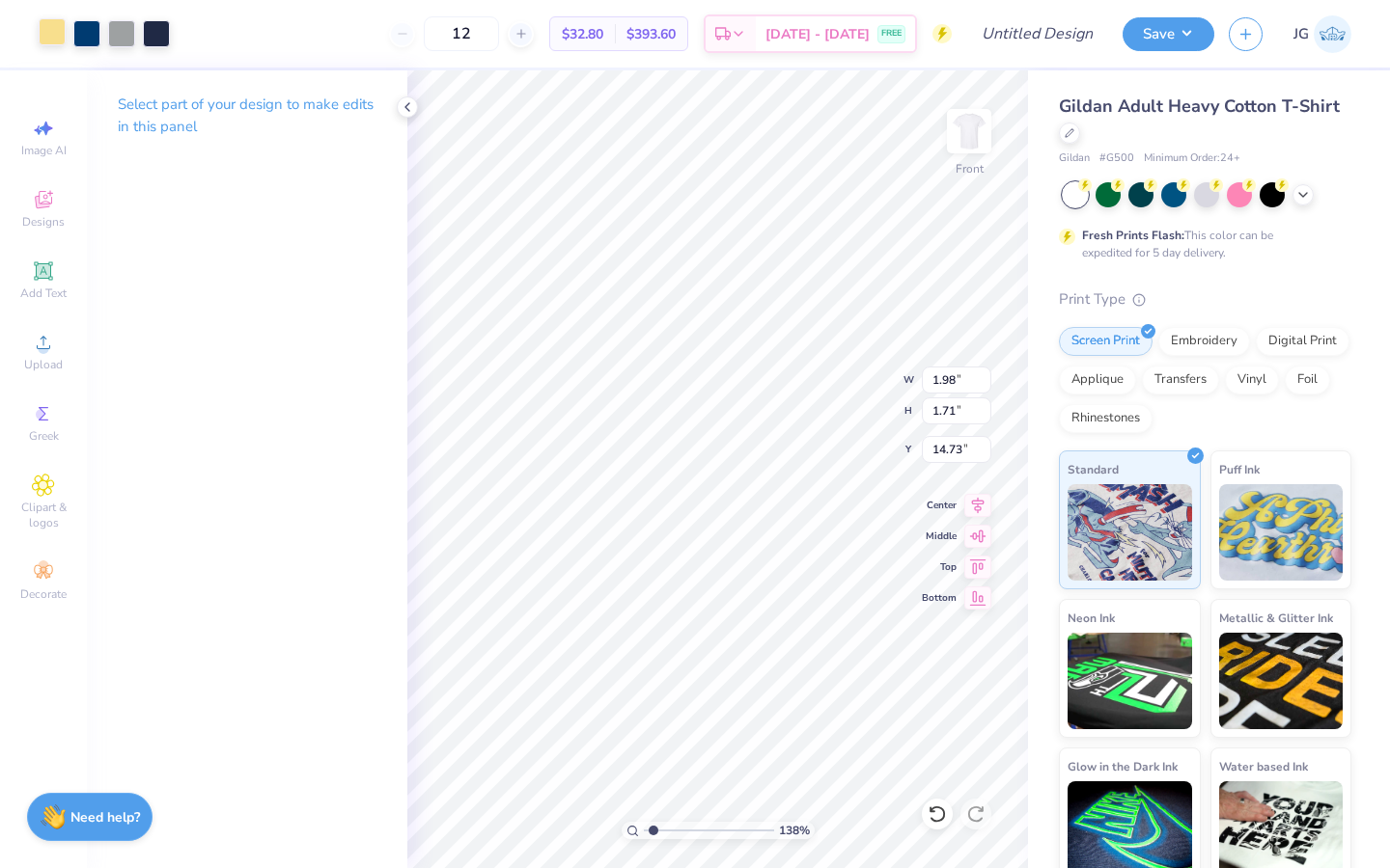
type input "14.59"
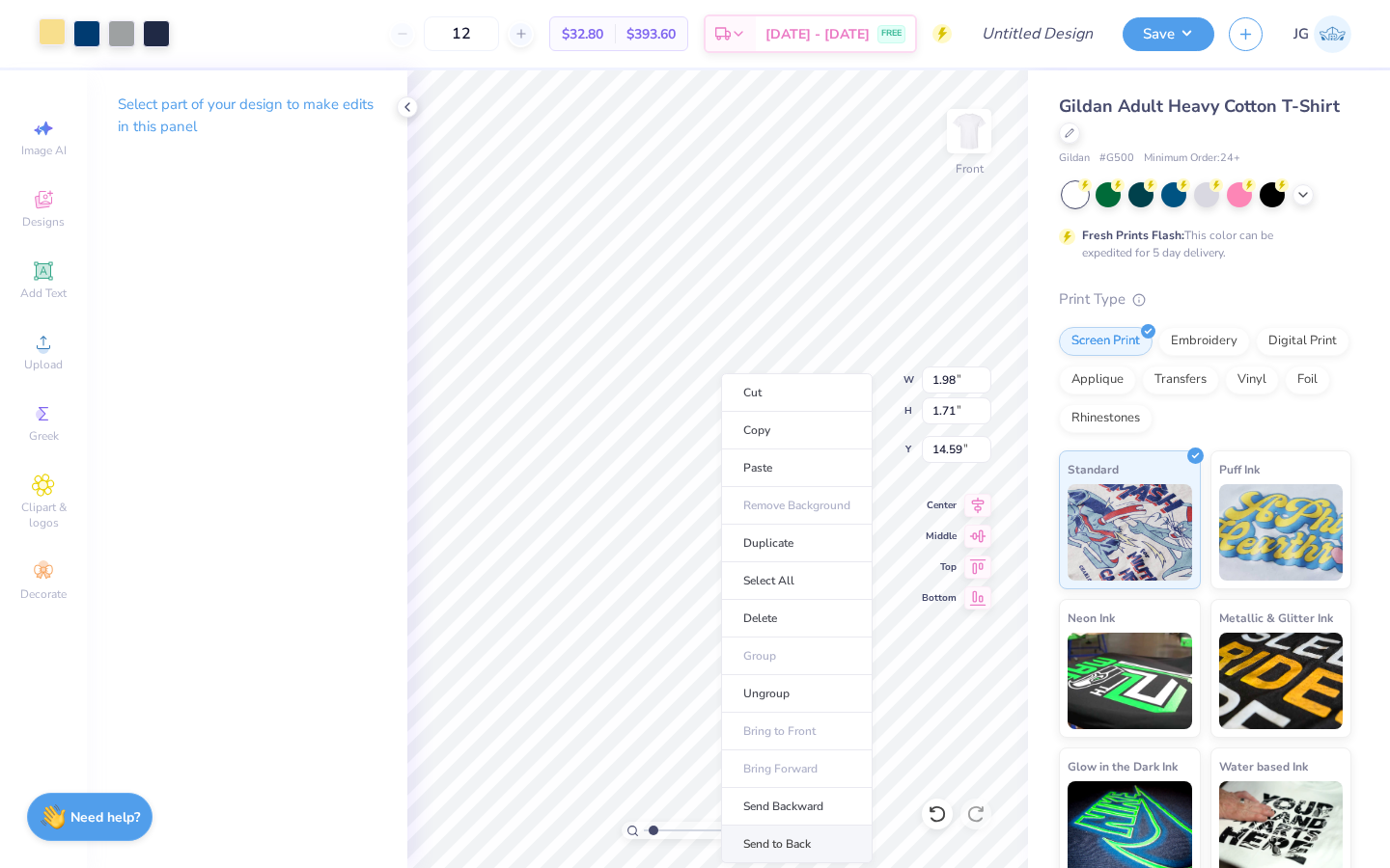
click at [810, 852] on li "Send to Back" at bounding box center [797, 844] width 152 height 38
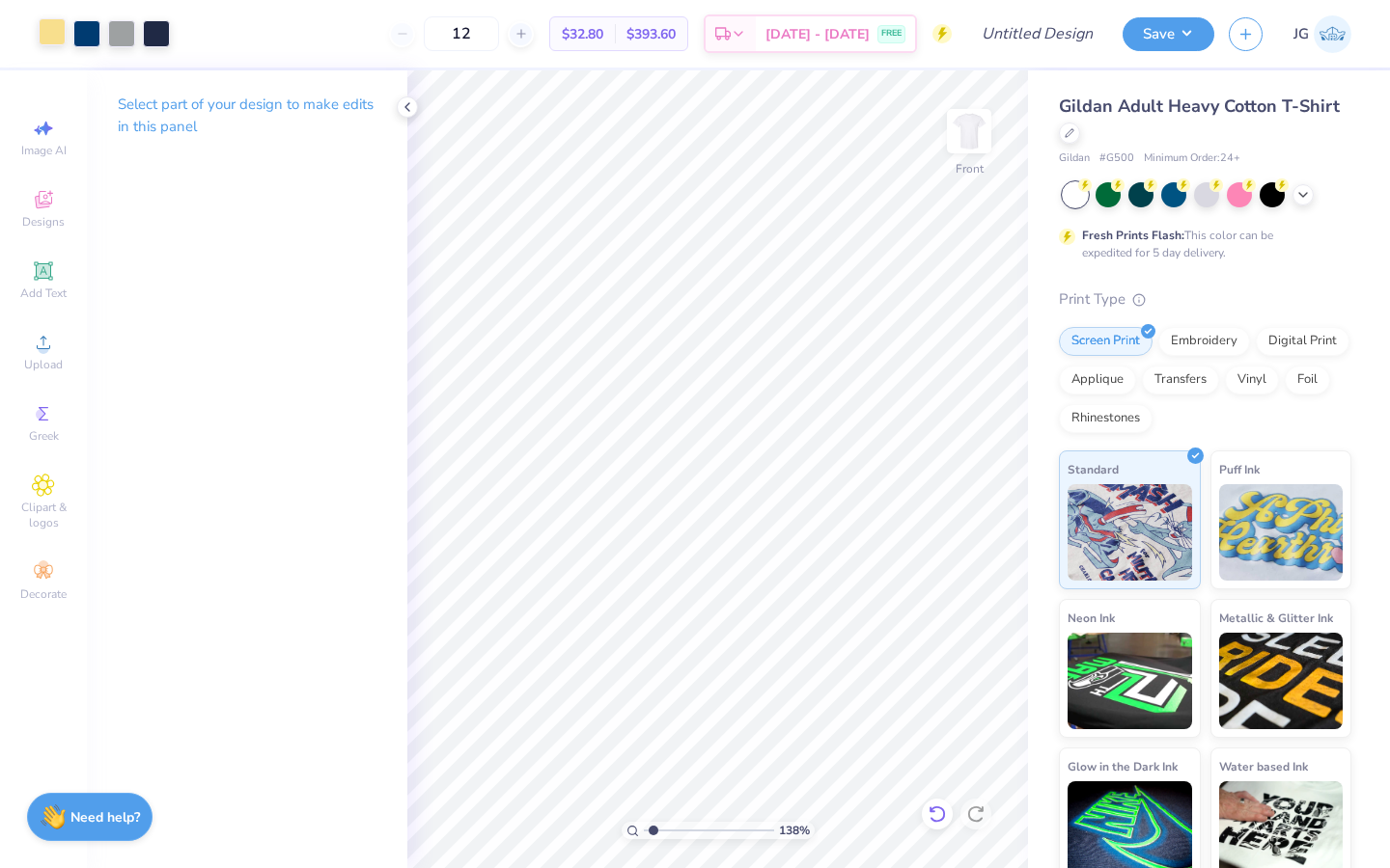
click at [937, 812] on icon at bounding box center [937, 814] width 19 height 19
type input "2.11"
type input "1.83"
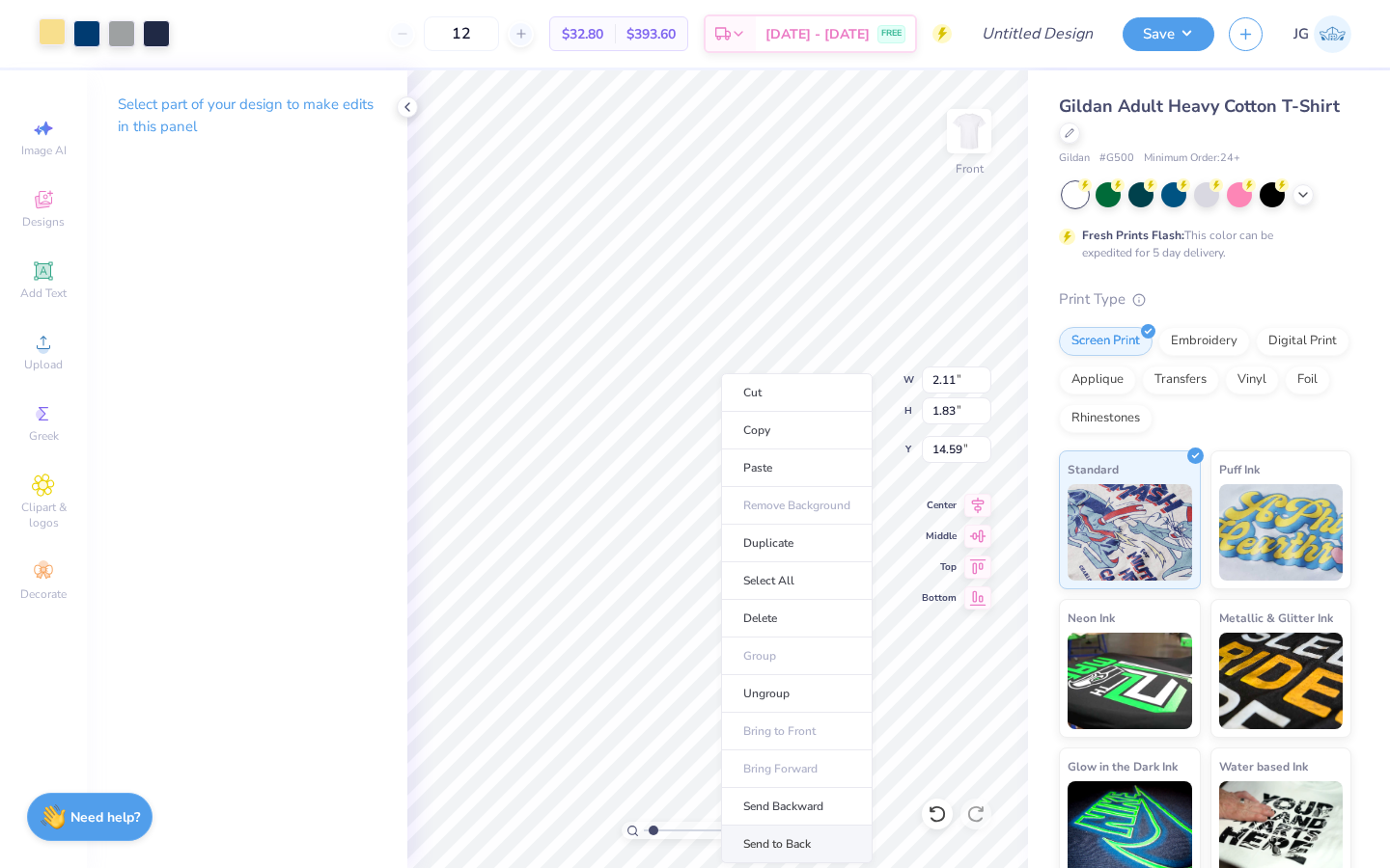
click at [801, 840] on li "Send to Back" at bounding box center [797, 844] width 152 height 38
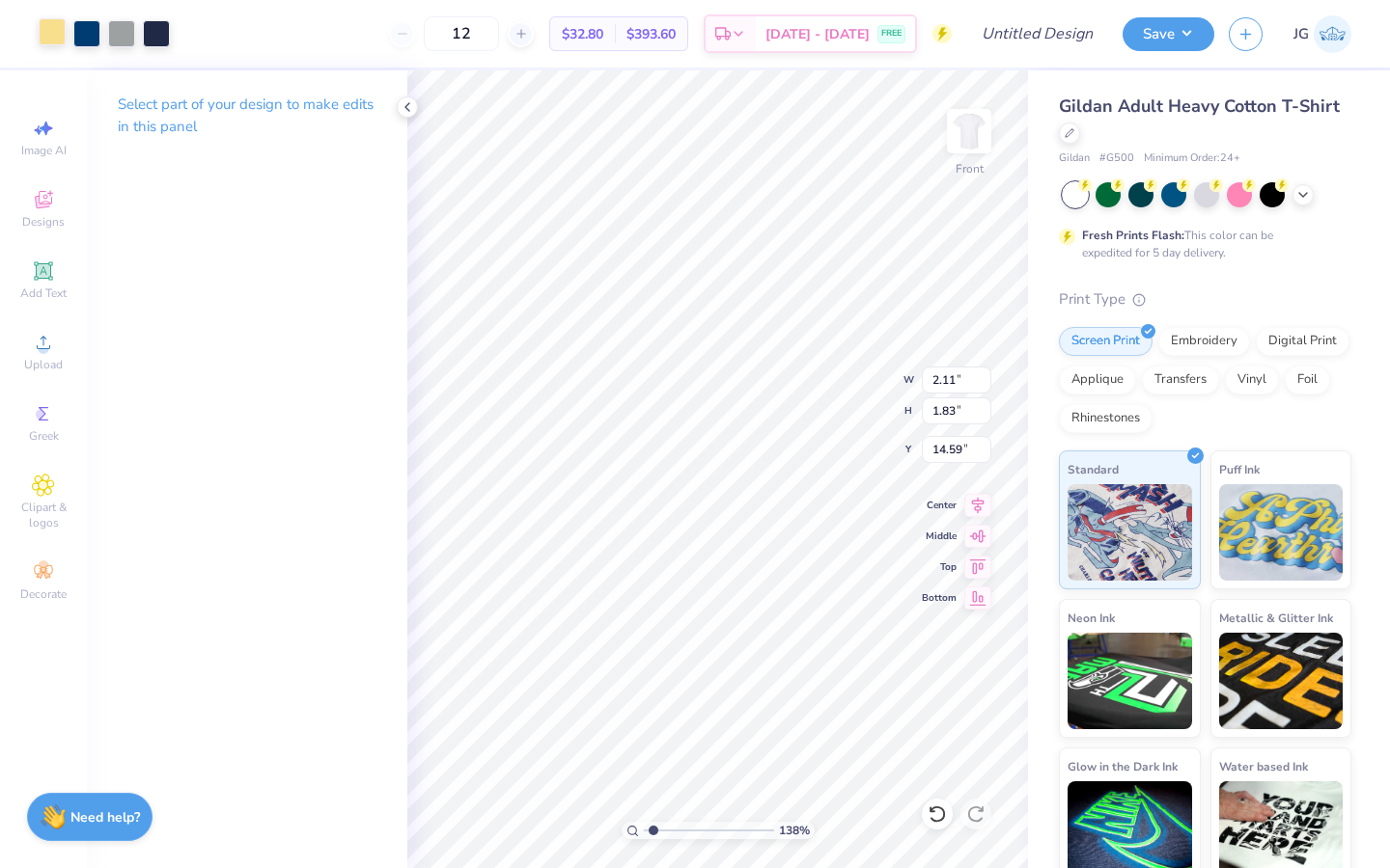
type input "2.04"
type input "1.76"
click at [50, 286] on span "Add Text" at bounding box center [44, 293] width 46 height 15
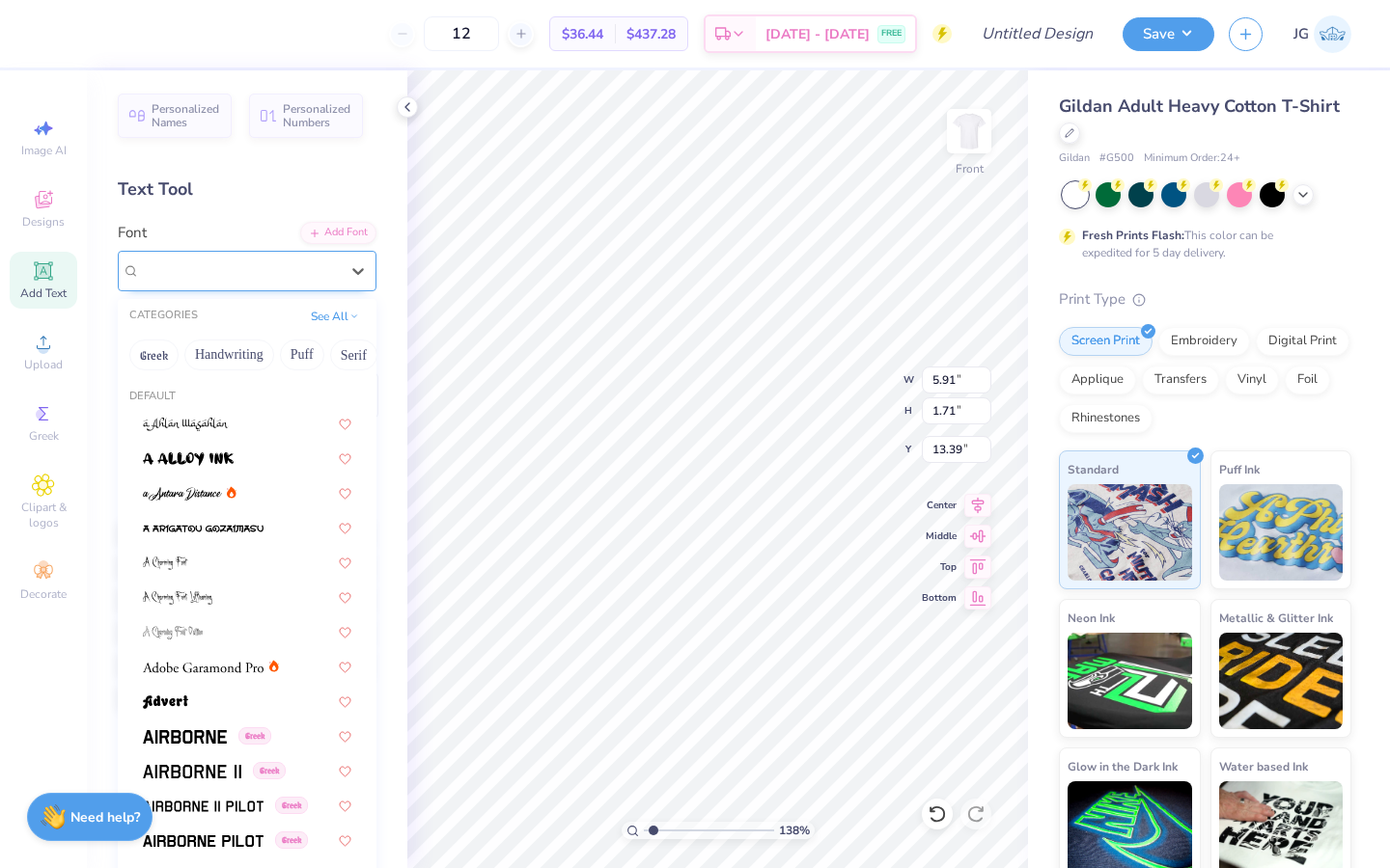
click at [284, 260] on div "Super Dream" at bounding box center [239, 270] width 202 height 30
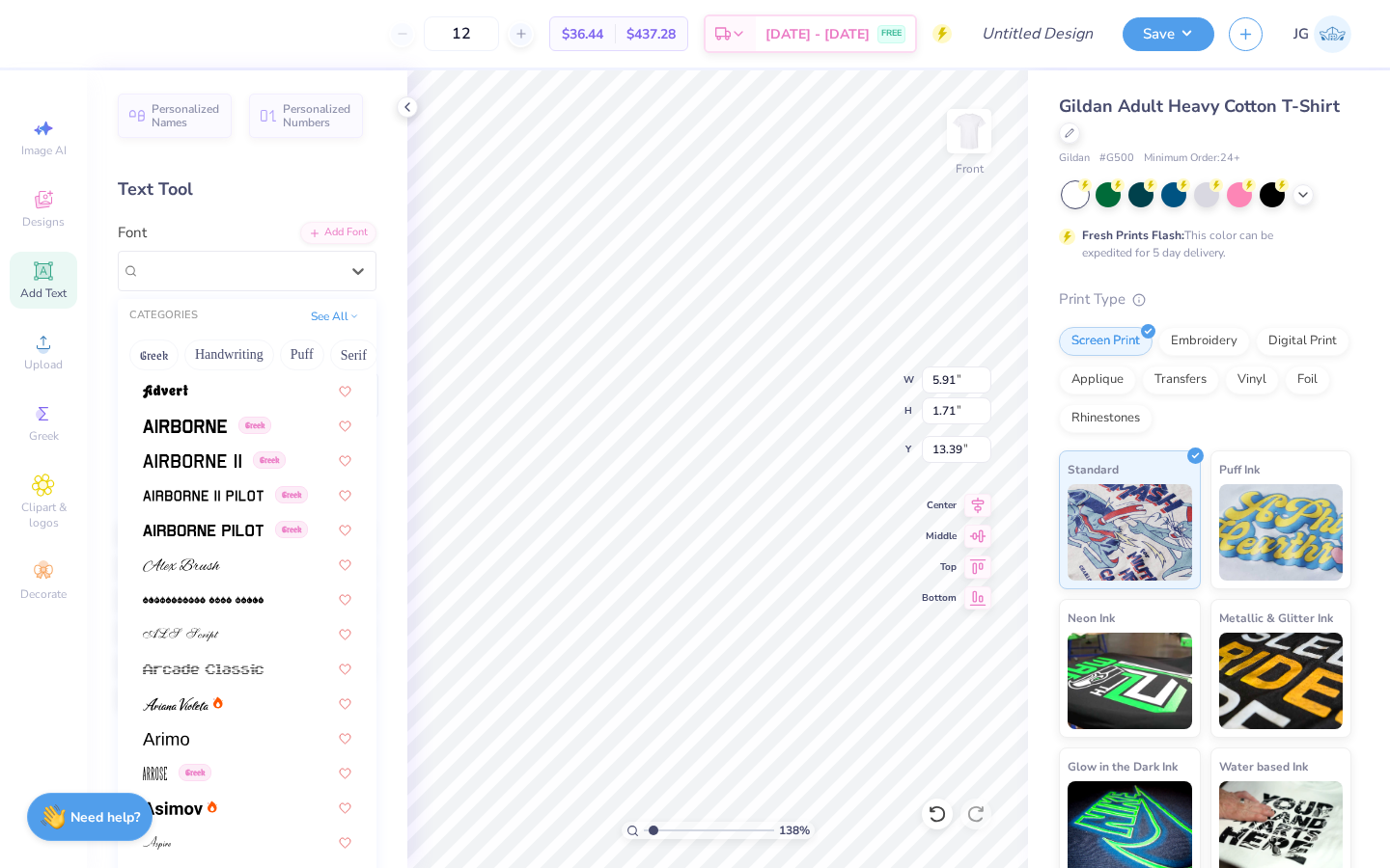
scroll to position [480, 0]
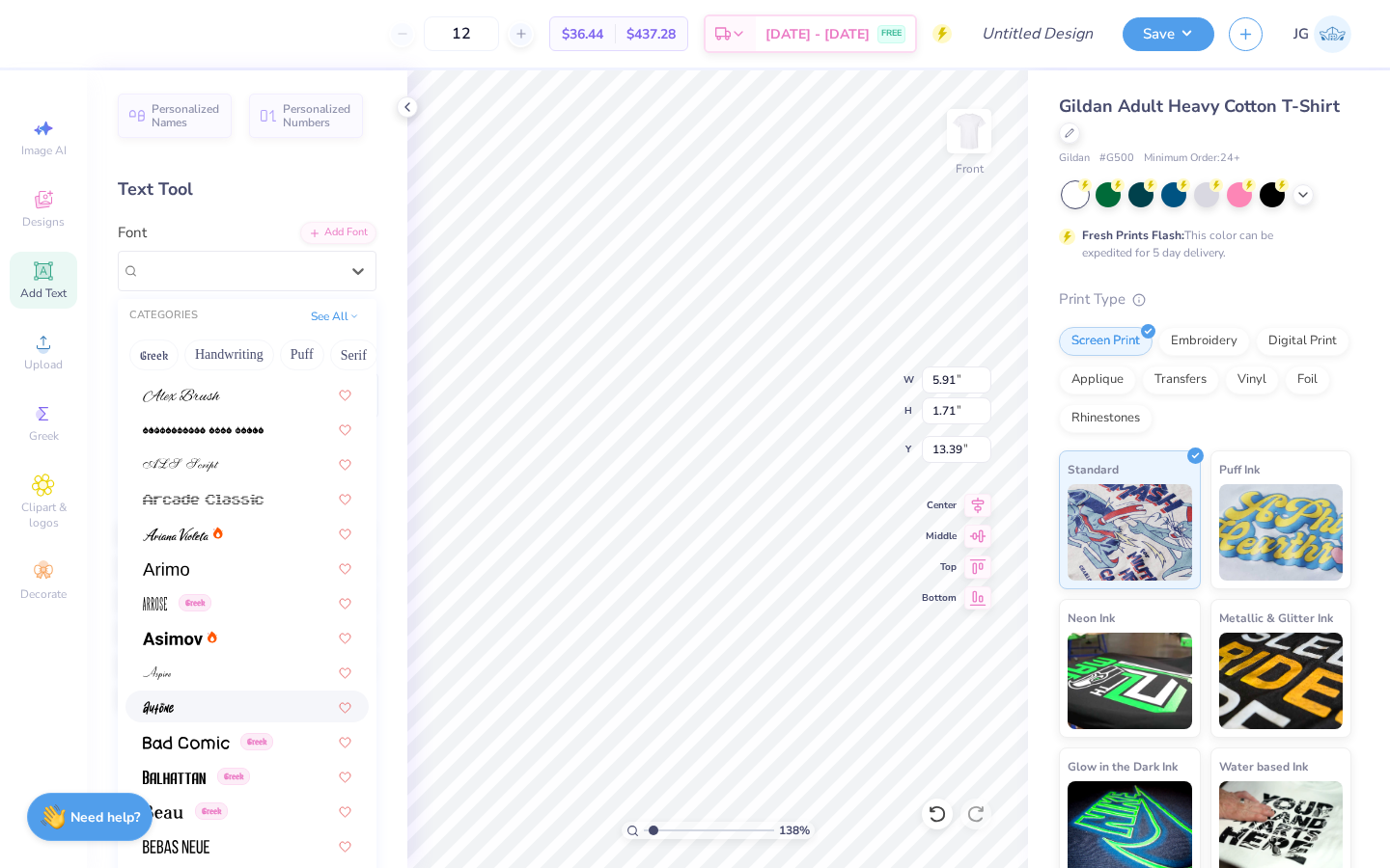
click at [182, 714] on div at bounding box center [247, 706] width 208 height 20
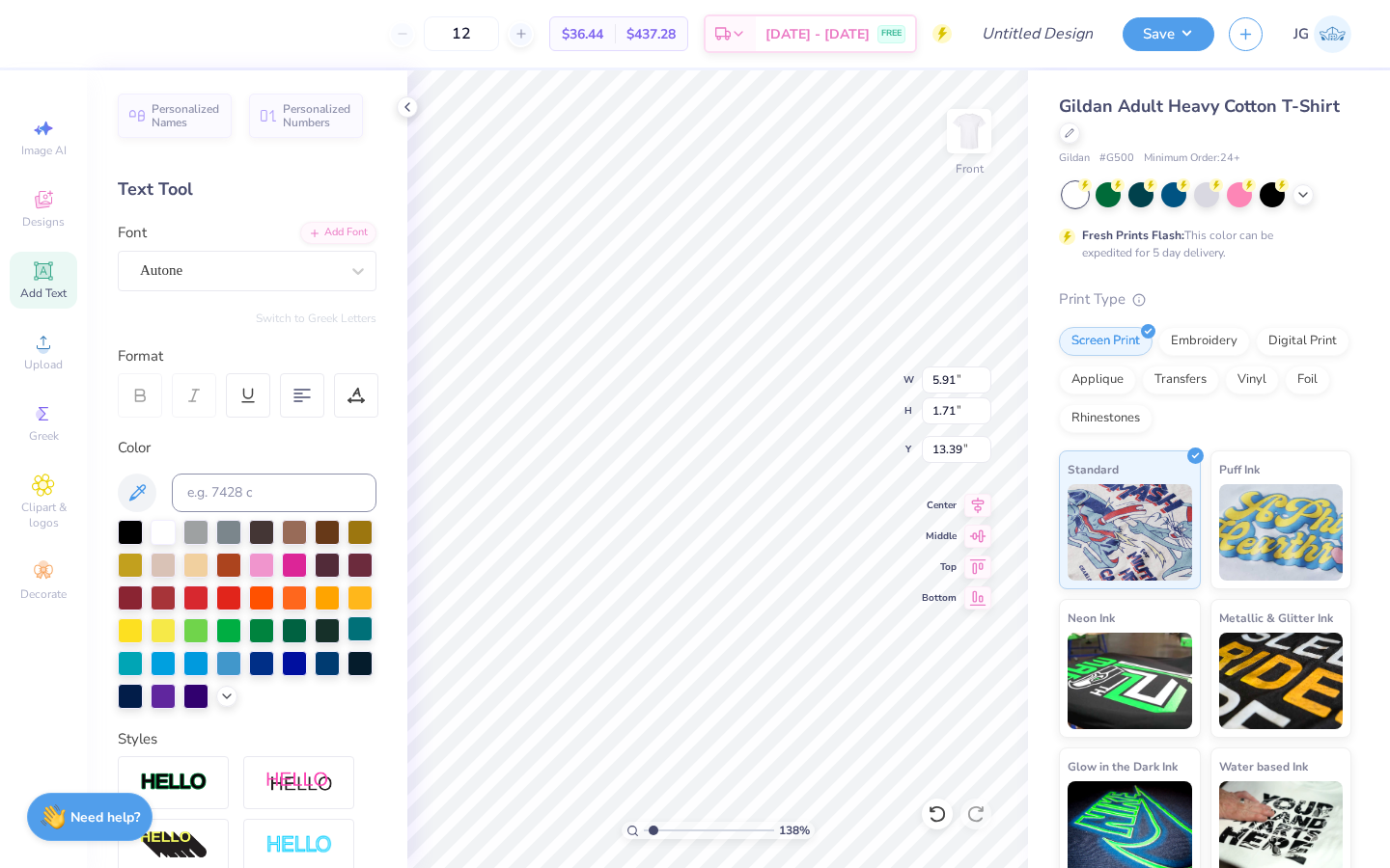
type input "3.91"
type input "2.08"
type input "13.21"
type textarea "Triton"
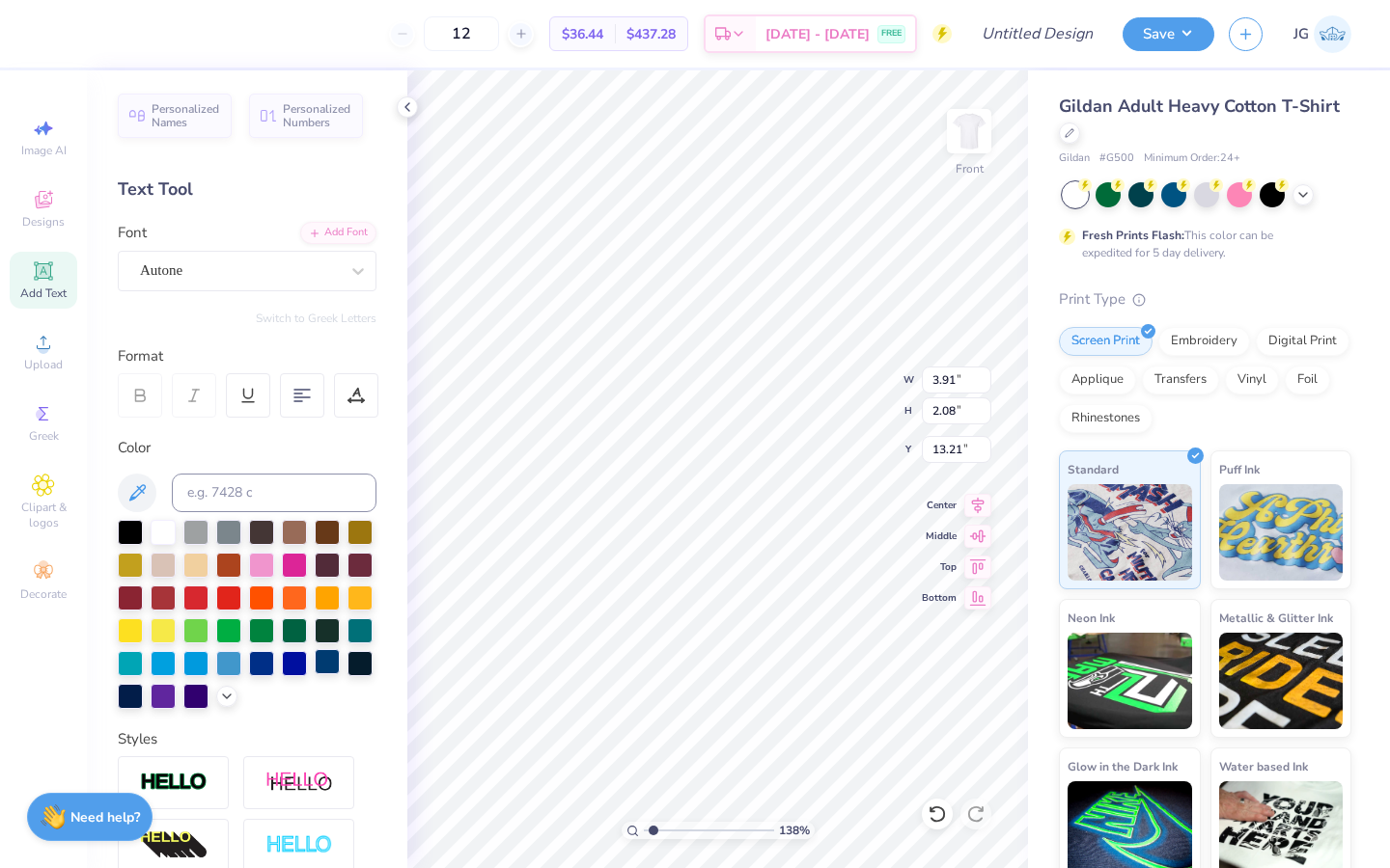
click at [333, 666] on div at bounding box center [327, 662] width 25 height 25
type input "16.85"
type input "2.00"
type input "1.07"
type input "17.15"
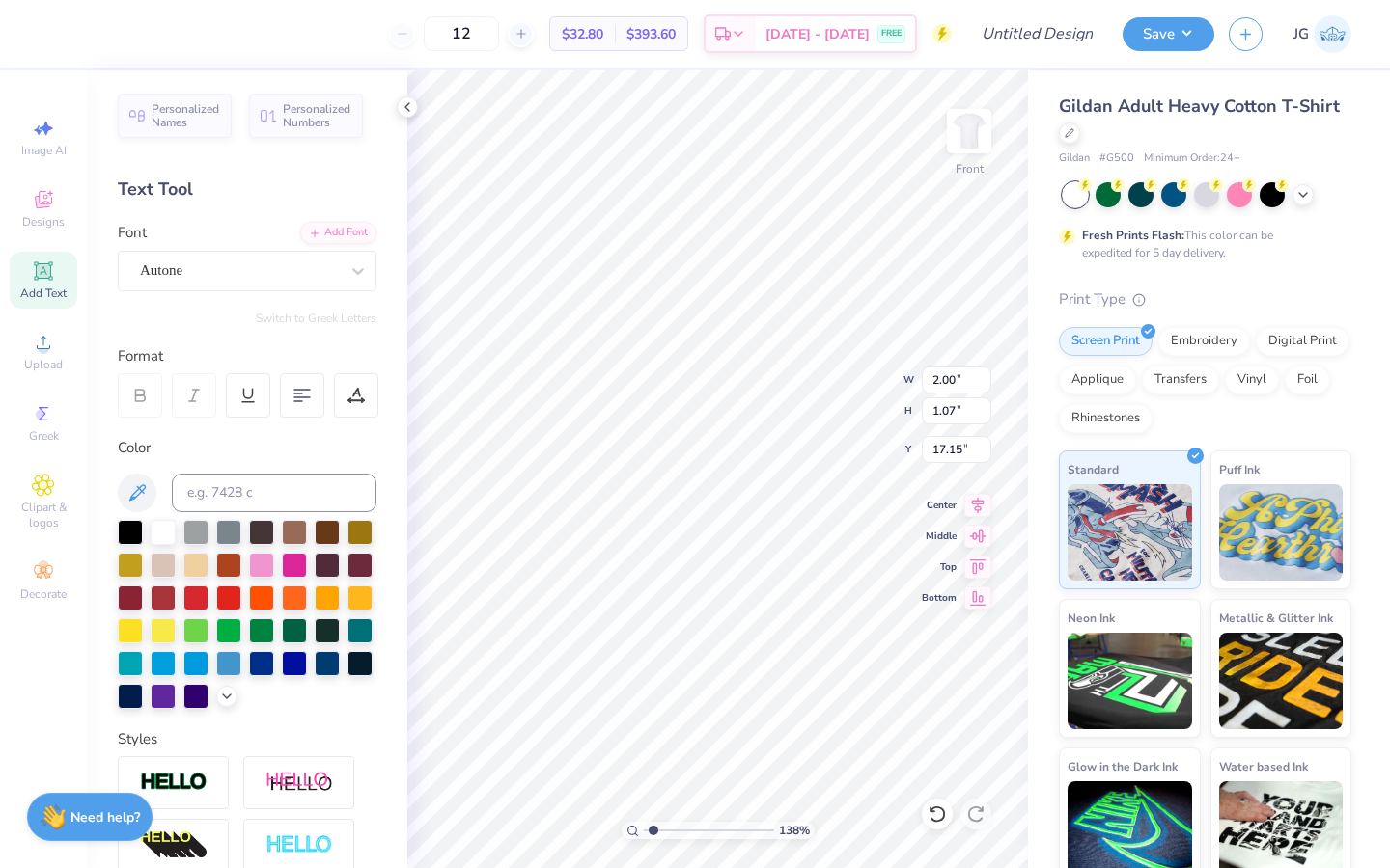
type input "1.44"
type input "0.77"
type input "17.88"
type textarea "Photoclub"
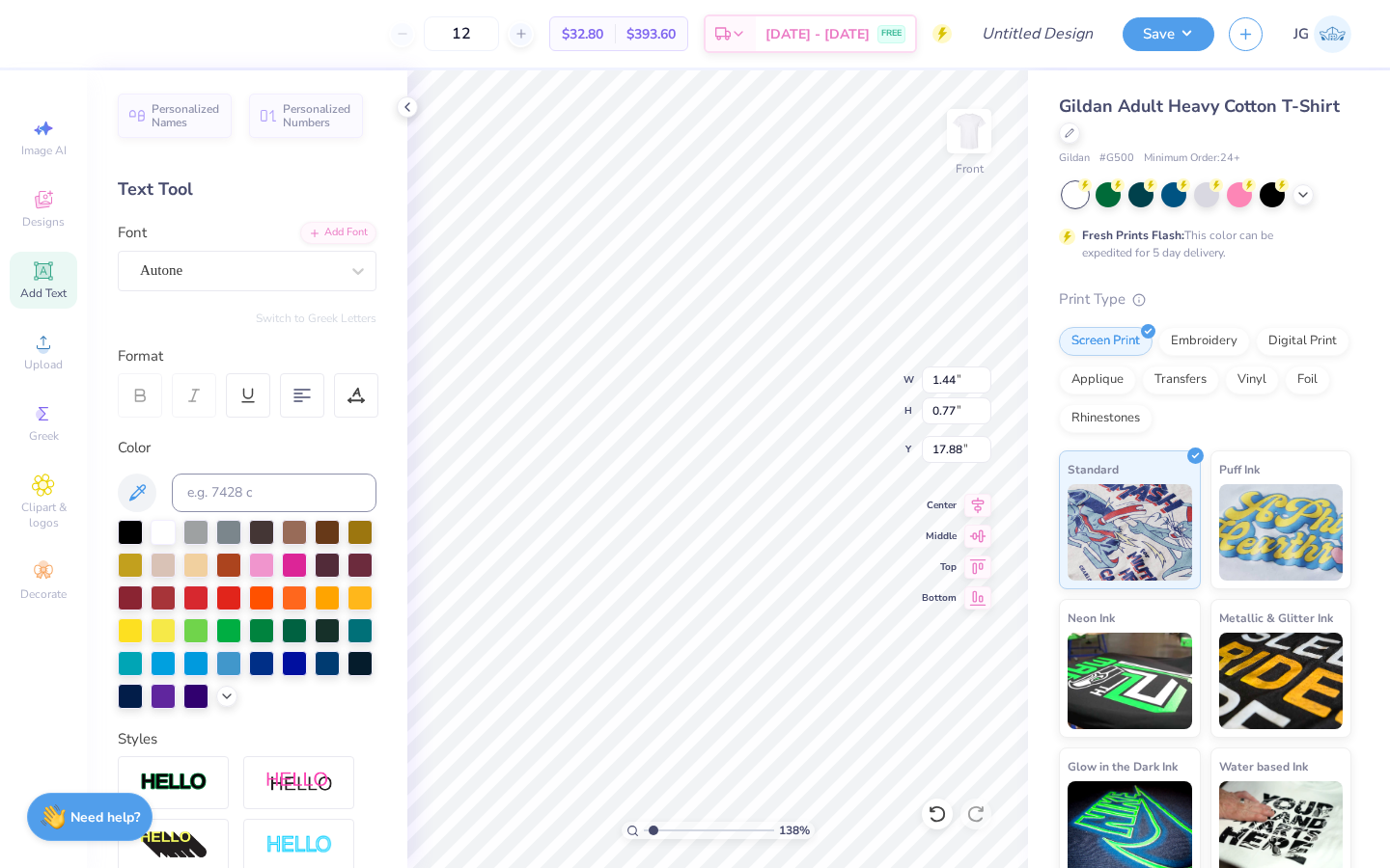
scroll to position [0, 2]
type input "17.88"
type input "5.64"
click at [708, 833] on input "range" at bounding box center [709, 830] width 131 height 17
type input "17.93"
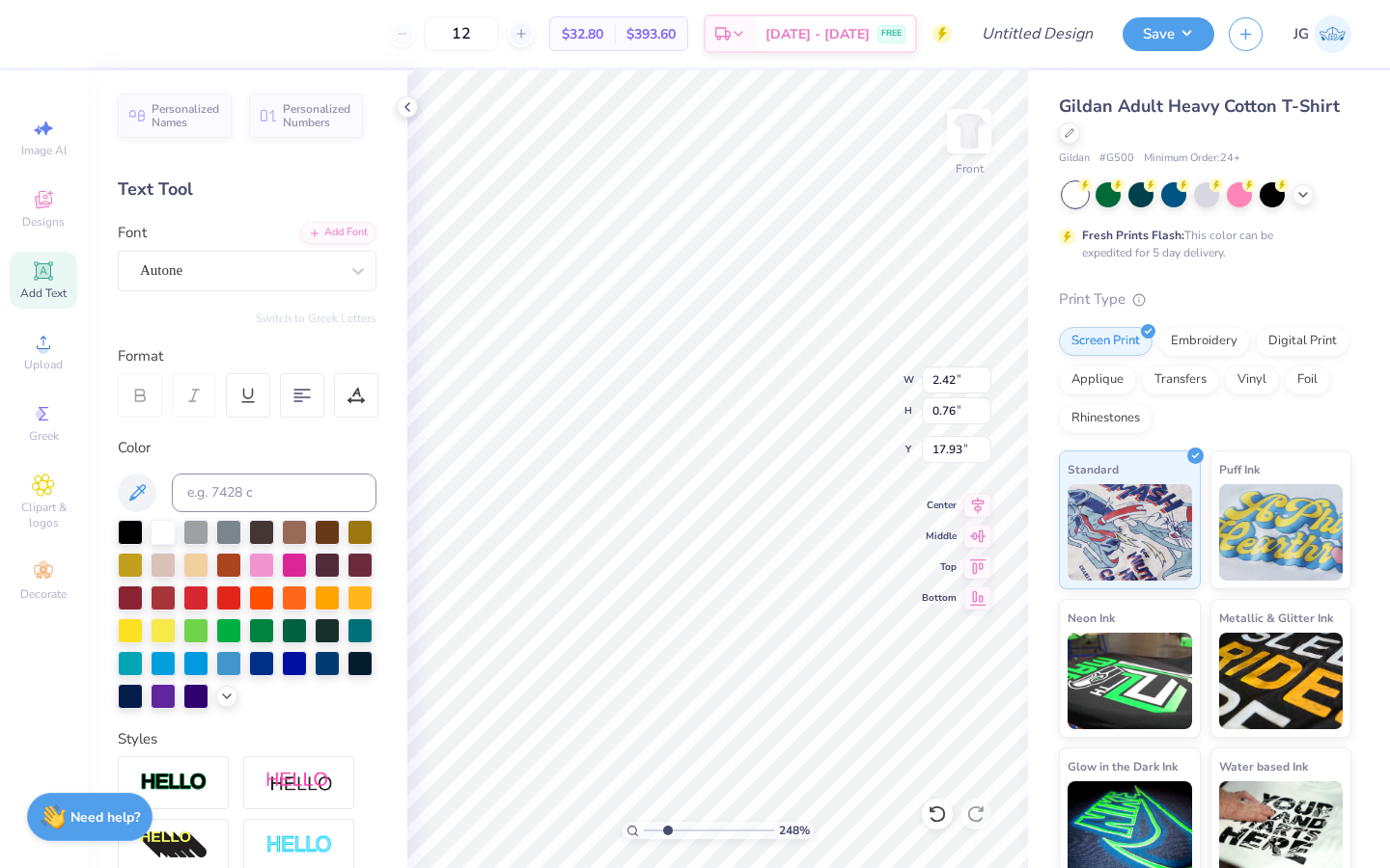
drag, startPoint x: 706, startPoint y: 829, endPoint x: 666, endPoint y: 829, distance: 40.0
type input "2.47"
click at [667, 829] on input "range" at bounding box center [709, 830] width 131 height 17
click at [64, 210] on div "Designs" at bounding box center [44, 208] width 68 height 57
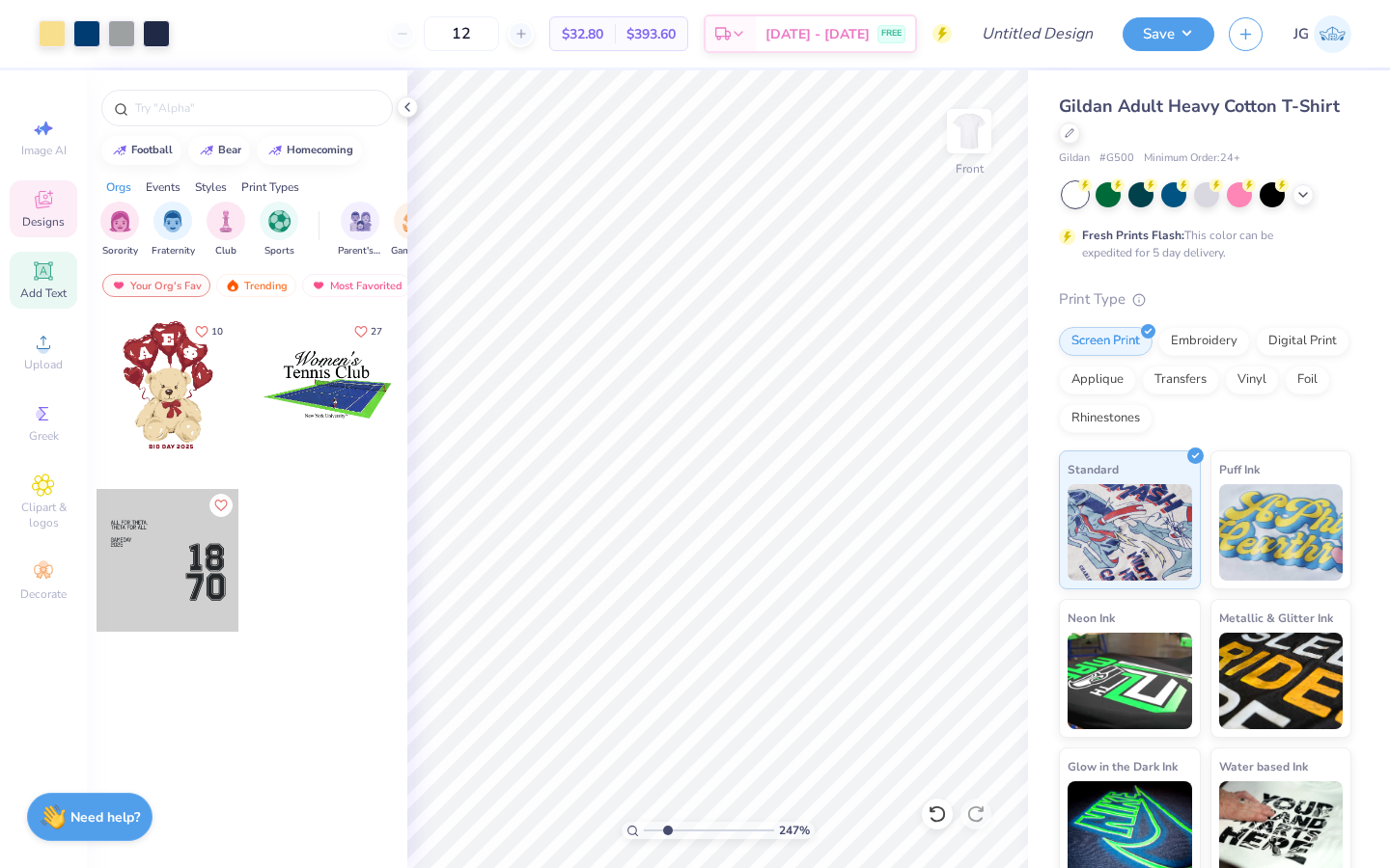
click at [44, 288] on span "Add Text" at bounding box center [44, 293] width 46 height 15
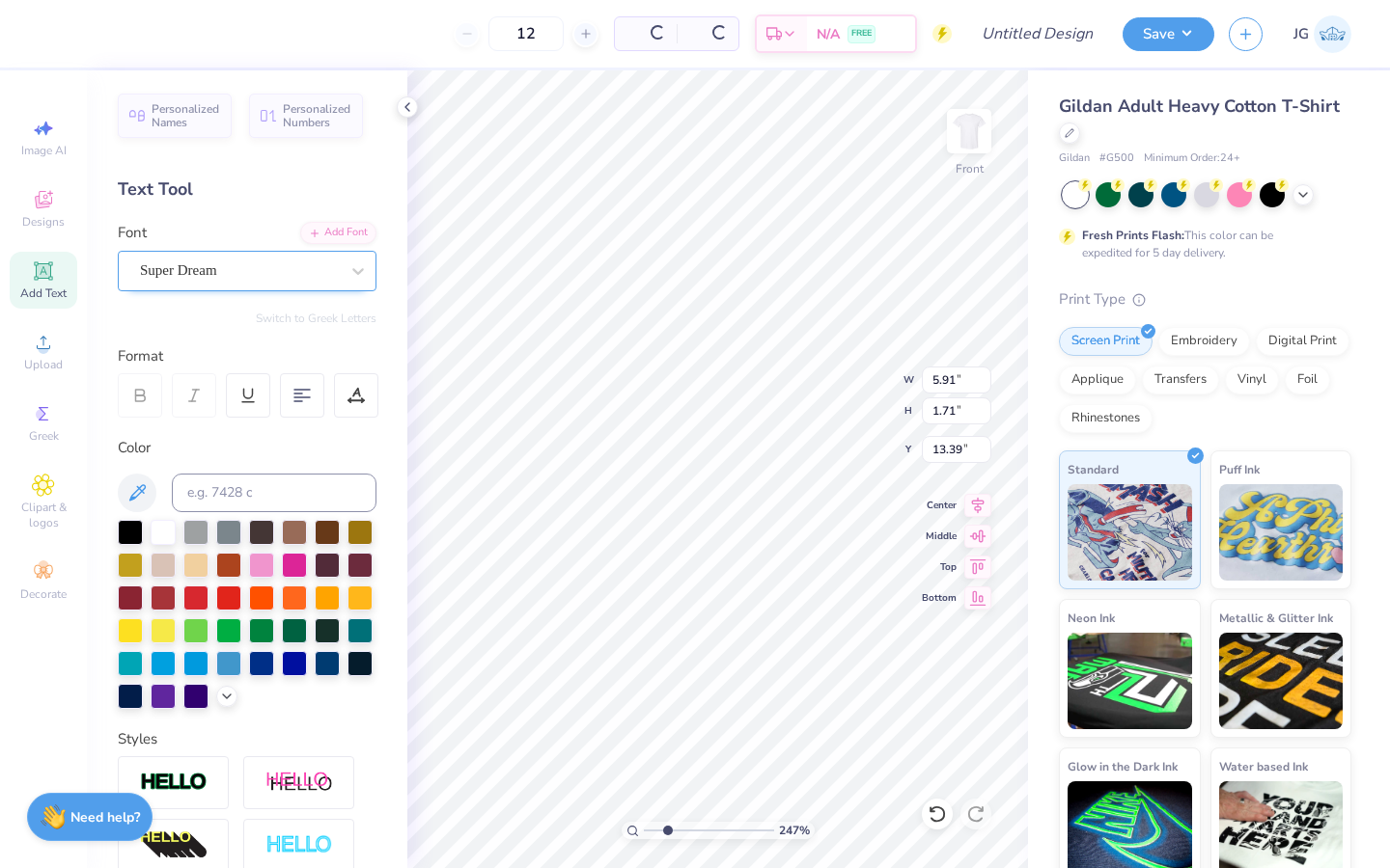
click at [282, 259] on div "Super Dream" at bounding box center [239, 270] width 202 height 30
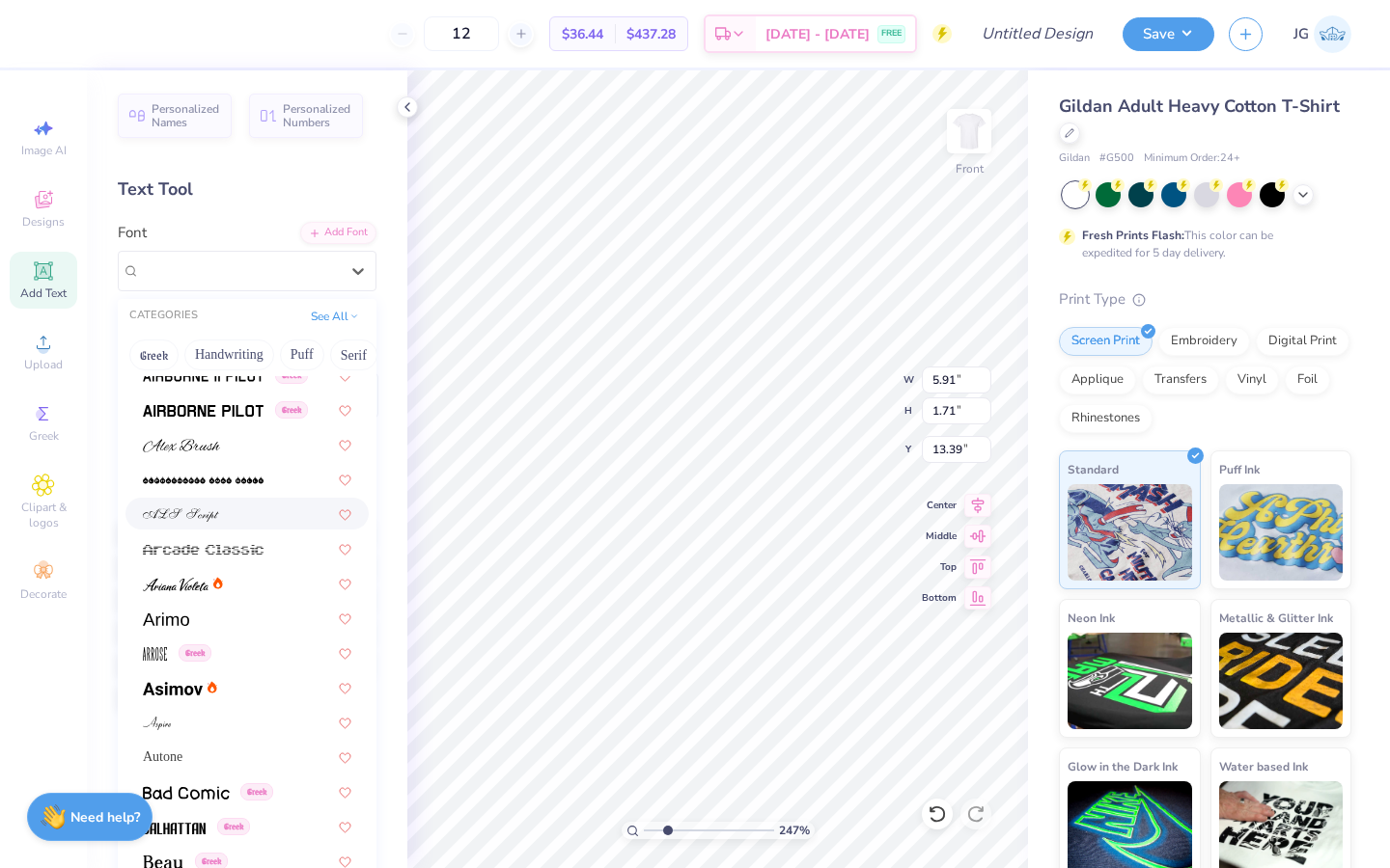
scroll to position [448, 0]
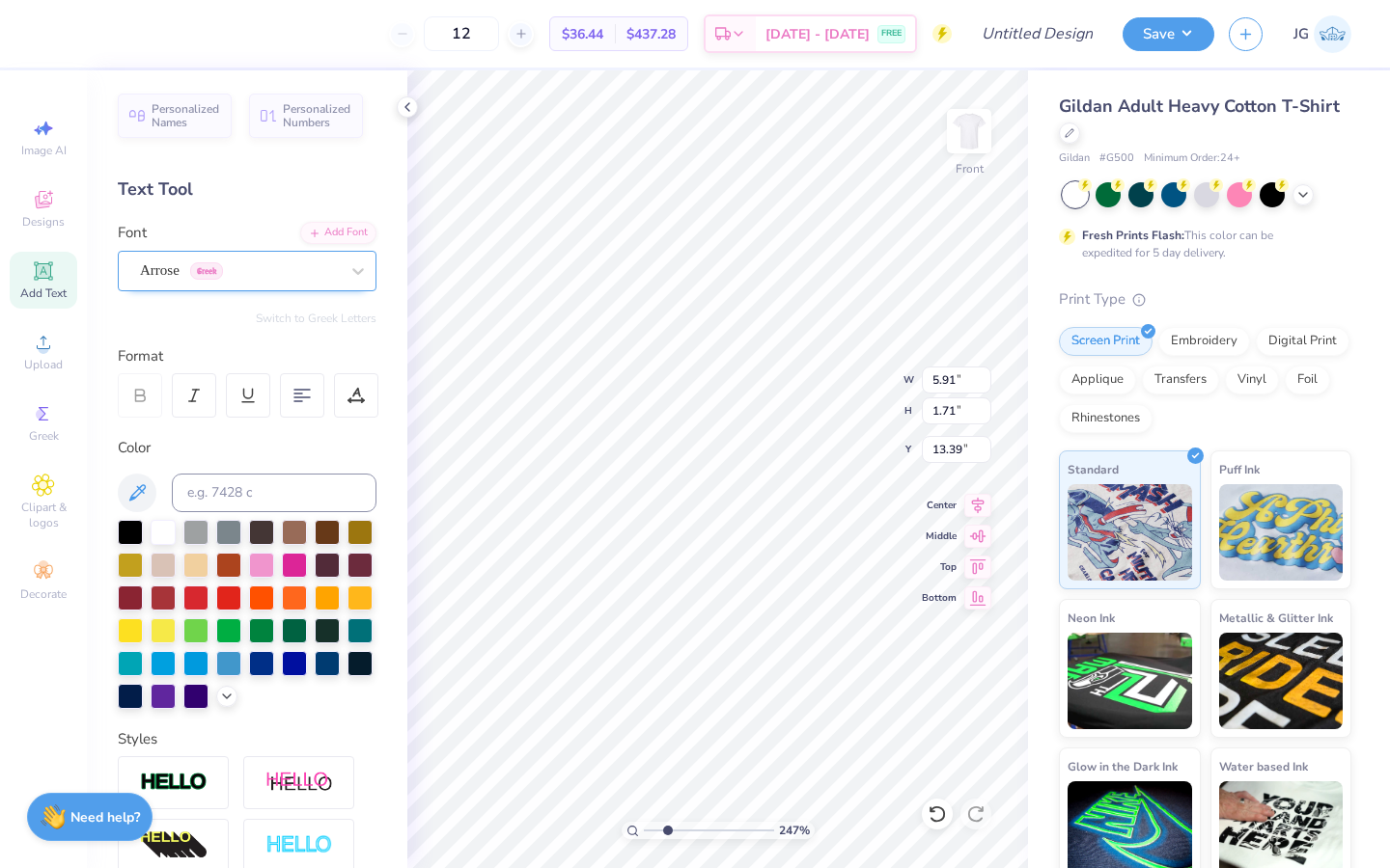
type input "2.62"
type input "2.25"
type input "13.12"
type textarea "[GEOGRAPHIC_DATA]"
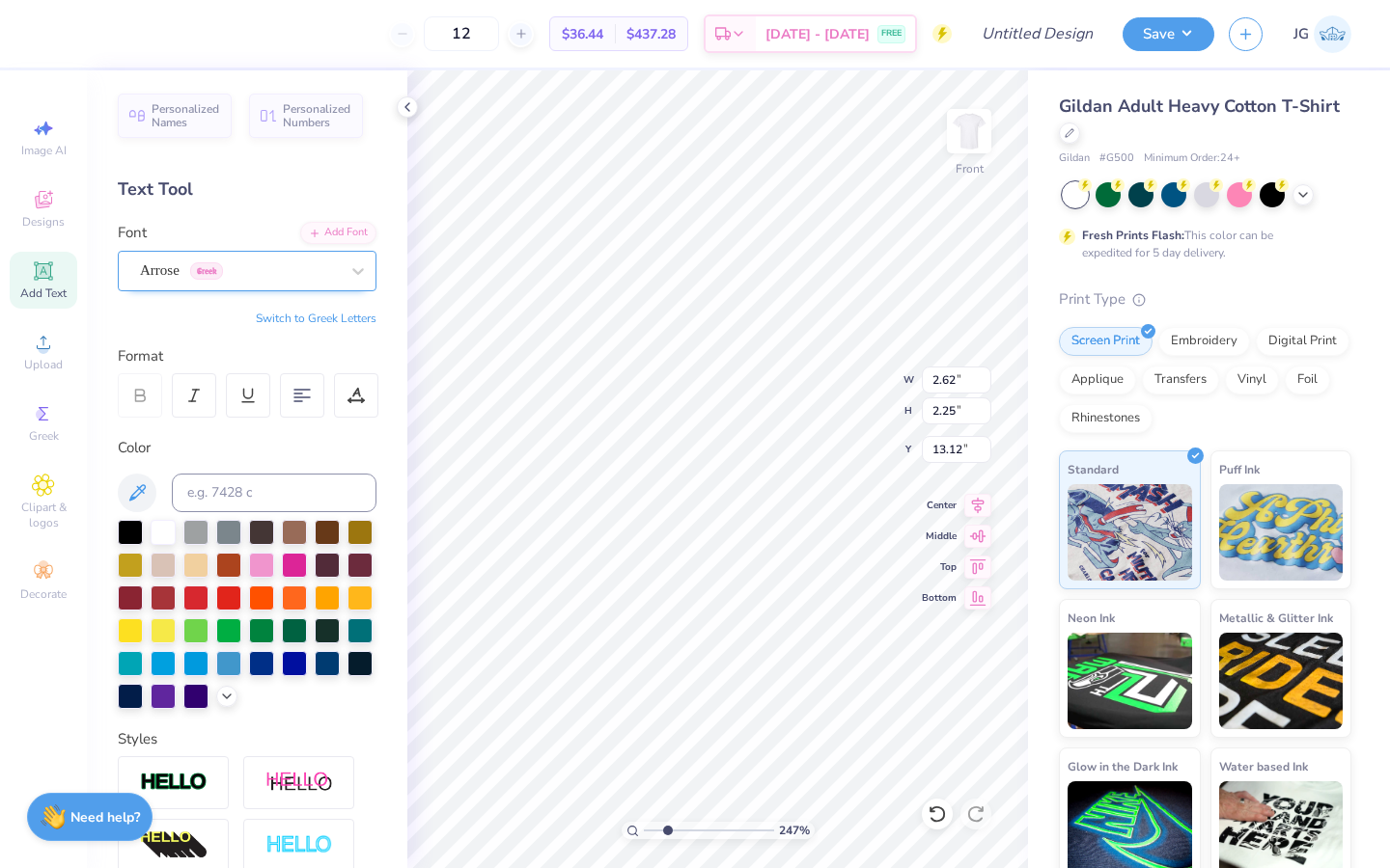
click at [253, 257] on div at bounding box center [239, 270] width 198 height 26
click at [197, 529] on div at bounding box center [196, 530] width 25 height 25
type input "0.43"
type input "0.67"
type input "16.17"
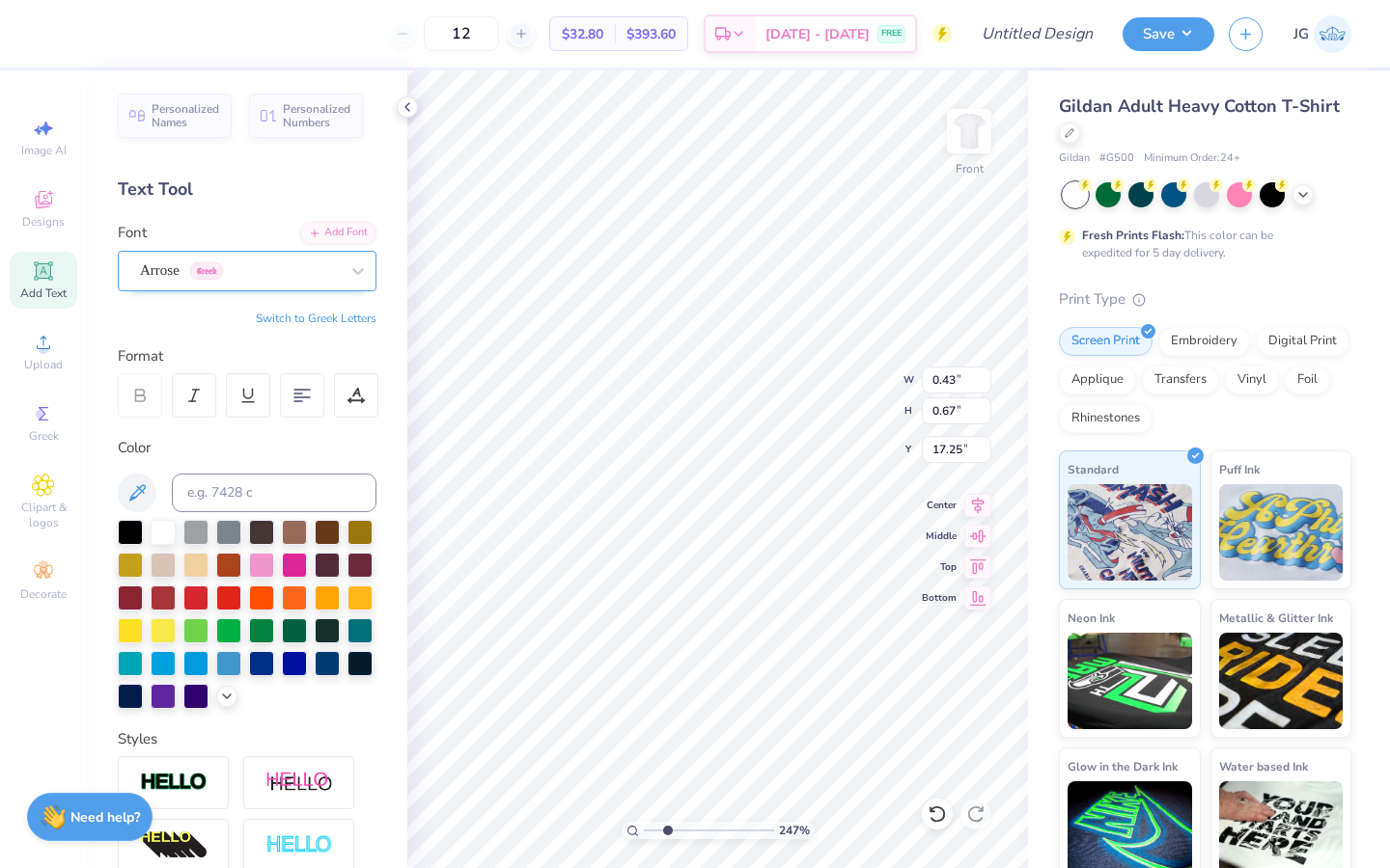
type input "17.25"
click at [355, 379] on div at bounding box center [356, 396] width 45 height 45
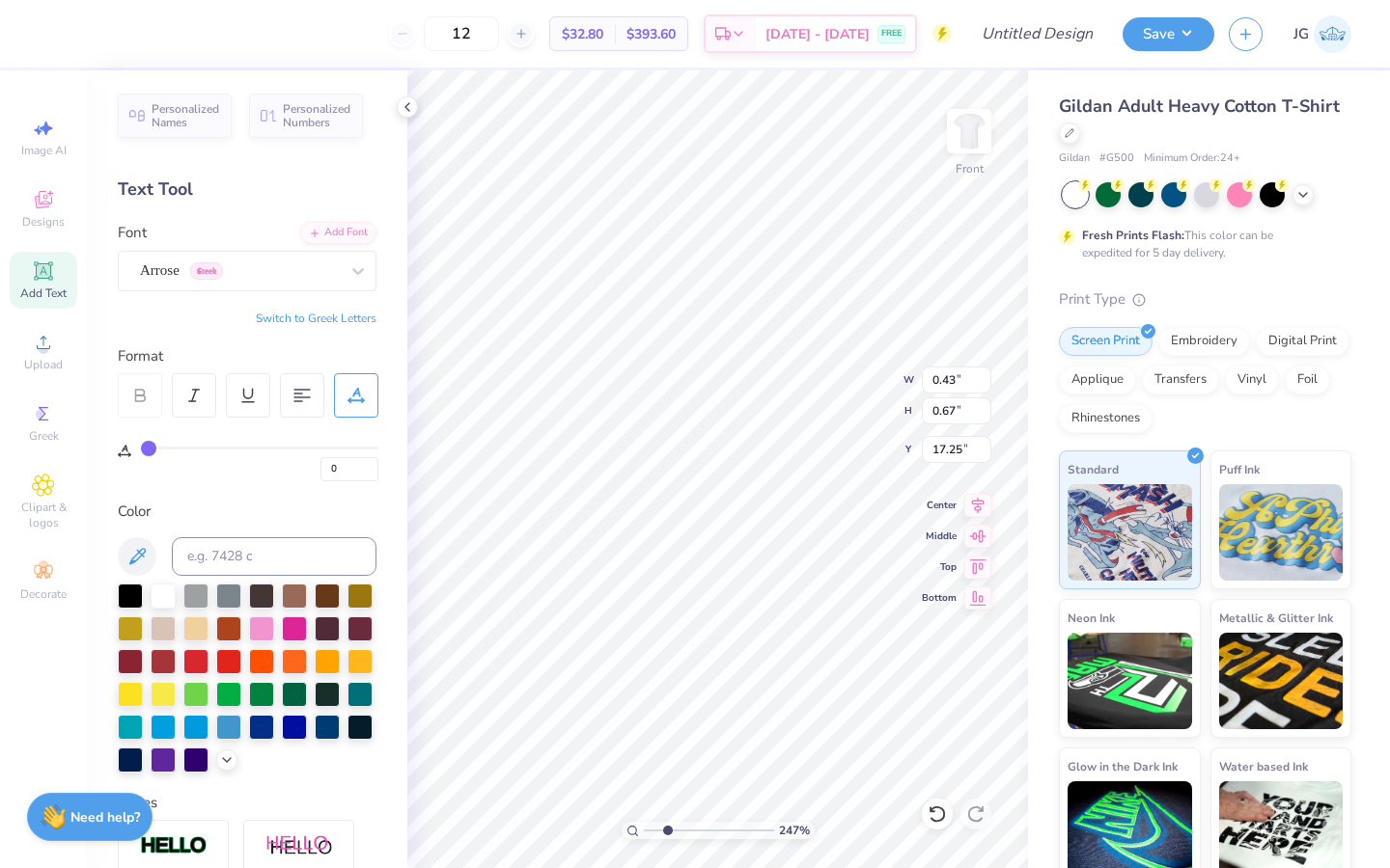
type input "1"
type input "2"
type input "3"
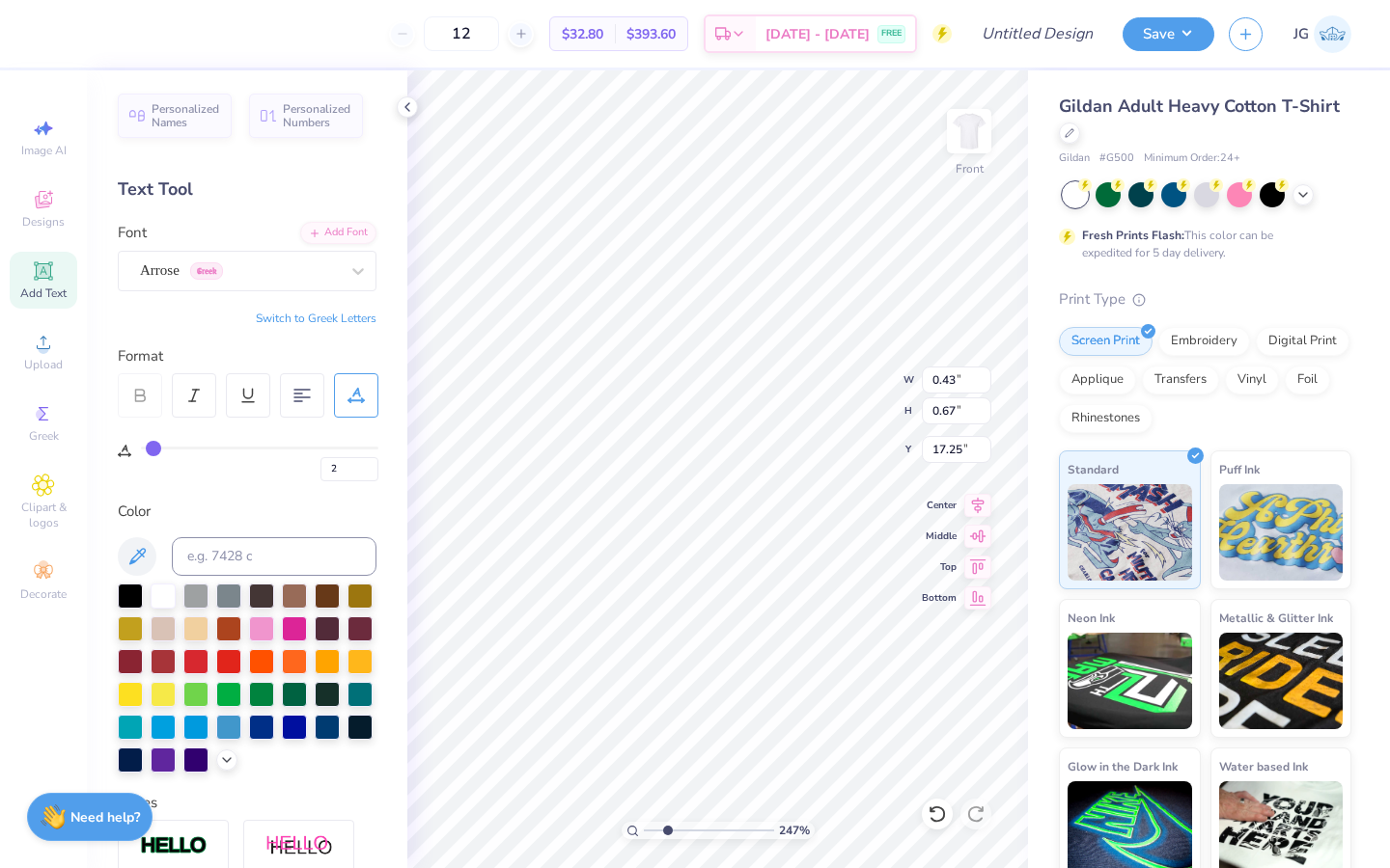
type input "3"
type input "4"
drag, startPoint x: 147, startPoint y: 447, endPoint x: 157, endPoint y: 448, distance: 10.0
type input "4"
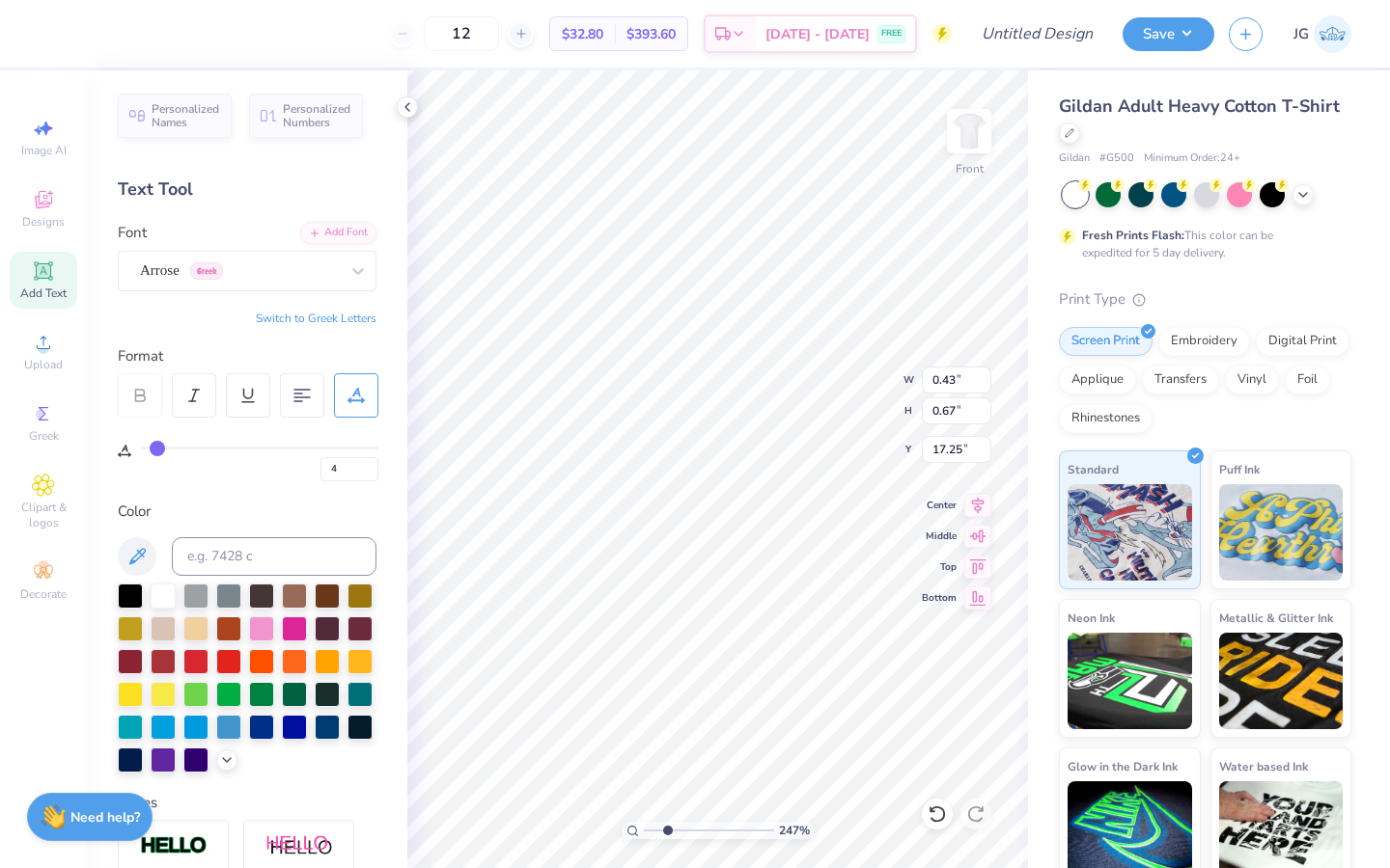
click at [157, 448] on input "range" at bounding box center [259, 448] width 237 height 3
type input "0.48"
click at [183, 451] on div "4" at bounding box center [259, 464] width 237 height 35
type input "12"
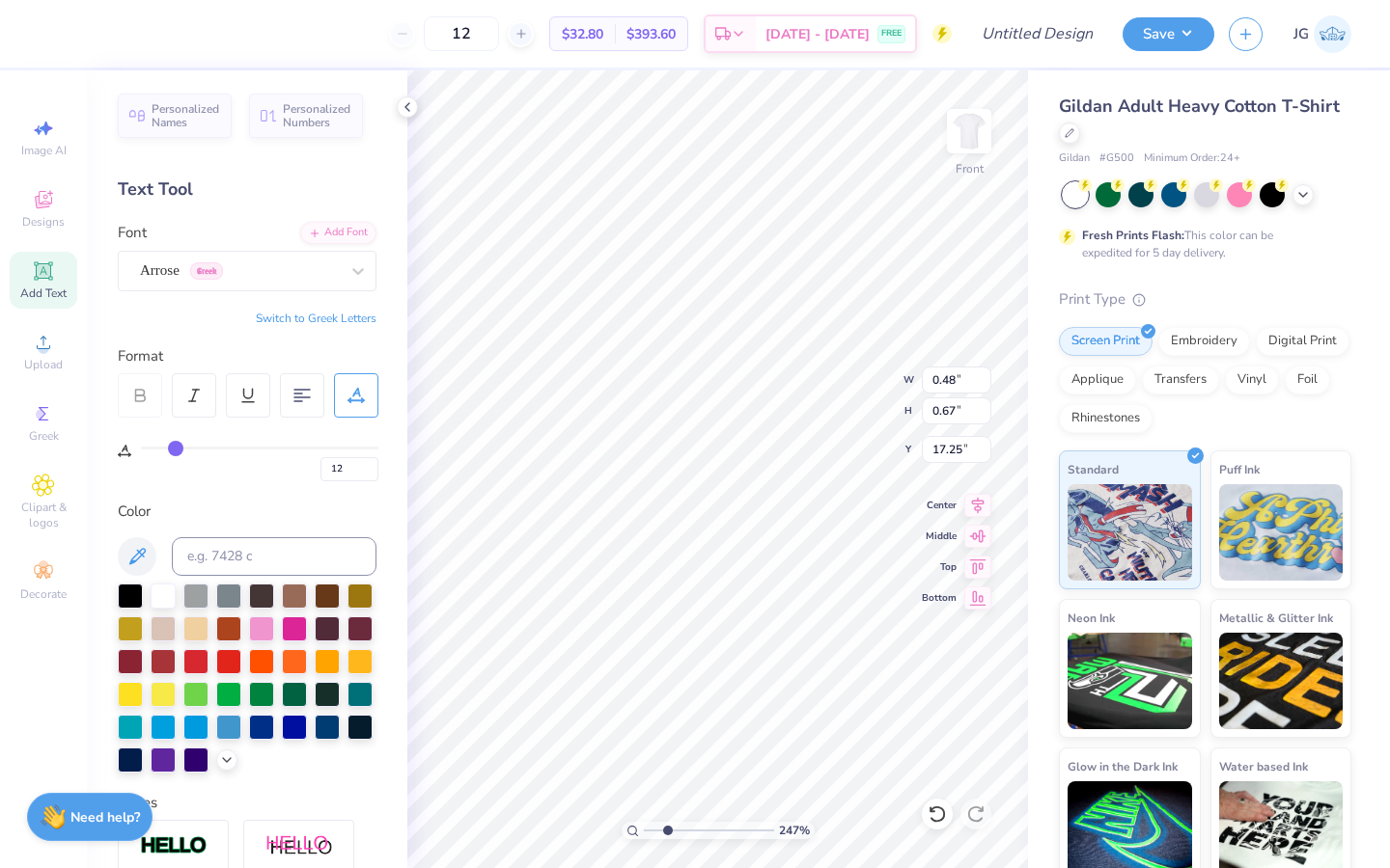
type input "12"
click at [173, 448] on input "range" at bounding box center [259, 448] width 237 height 3
type input "0.73"
type input "0.85"
type input "17.08"
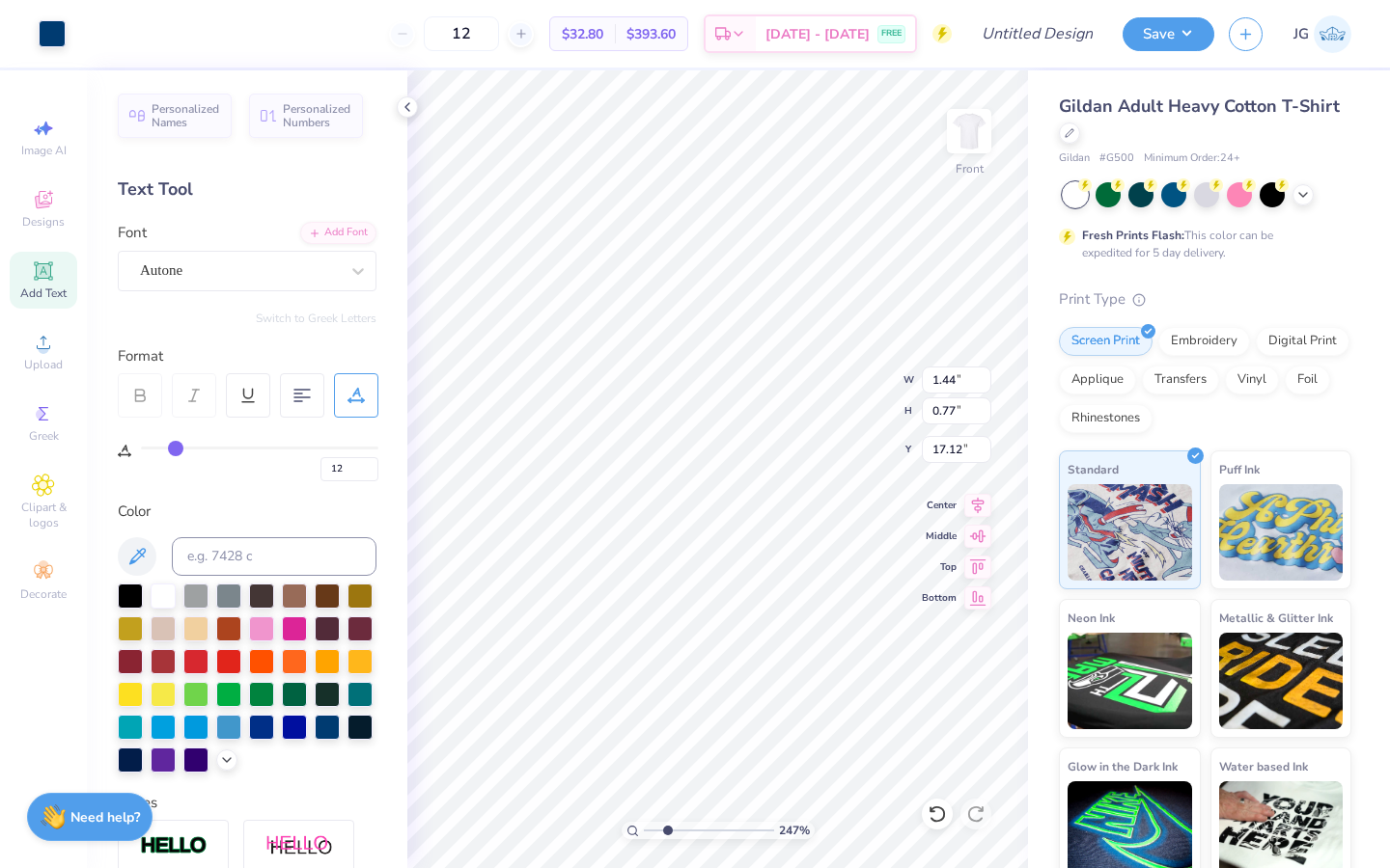
type input "0"
type input "12"
type input "0"
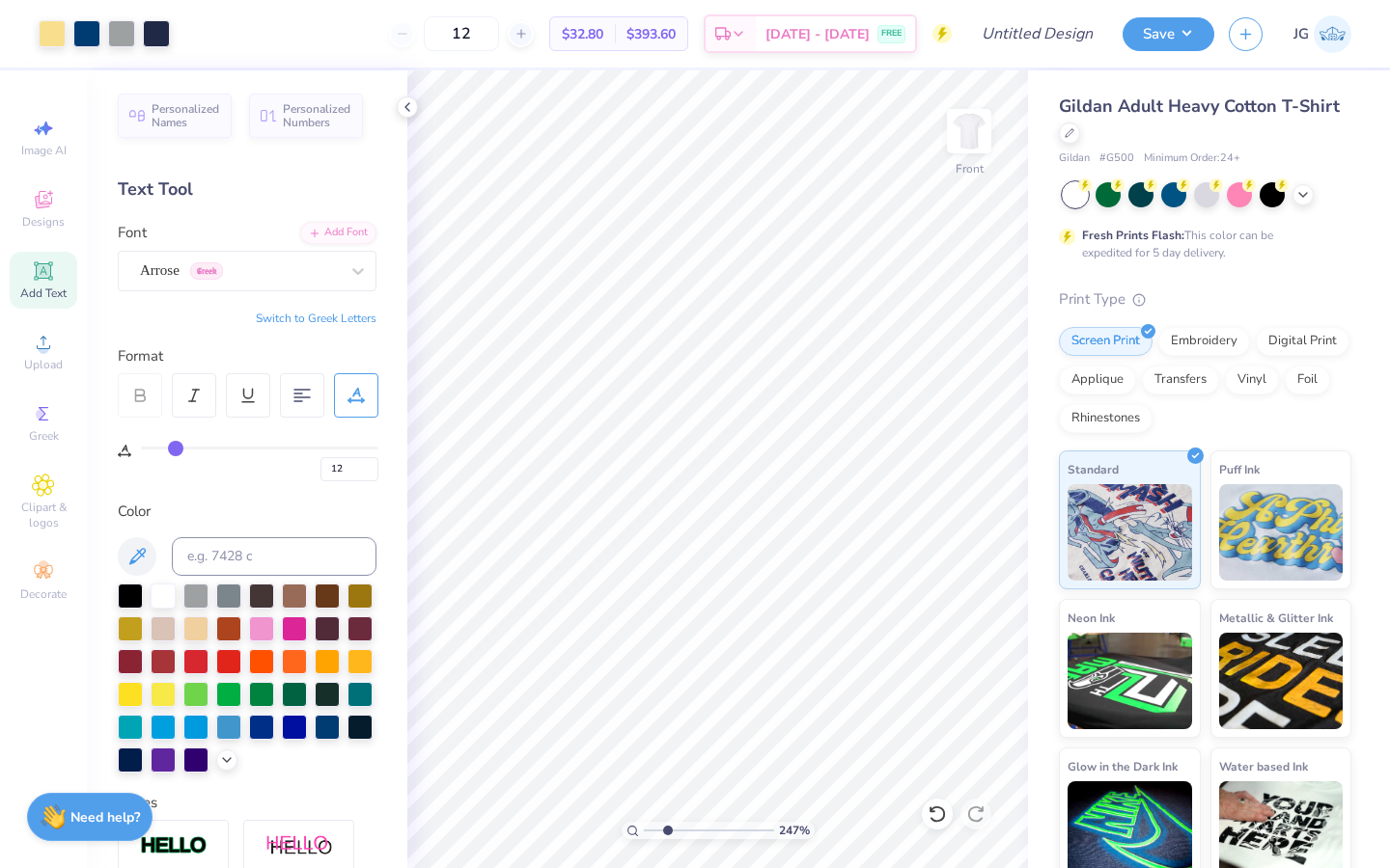
type input "0"
type input "1.17"
type input "2.82"
type input "16.90"
click at [937, 818] on icon at bounding box center [937, 814] width 19 height 19
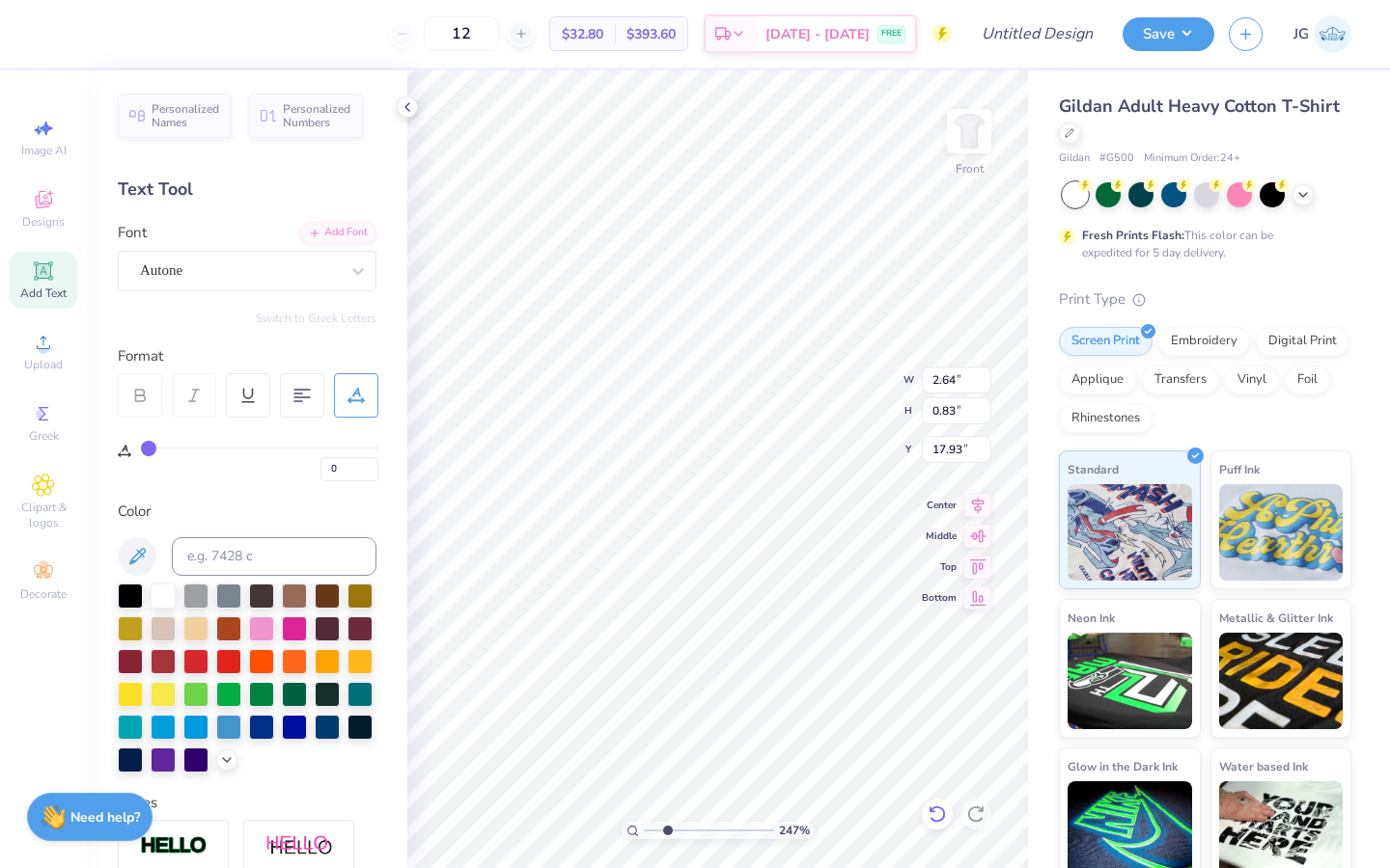
type input "2.64"
type input "0.83"
type input "17.06"
drag, startPoint x: 672, startPoint y: 829, endPoint x: 634, endPoint y: 829, distance: 38.0
type input "1"
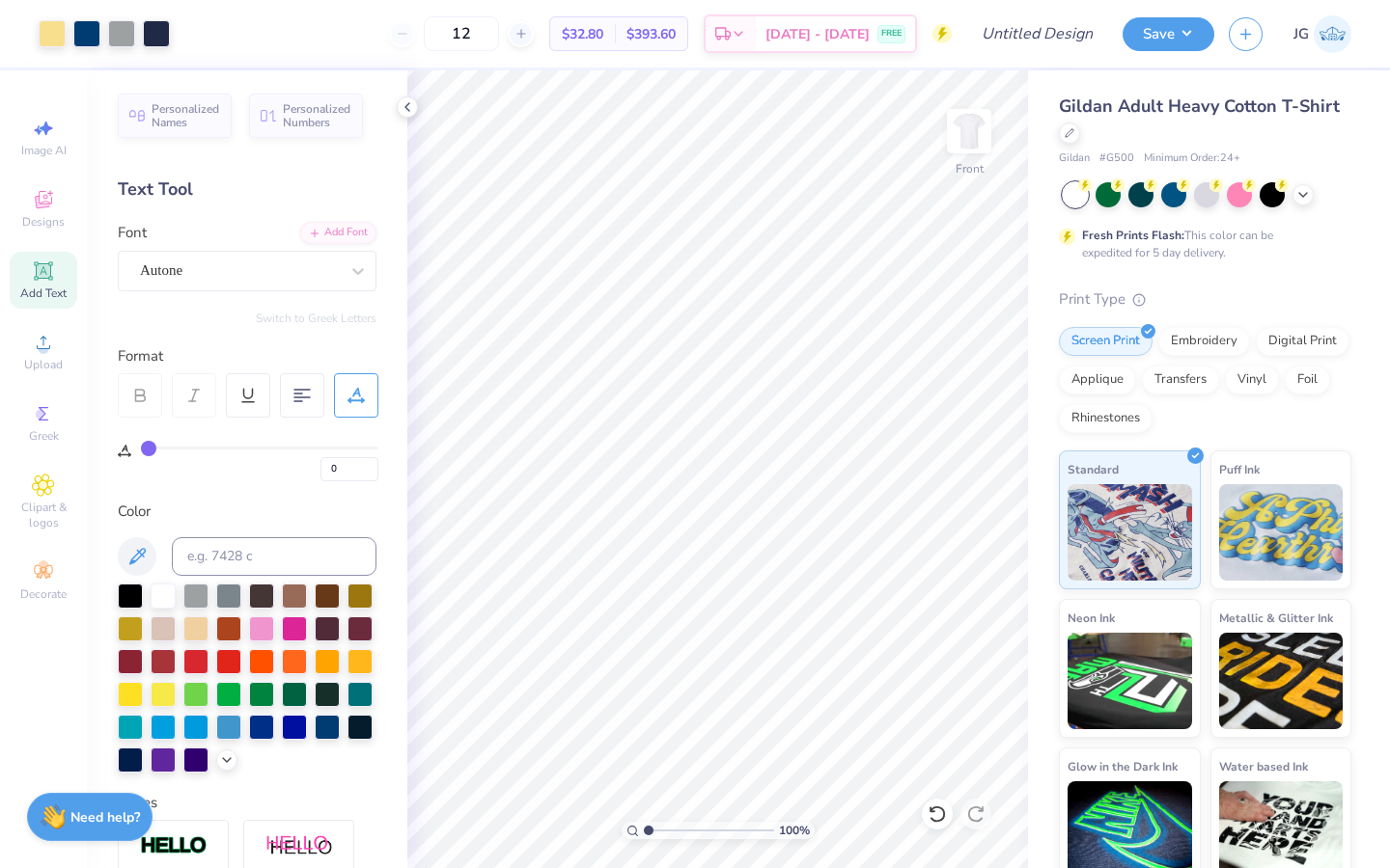
click at [644, 829] on input "range" at bounding box center [709, 830] width 131 height 17
type input "3.59"
type input "8.39"
type input "11.25"
type input "7.12"
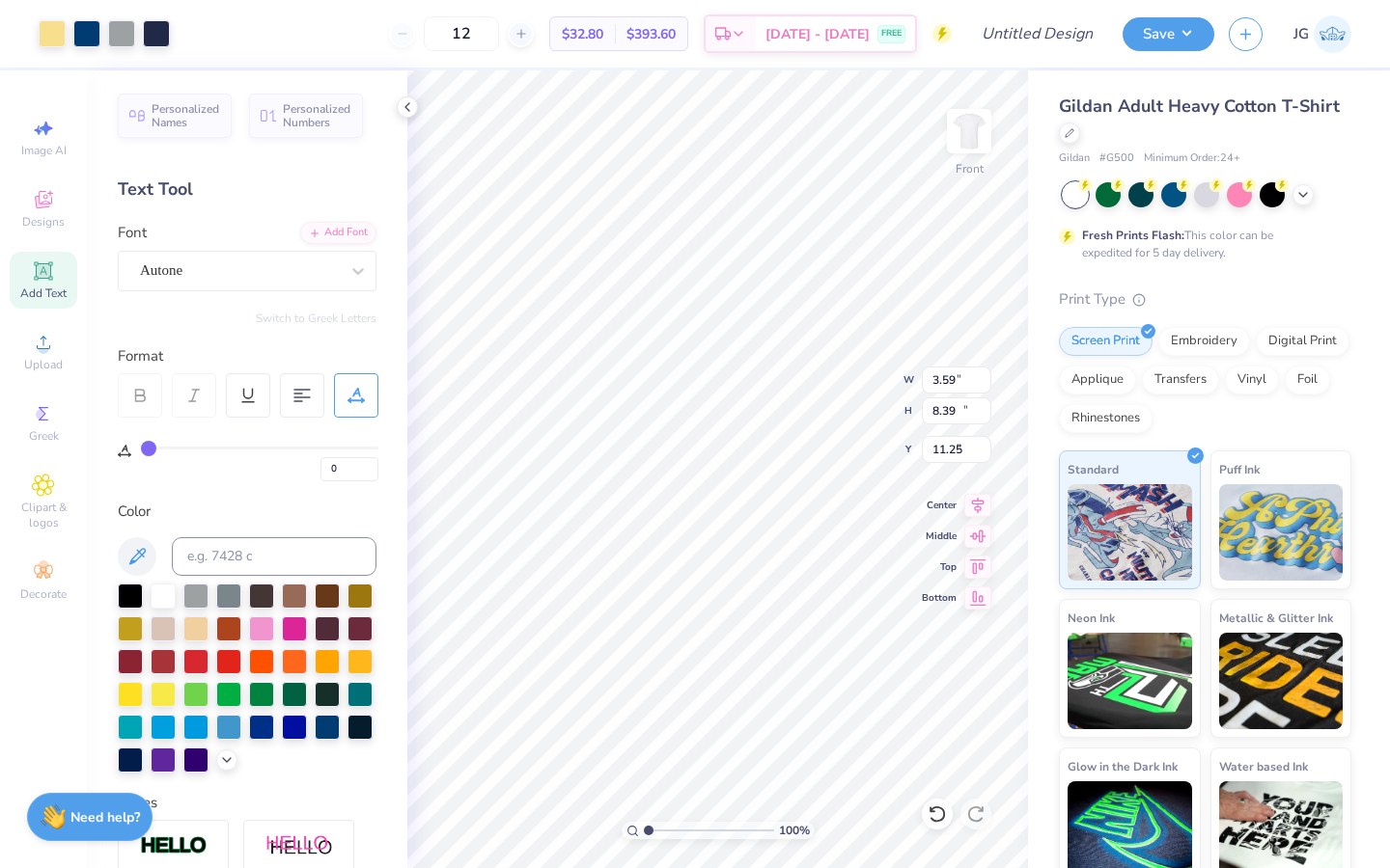
type input "16.64"
type input "3.01"
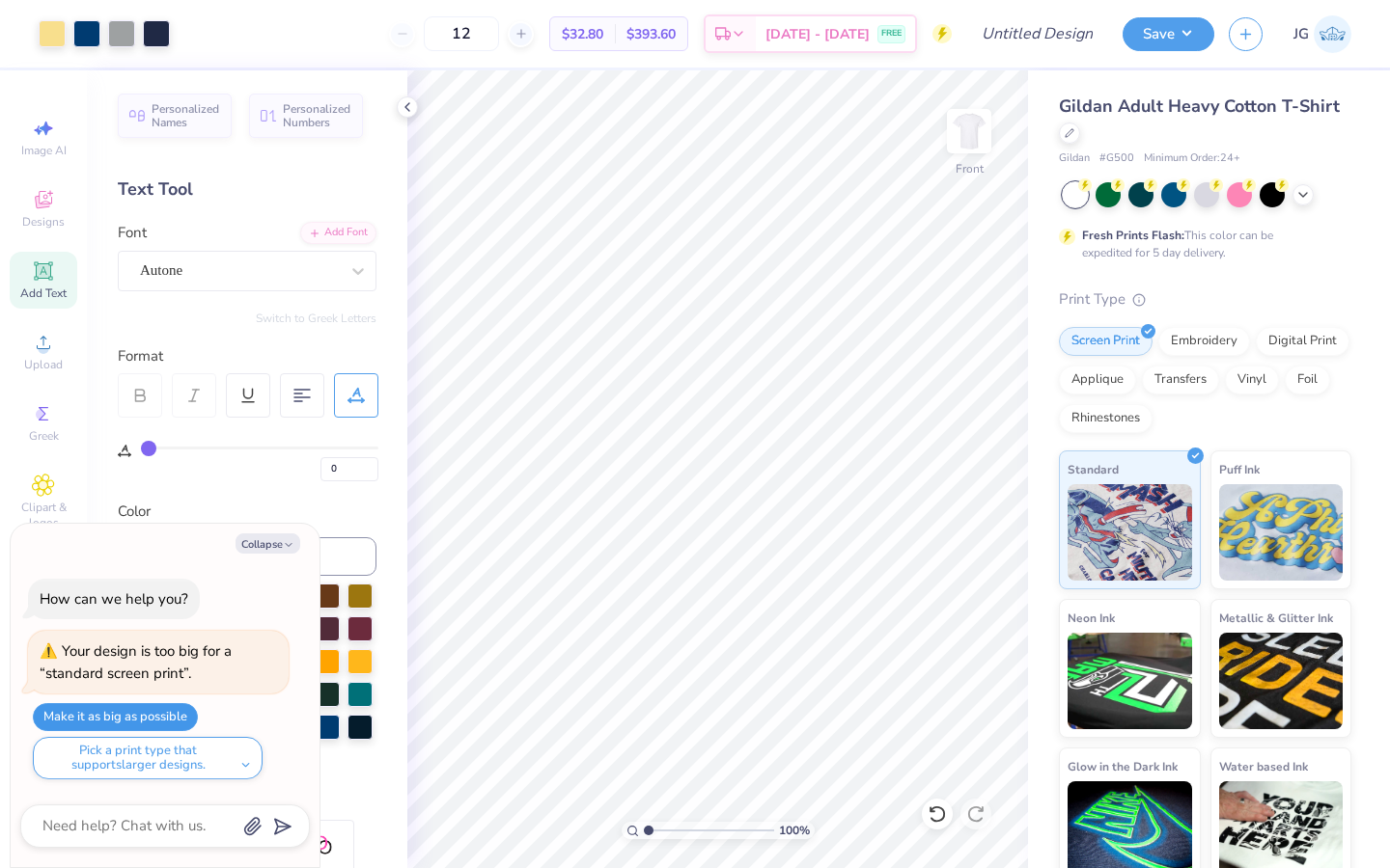
click at [178, 713] on button "Make it as big as possible" at bounding box center [115, 717] width 165 height 28
type textarea "x"
type input "12"
type textarea "x"
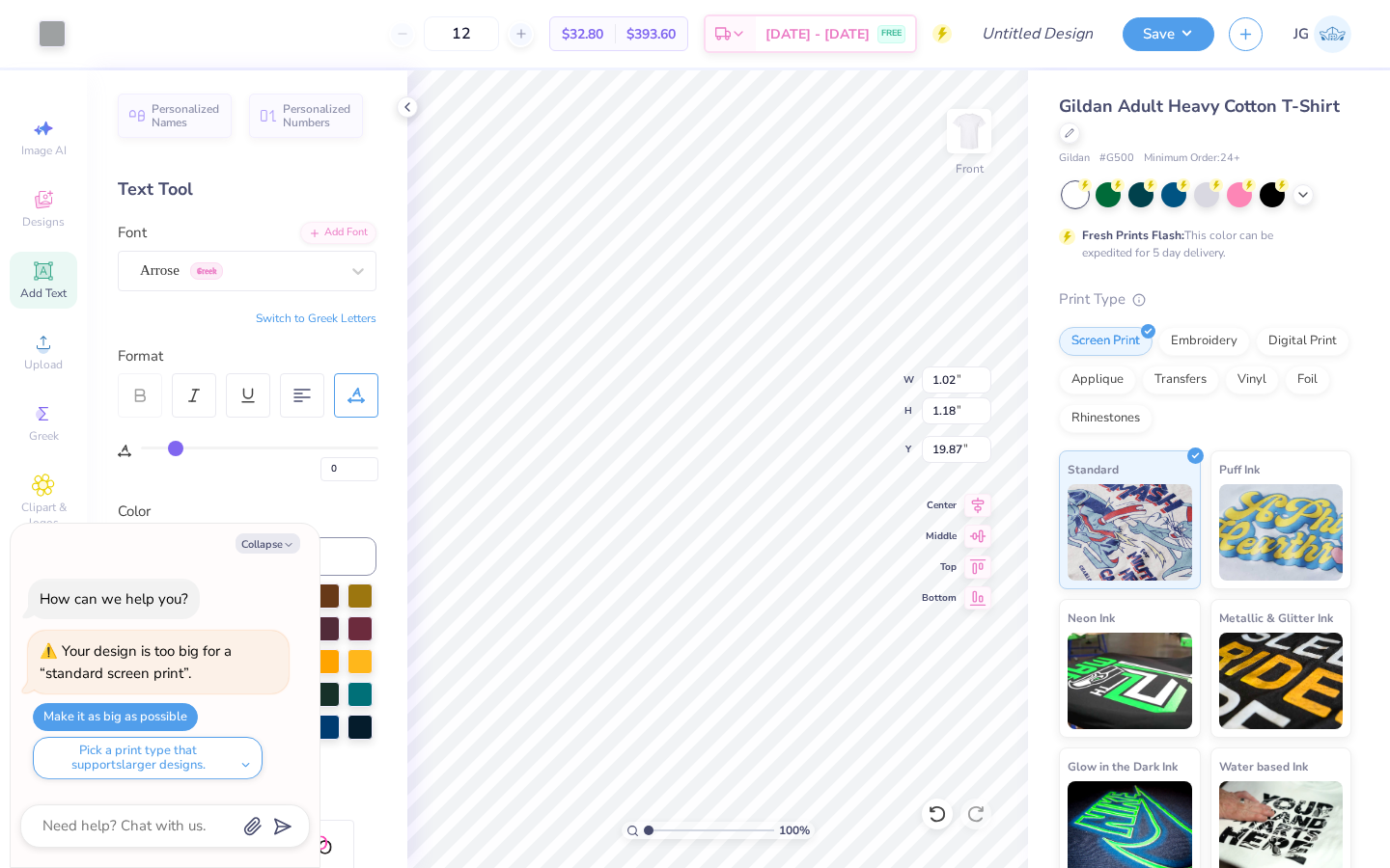
type input "12"
click at [80, 34] on div "12 $32.80 Per Item $393.60 Total Est. Delivery Sep 10 - 13 FREE" at bounding box center [516, 34] width 871 height 68
click at [277, 541] on button "Collapse" at bounding box center [267, 543] width 65 height 20
type textarea "x"
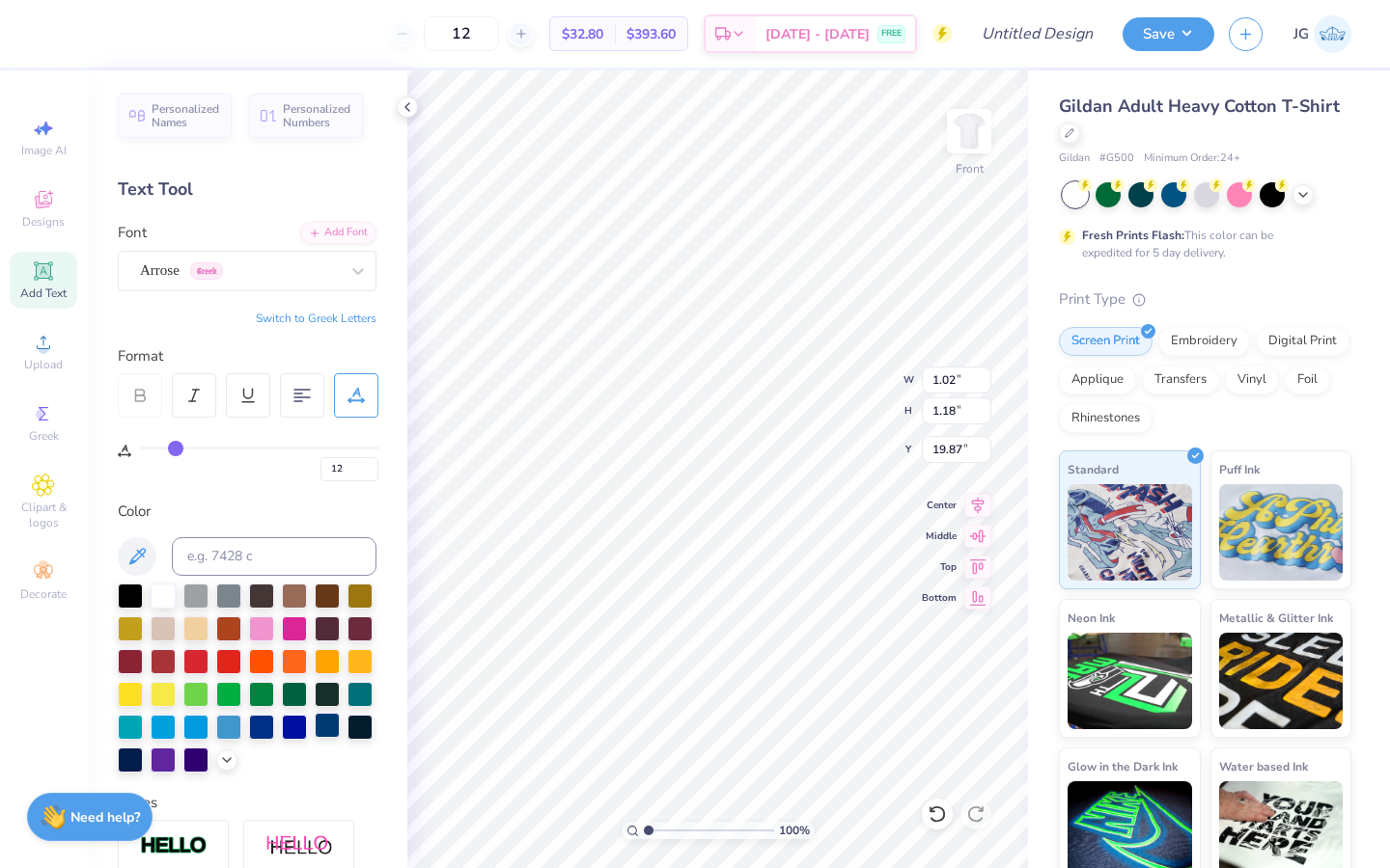
click at [324, 727] on div at bounding box center [327, 726] width 25 height 25
type input "4.45"
click at [692, 822] on input "range" at bounding box center [709, 830] width 131 height 17
type input "19.99"
type input "0"
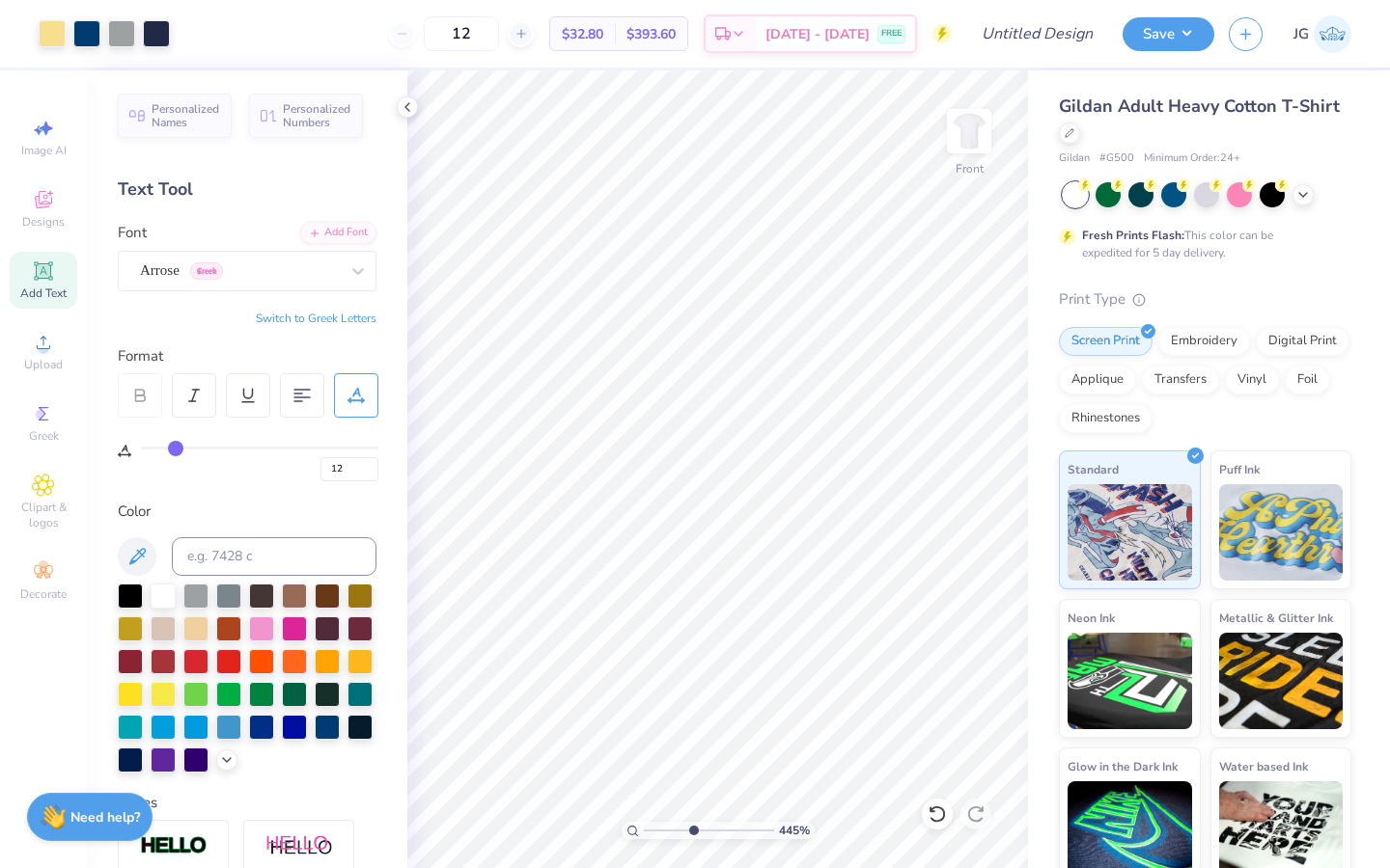
type input "0"
type input "21.14"
type input "3.82"
type input "1.20"
type input "21.17"
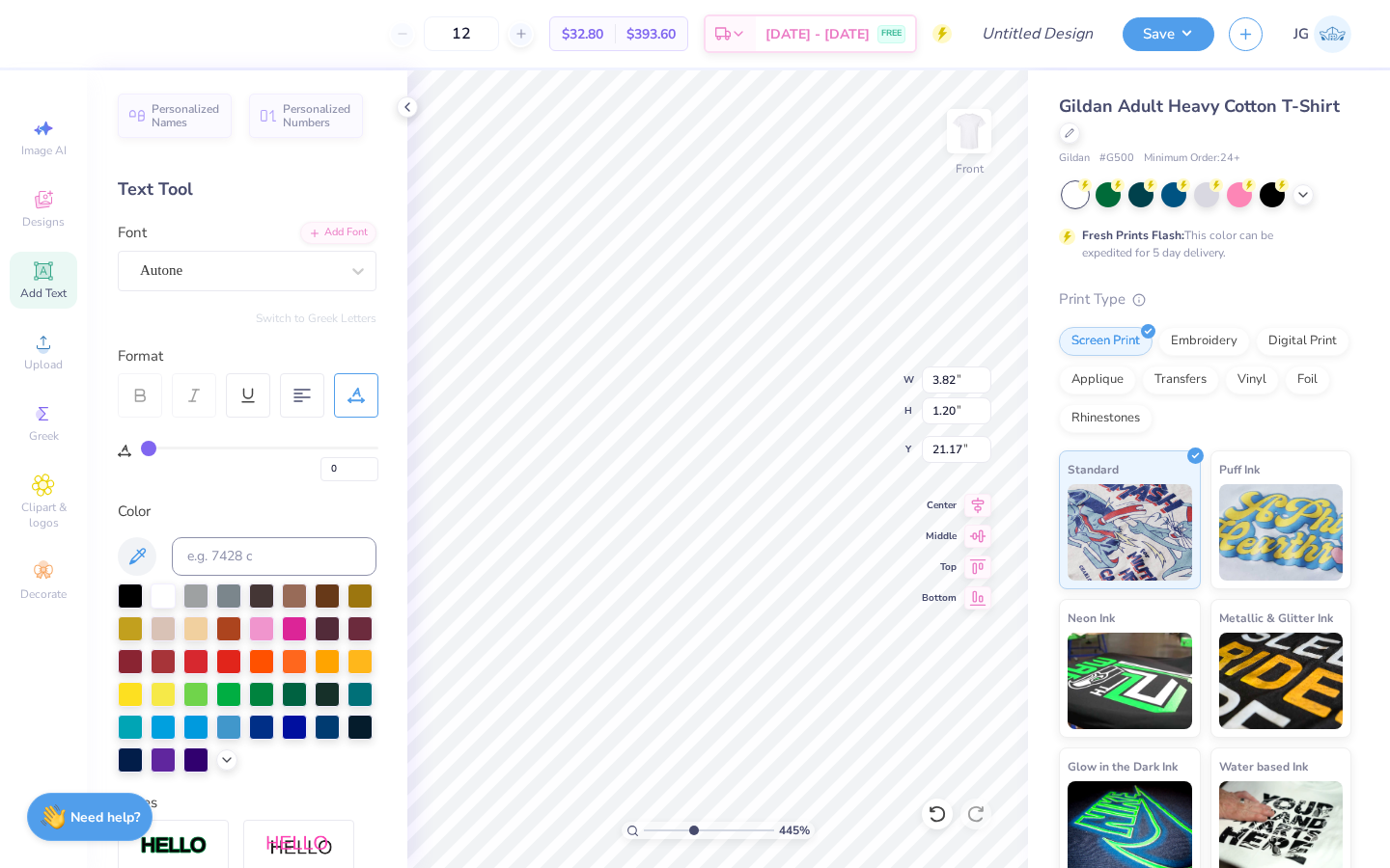
type input "2.26"
type input "1.21"
type input "19.84"
type input "2.47"
type input "1.32"
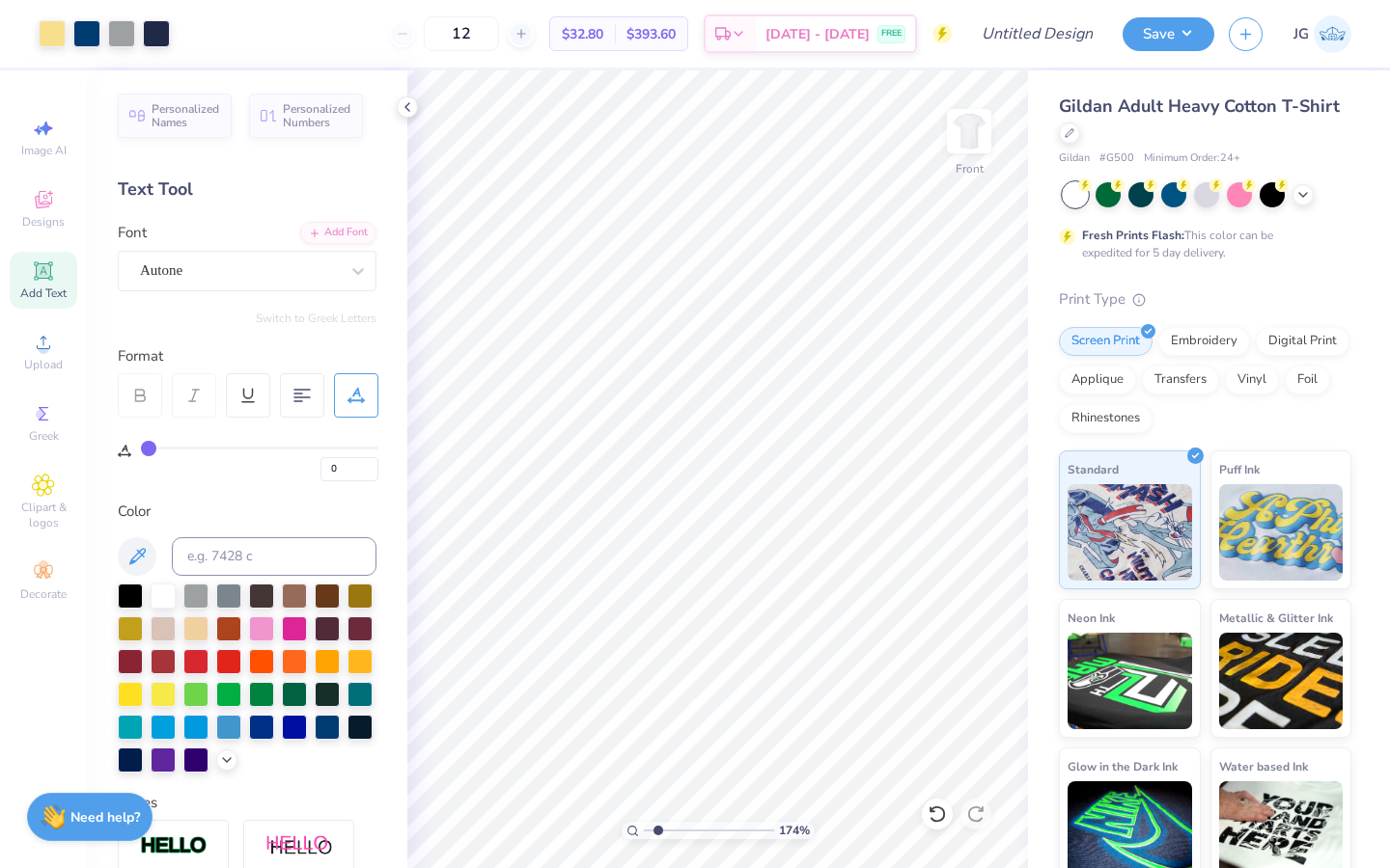
drag, startPoint x: 692, startPoint y: 828, endPoint x: 657, endPoint y: 828, distance: 35.0
click at [657, 828] on input "range" at bounding box center [709, 830] width 131 height 17
type input "3.27"
click at [677, 823] on input "range" at bounding box center [709, 830] width 131 height 17
type input "21.02"
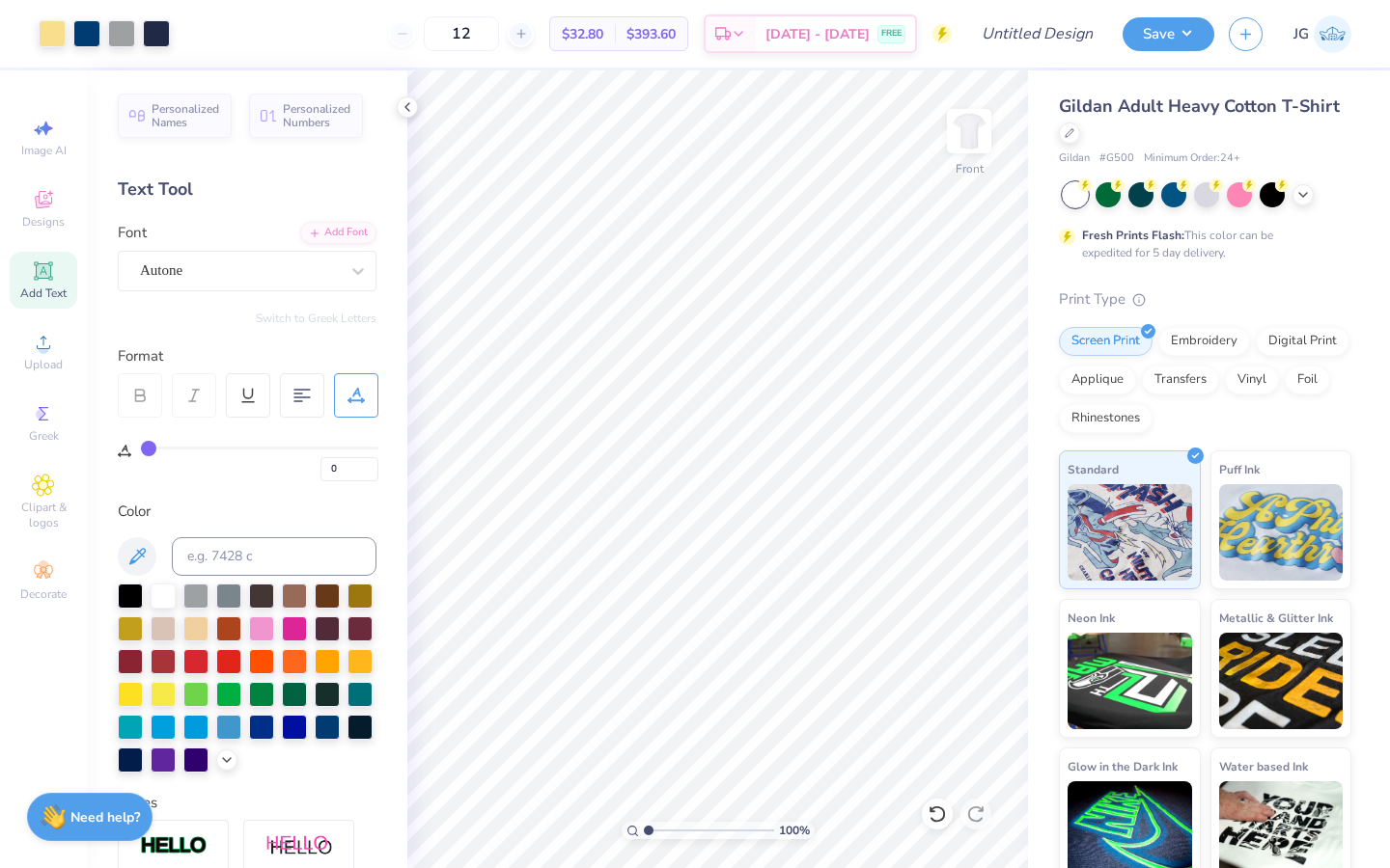
click at [620, 838] on div "100 %" at bounding box center [717, 469] width 798 height 797
click at [675, 828] on input "range" at bounding box center [709, 830] width 131 height 17
drag, startPoint x: 673, startPoint y: 826, endPoint x: 627, endPoint y: 827, distance: 46.0
type input "1"
click at [644, 827] on input "range" at bounding box center [709, 830] width 131 height 17
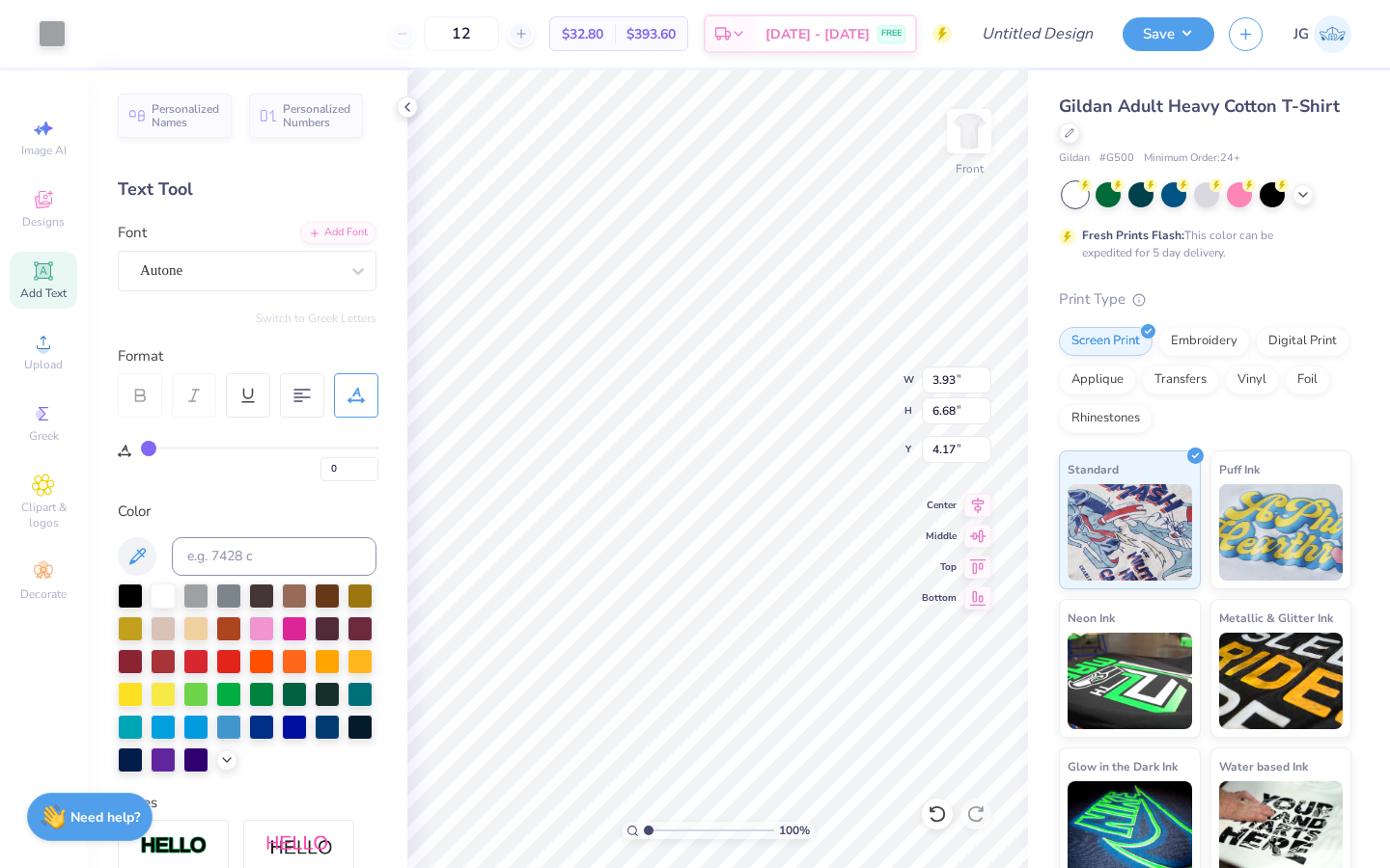
click at [854, 375] on div "100 % Front W 3.93 3.93 " H 6.68 6.68 " Y 4.17 4.17 " Center Middle Top Bottom" at bounding box center [717, 469] width 620 height 797
click at [941, 821] on icon at bounding box center [937, 814] width 19 height 19
click at [499, 31] on input "12" at bounding box center [462, 34] width 76 height 35
type input "1"
type input "40"
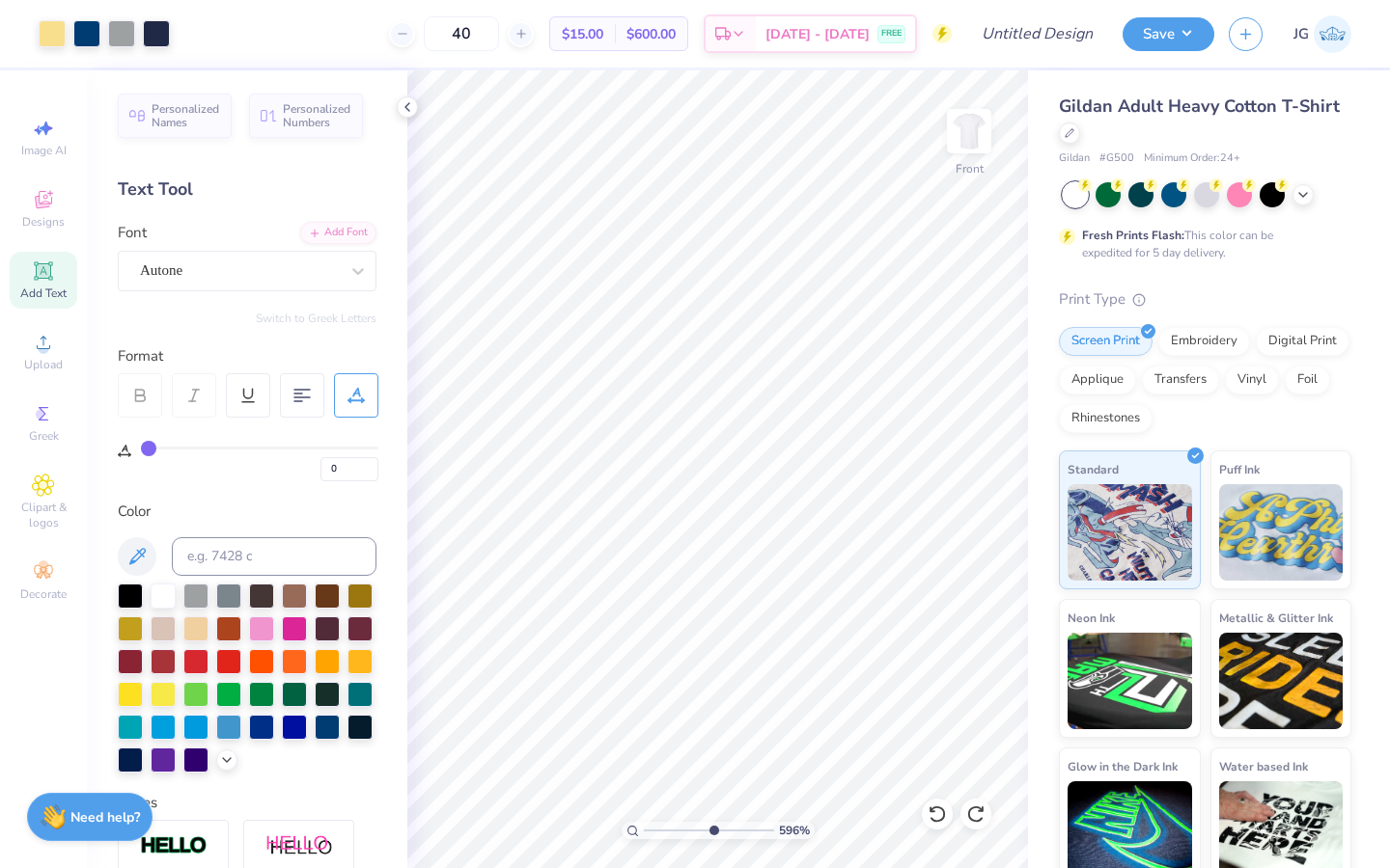
click at [712, 831] on input "range" at bounding box center [709, 830] width 131 height 17
drag, startPoint x: 709, startPoint y: 828, endPoint x: 652, endPoint y: 827, distance: 57.0
type input "1.37"
click at [652, 827] on input "range" at bounding box center [709, 830] width 131 height 17
click at [984, 137] on img at bounding box center [969, 132] width 77 height 77
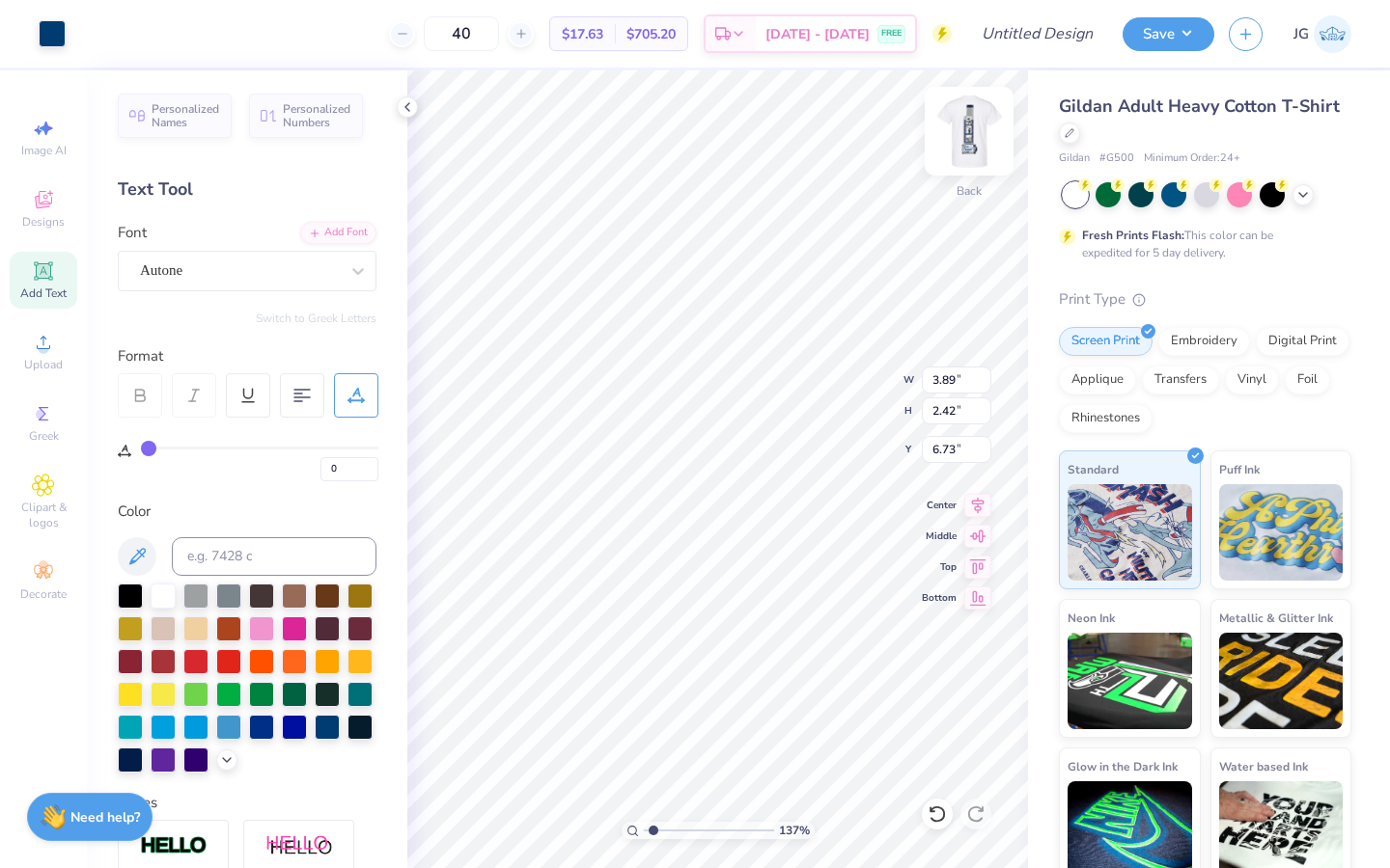
type input "3.00"
type input "5.8"
click at [710, 829] on input "range" at bounding box center [709, 830] width 131 height 17
type input "12"
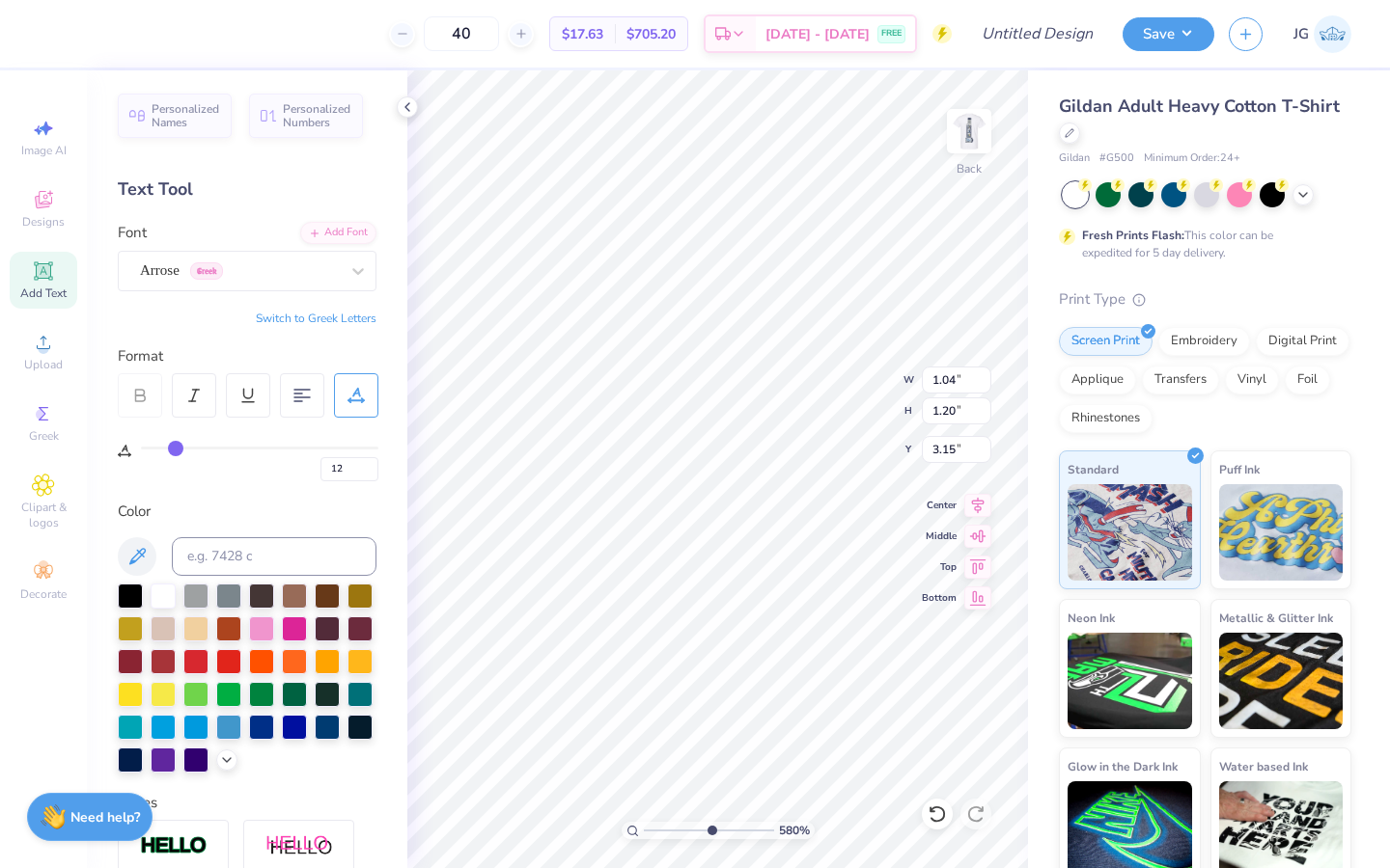
type input "3.07"
drag, startPoint x: 710, startPoint y: 828, endPoint x: 628, endPoint y: 830, distance: 82.0
click at [644, 831] on input "range" at bounding box center [709, 830] width 131 height 17
click at [984, 162] on img at bounding box center [969, 132] width 77 height 77
type input "6.63"
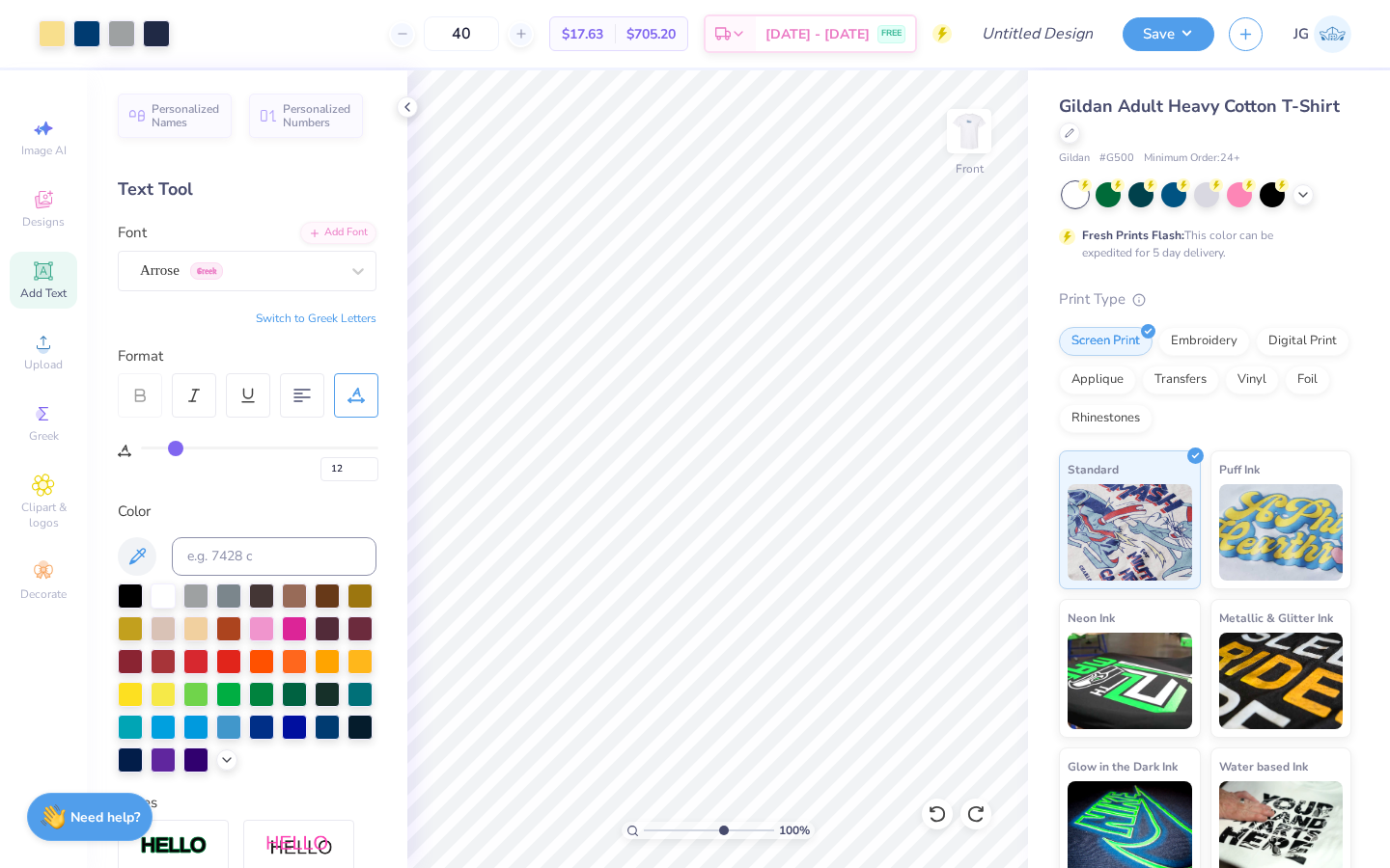
click at [721, 835] on input "range" at bounding box center [709, 830] width 131 height 17
type input "19.88"
drag, startPoint x: 716, startPoint y: 829, endPoint x: 609, endPoint y: 834, distance: 107.1
type input "1"
click at [644, 834] on input "range" at bounding box center [709, 830] width 131 height 17
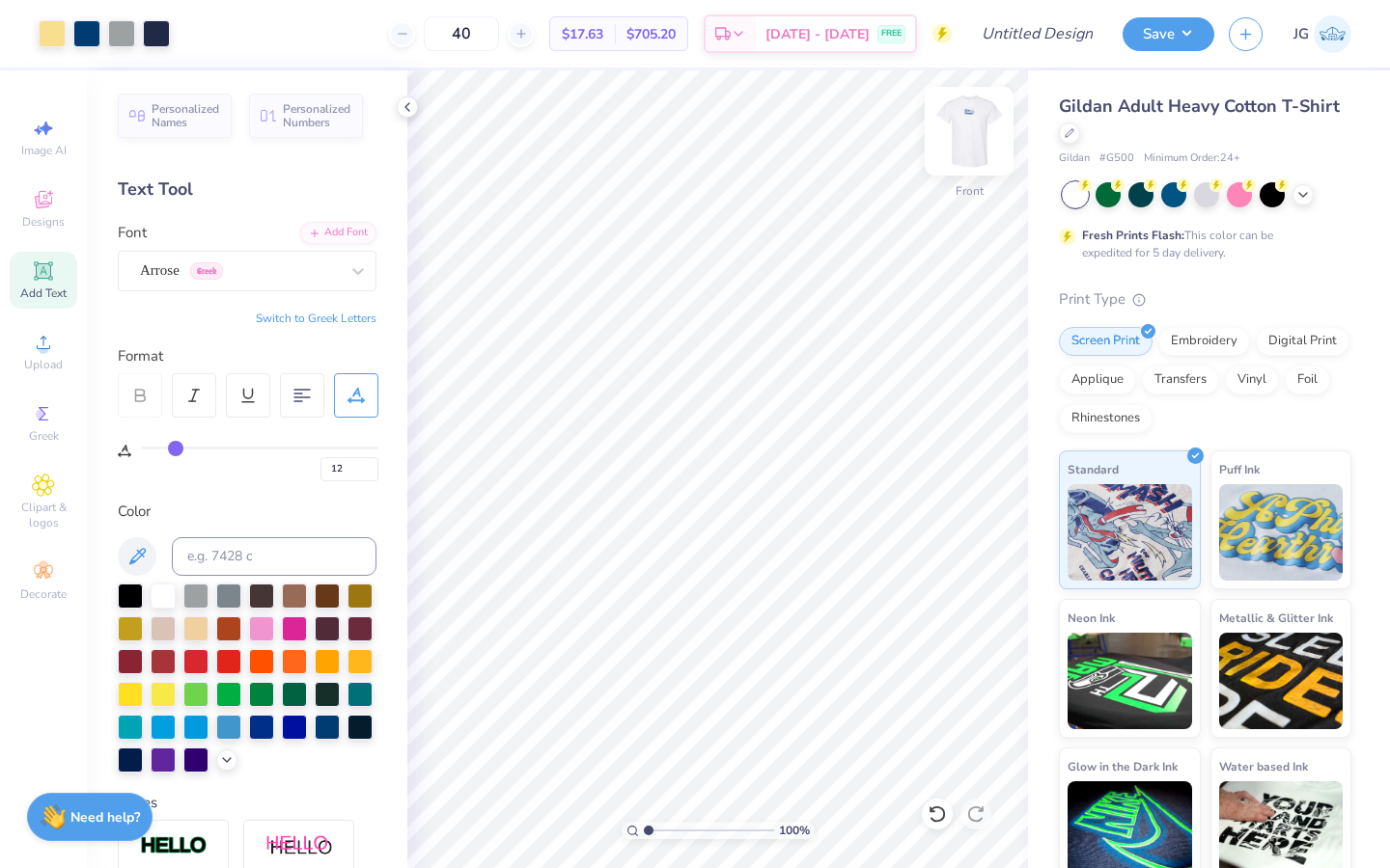
click at [960, 138] on img at bounding box center [969, 132] width 77 height 77
click at [962, 135] on img at bounding box center [969, 132] width 77 height 77
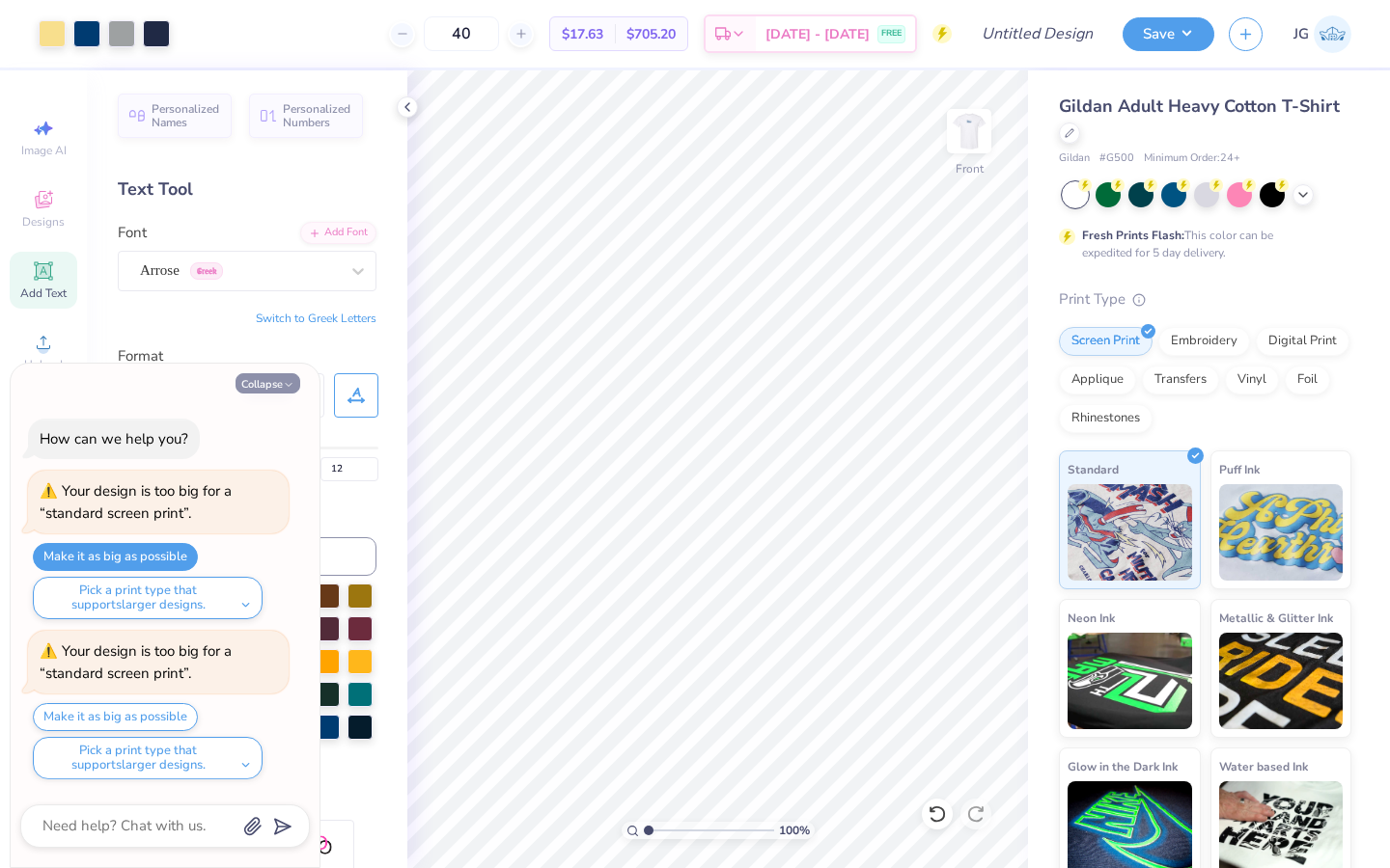
click at [272, 382] on button "Collapse" at bounding box center [267, 383] width 65 height 20
type textarea "x"
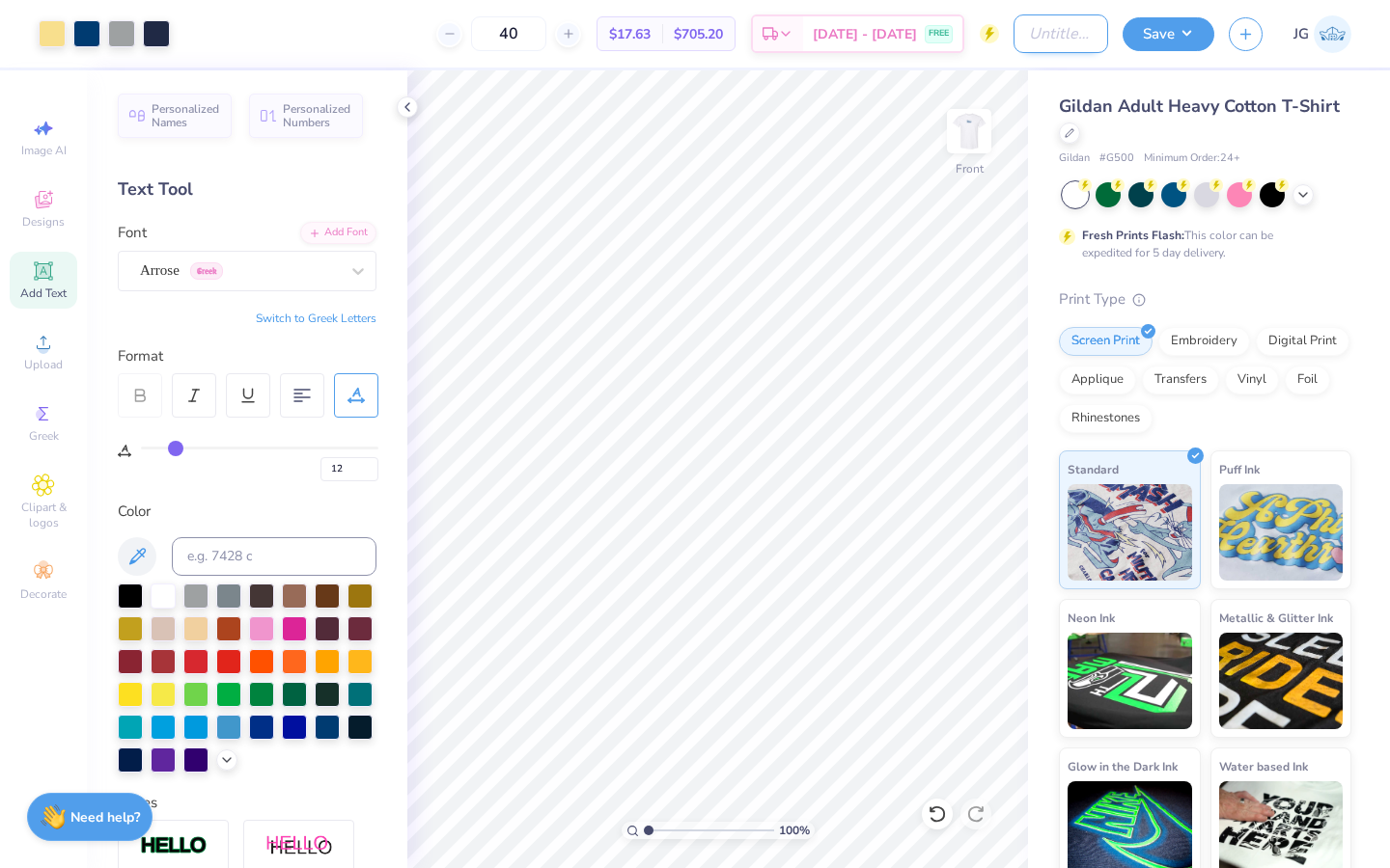
click at [1058, 37] on input "Design Title" at bounding box center [1061, 34] width 95 height 39
type input "Triton Photo Club Shirt"
click at [1160, 45] on button "Save" at bounding box center [1167, 31] width 92 height 34
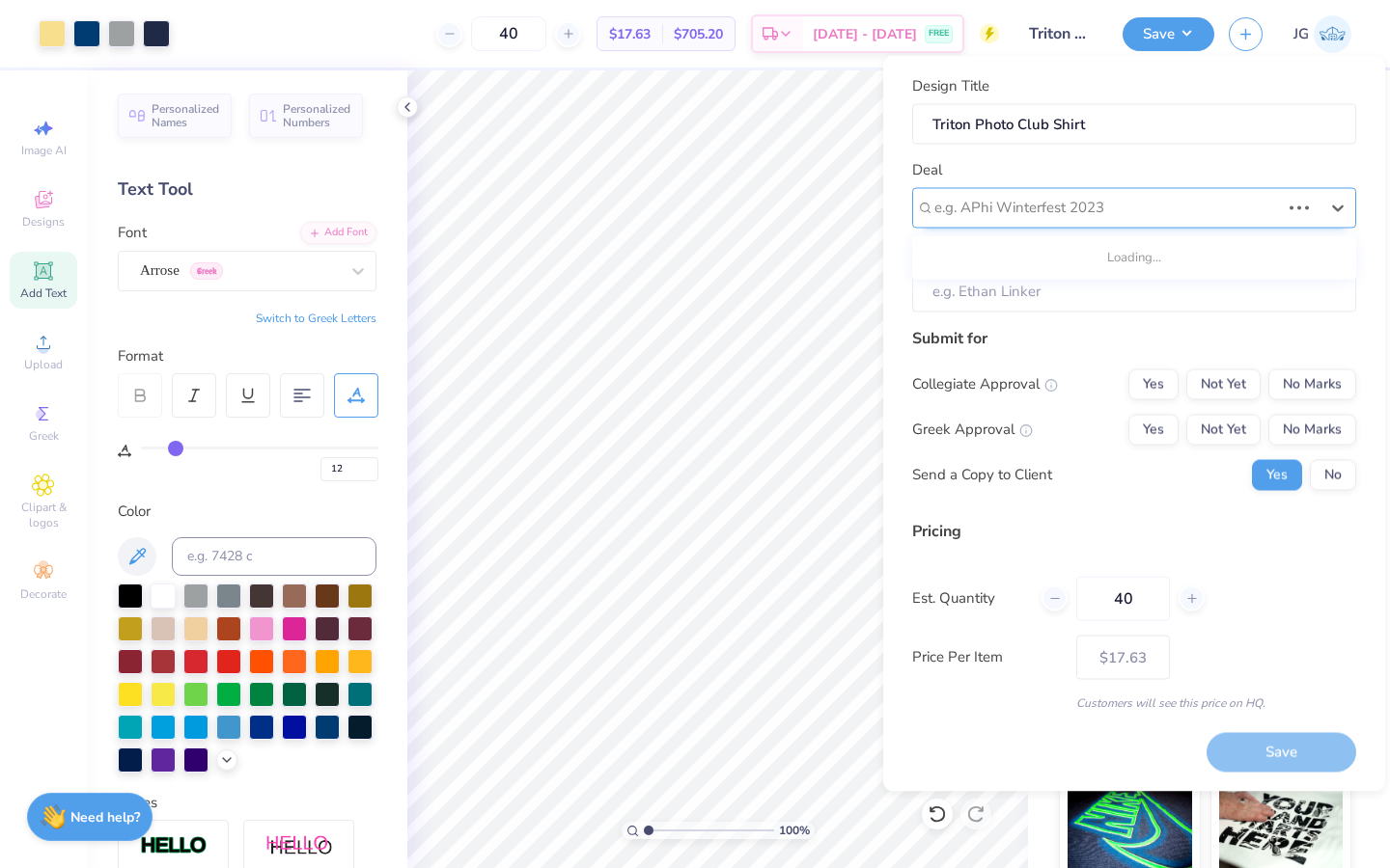
click at [1106, 220] on div at bounding box center [1106, 207] width 346 height 26
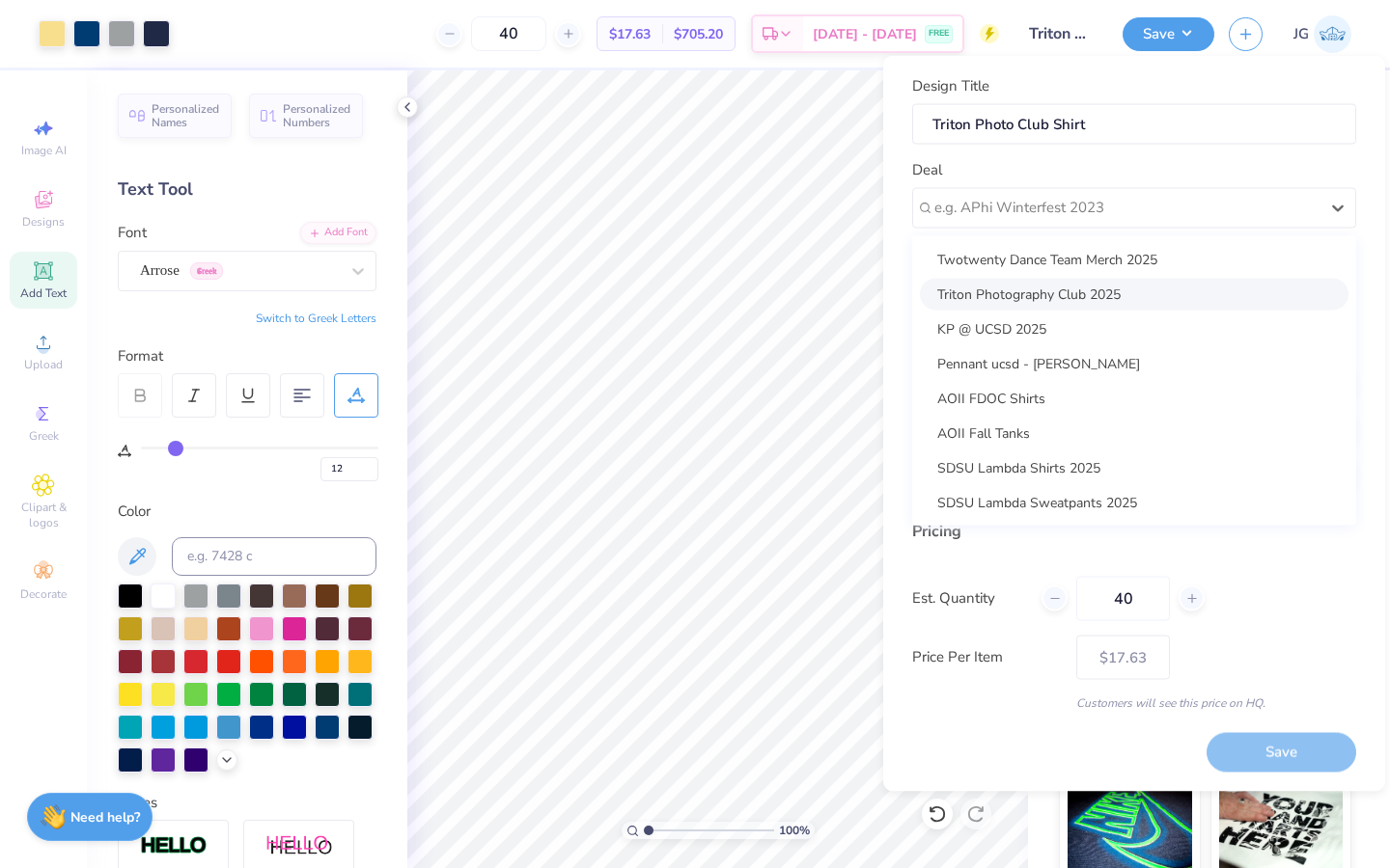
click at [1040, 301] on div "Triton Photography Club 2025" at bounding box center [1133, 293] width 429 height 32
type input "Dima Last Name"
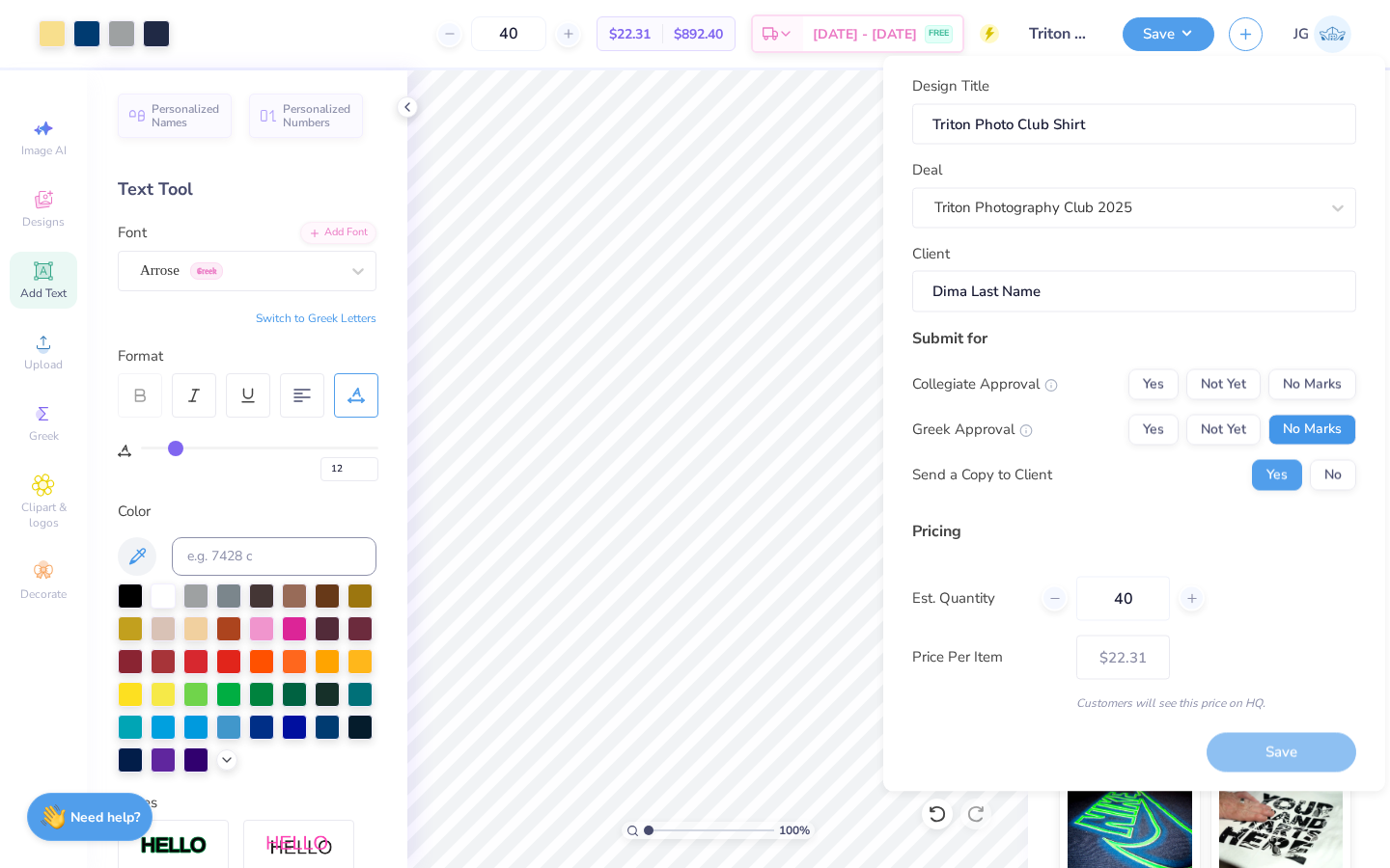
click at [1293, 424] on button "No Marks" at bounding box center [1312, 430] width 88 height 31
click at [1307, 384] on button "No Marks" at bounding box center [1312, 384] width 88 height 31
click at [1346, 480] on button "No" at bounding box center [1333, 475] width 46 height 31
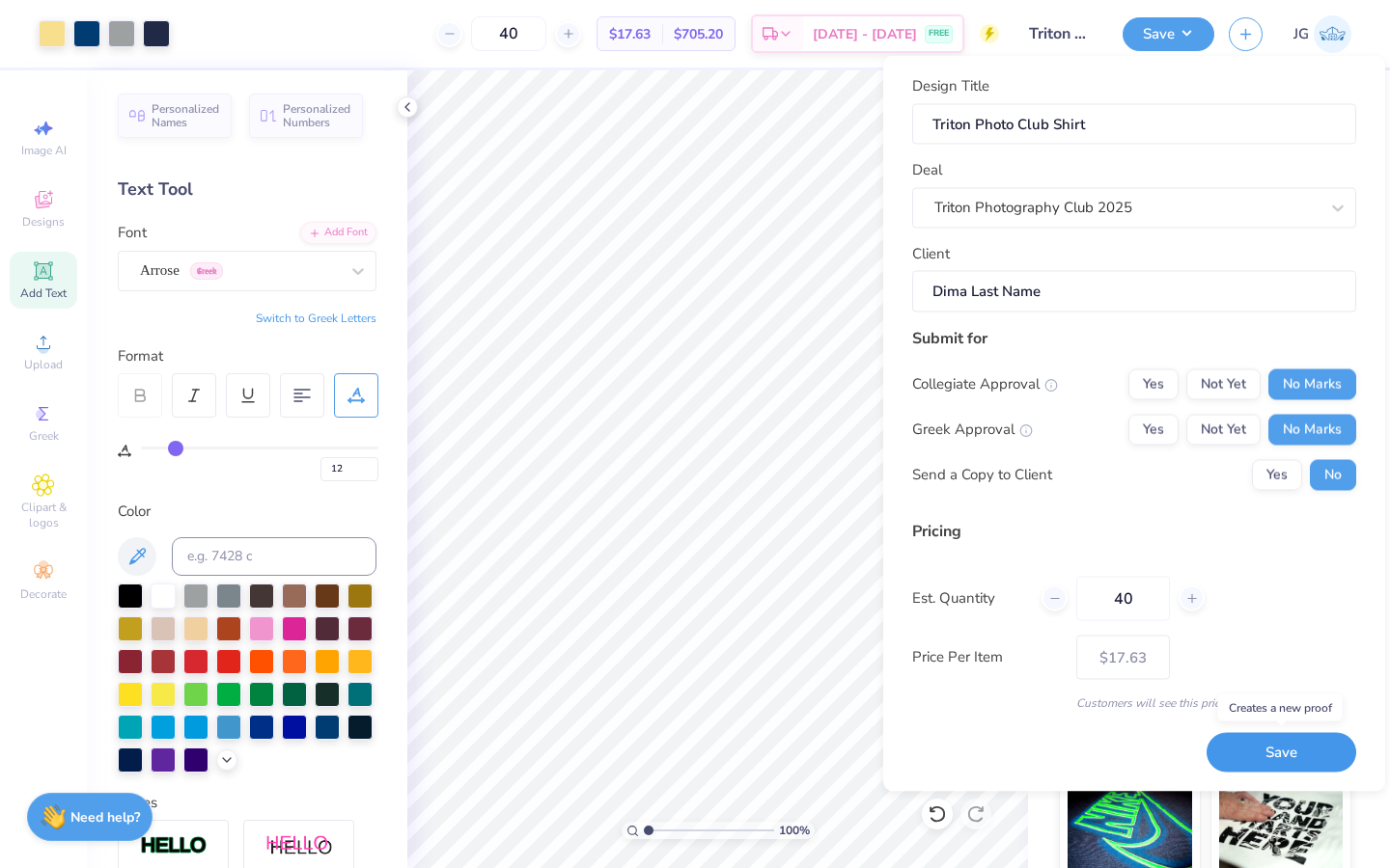
click at [1233, 754] on button "Save" at bounding box center [1281, 753] width 150 height 40
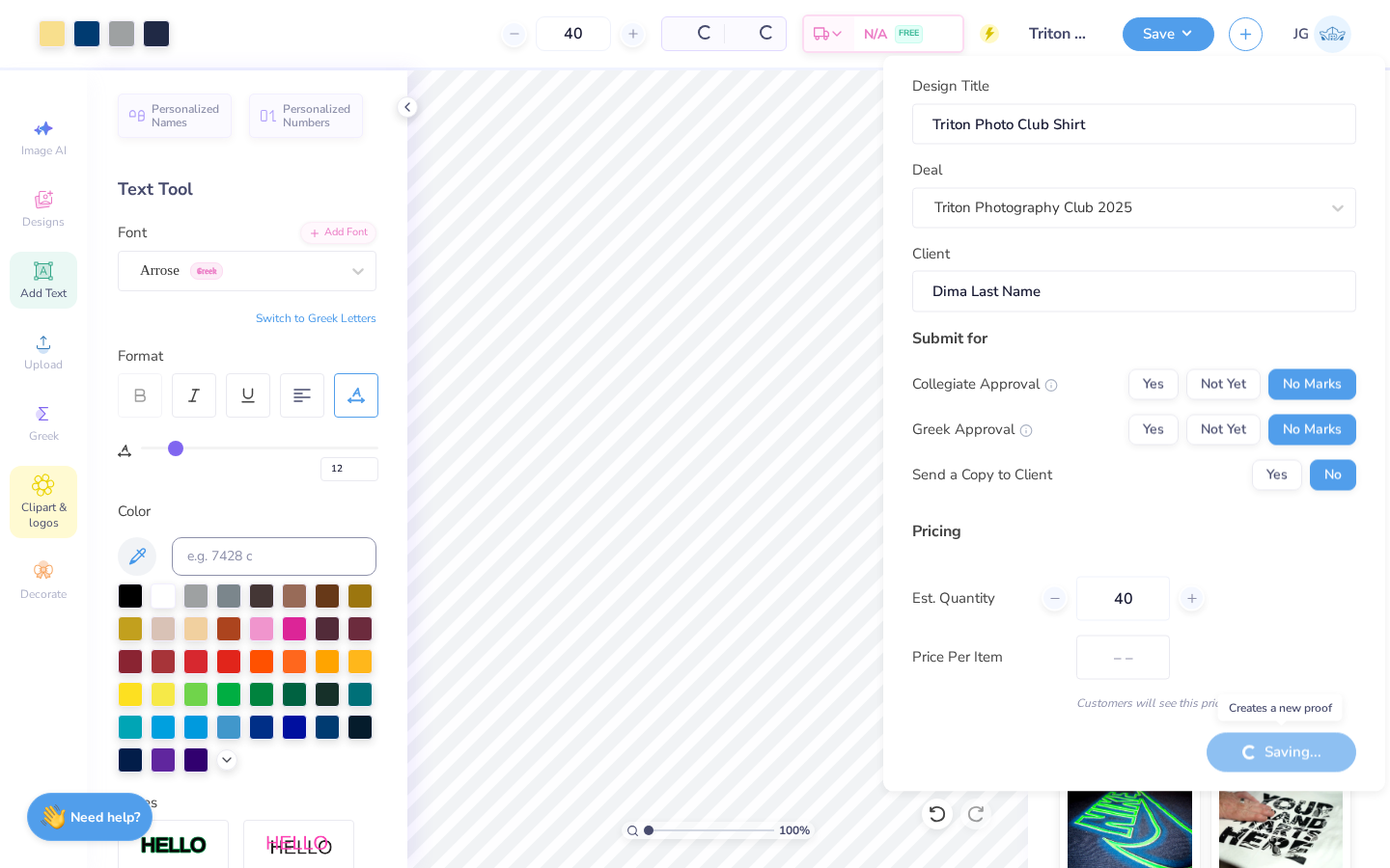
click at [41, 493] on icon at bounding box center [43, 486] width 22 height 23
click at [37, 511] on span "Clipart & logos" at bounding box center [44, 515] width 68 height 31
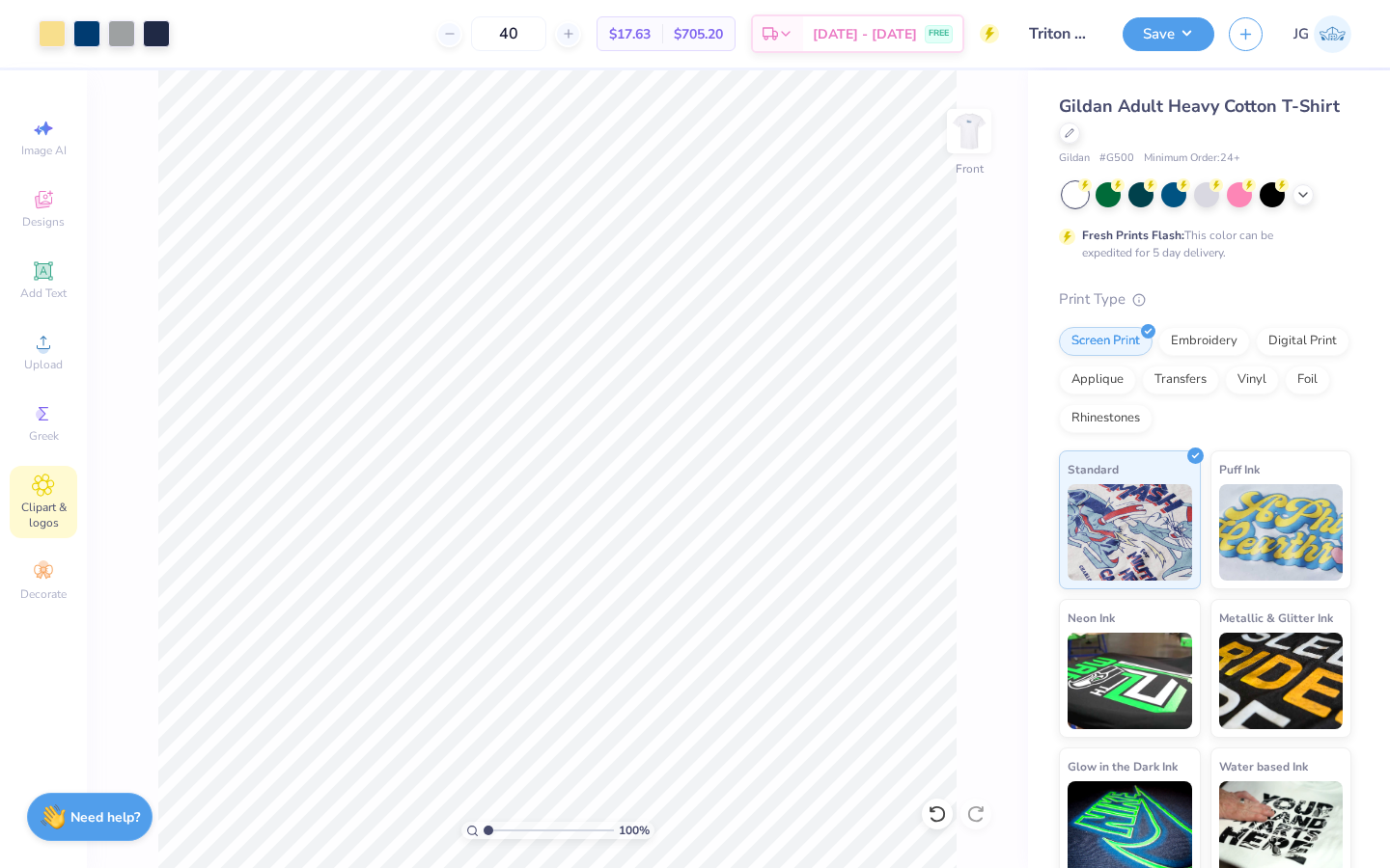
type input "$17.63"
click at [38, 499] on span "Clipart & logos" at bounding box center [44, 515] width 68 height 31
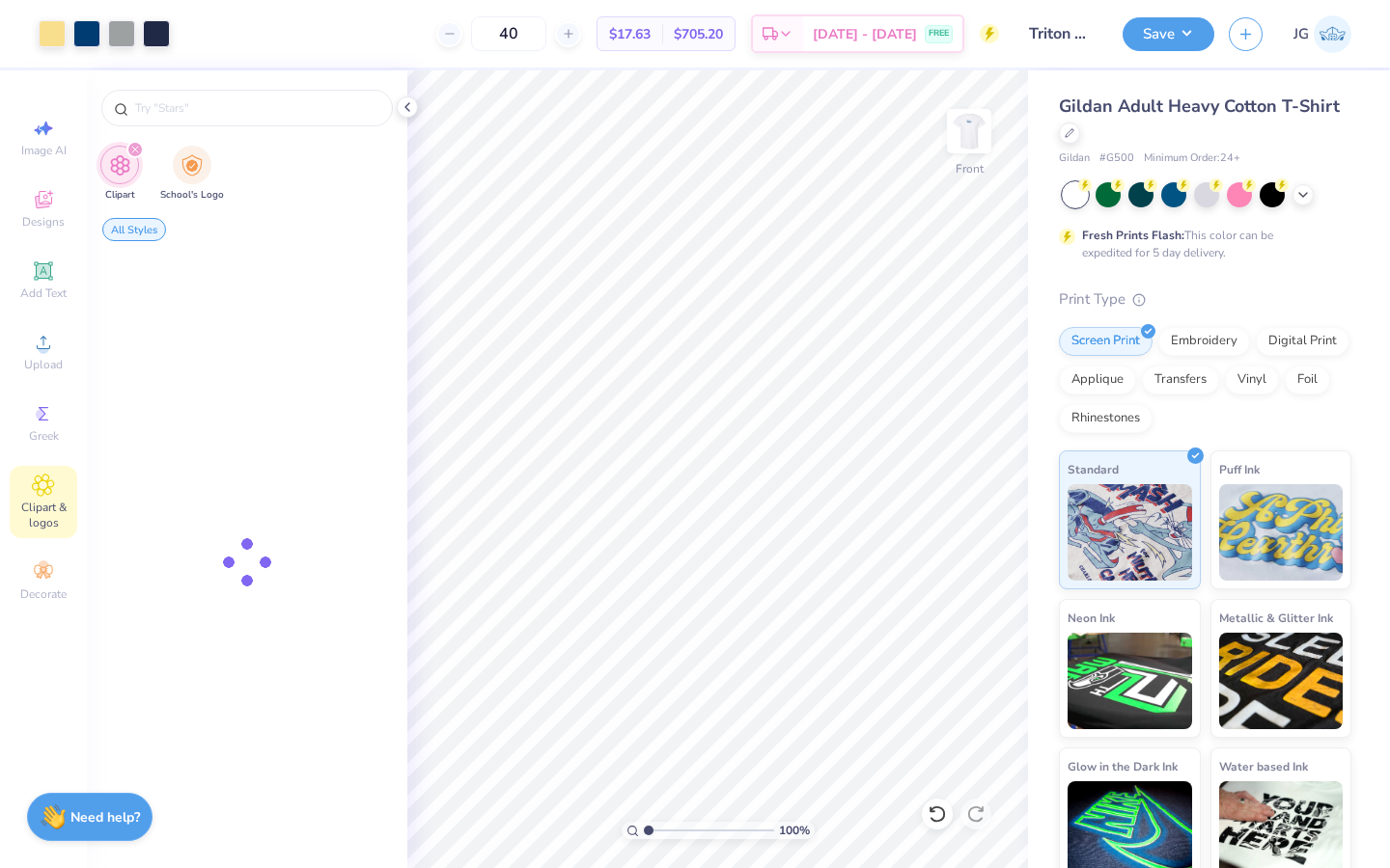
click at [47, 502] on span "Clipart & logos" at bounding box center [44, 515] width 68 height 31
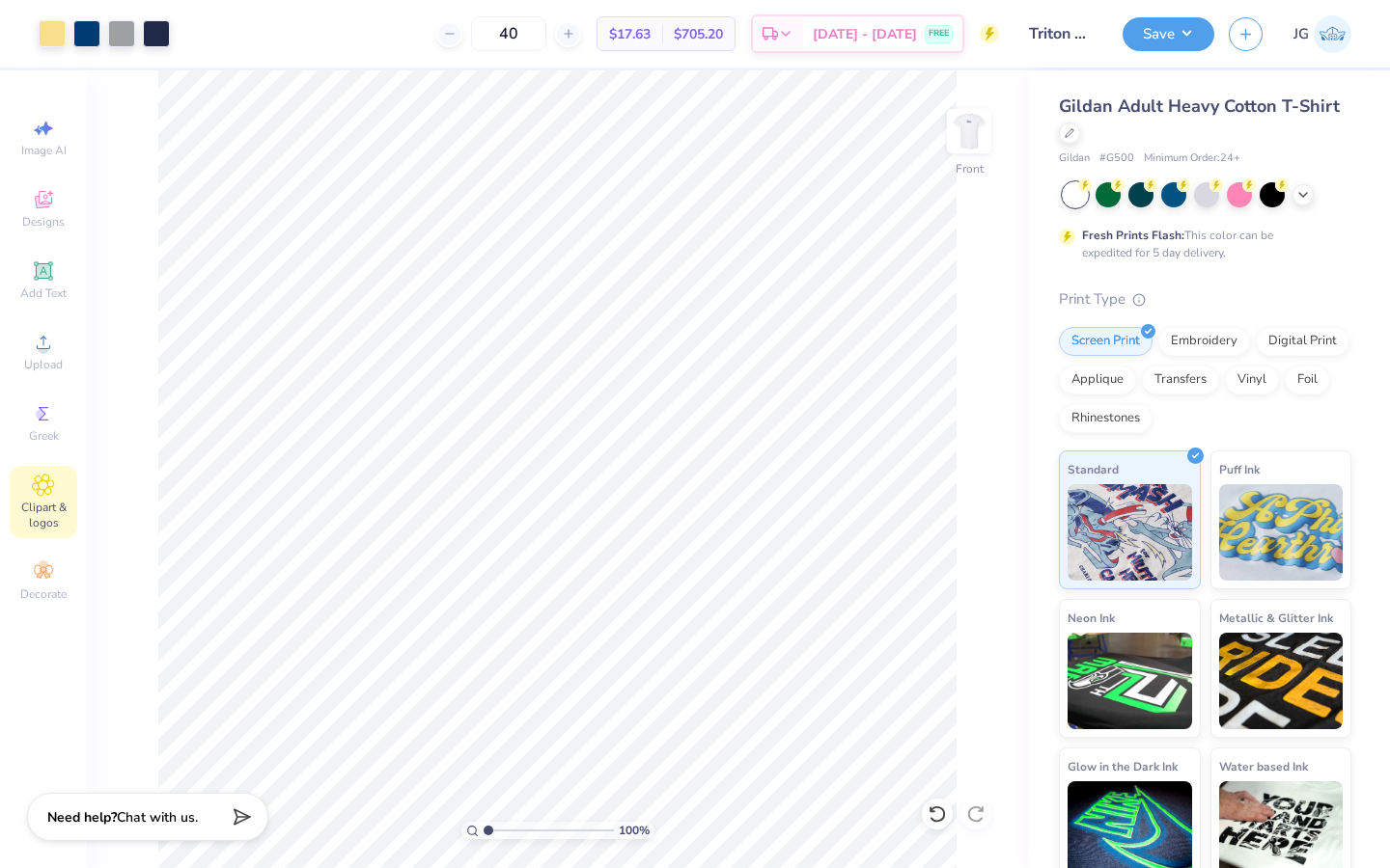
click at [41, 511] on span "Clipart & logos" at bounding box center [44, 515] width 68 height 31
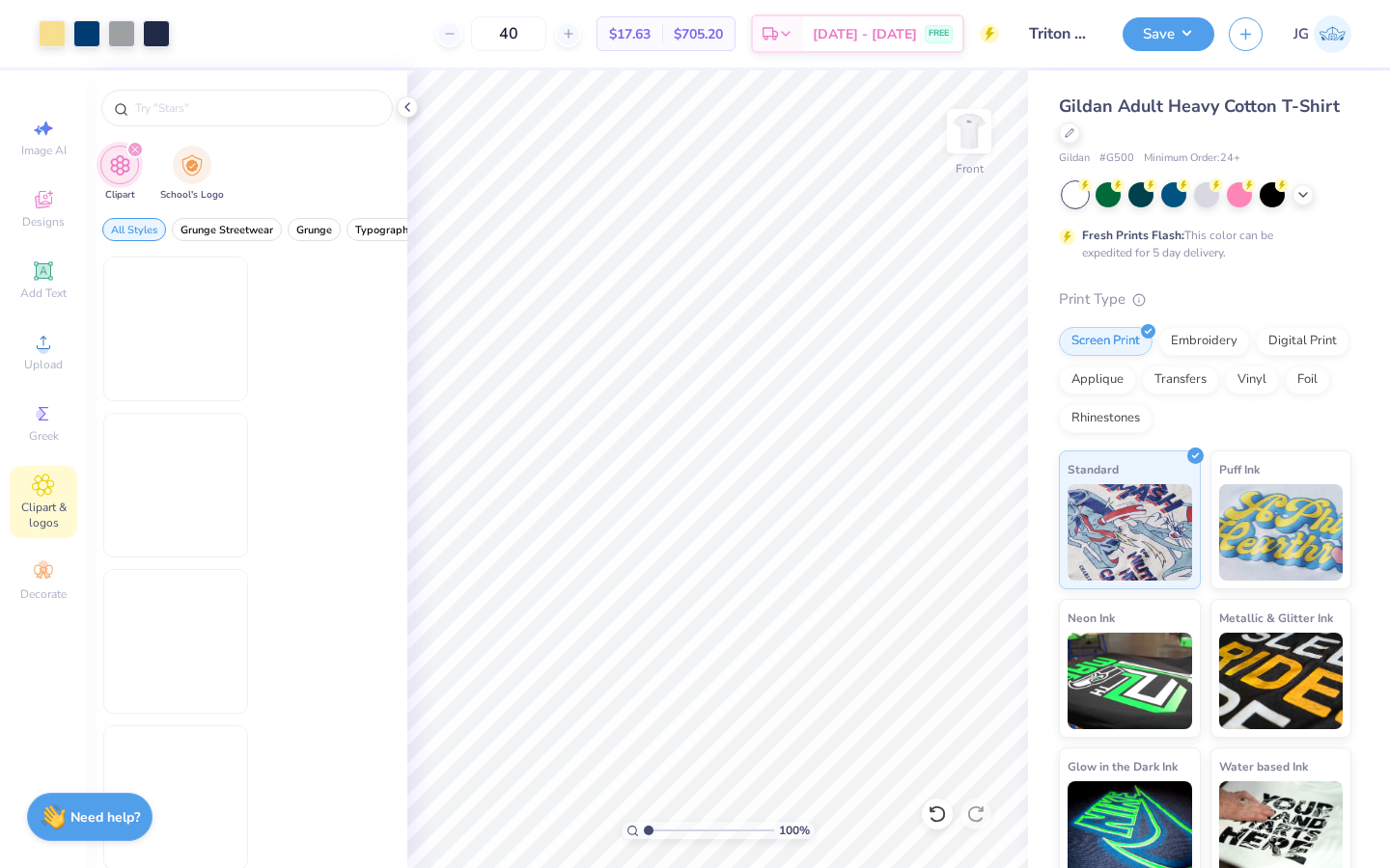
scroll to position [0, 0]
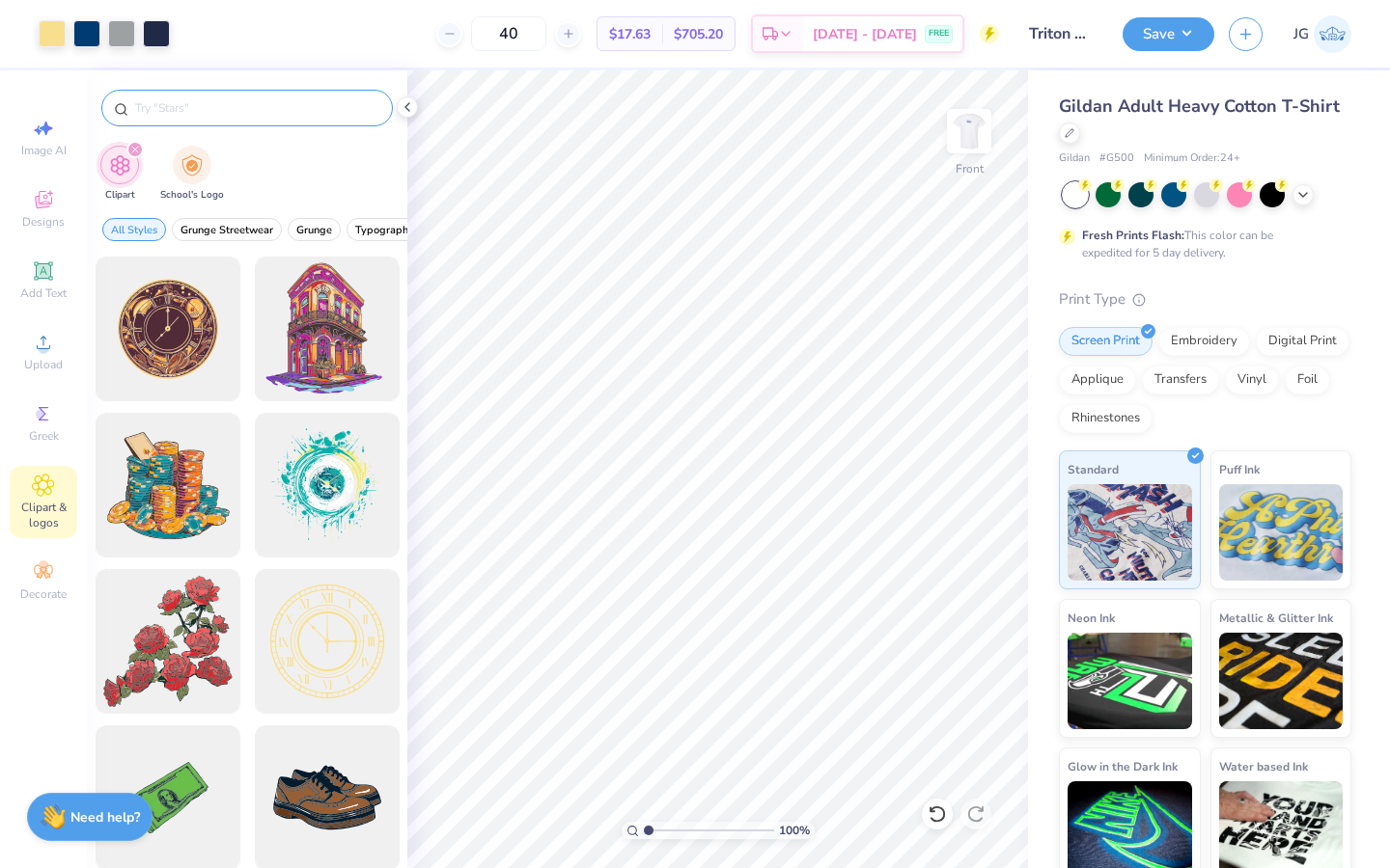
click at [187, 104] on input "text" at bounding box center [257, 108] width 247 height 19
type input "camera"
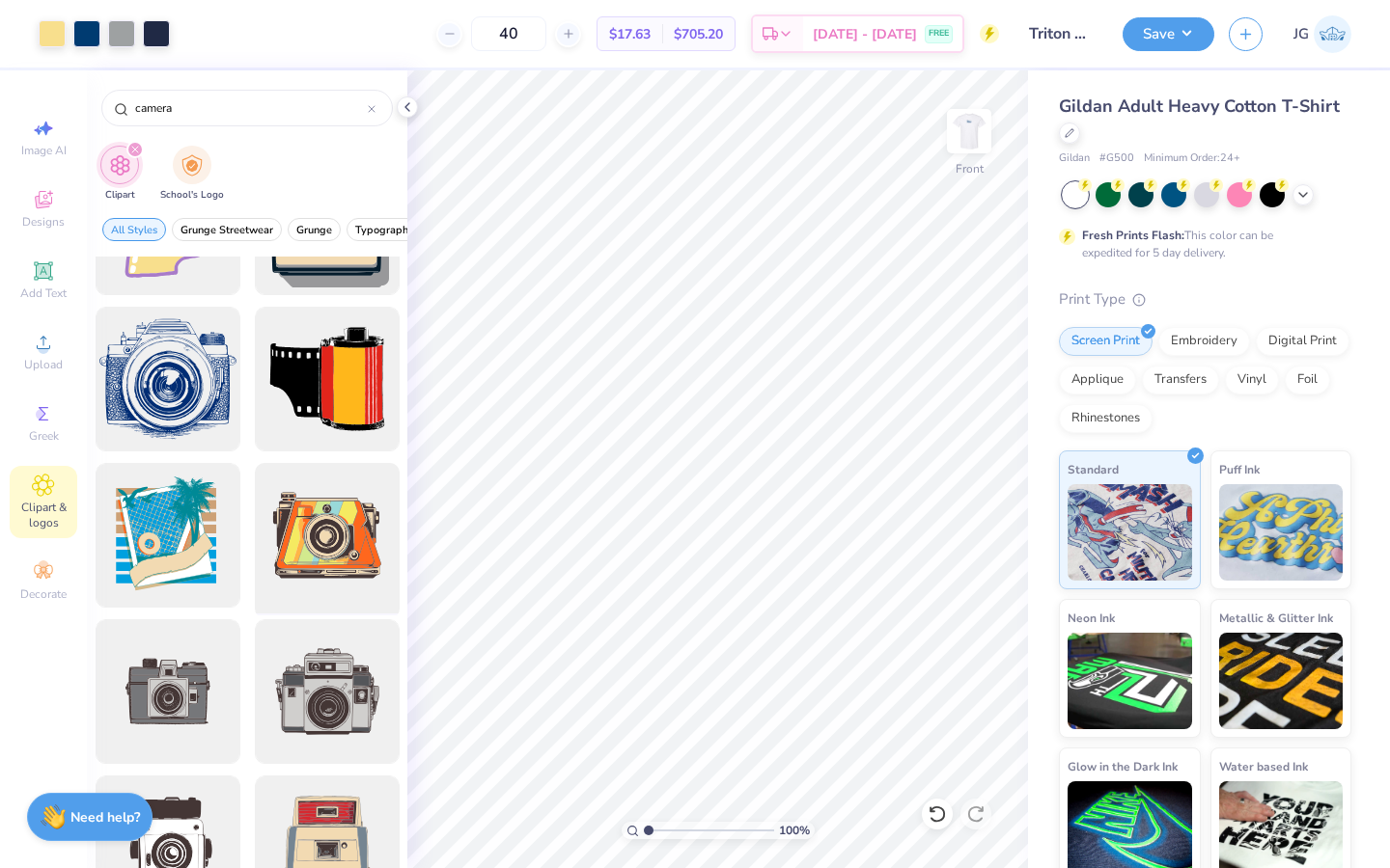
scroll to position [1510, 0]
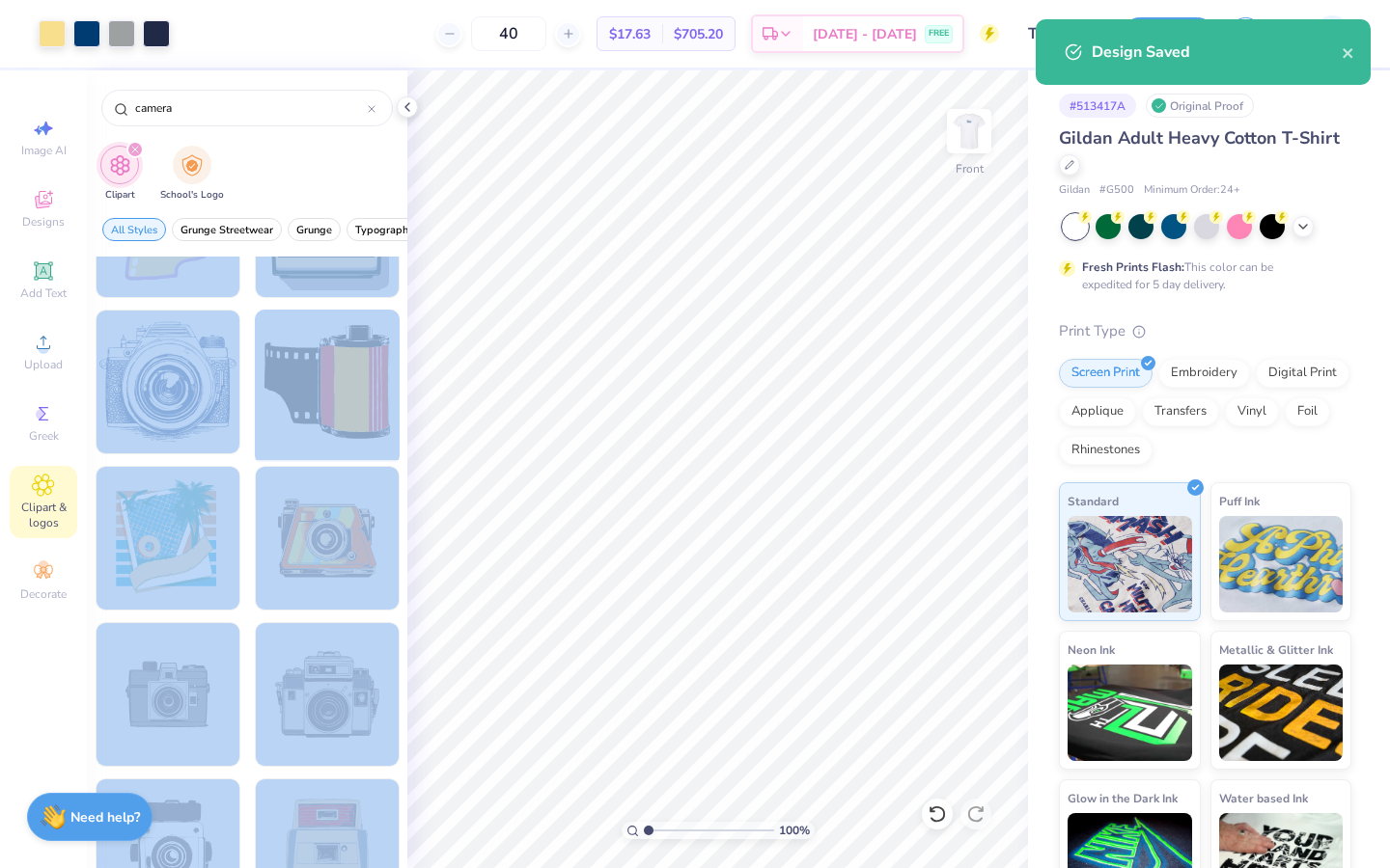
click at [317, 351] on div at bounding box center [326, 382] width 159 height 159
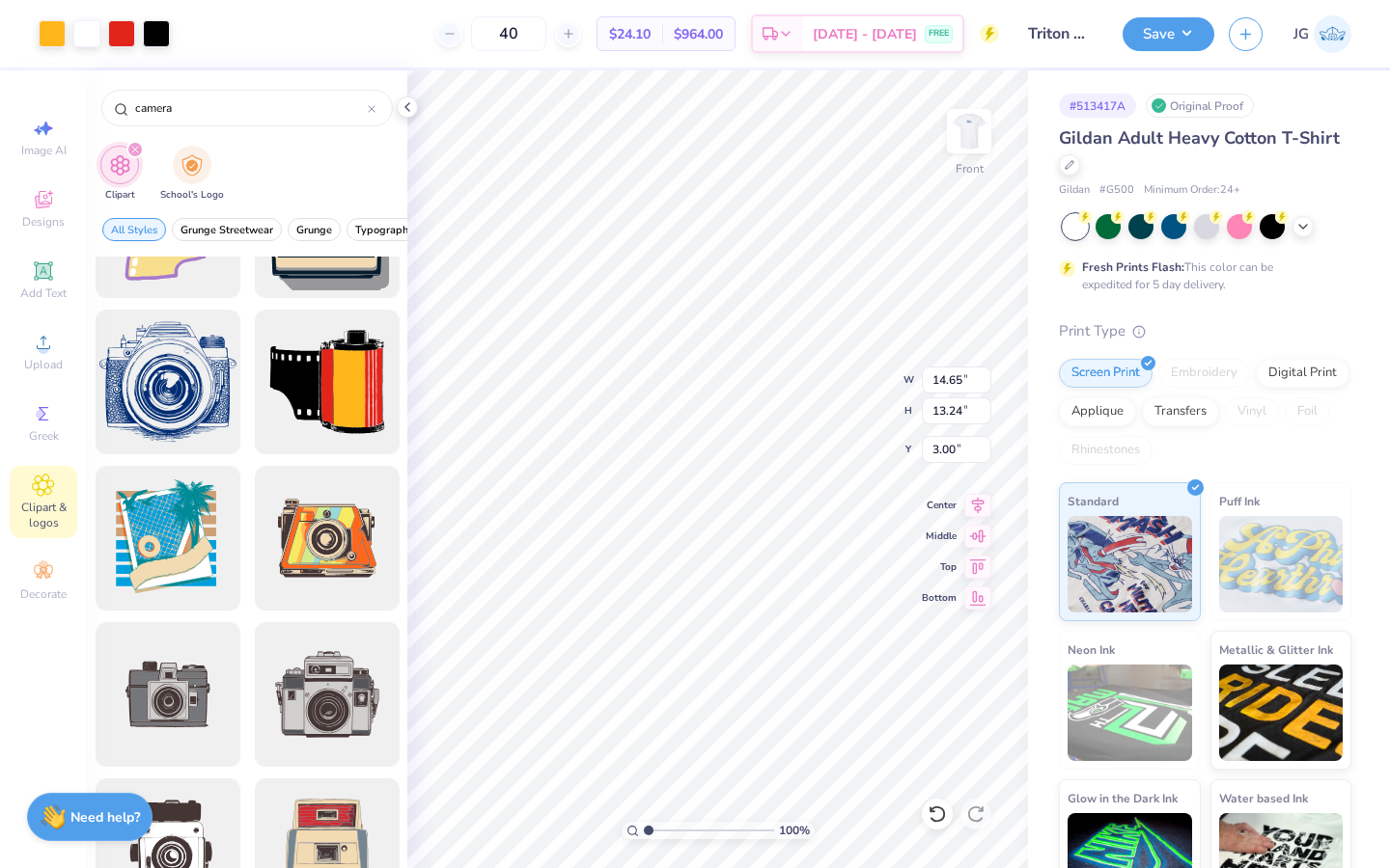
type input "4.50"
type input "4.07"
type input "19.02"
type input "4.39"
type input "4.78"
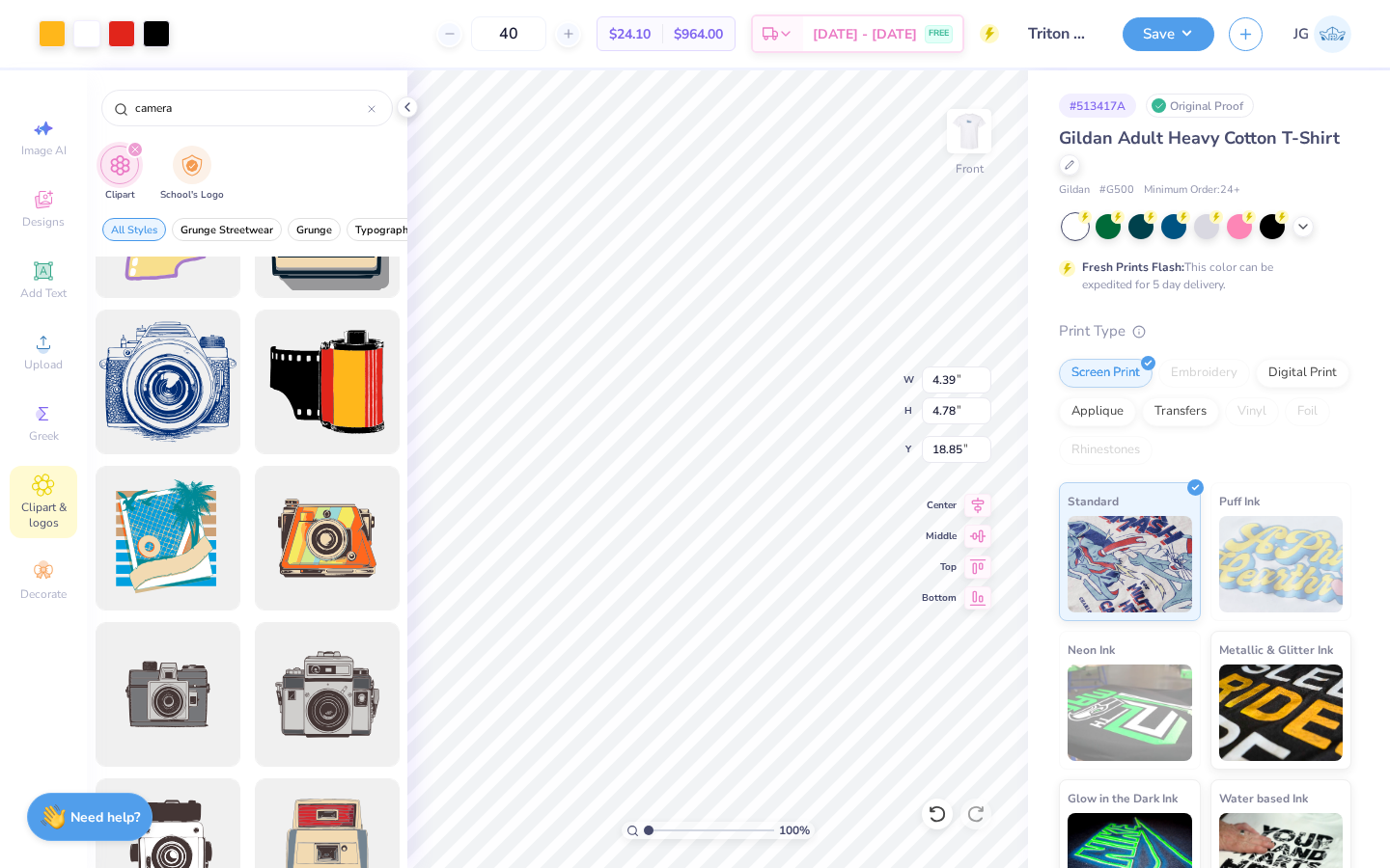
type input "20.06"
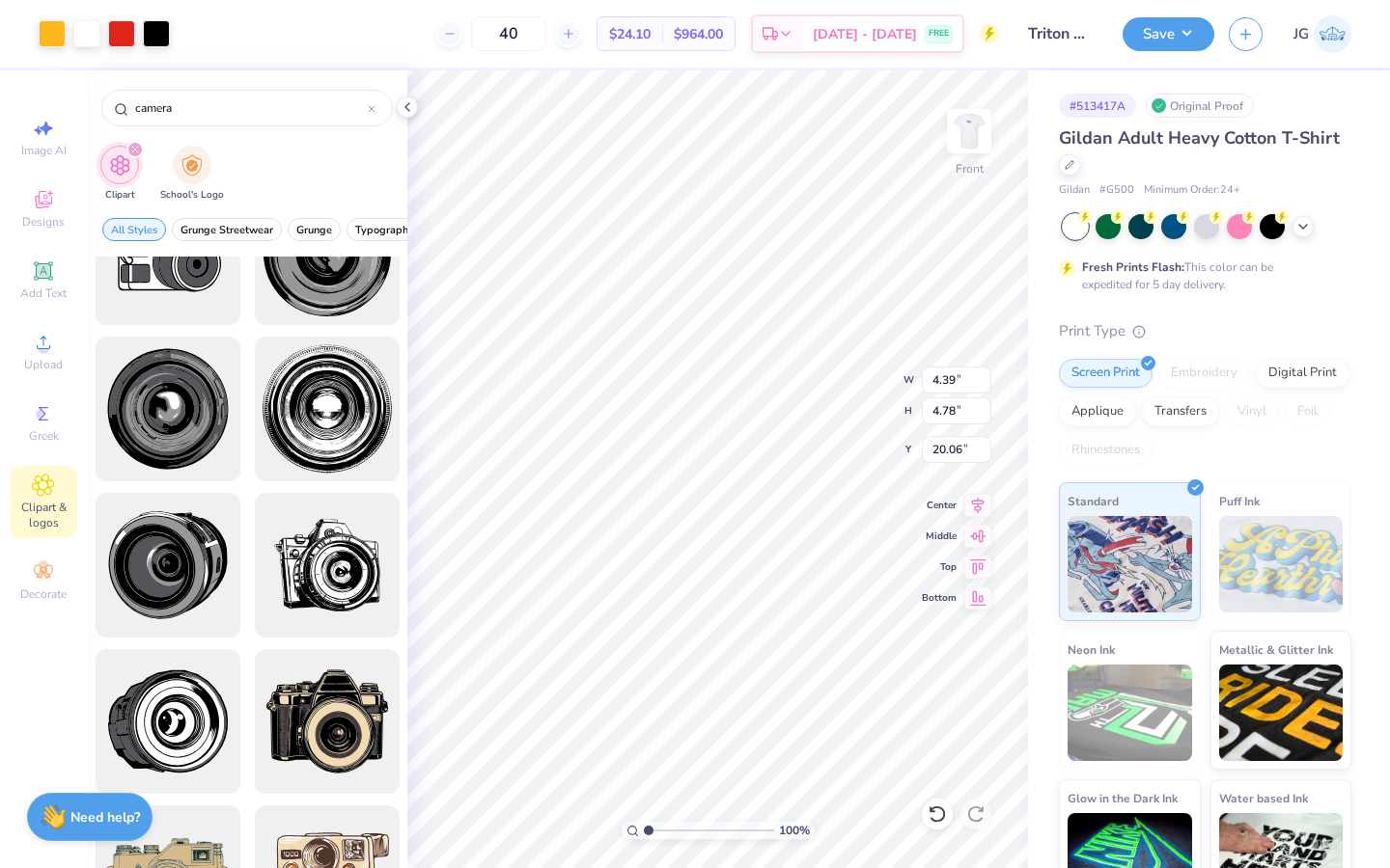
scroll to position [658, 0]
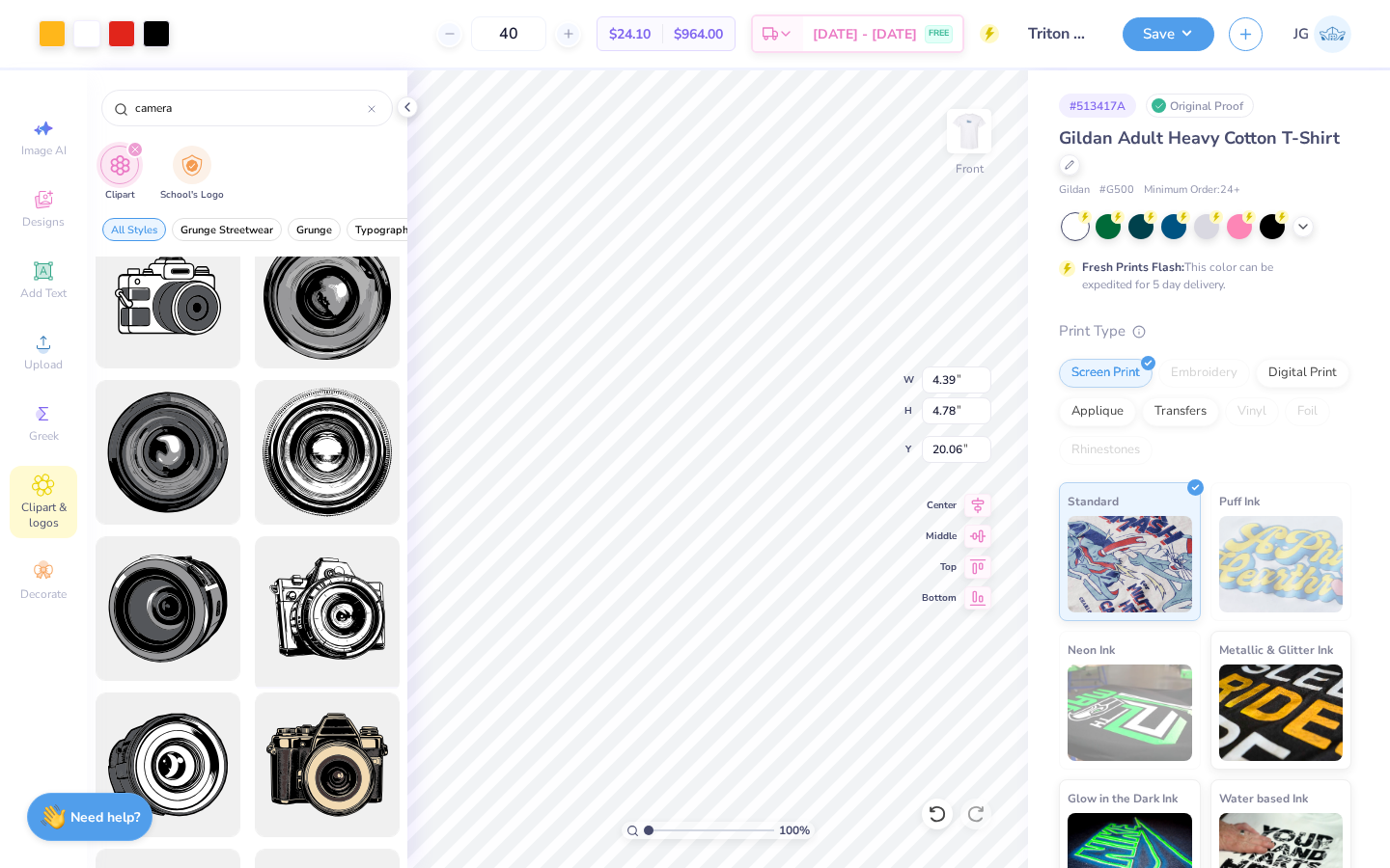
click at [304, 631] on div at bounding box center [326, 609] width 159 height 159
type input "14.65"
type input "12.90"
type input "3.00"
type input "5.85"
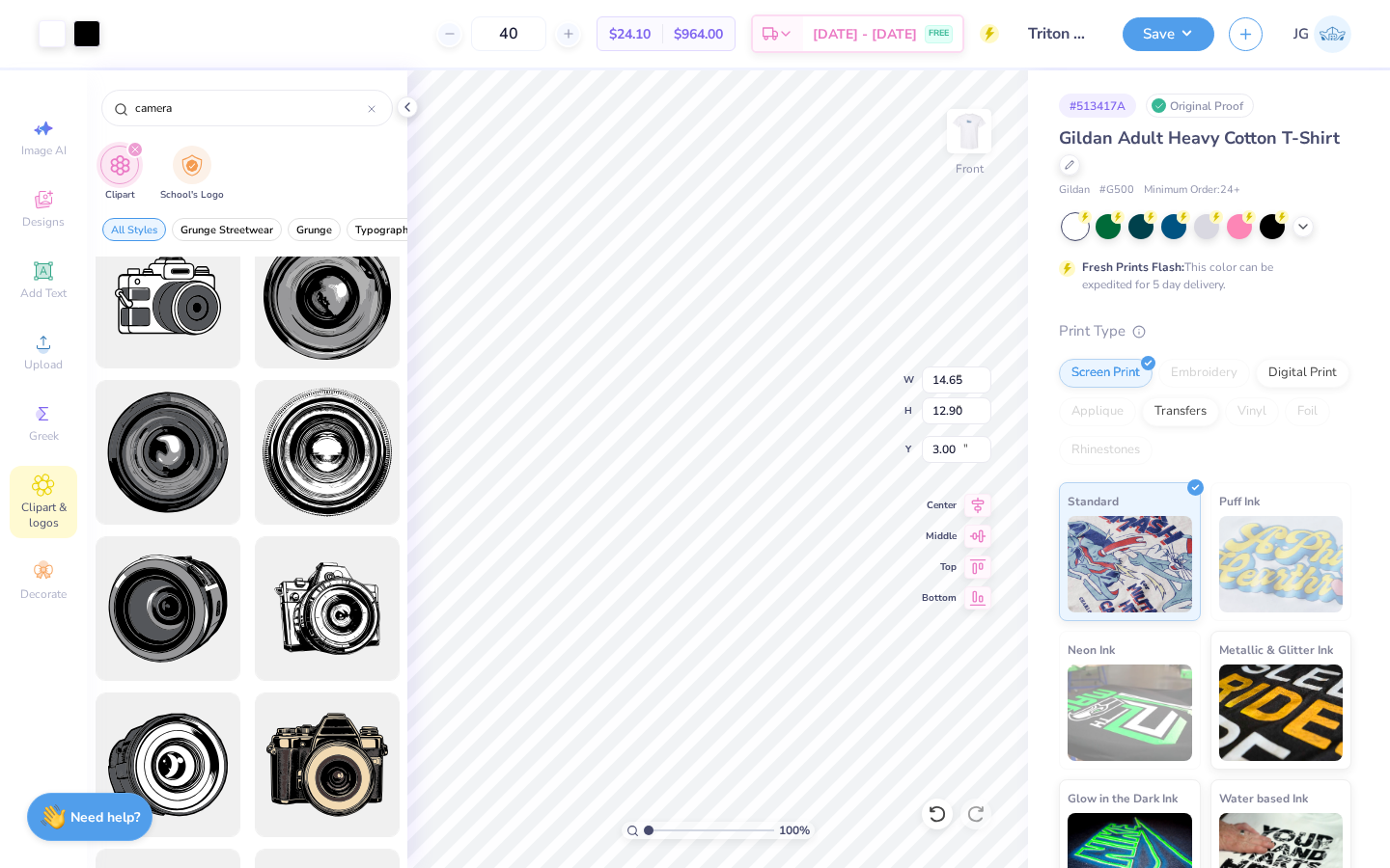
type input "5.15"
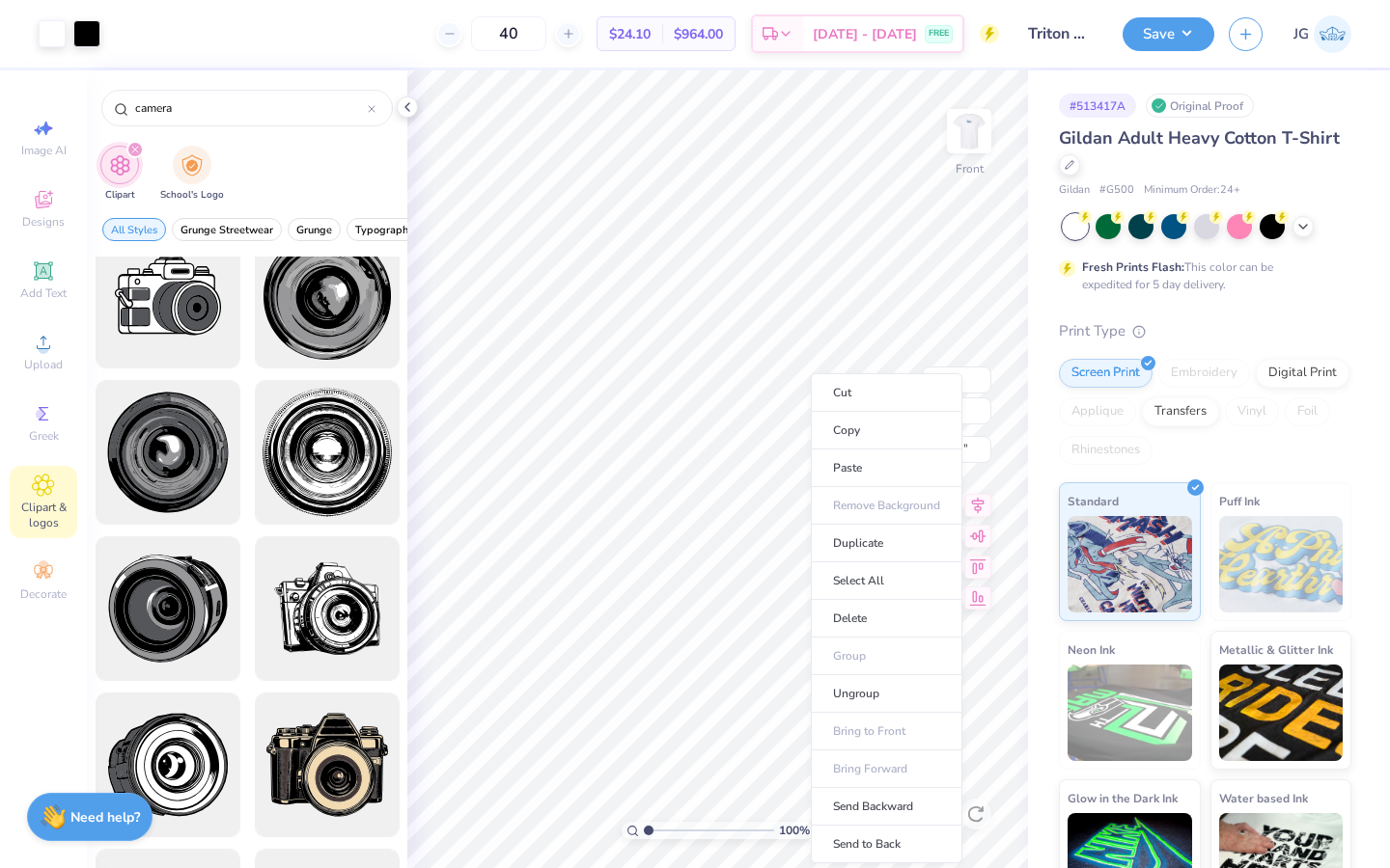
type input "16.01"
click at [857, 797] on li "Send Backward" at bounding box center [886, 807] width 152 height 38
click at [877, 843] on li "Send to Back" at bounding box center [895, 844] width 152 height 38
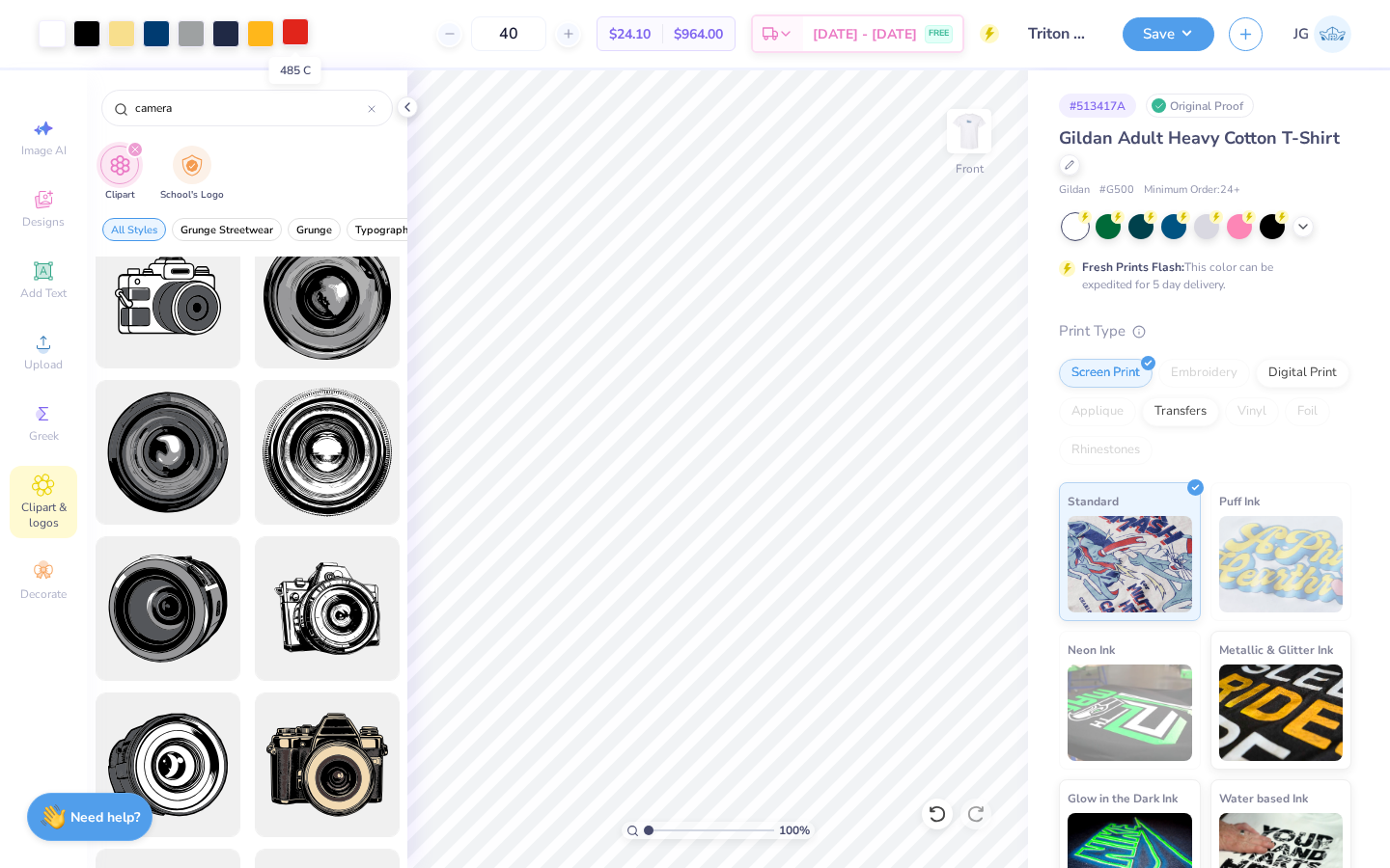
click at [297, 38] on div at bounding box center [295, 32] width 27 height 27
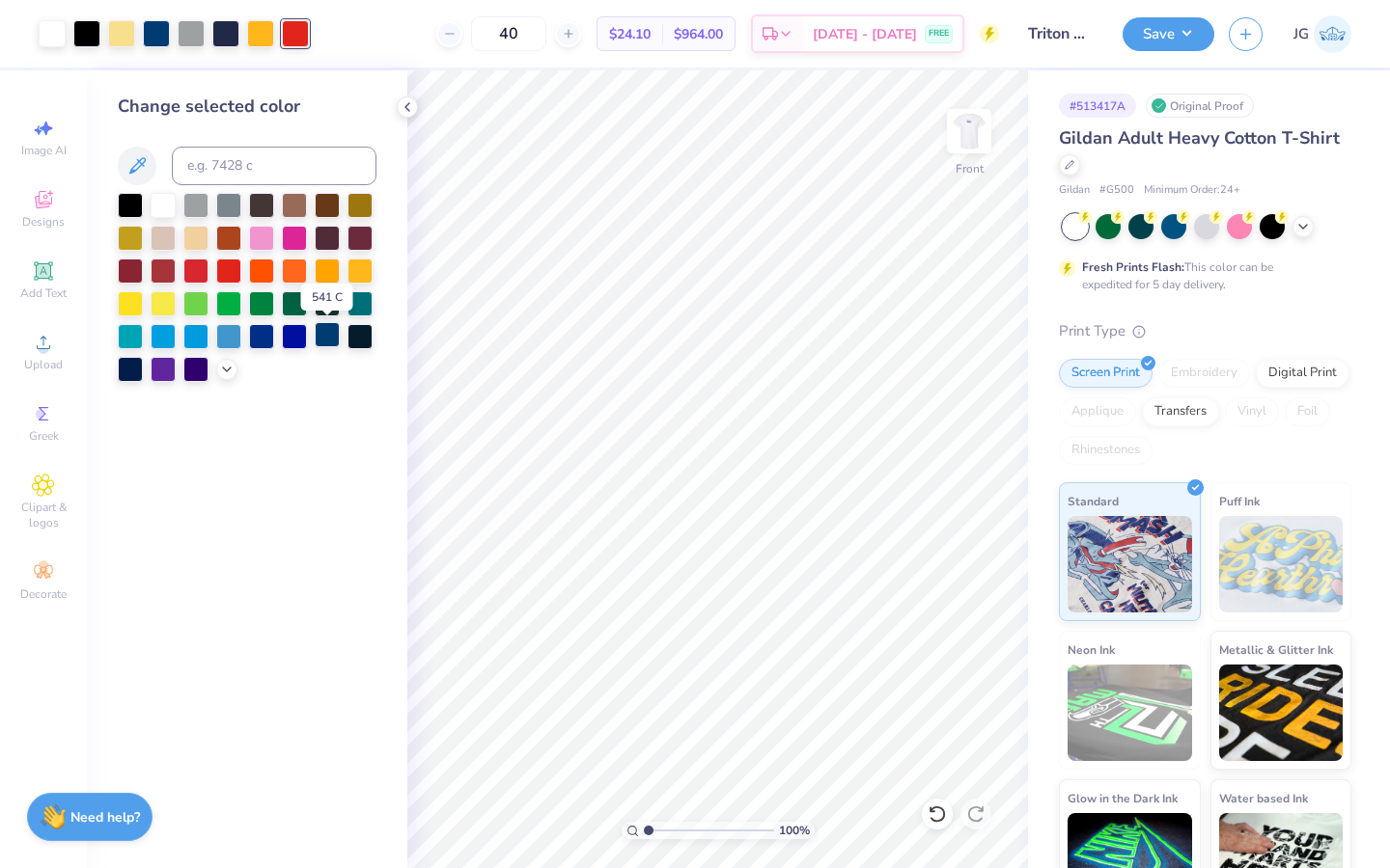
click at [330, 342] on div at bounding box center [327, 335] width 25 height 25
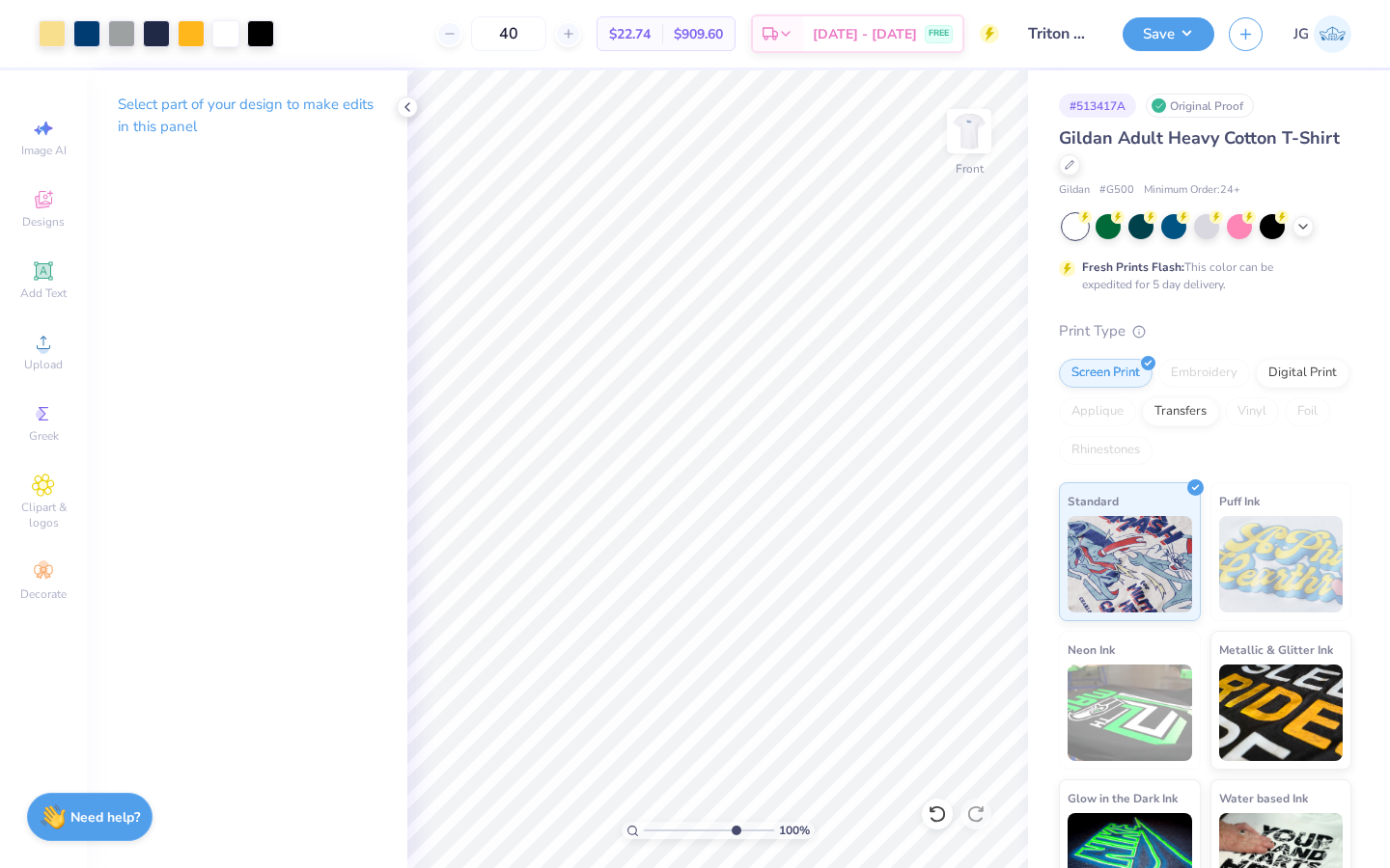
click at [733, 823] on input "range" at bounding box center [709, 830] width 131 height 17
drag, startPoint x: 736, startPoint y: 826, endPoint x: 671, endPoint y: 822, distance: 65.1
type input "2.76"
click at [671, 822] on input "range" at bounding box center [709, 830] width 131 height 17
type input "4.14"
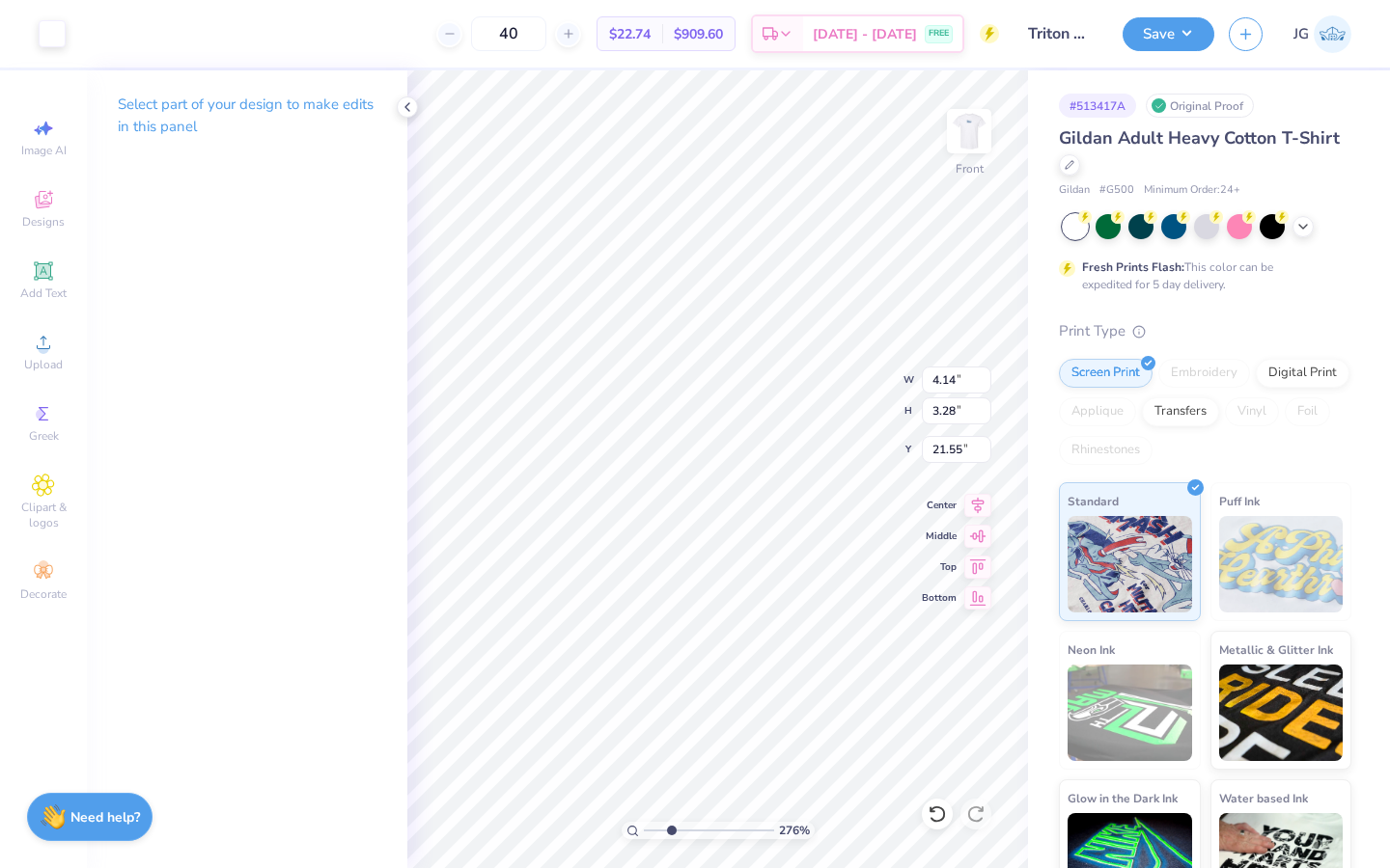
type input "3.28"
type input "21.55"
click at [234, 35] on div at bounding box center [226, 32] width 27 height 27
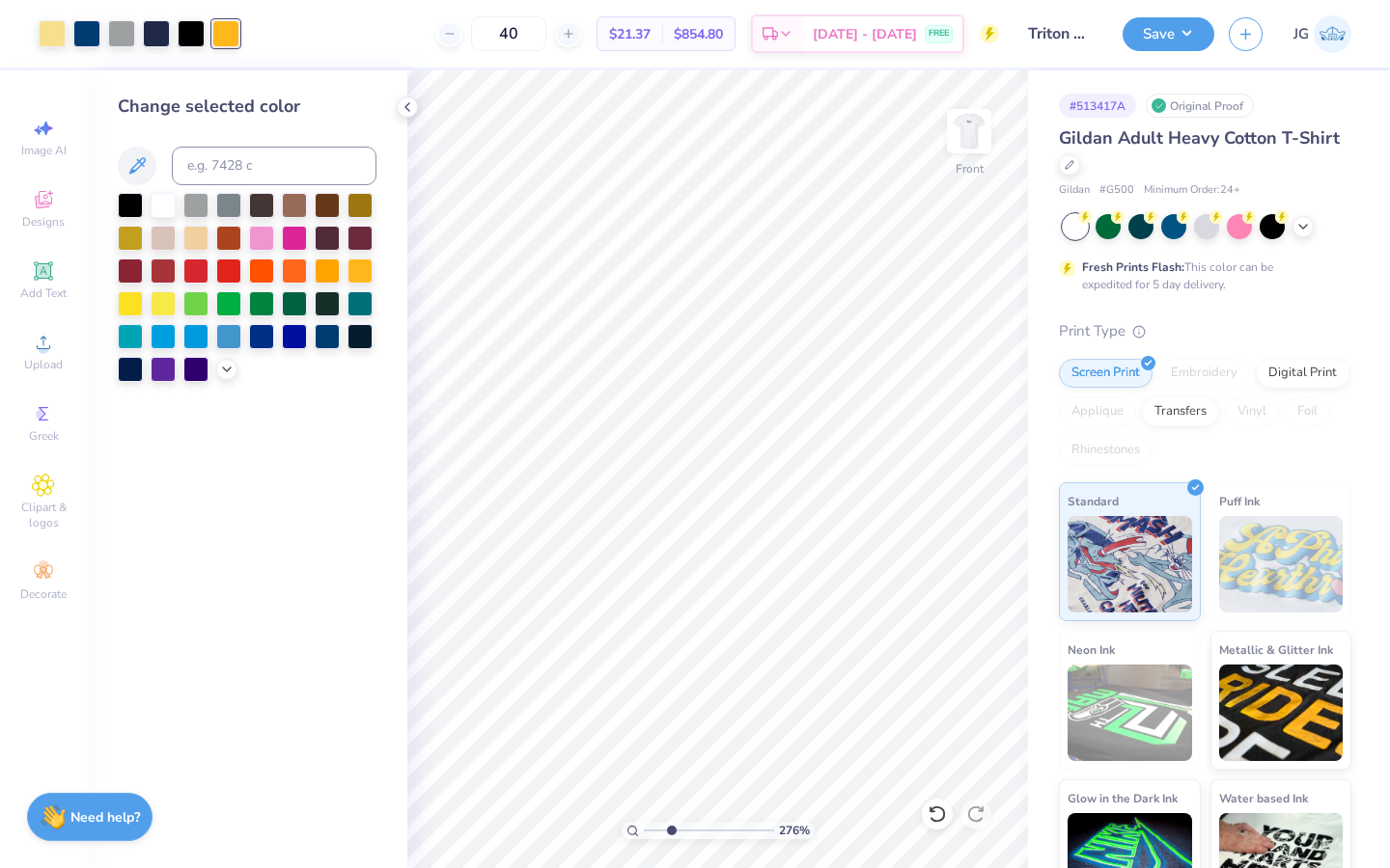
click at [211, 368] on div at bounding box center [247, 286] width 258 height 189
click at [227, 370] on icon at bounding box center [227, 368] width 15 height 15
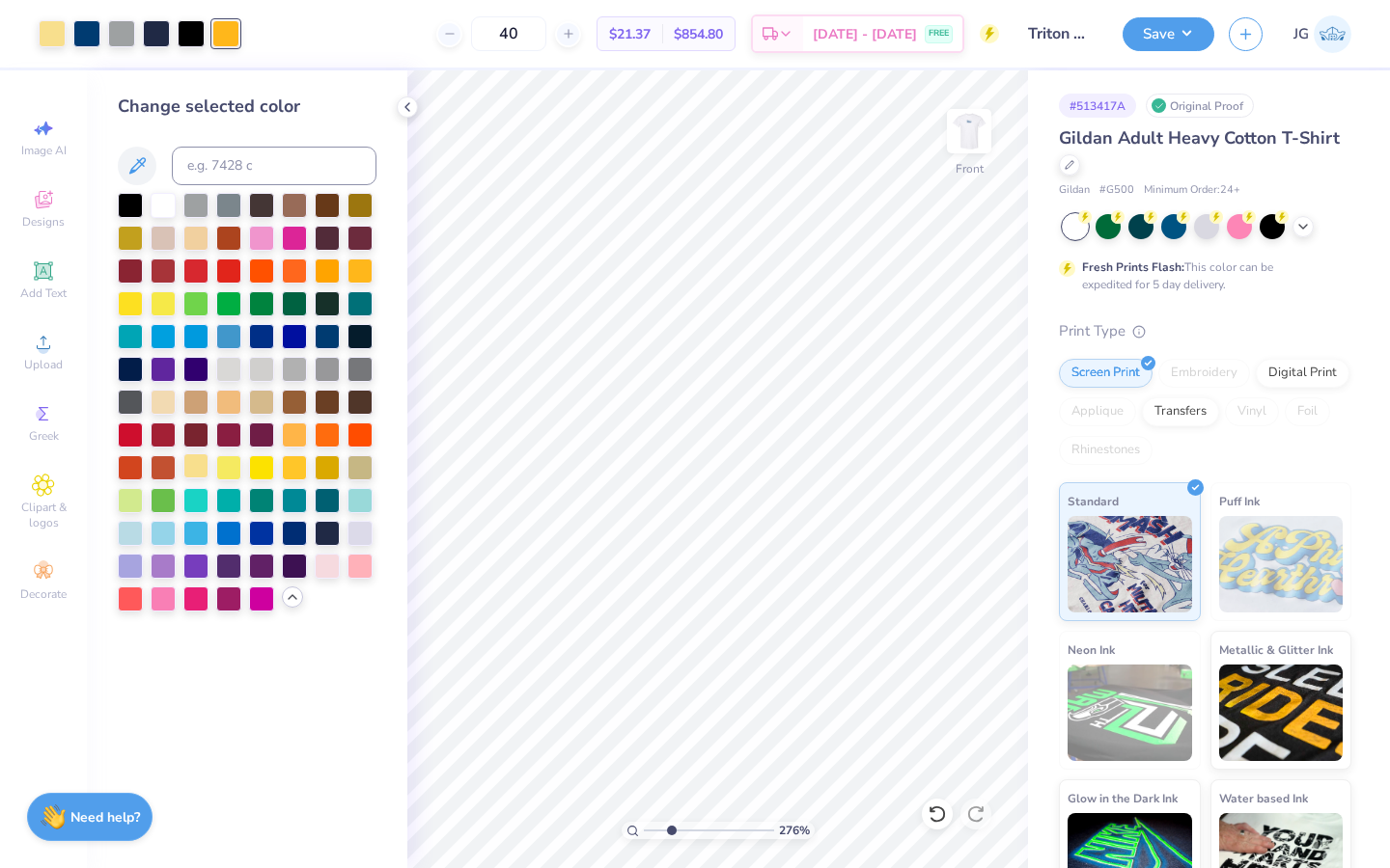
click at [197, 454] on div at bounding box center [196, 466] width 25 height 25
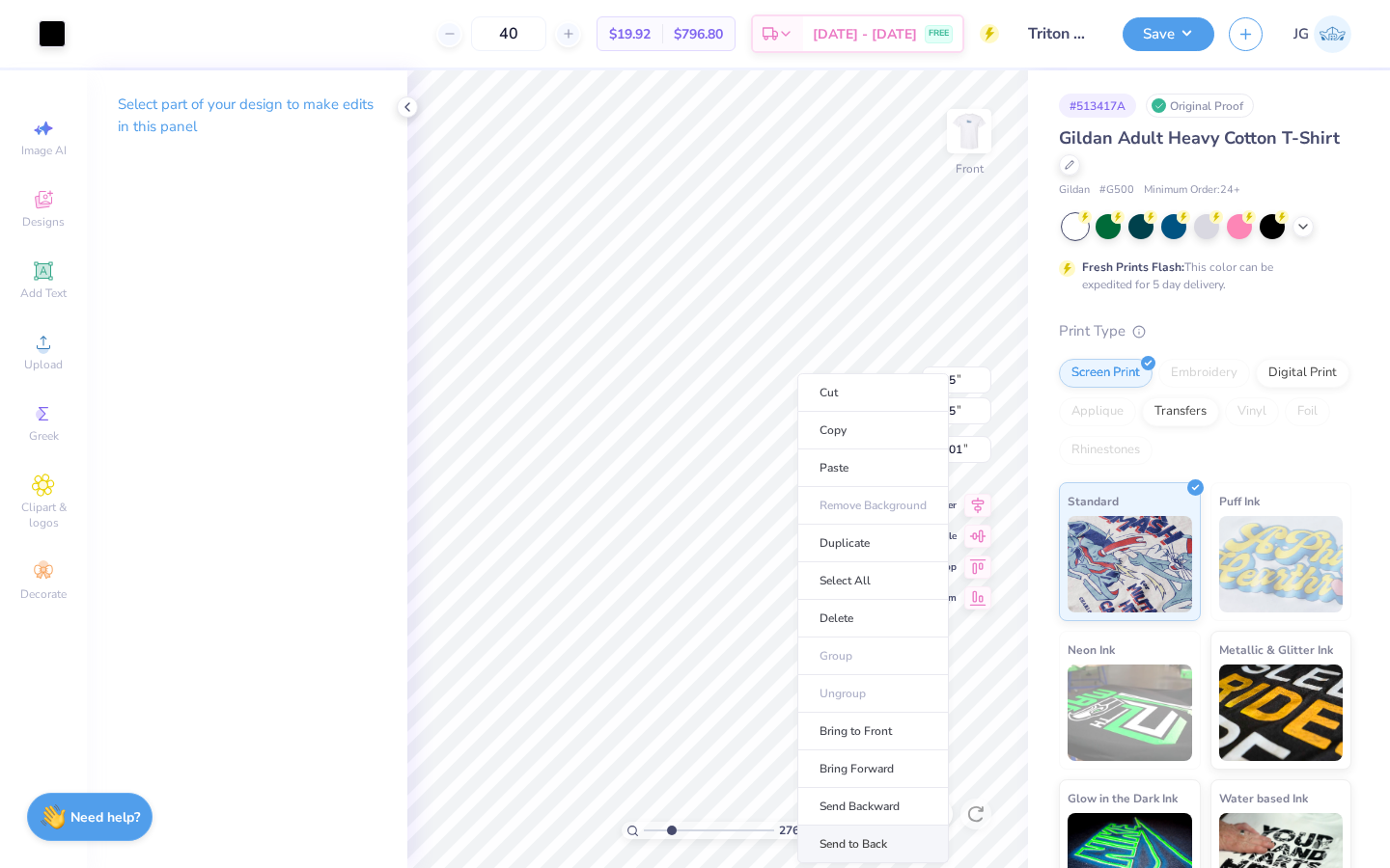
click at [875, 837] on li "Send to Back" at bounding box center [872, 844] width 152 height 38
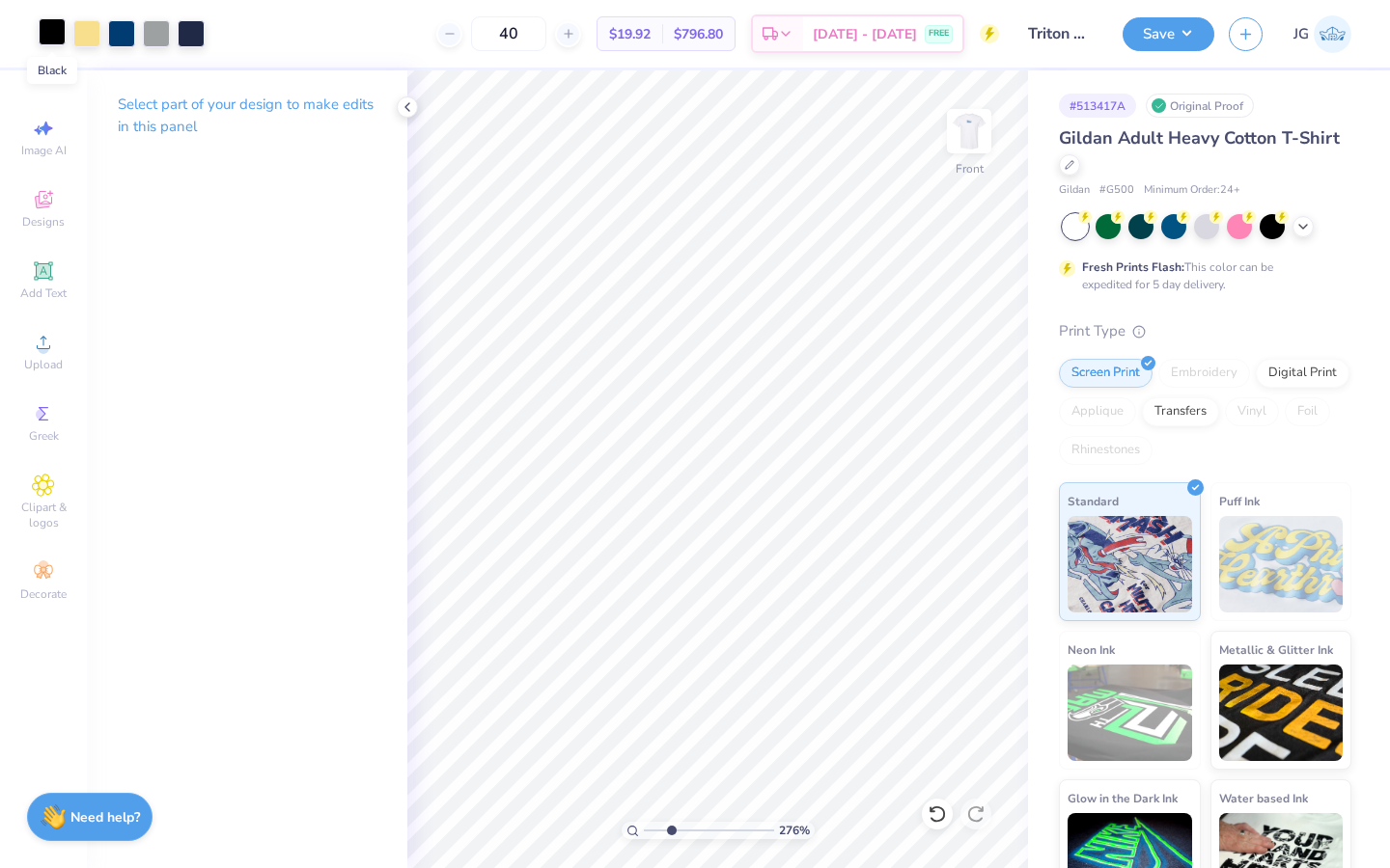
click at [51, 33] on div at bounding box center [52, 32] width 27 height 27
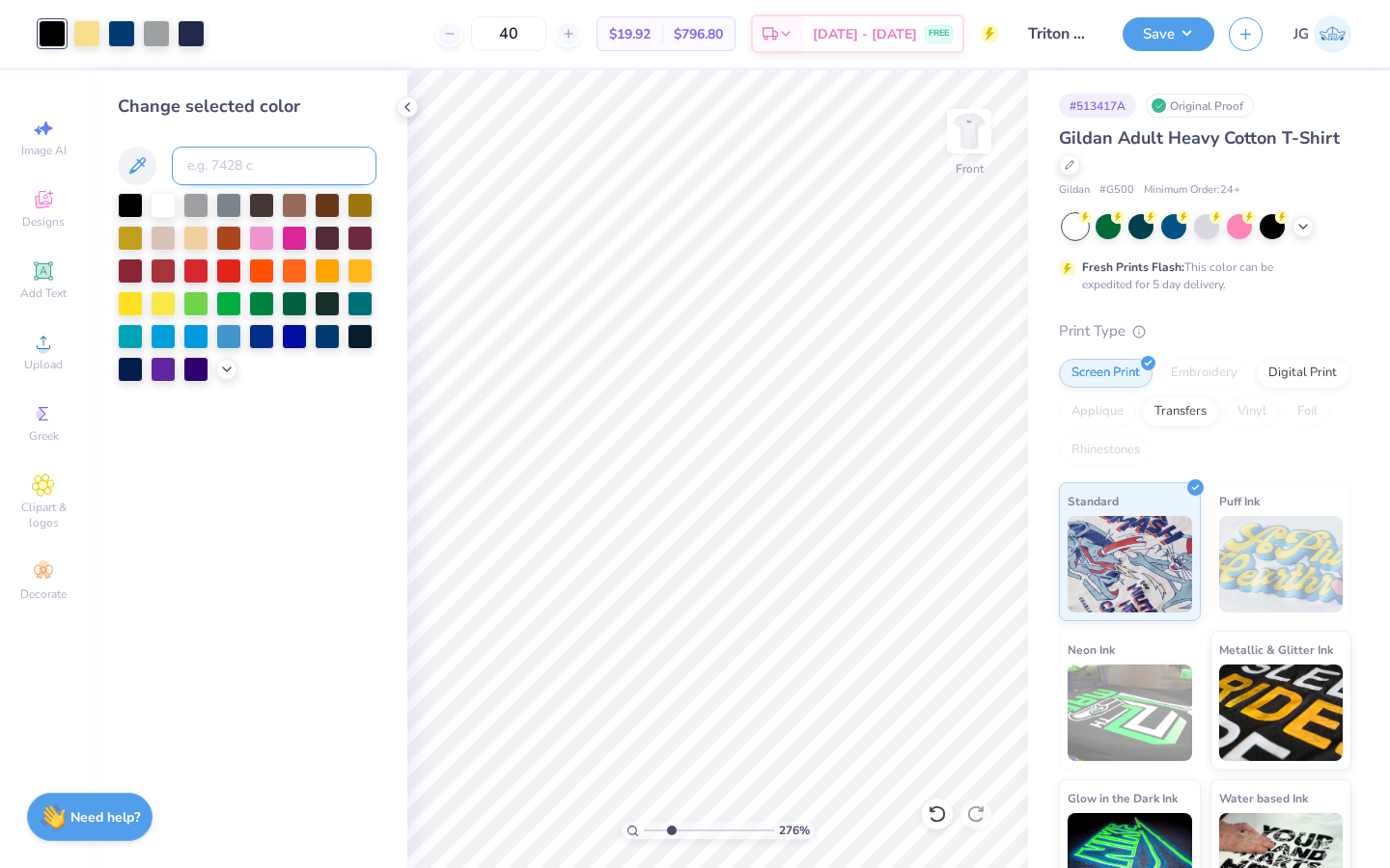
click at [228, 170] on input at bounding box center [273, 166] width 204 height 39
type input "533"
click at [288, 160] on input at bounding box center [273, 166] width 204 height 39
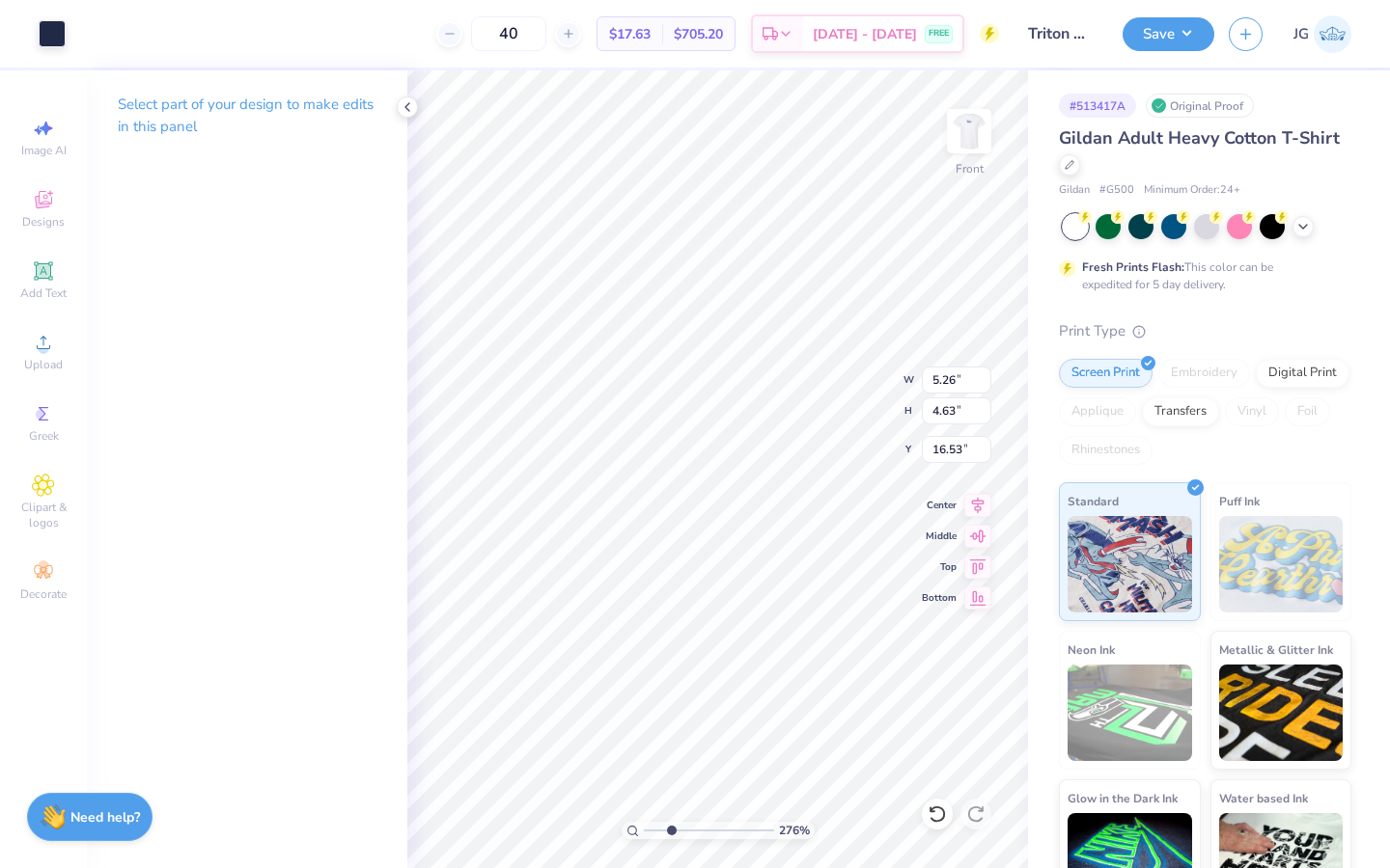
type input "5.26"
type input "4.63"
type input "16.53"
type input "4.39"
type input "4.78"
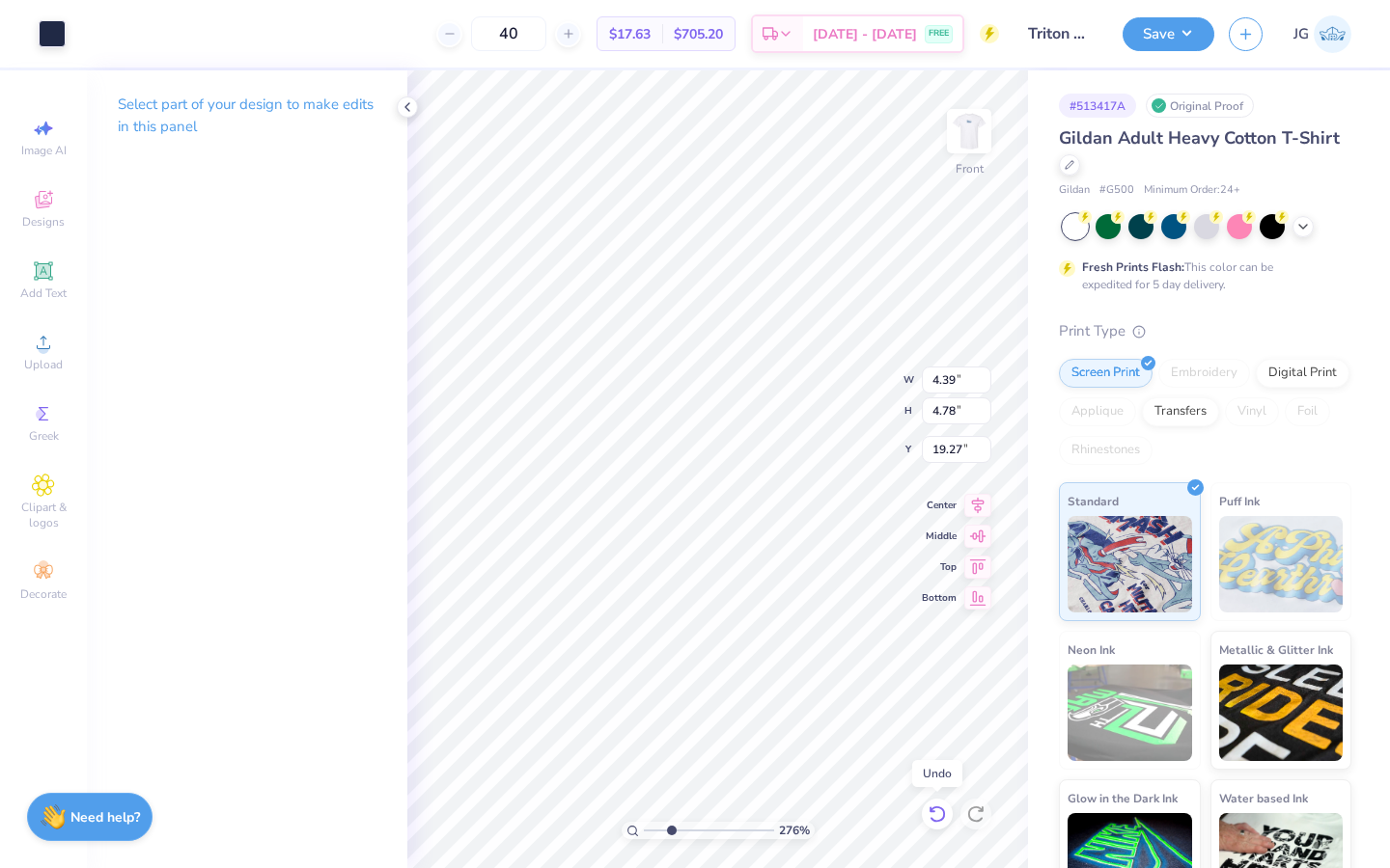
click at [935, 812] on icon at bounding box center [937, 814] width 19 height 19
type input "20.06"
drag, startPoint x: 669, startPoint y: 828, endPoint x: 653, endPoint y: 828, distance: 16.0
type input "1.42"
click at [653, 828] on input "range" at bounding box center [709, 830] width 131 height 17
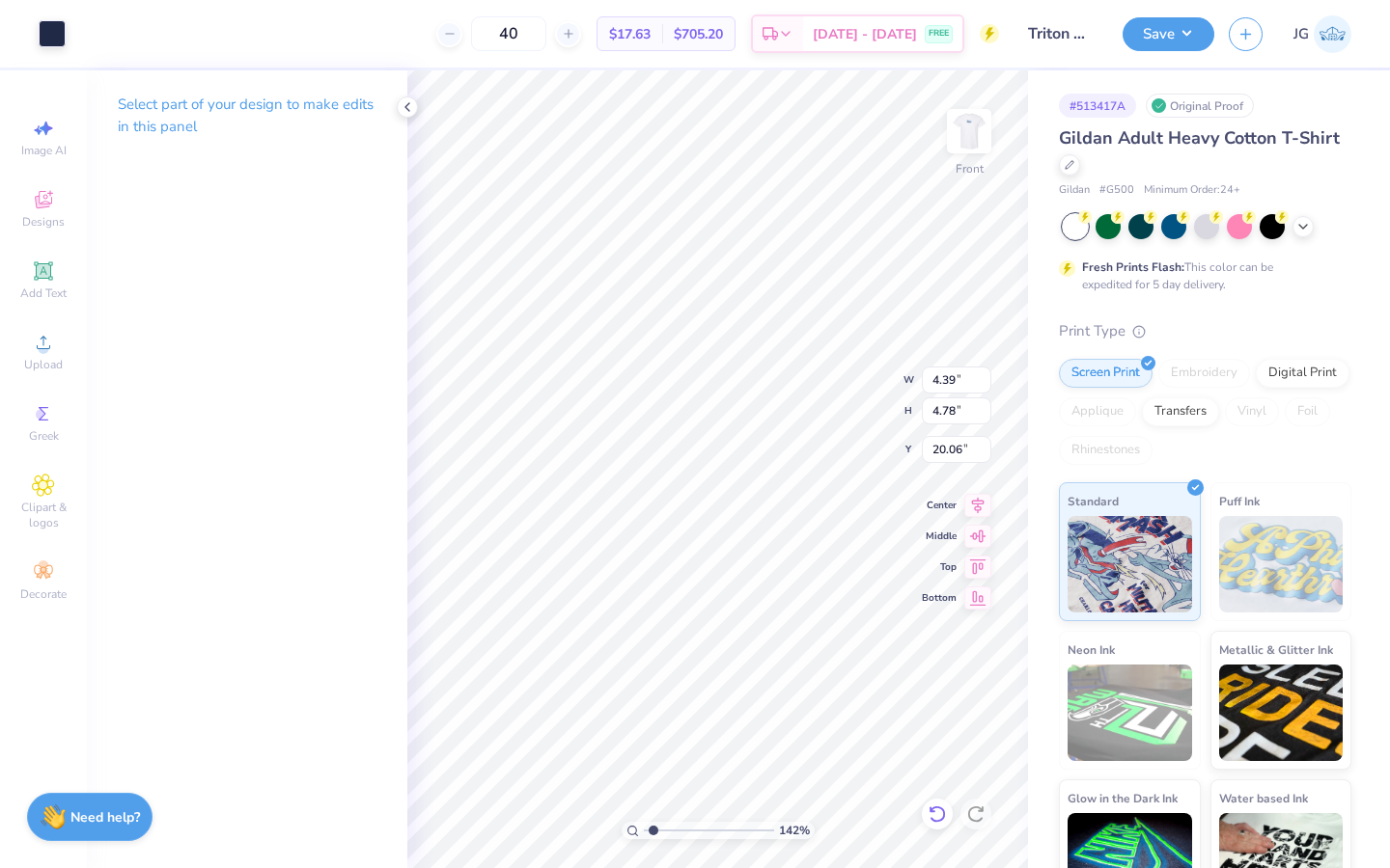
type input "3.60"
type input "3.92"
type input "20.18"
click at [941, 813] on icon at bounding box center [937, 814] width 19 height 19
type input "4.39"
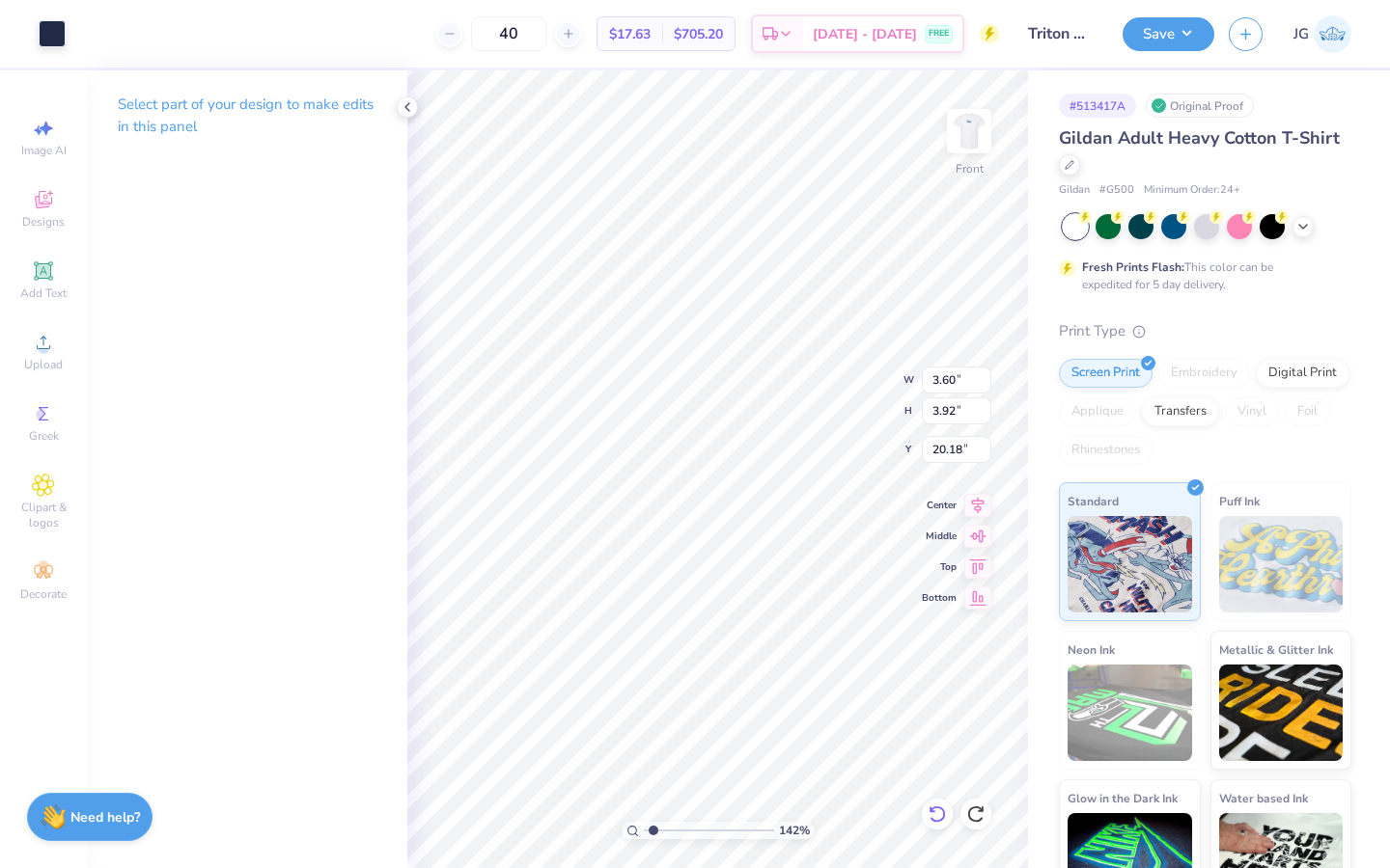
type input "4.78"
type input "20.06"
type input "3.37"
type input "3.67"
type input "21.21"
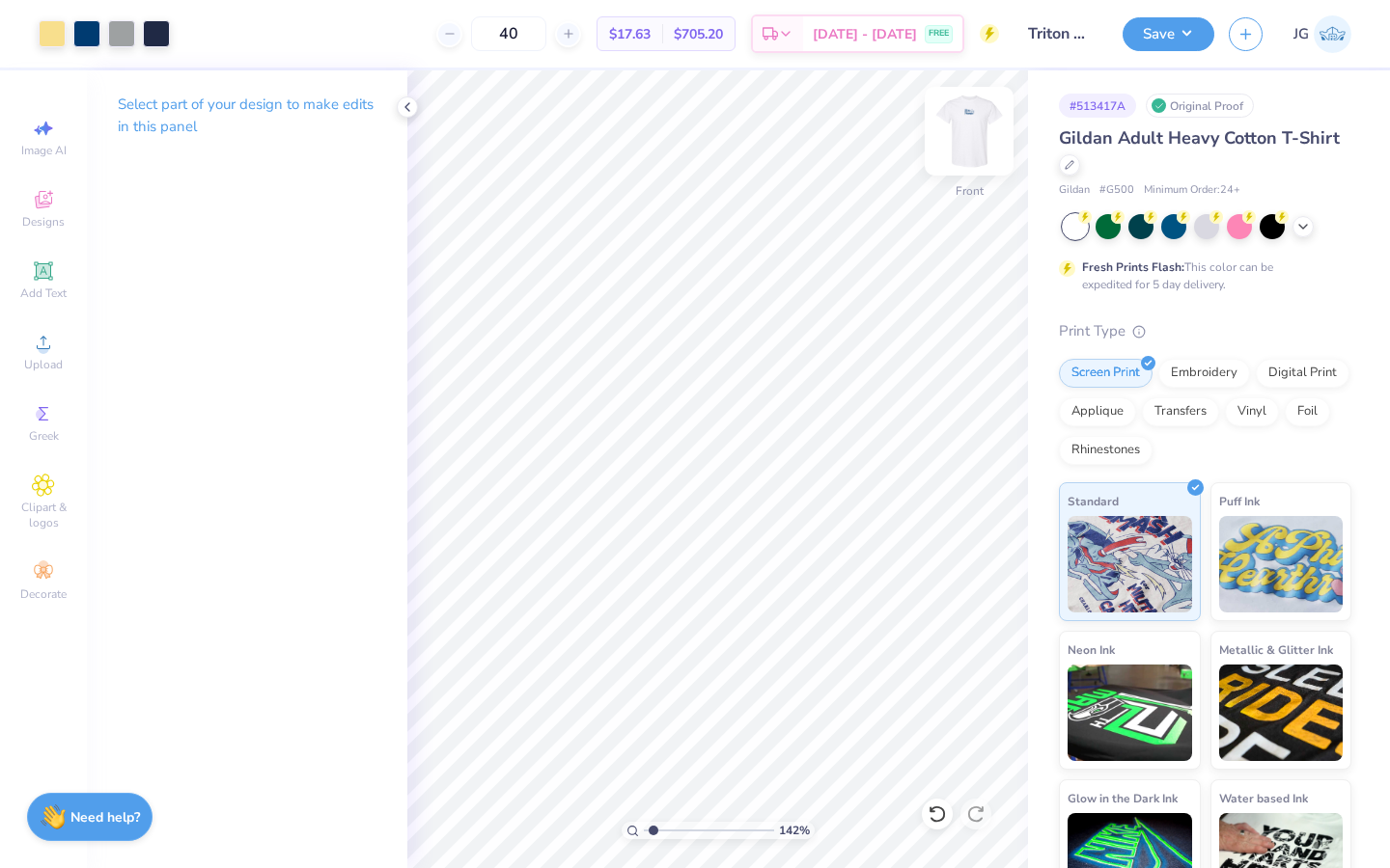
click at [977, 135] on img at bounding box center [969, 132] width 77 height 77
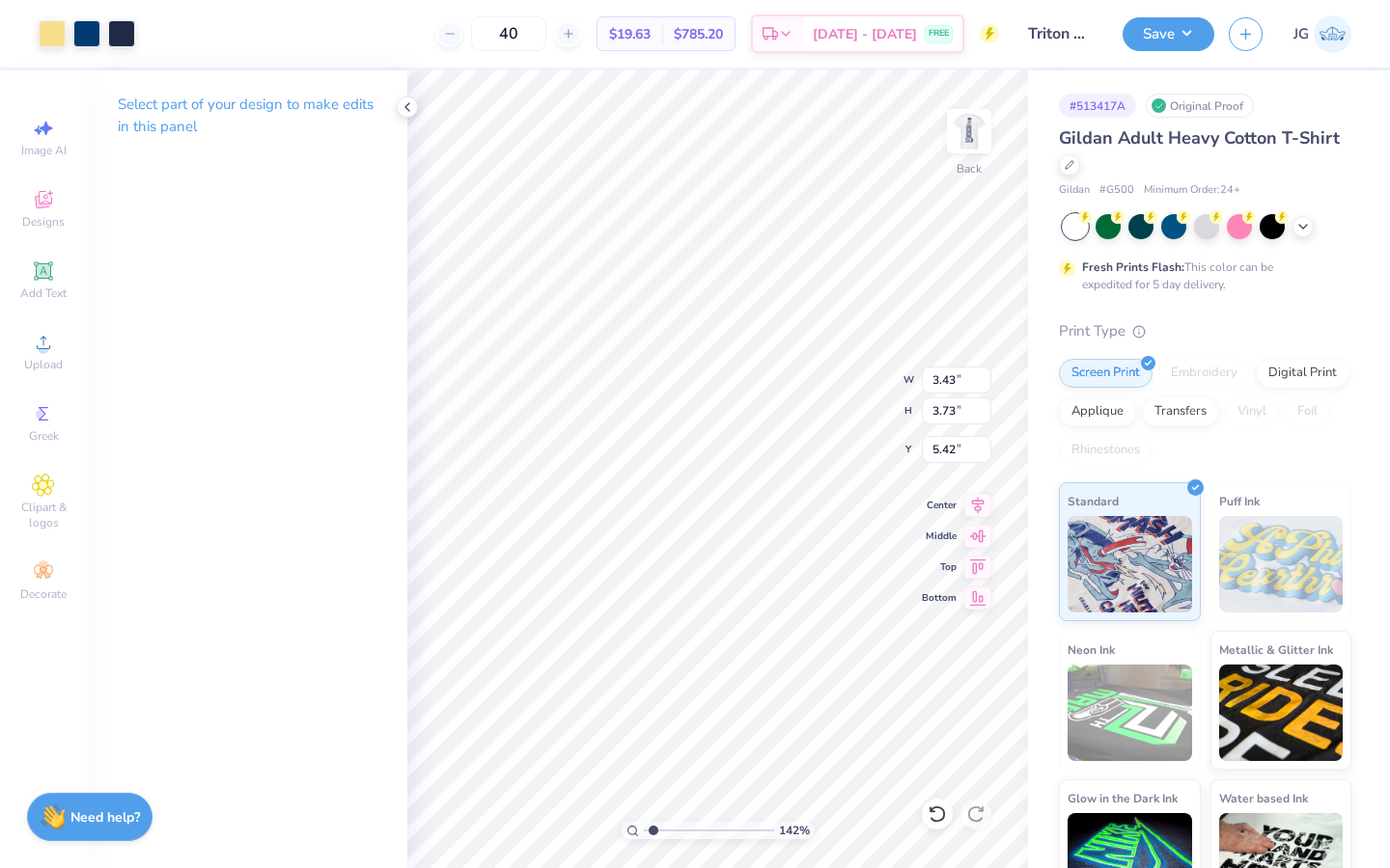
type input "5.42"
click at [46, 31] on div at bounding box center [52, 32] width 27 height 27
type input "5.33"
click at [936, 818] on icon at bounding box center [937, 814] width 19 height 19
click at [735, 827] on input "range" at bounding box center [709, 830] width 131 height 17
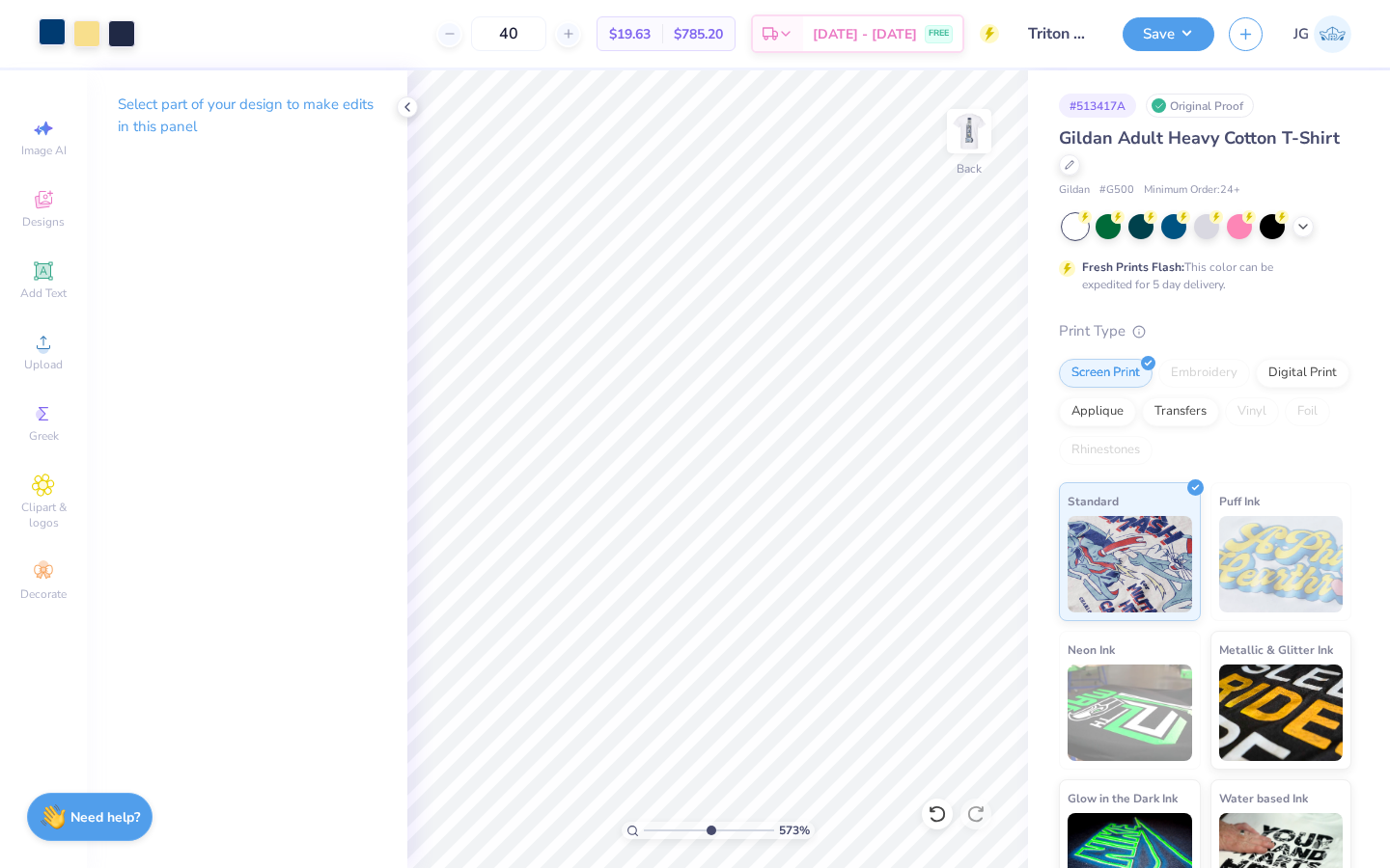
drag, startPoint x: 733, startPoint y: 834, endPoint x: 710, endPoint y: 834, distance: 23.0
type input "5.73"
click at [710, 834] on input "range" at bounding box center [709, 830] width 131 height 17
click at [94, 34] on div at bounding box center [87, 32] width 27 height 27
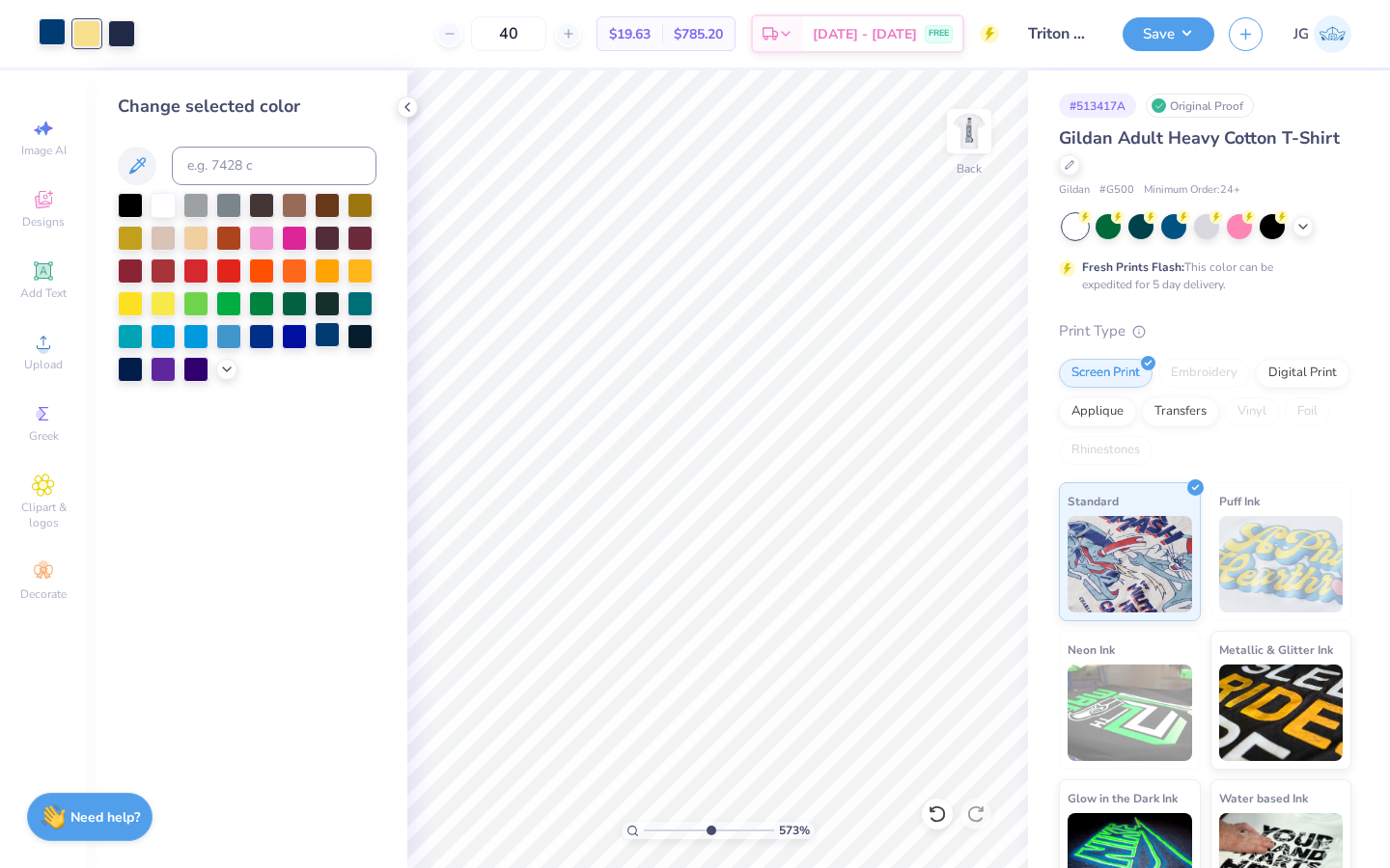
click at [331, 338] on div at bounding box center [327, 335] width 25 height 25
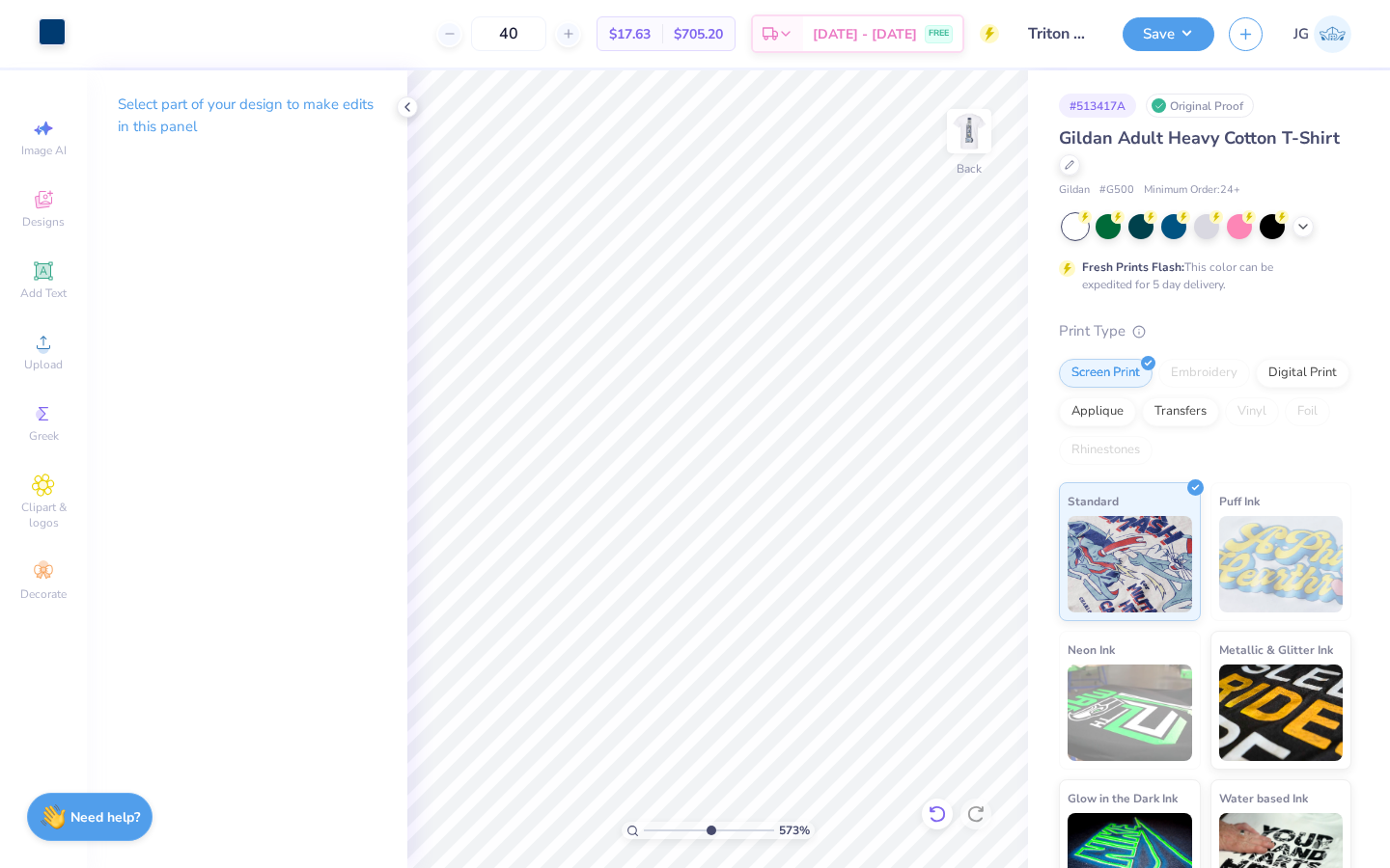
click at [927, 809] on icon at bounding box center [937, 814] width 19 height 19
click at [45, 34] on div at bounding box center [52, 32] width 27 height 27
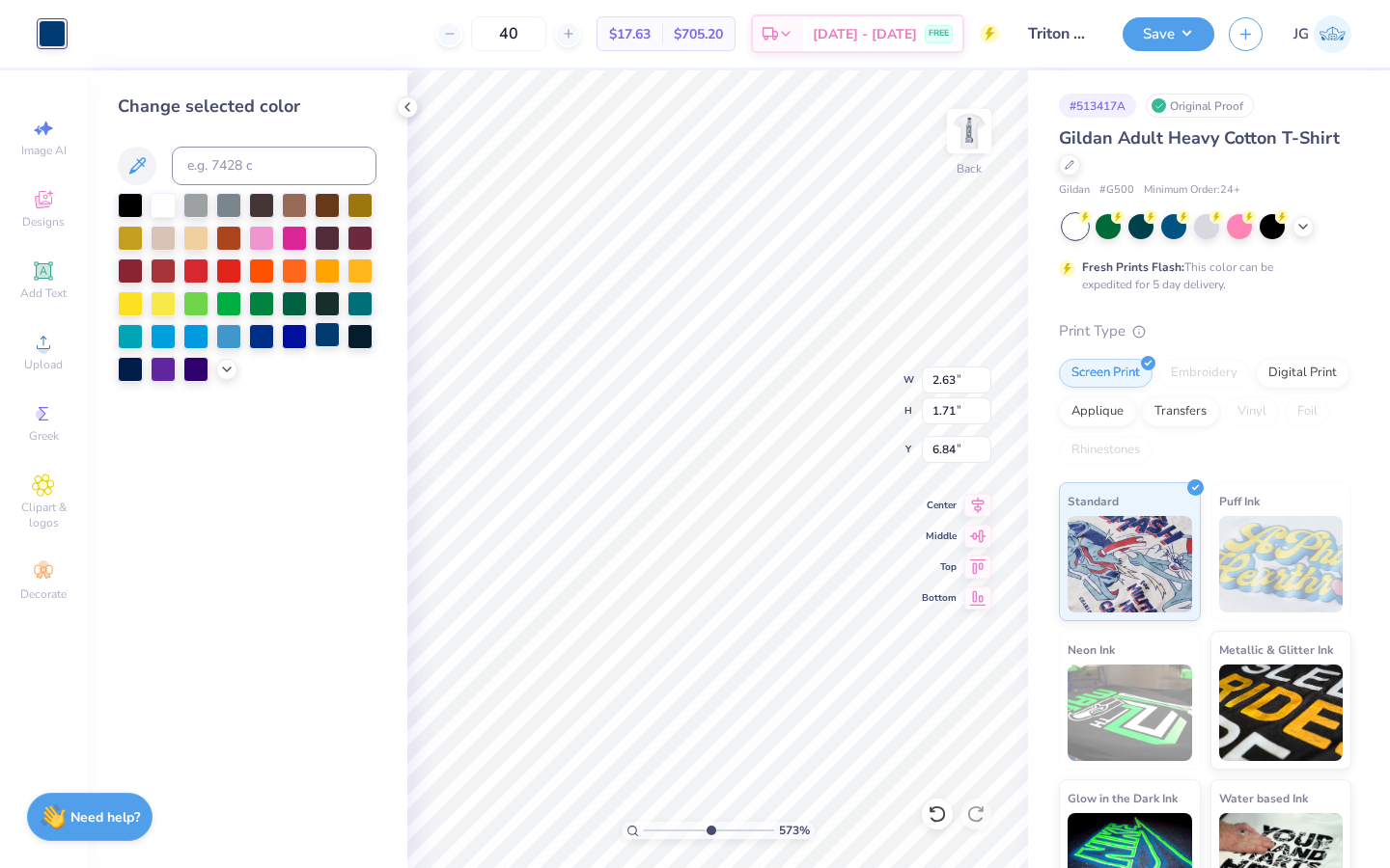
click at [320, 326] on div at bounding box center [327, 335] width 25 height 25
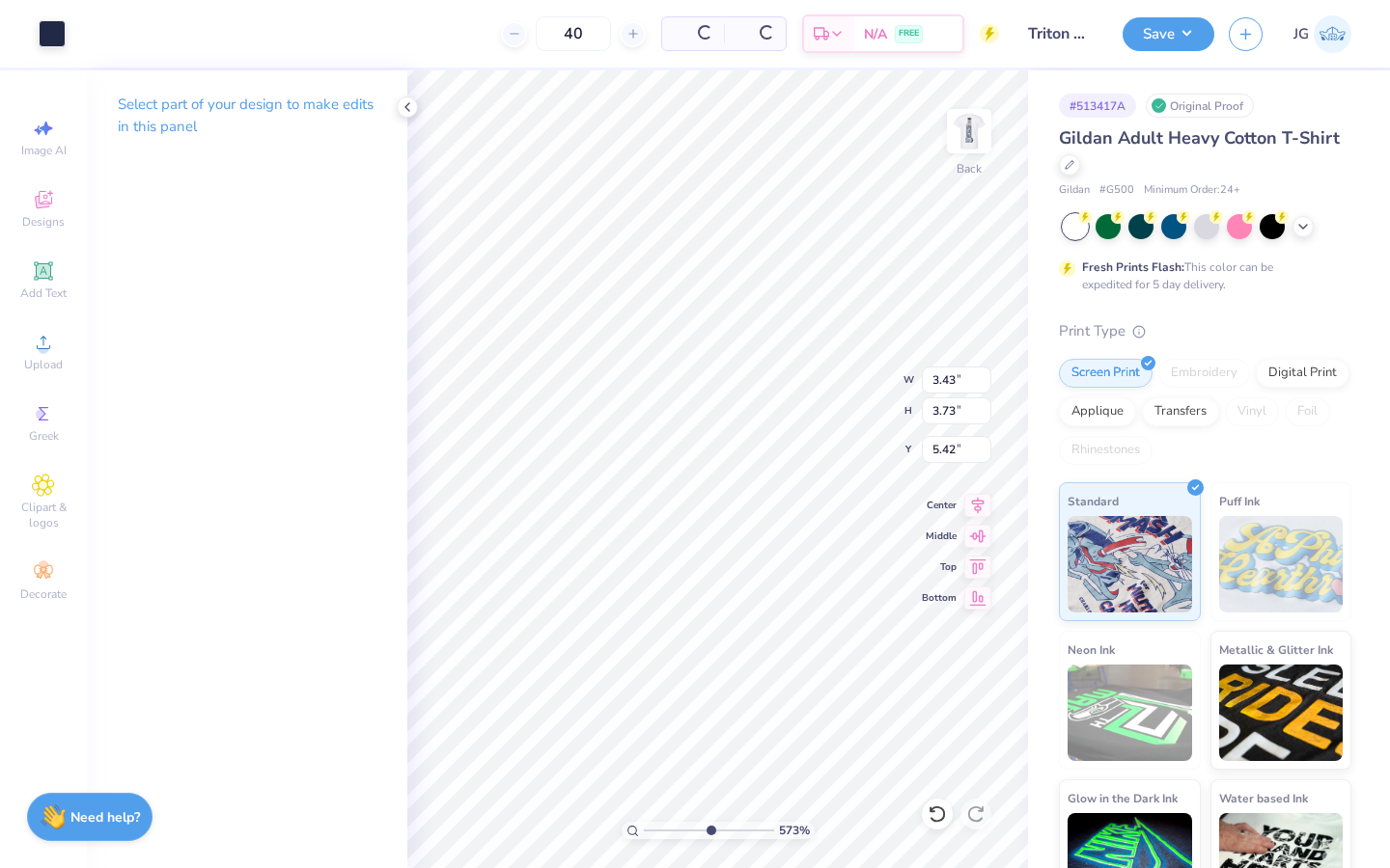
type input "3.43"
type input "3.73"
type input "5.42"
click at [41, 30] on div at bounding box center [52, 32] width 27 height 27
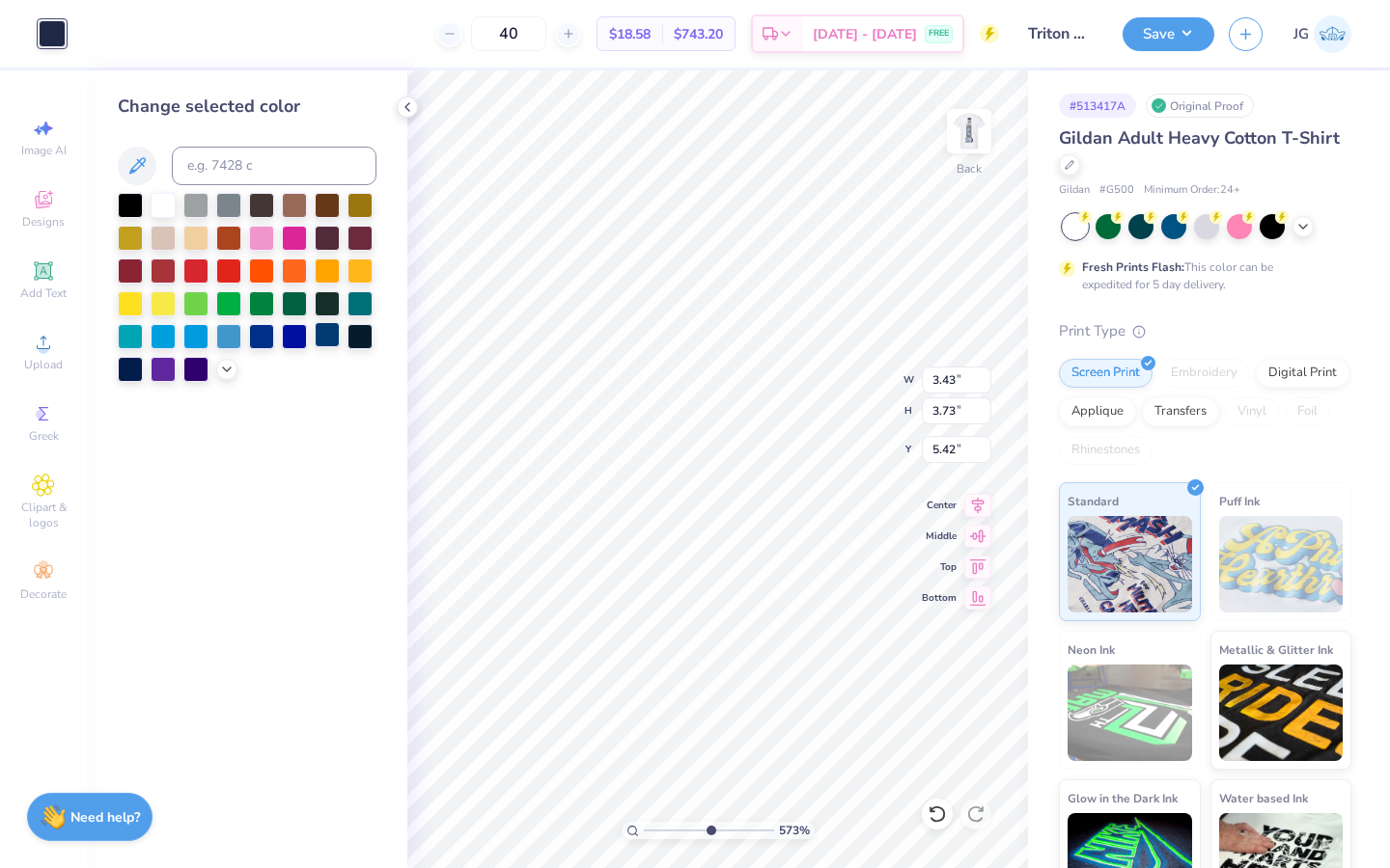
click at [332, 337] on div at bounding box center [327, 335] width 25 height 25
drag, startPoint x: 705, startPoint y: 825, endPoint x: 674, endPoint y: 821, distance: 31.3
type input "2.98"
click at [674, 822] on input "range" at bounding box center [709, 830] width 131 height 17
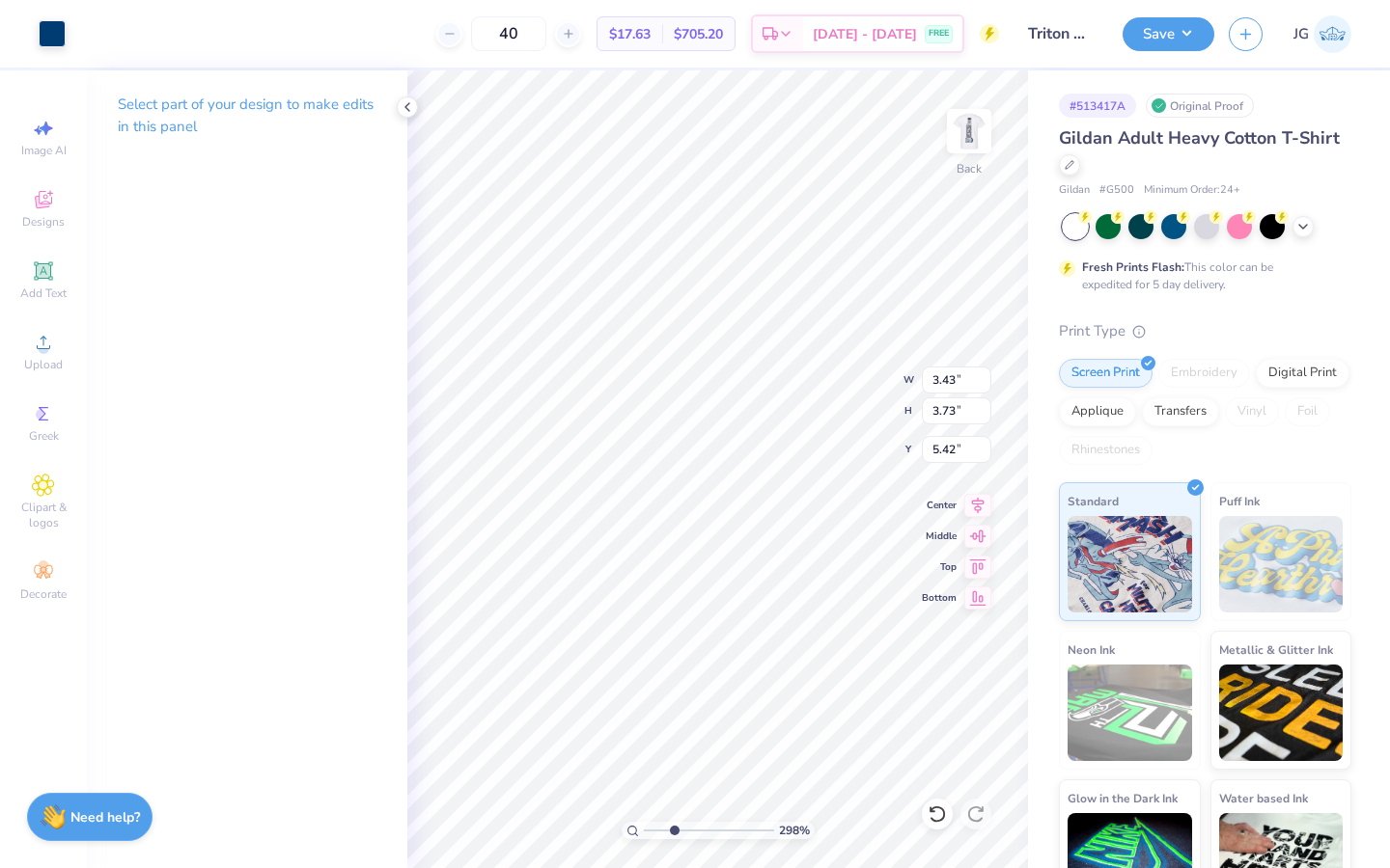
type input "5.63"
type input "3.56"
type input "3.88"
type input "5.48"
type input "4.56"
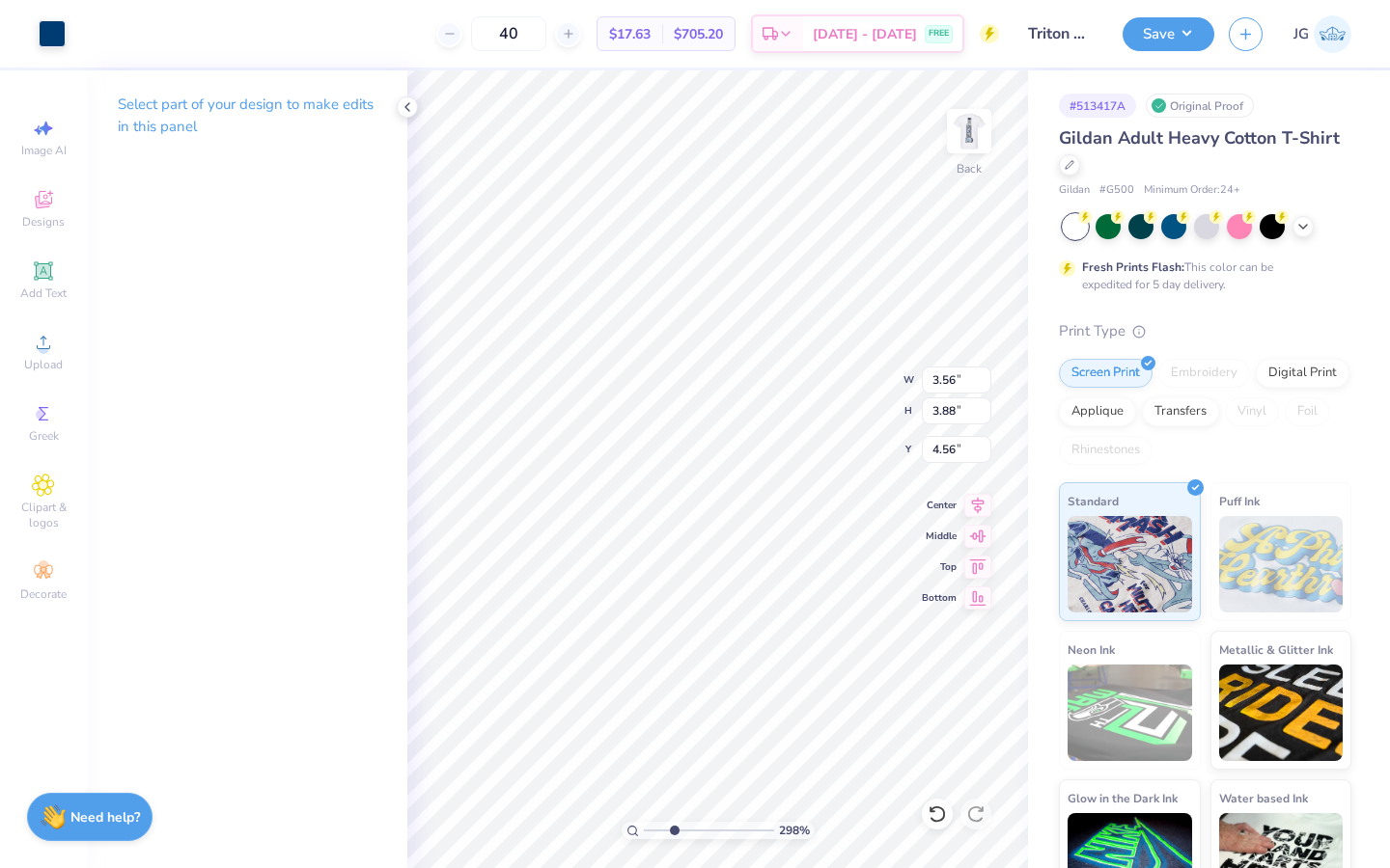
type input "2.63"
type input "1.71"
type input "6.84"
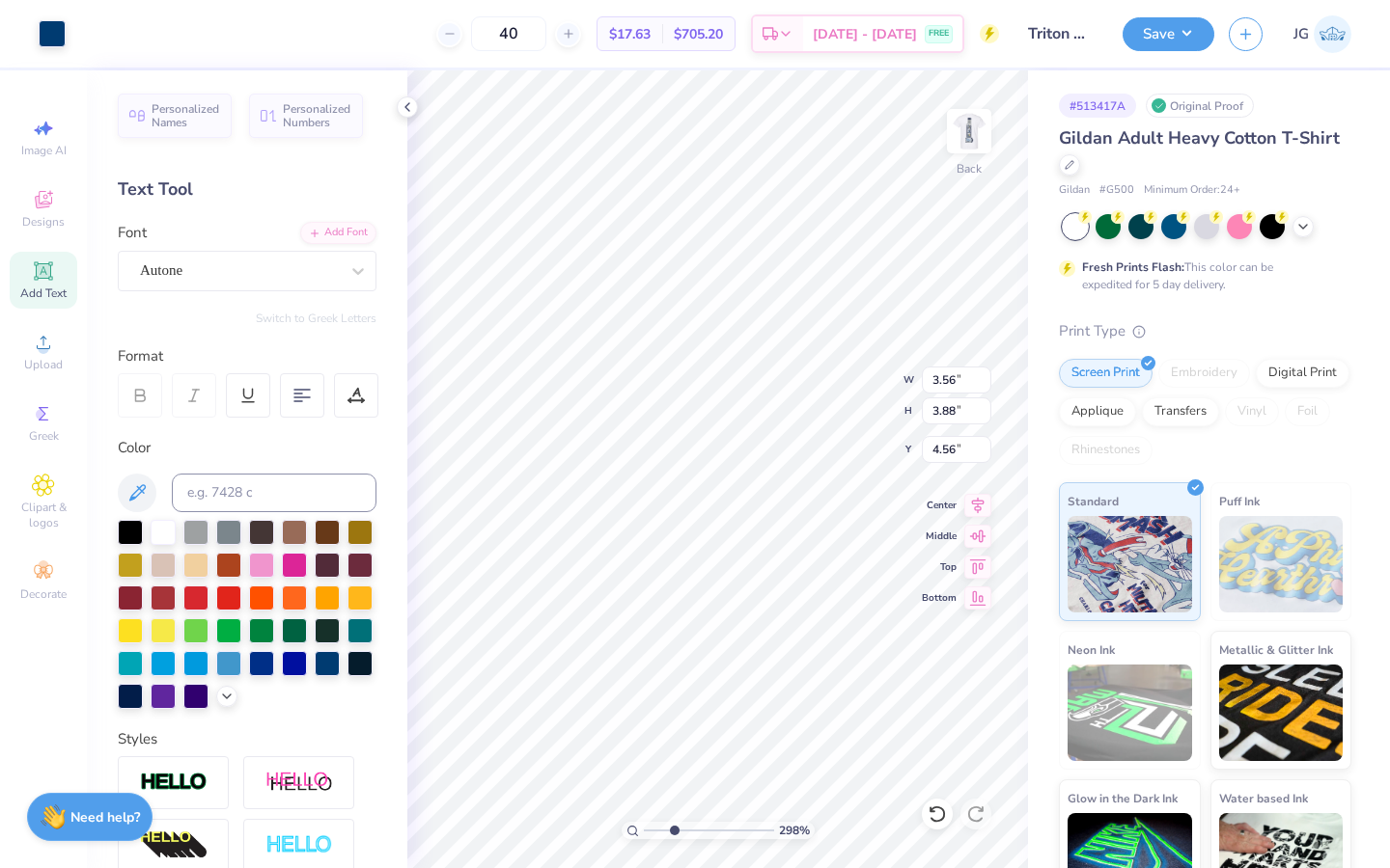
type input "5.81"
type input "3.30"
type input "3.65"
type input "5.78"
type input "2.69"
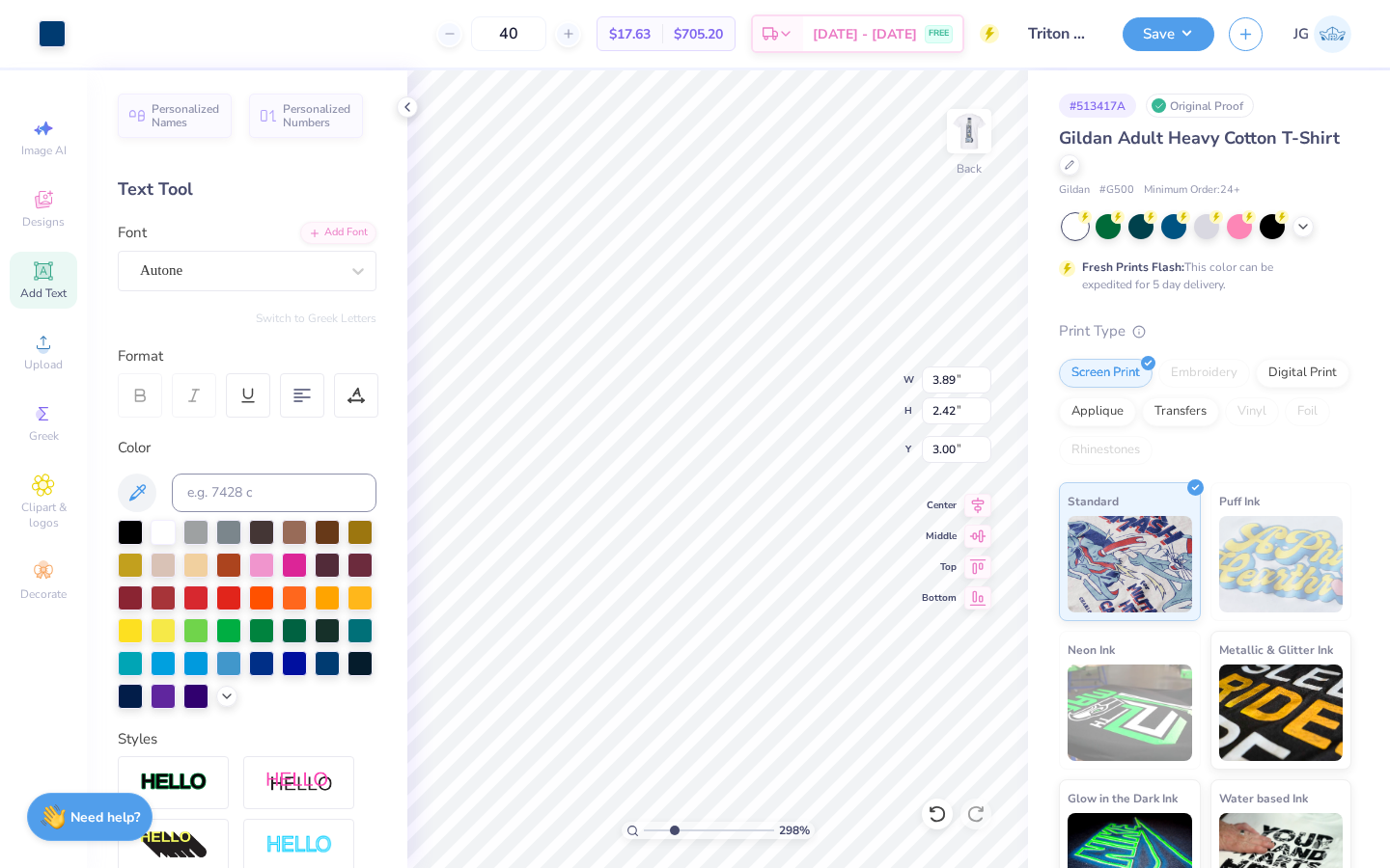
type input "1.67"
type input "7.61"
type input "2.20"
type input "1.36"
type input "7.82"
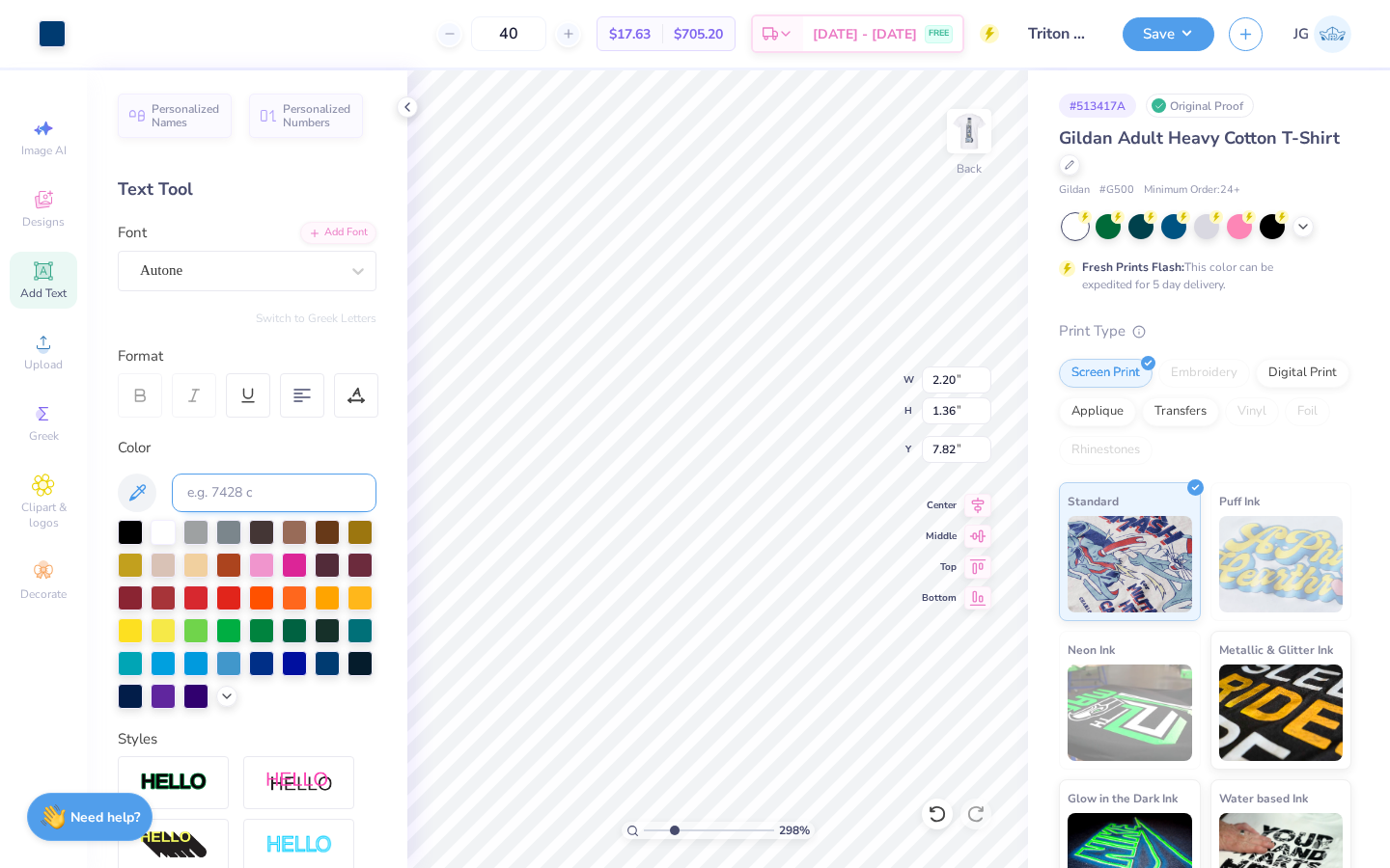
scroll to position [251, 0]
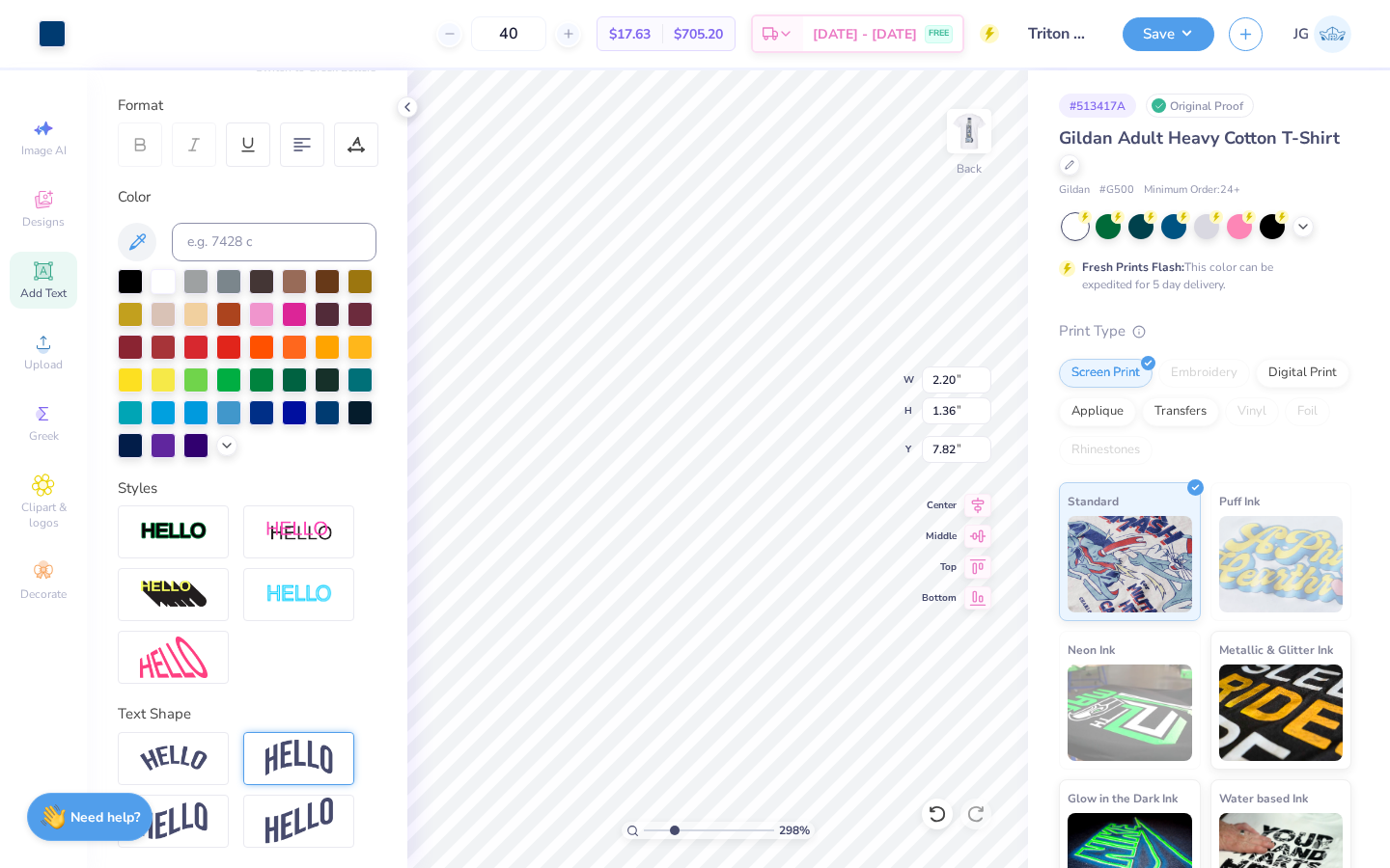
click at [283, 734] on div at bounding box center [298, 759] width 111 height 53
type input "3.04"
type input "6.40"
type input "2.79"
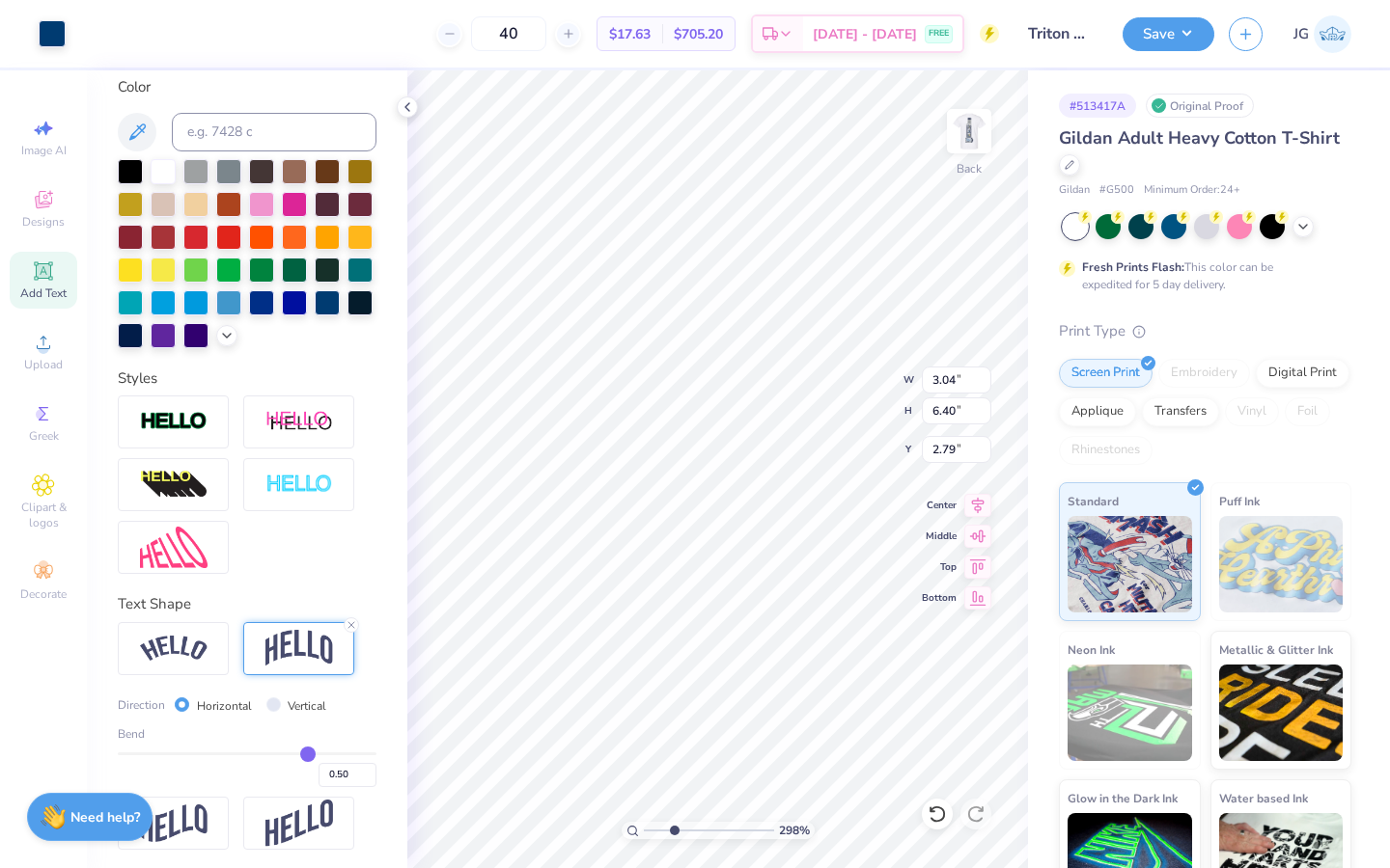
scroll to position [366, 0]
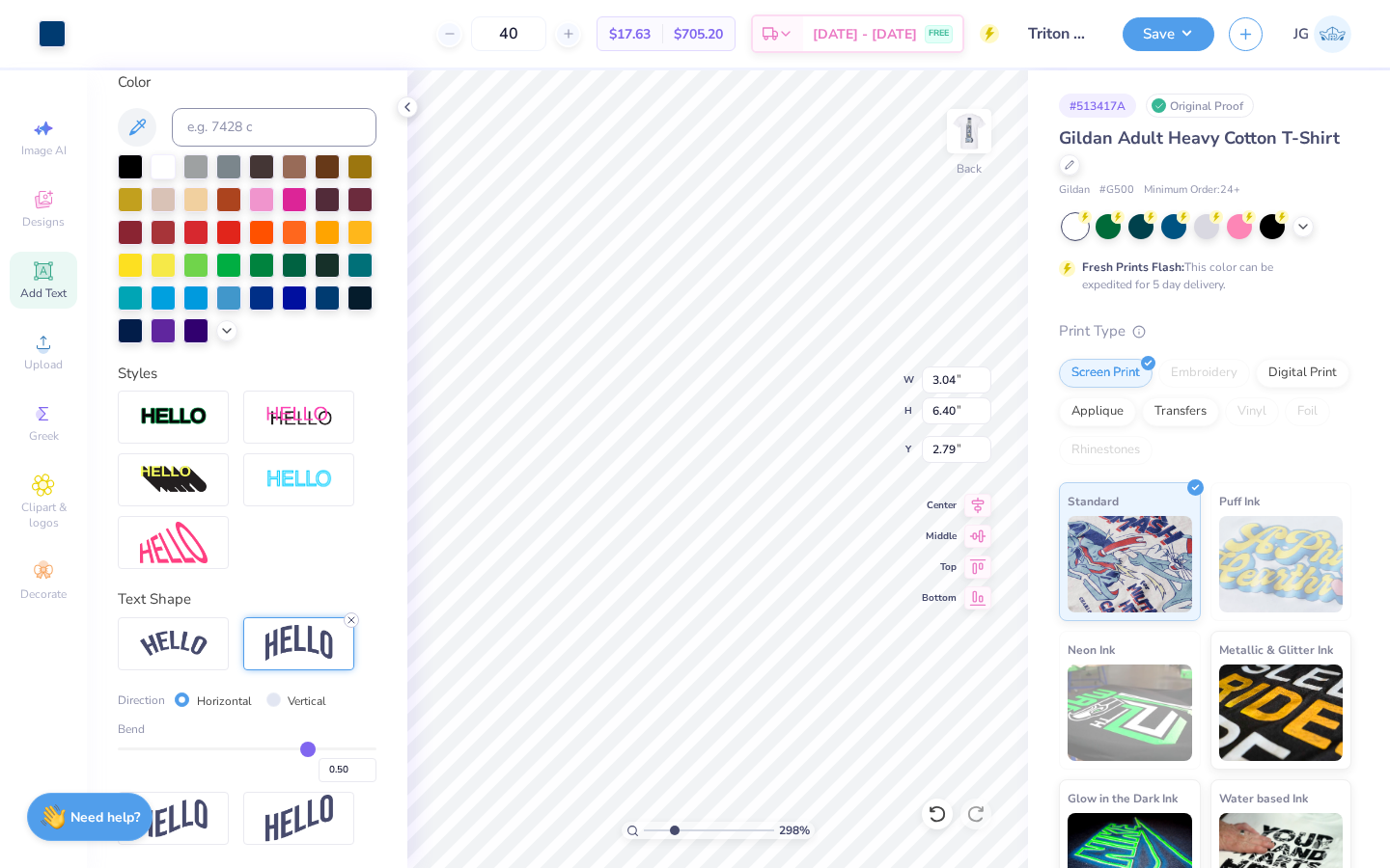
click at [355, 618] on icon at bounding box center [351, 620] width 12 height 12
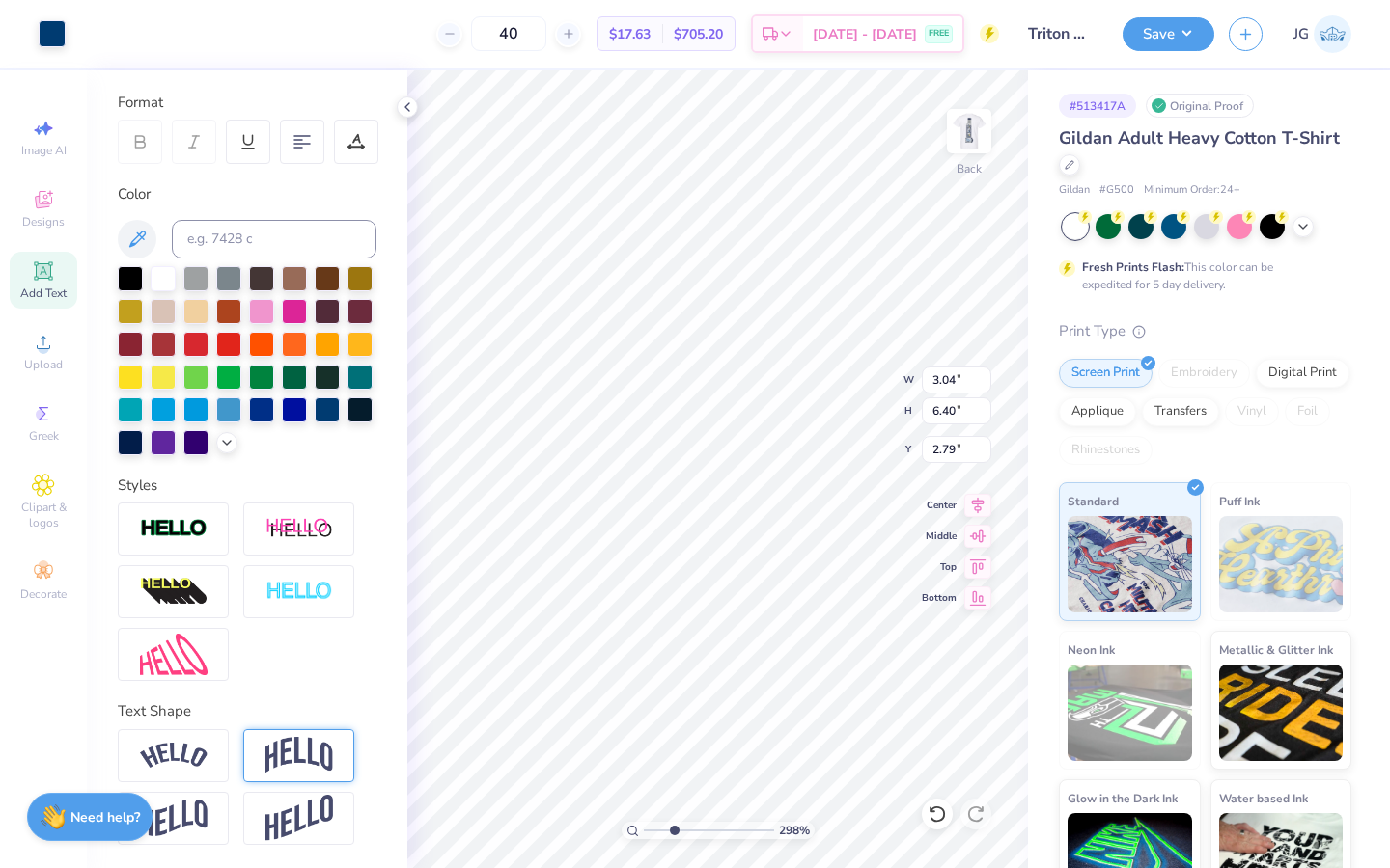
type input "6.18"
type input "3.00"
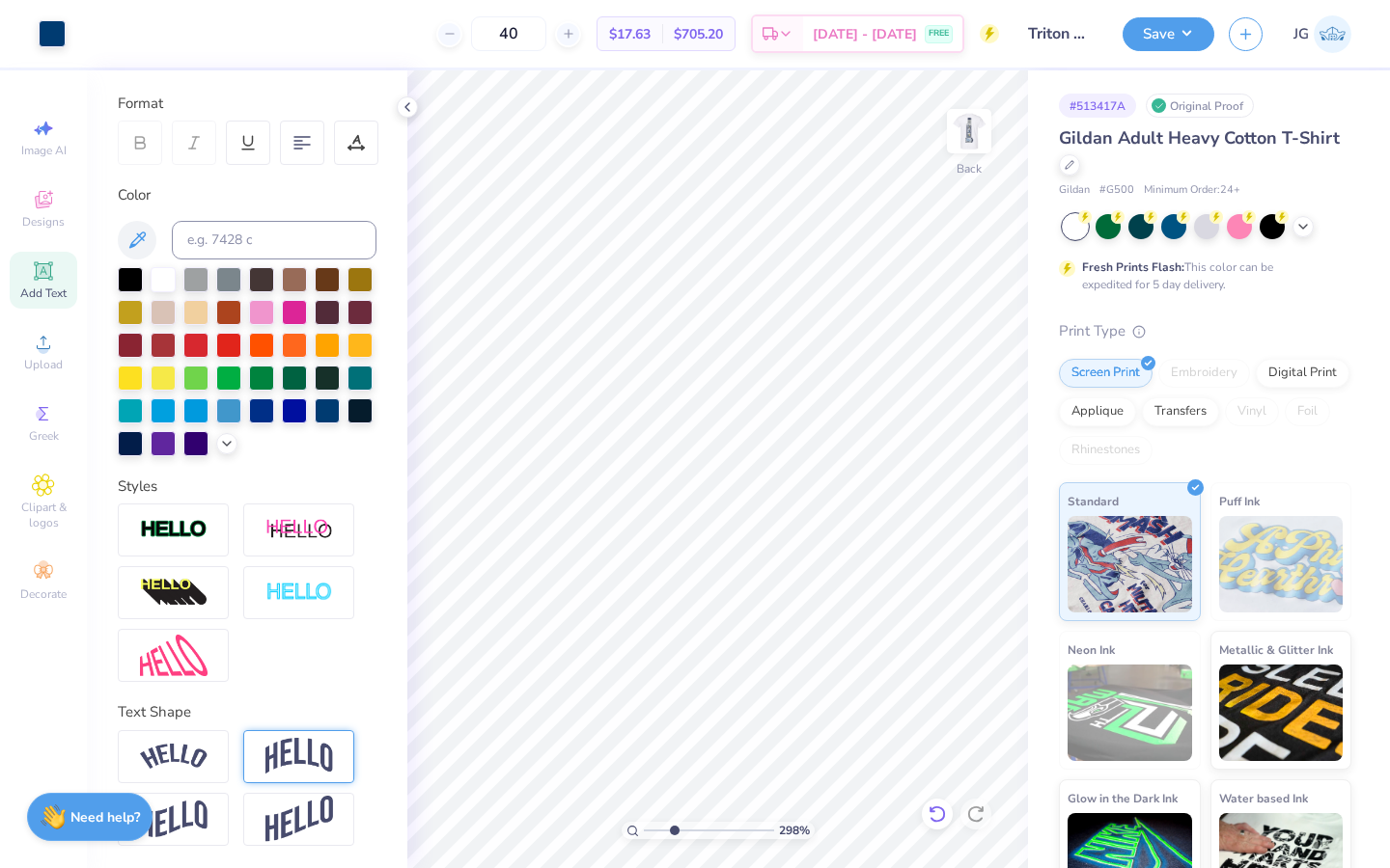
click at [938, 815] on icon at bounding box center [937, 814] width 19 height 19
type input "3.73"
type input "2.43"
type input "1.51"
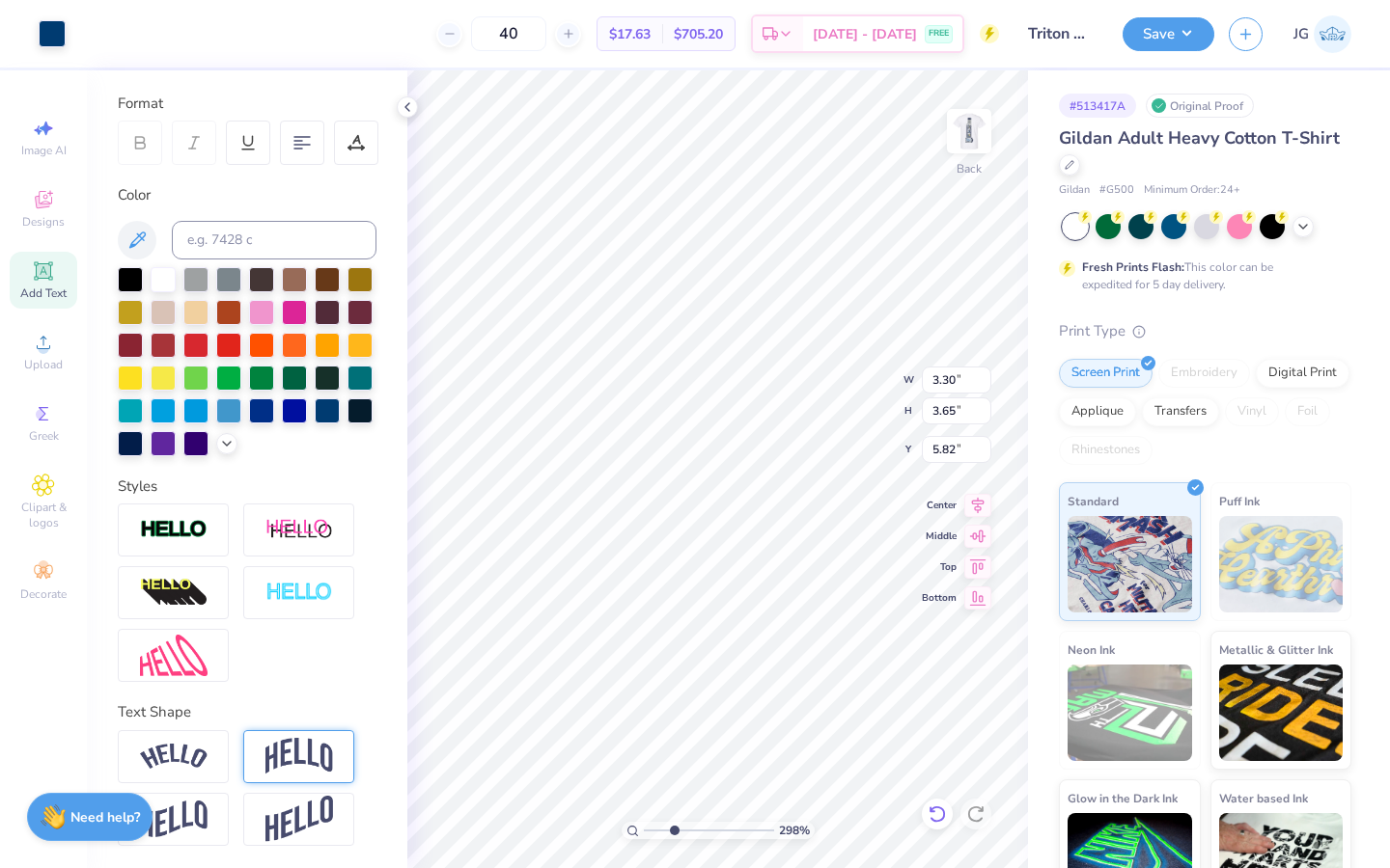
type input "5.82"
type input "1"
click at [613, 810] on div "100 %" at bounding box center [717, 469] width 798 height 797
type input "3.00"
type input "2.75"
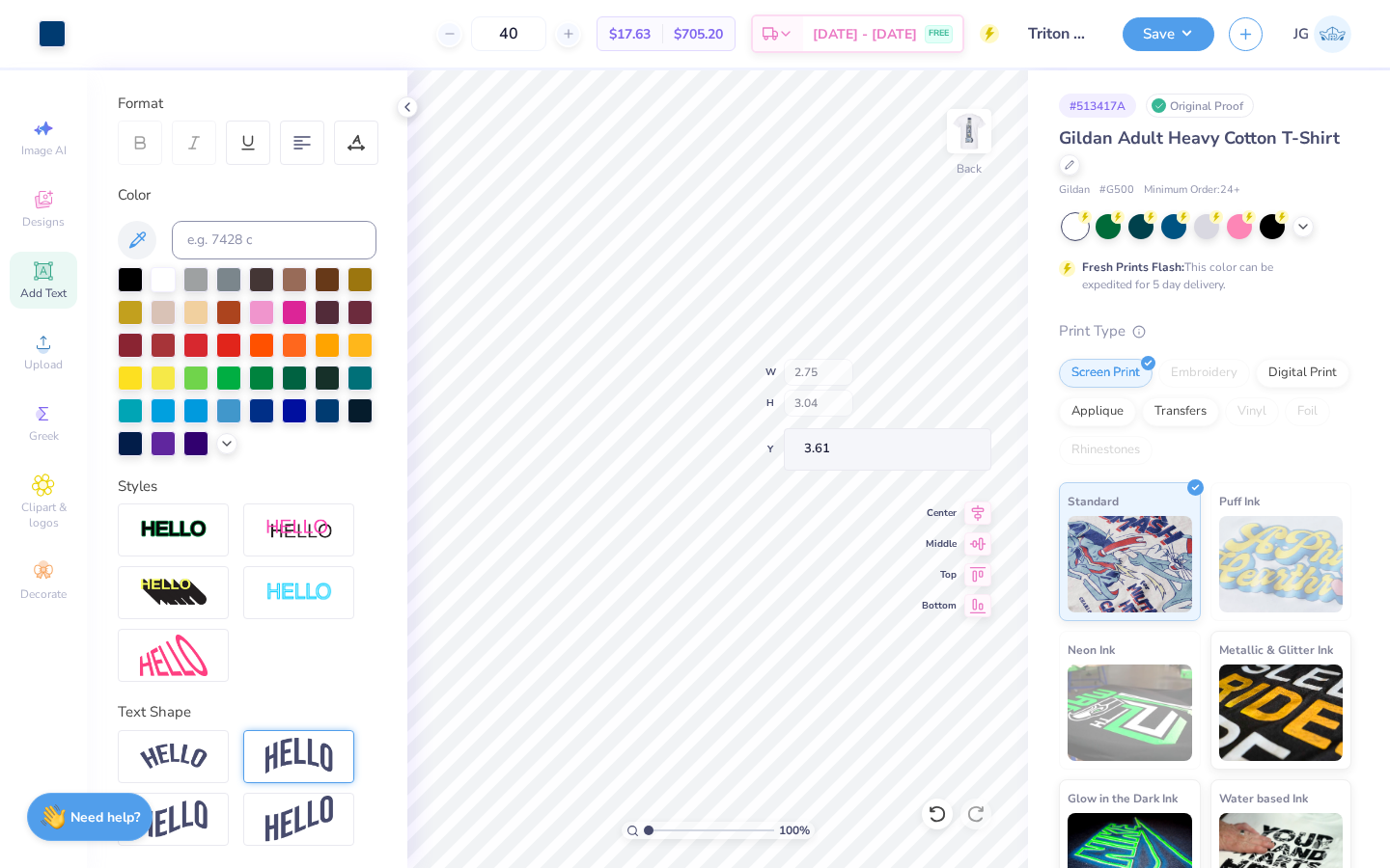
type input "3.04"
type input "3.61"
type input "3.48"
type input "3.85"
type input "2.12"
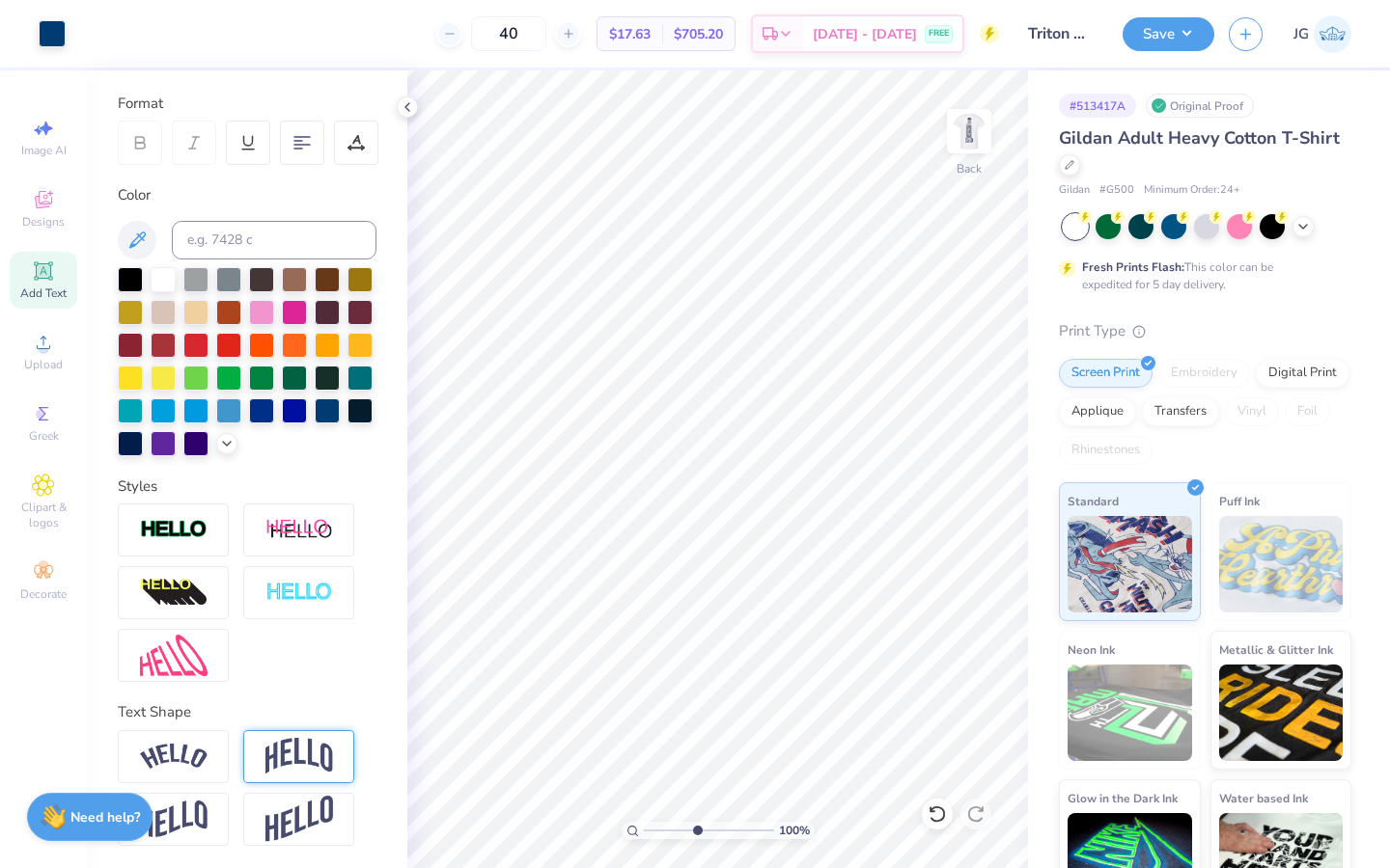
type input "4.7"
click at [696, 826] on input "range" at bounding box center [709, 830] width 131 height 17
type input "2.22"
type input "1"
click at [575, 842] on div "100 %" at bounding box center [717, 469] width 798 height 797
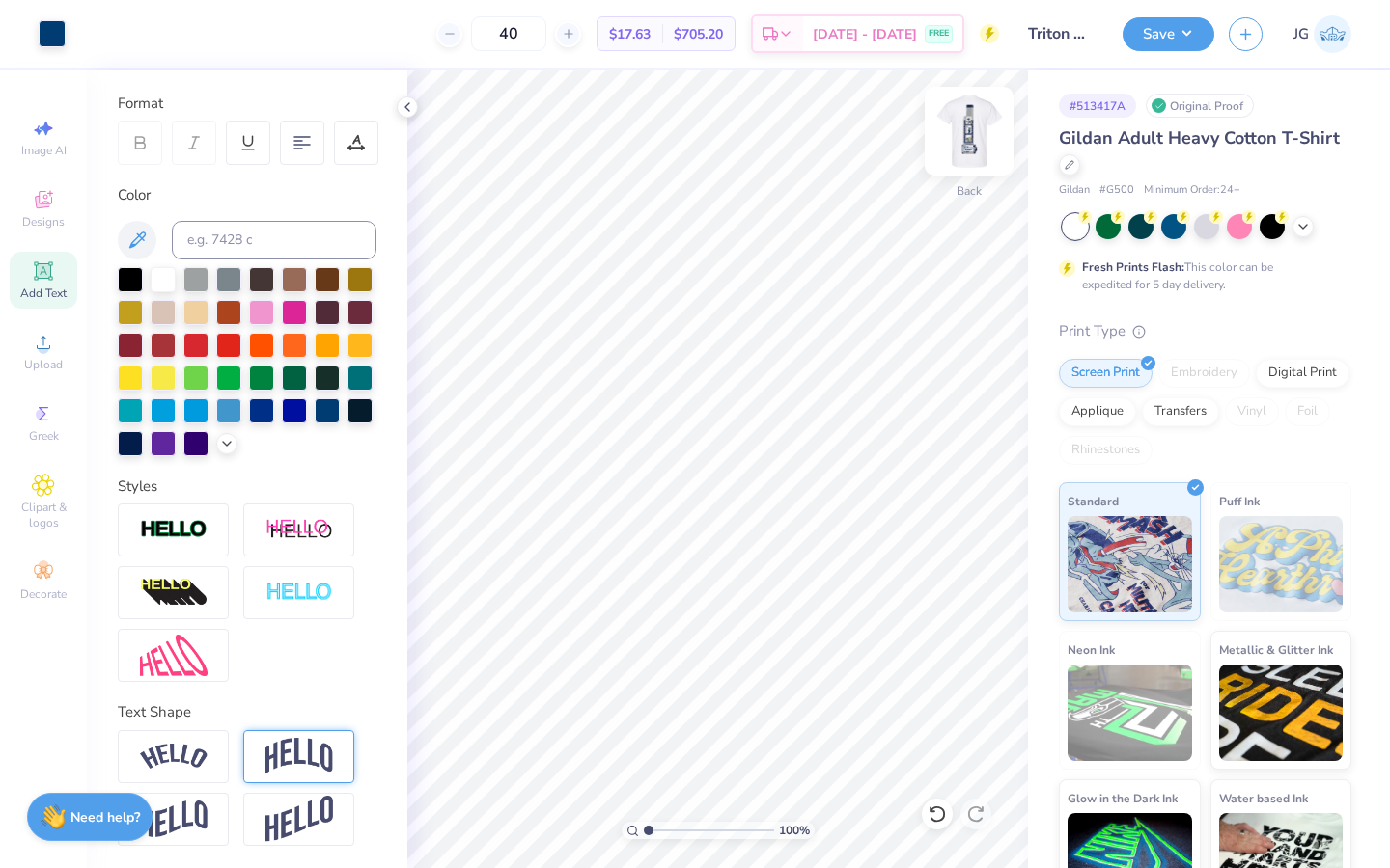
click at [963, 146] on img at bounding box center [969, 132] width 77 height 77
click at [980, 125] on img at bounding box center [969, 132] width 77 height 77
click at [55, 51] on div "Art colors" at bounding box center [33, 34] width 66 height 68
click at [53, 36] on div at bounding box center [52, 32] width 27 height 27
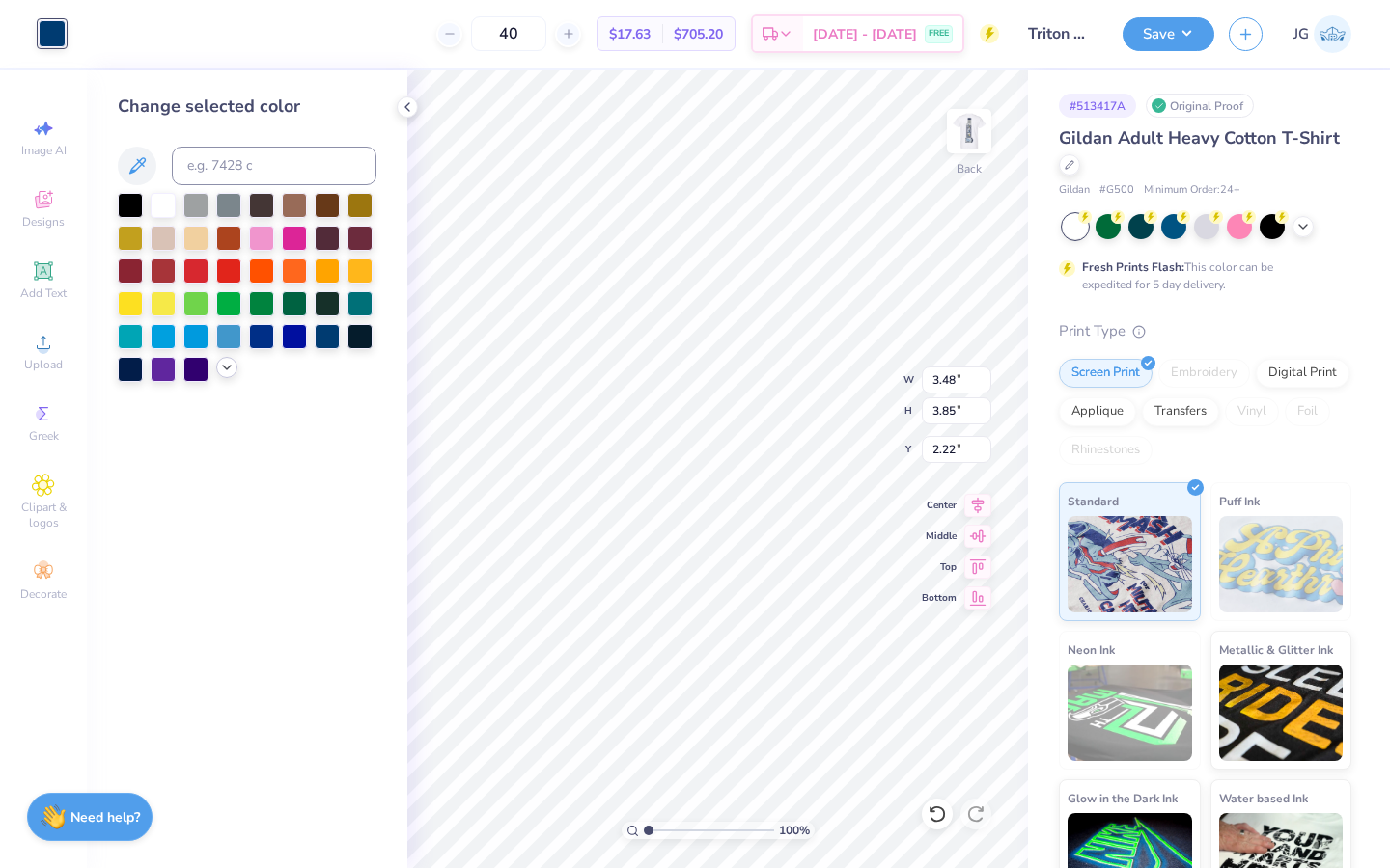
click at [226, 365] on icon at bounding box center [227, 368] width 15 height 15
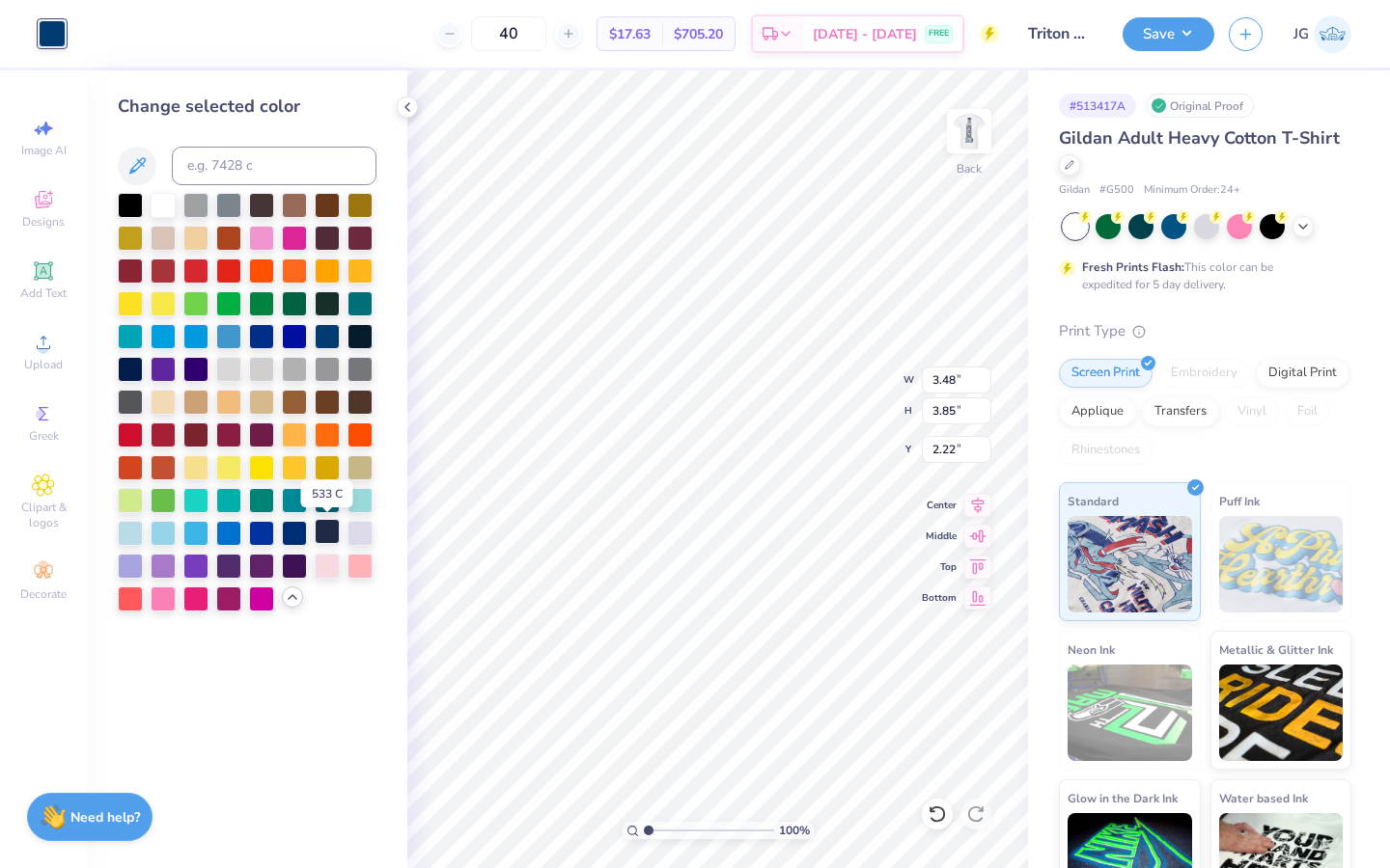
click at [330, 534] on div at bounding box center [327, 531] width 25 height 25
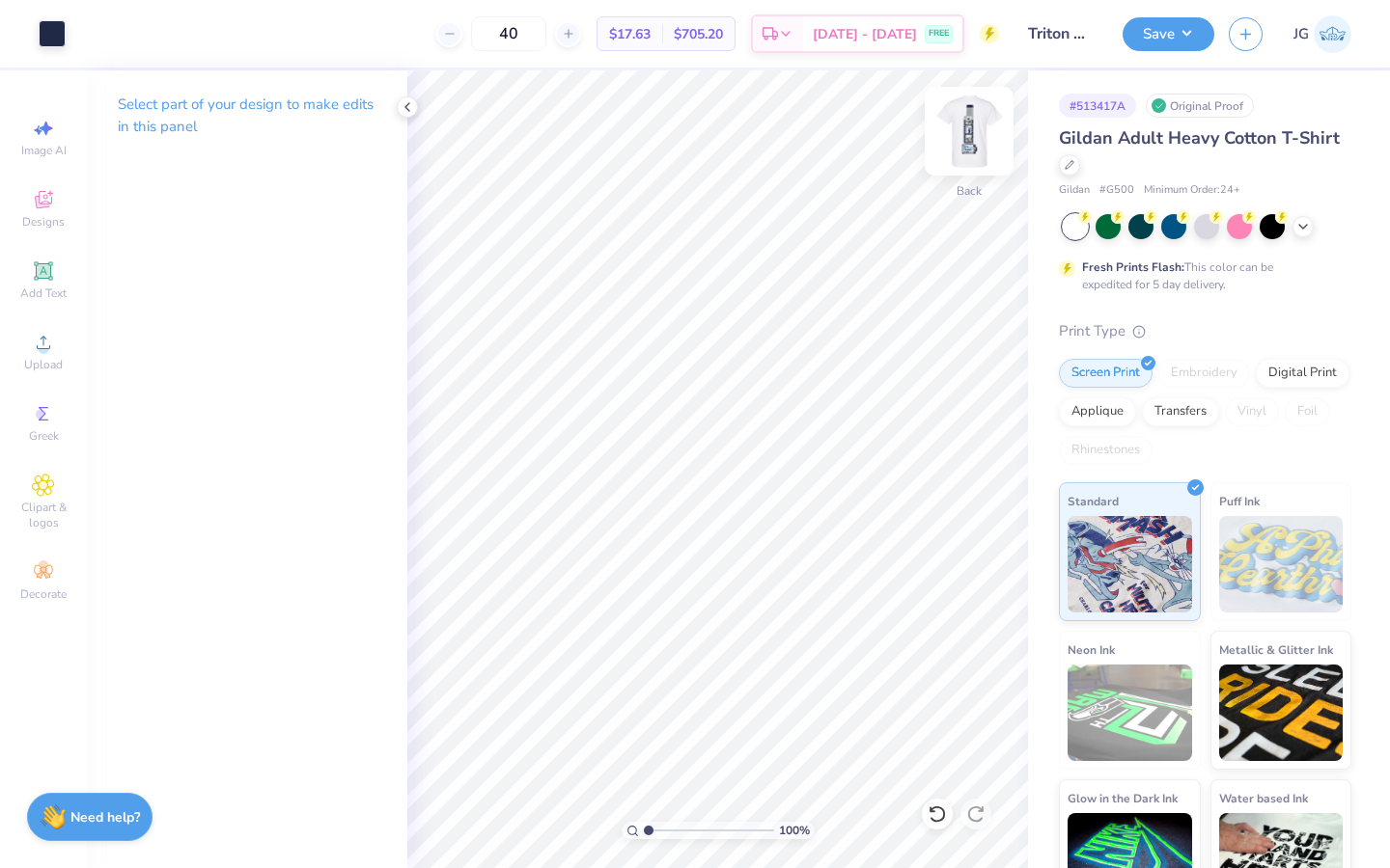
click at [974, 135] on img at bounding box center [969, 132] width 77 height 77
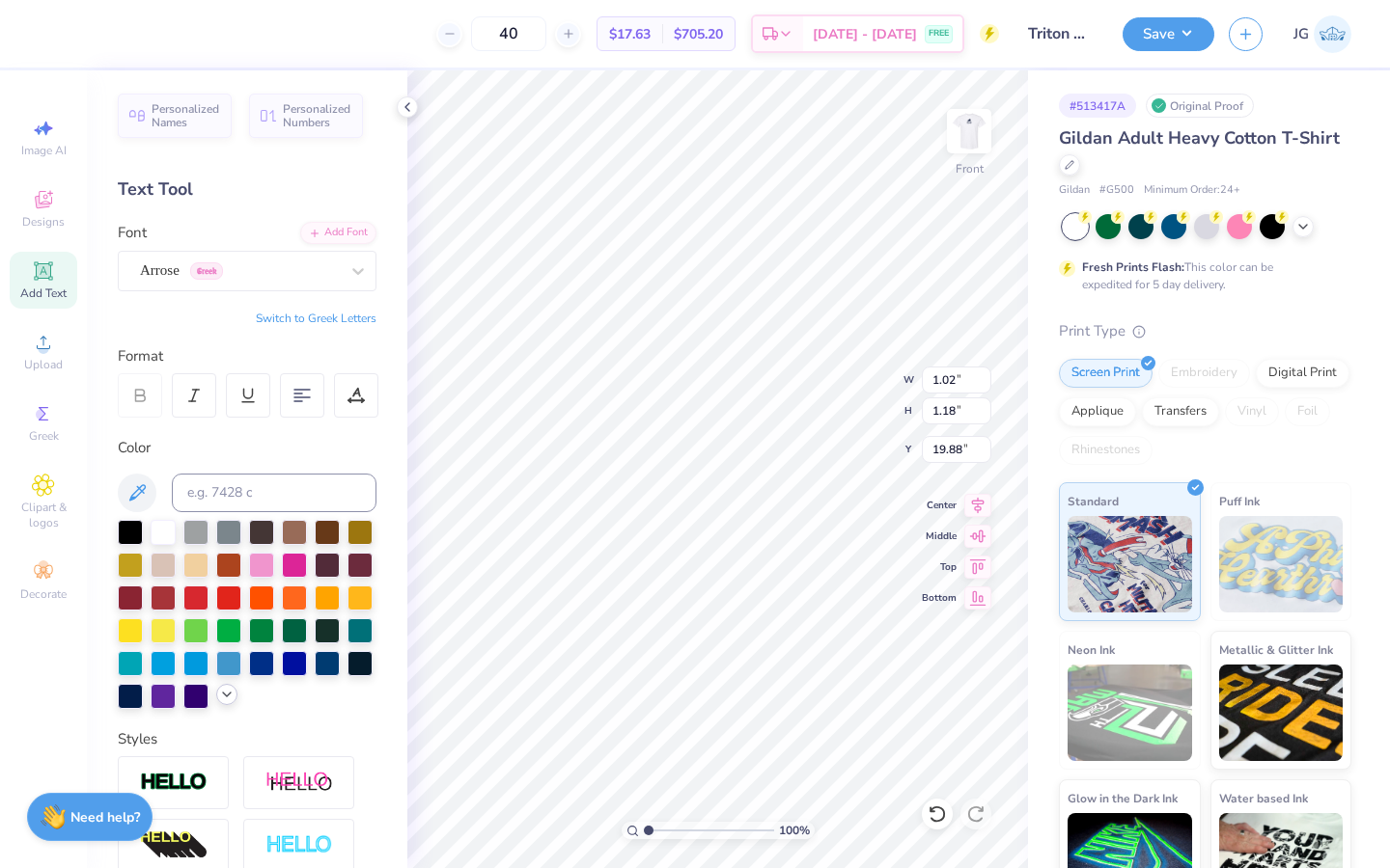
click at [223, 696] on icon at bounding box center [227, 695] width 15 height 15
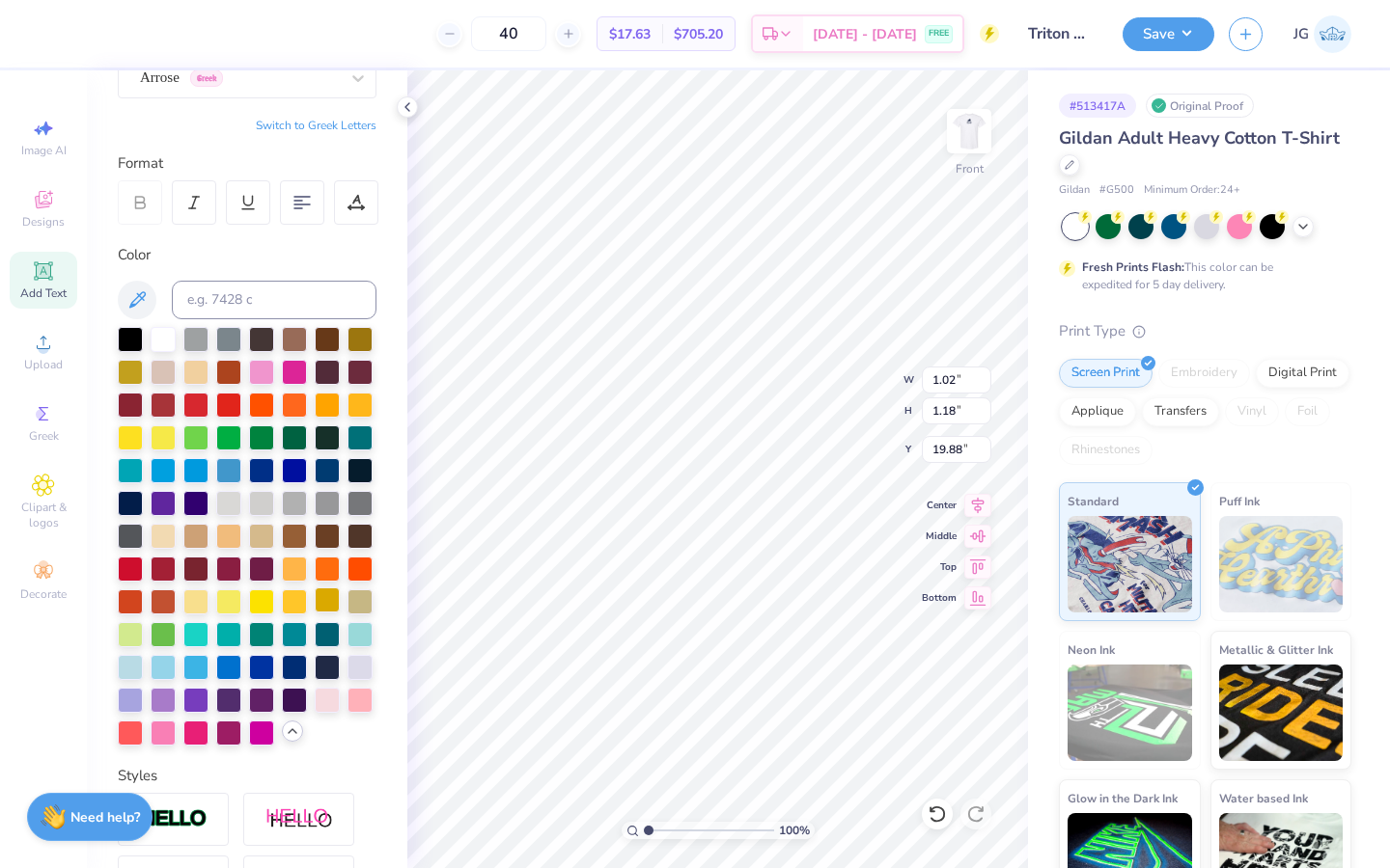
scroll to position [194, 0]
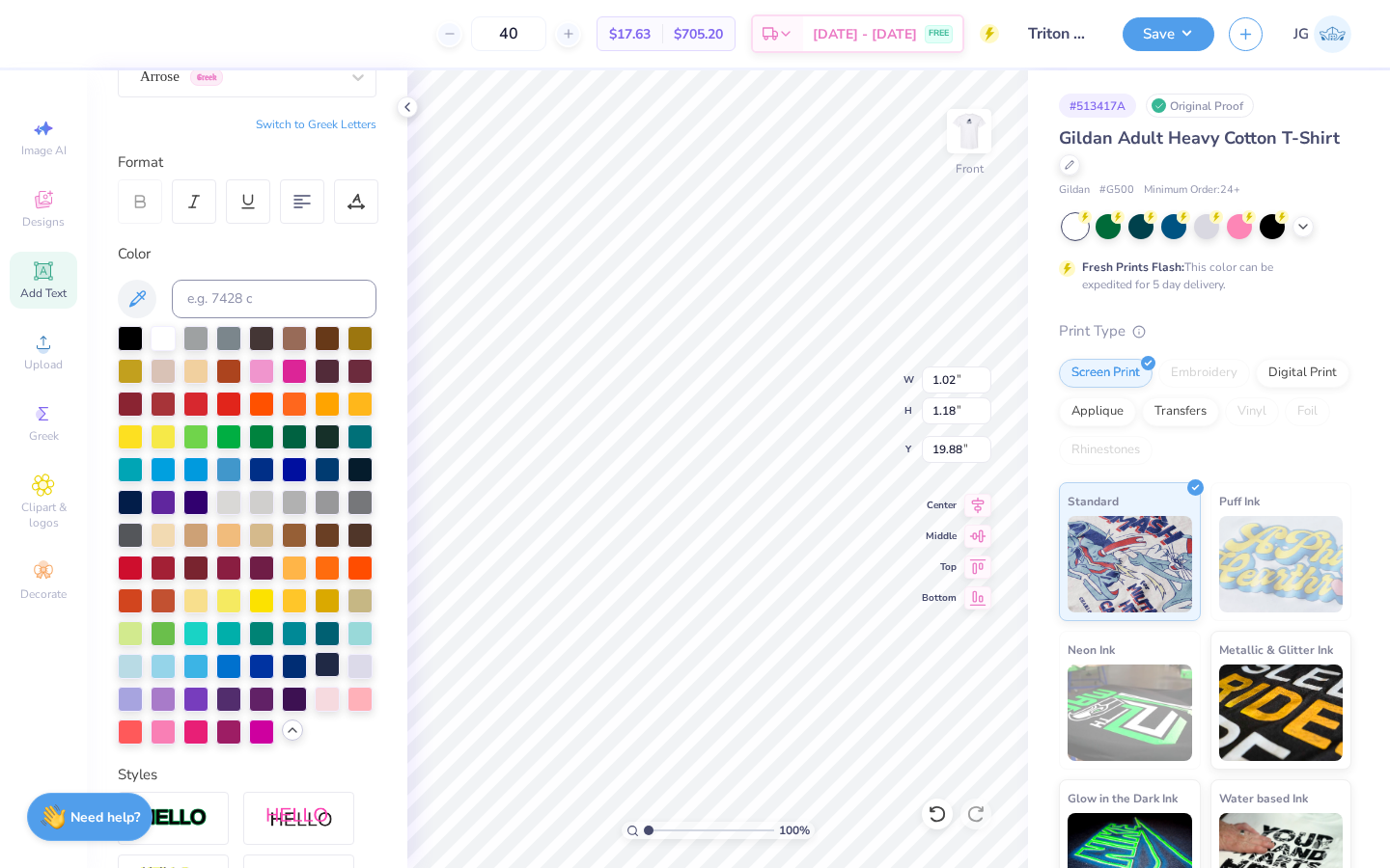
click at [327, 665] on div at bounding box center [327, 665] width 25 height 25
click at [291, 735] on icon at bounding box center [292, 731] width 15 height 15
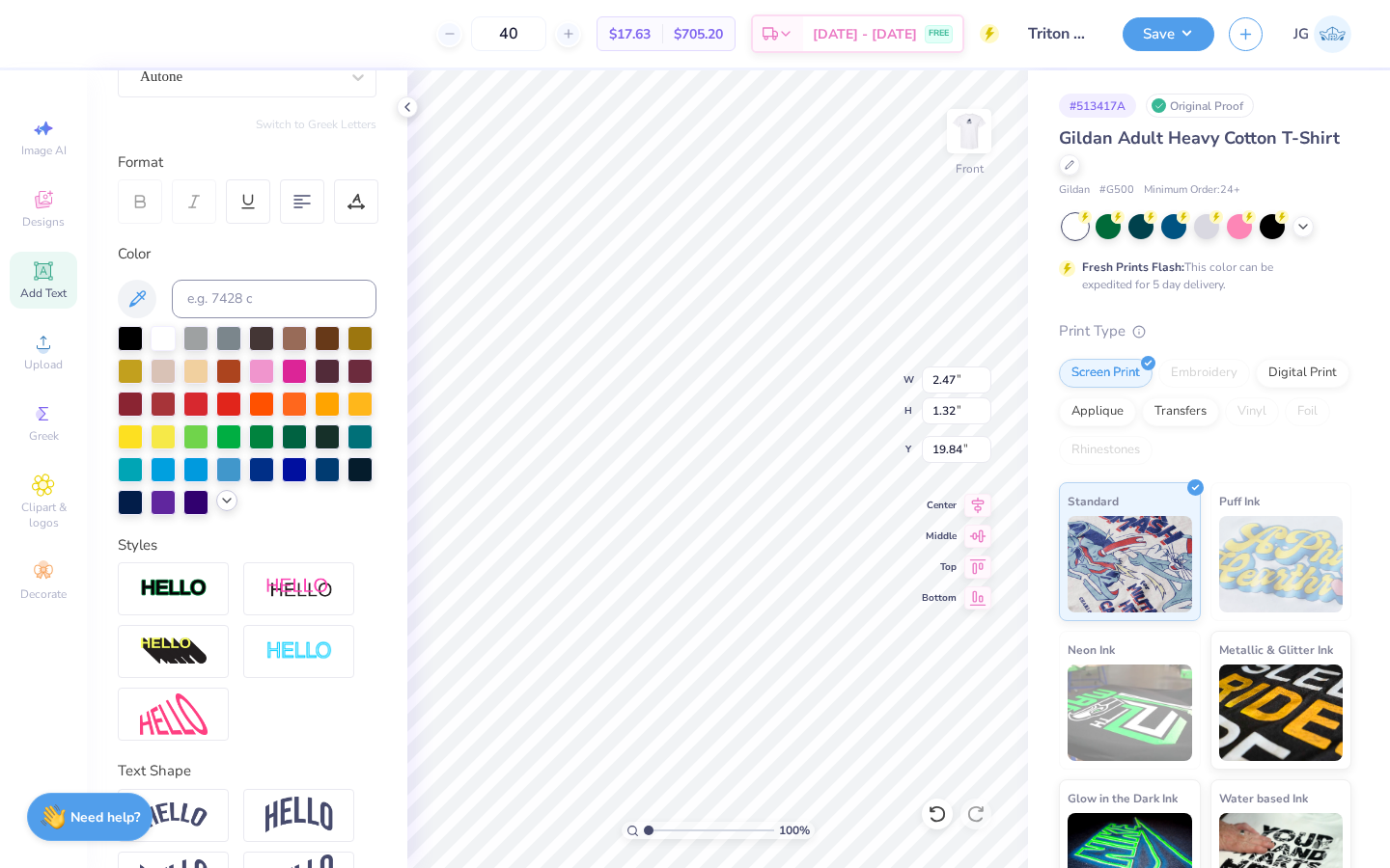
click at [225, 487] on div at bounding box center [247, 420] width 258 height 189
click at [226, 505] on icon at bounding box center [227, 500] width 15 height 15
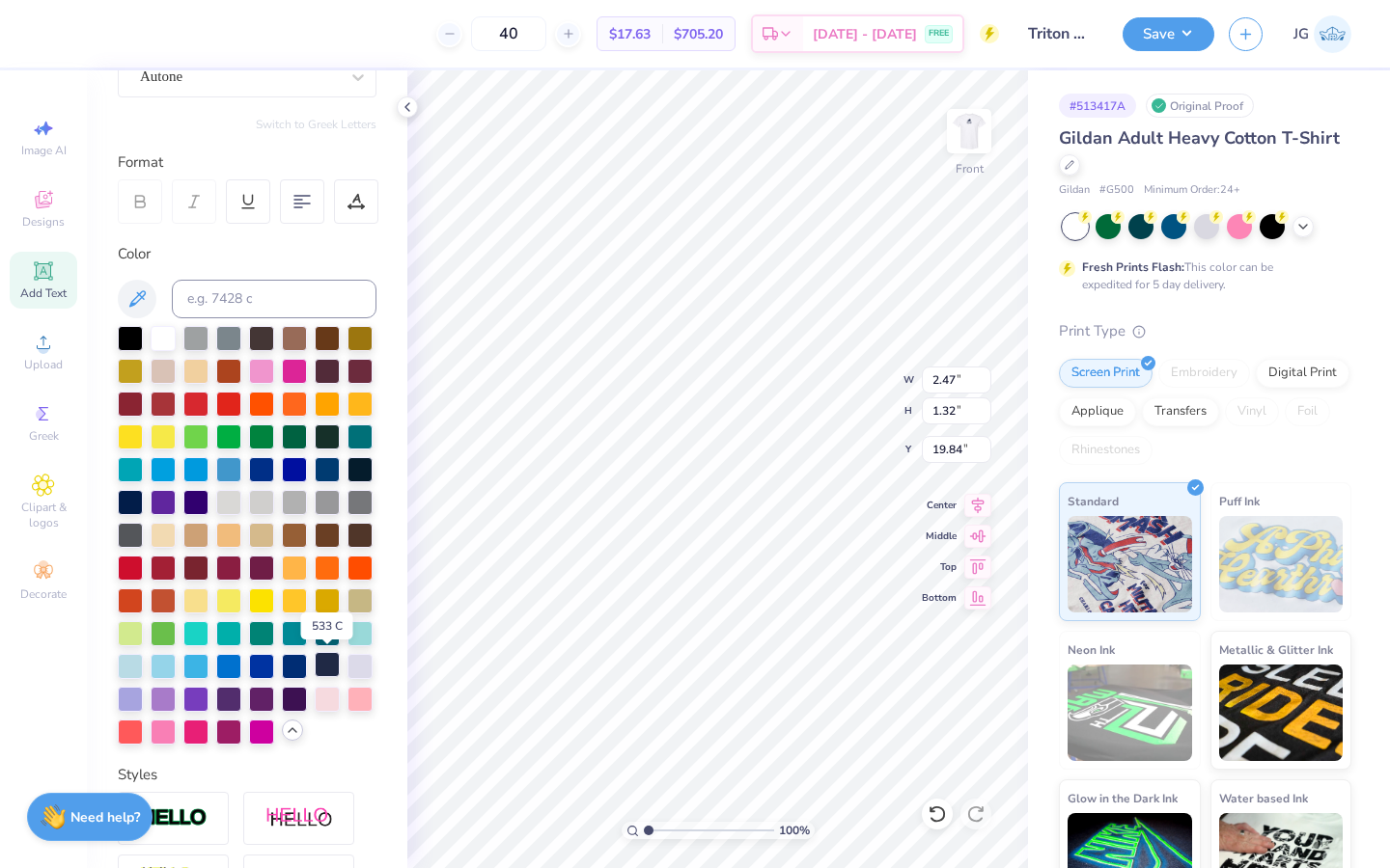
click at [328, 663] on div at bounding box center [327, 665] width 25 height 25
click at [327, 666] on div at bounding box center [327, 665] width 25 height 25
click at [372, 300] on input at bounding box center [273, 299] width 204 height 39
click at [990, 141] on img at bounding box center [969, 132] width 77 height 77
click at [1091, 27] on input "Triton Photo Club Shirt" at bounding box center [1061, 34] width 95 height 39
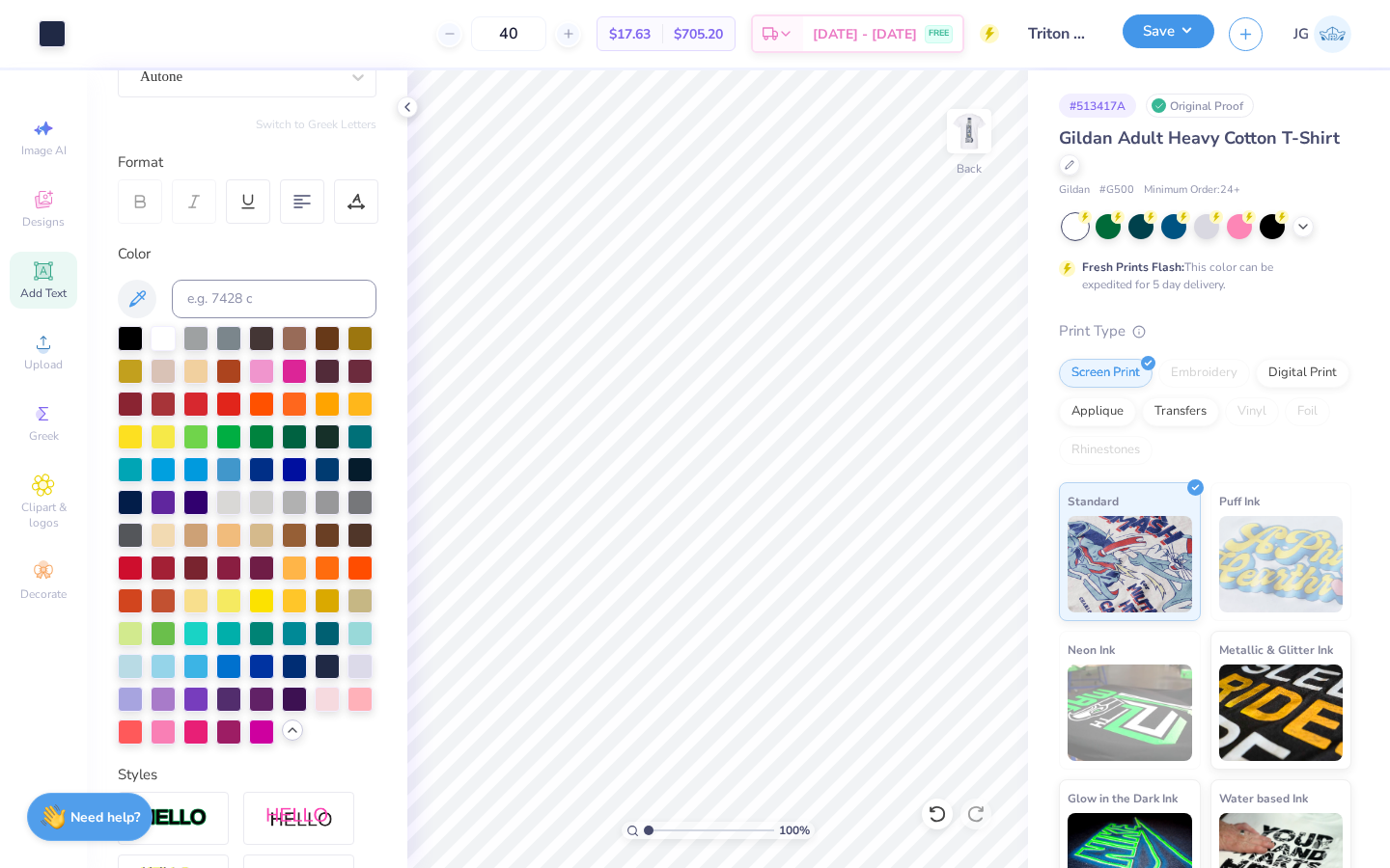
click at [1159, 32] on button "Save" at bounding box center [1167, 31] width 92 height 34
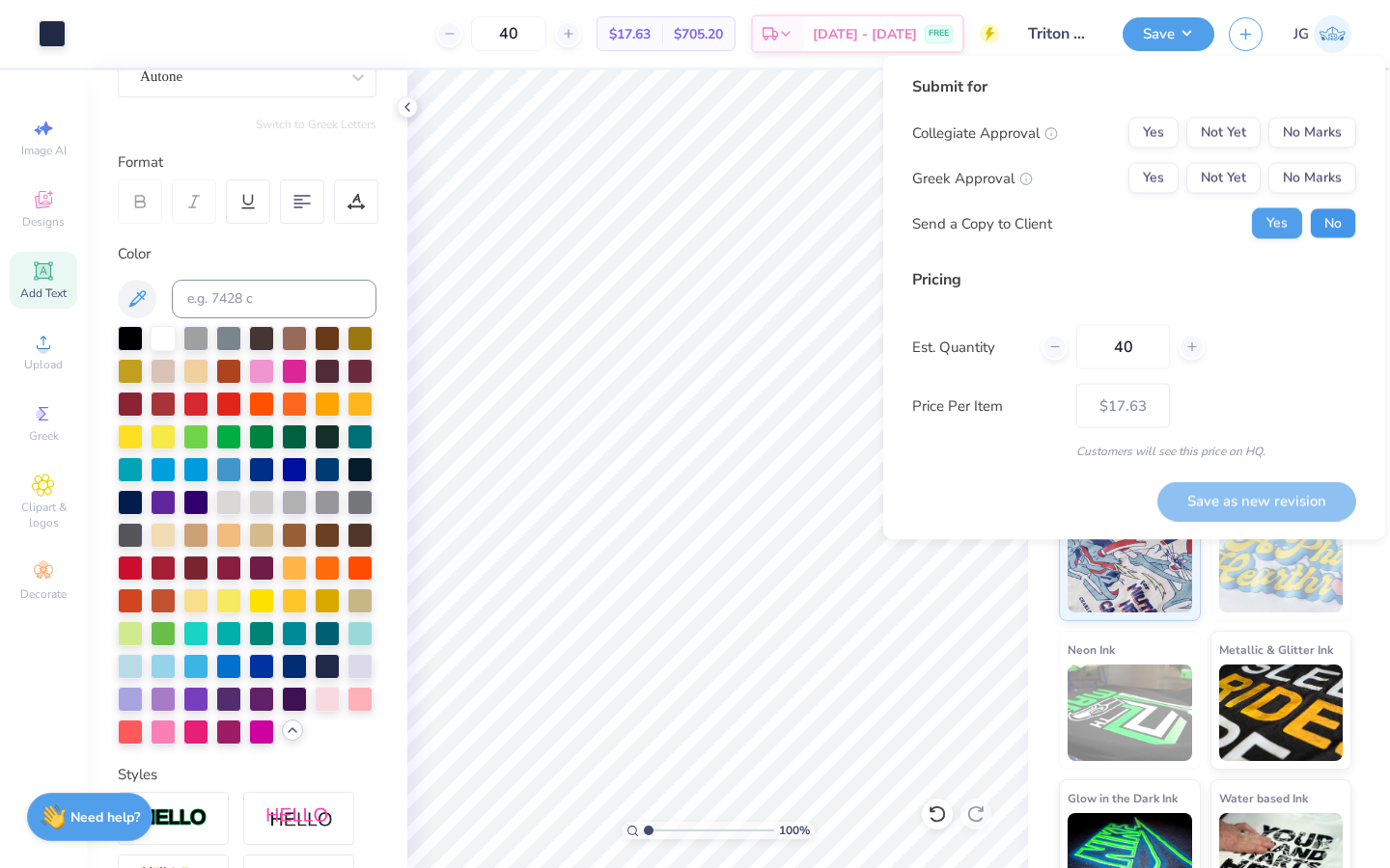
click at [1316, 224] on button "No" at bounding box center [1333, 224] width 46 height 31
click at [1317, 174] on button "No Marks" at bounding box center [1312, 178] width 88 height 31
click at [1317, 128] on button "No Marks" at bounding box center [1312, 134] width 88 height 31
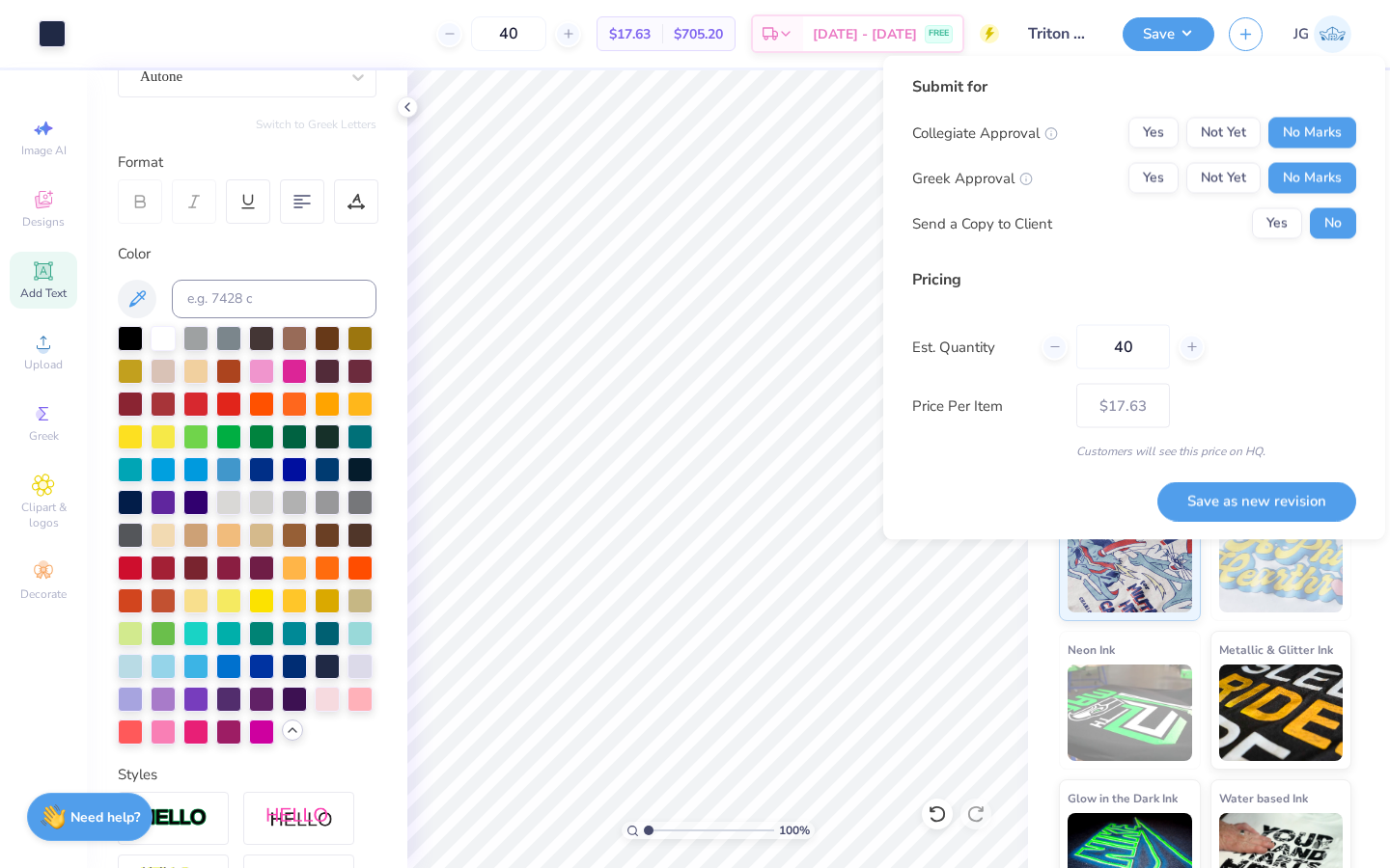
click at [1210, 521] on div "Submit for Collegiate Approval Yes Not Yet No Marks Greek Approval Yes Not Yet …" at bounding box center [1133, 298] width 501 height 484
click at [1209, 498] on button "Save as new revision" at bounding box center [1255, 500] width 198 height 40
type input "$17.63"
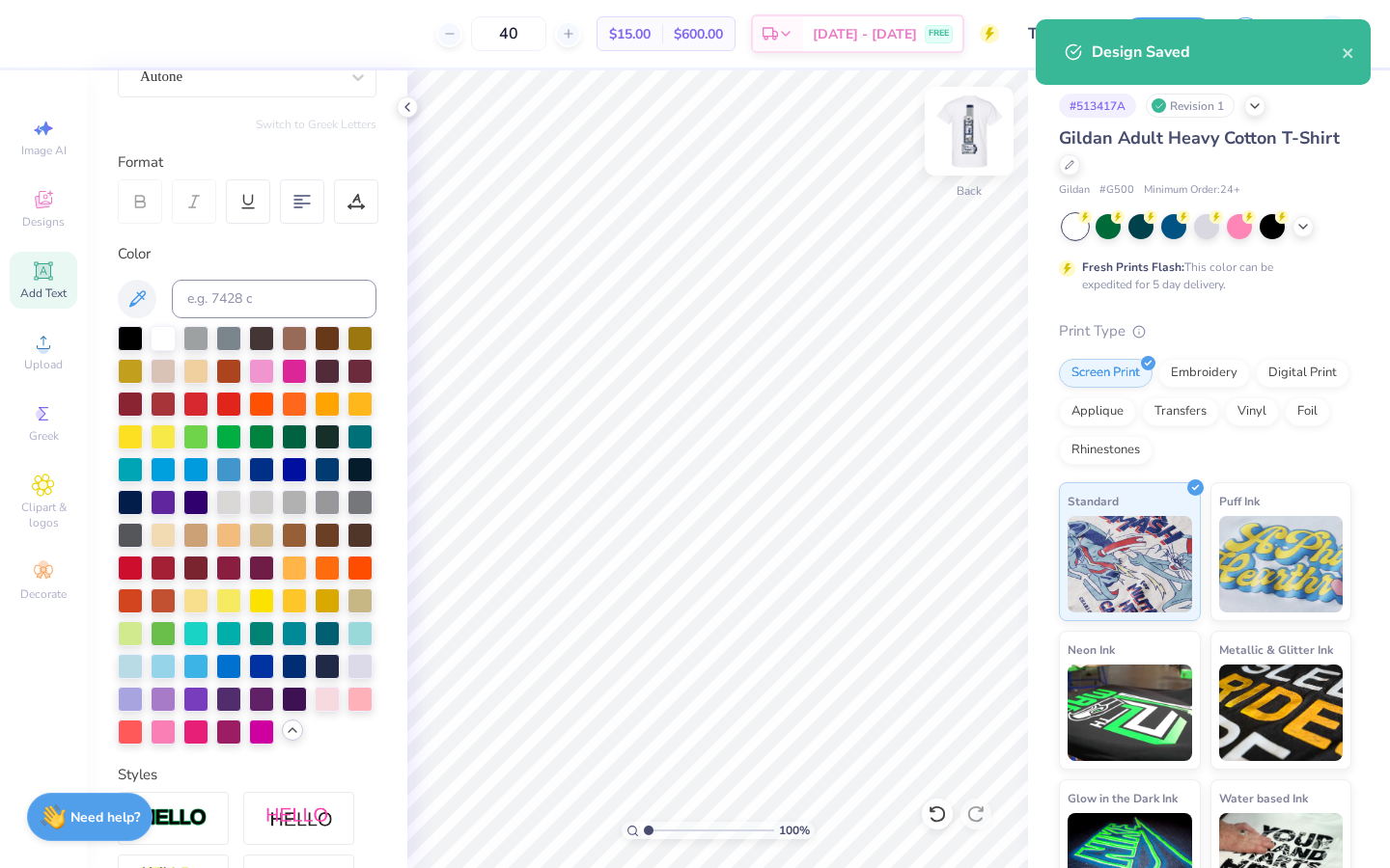
click at [962, 142] on img at bounding box center [969, 132] width 77 height 77
